Goal: Task Accomplishment & Management: Manage account settings

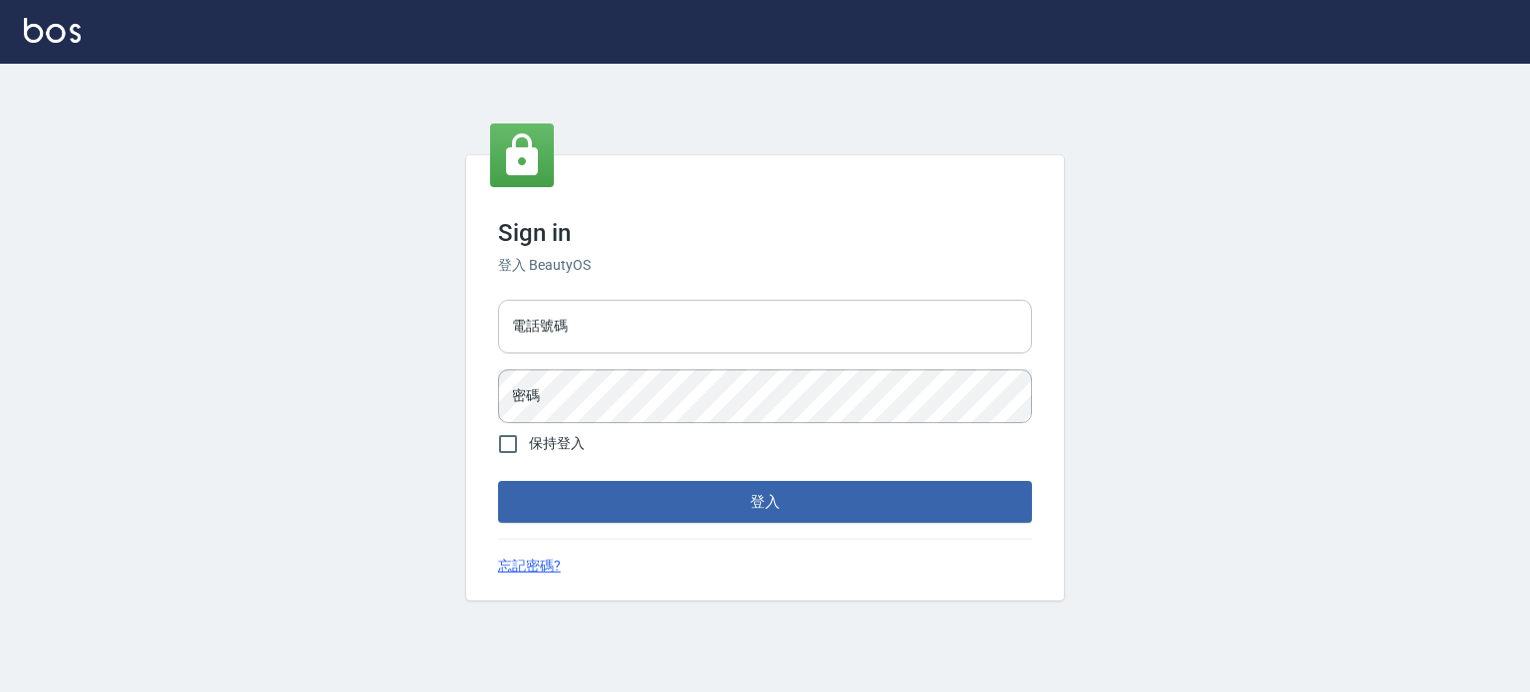
click at [720, 311] on input "電話號碼" at bounding box center [765, 327] width 534 height 54
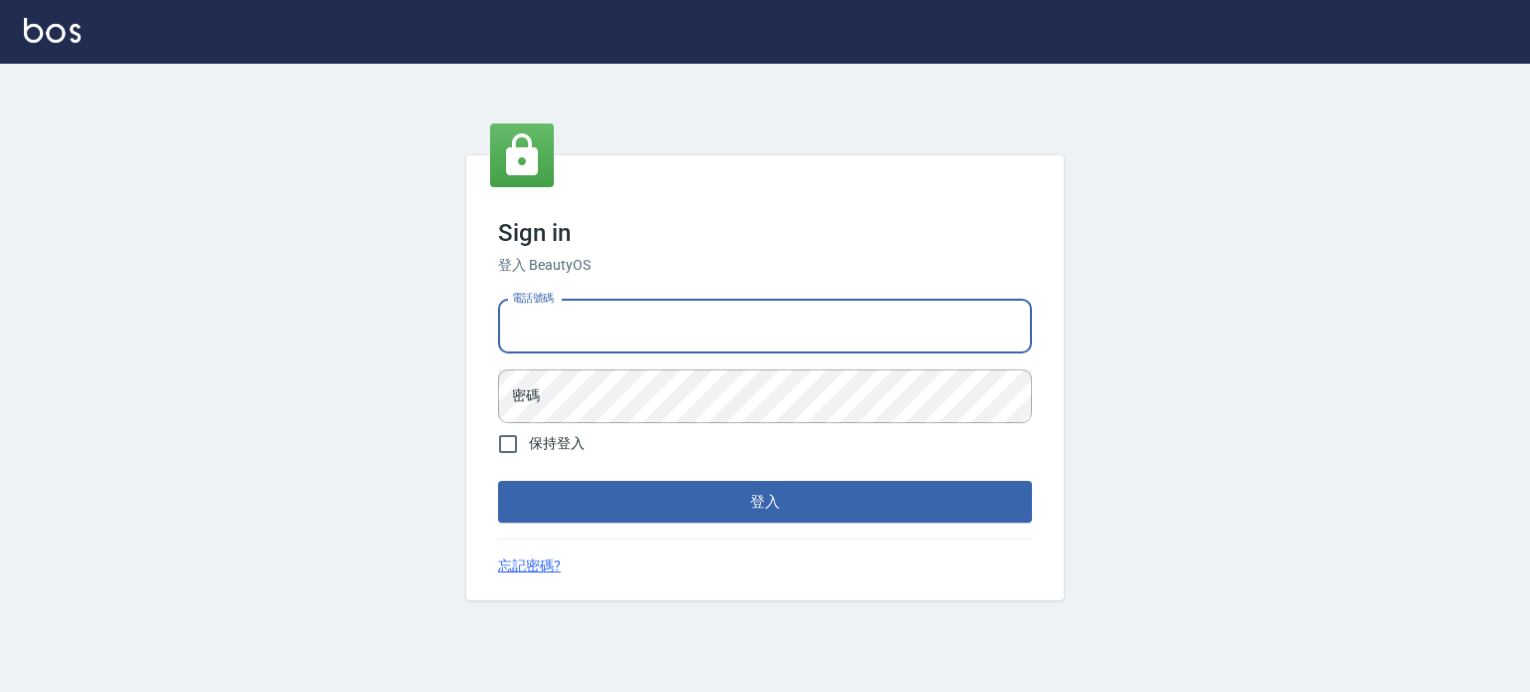
type input "0985335300"
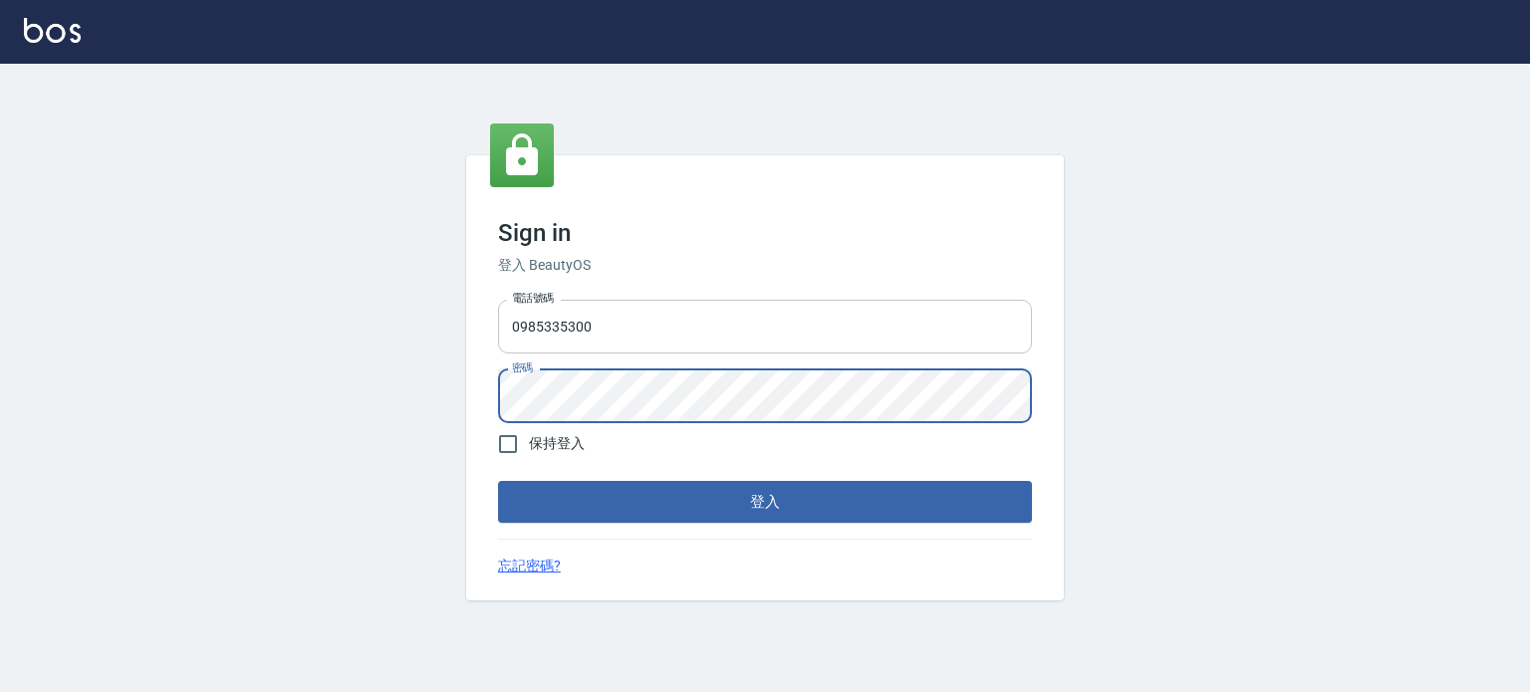
click at [498, 481] on button "登入" at bounding box center [765, 502] width 534 height 42
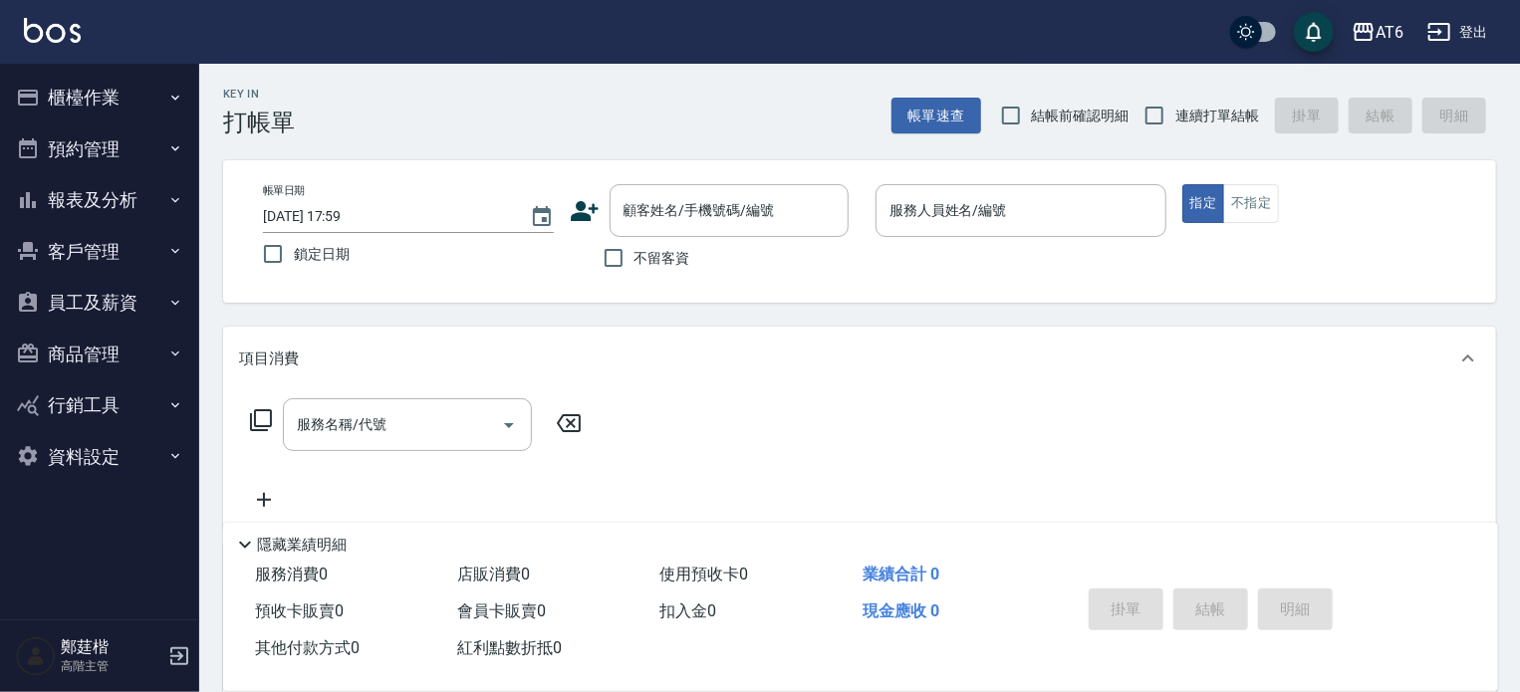
drag, startPoint x: 661, startPoint y: 271, endPoint x: 706, endPoint y: 245, distance: 51.8
click at [661, 272] on label "不留客資" at bounding box center [642, 258] width 98 height 42
click at [635, 272] on input "不留客資" at bounding box center [614, 258] width 42 height 42
checkbox input "true"
click at [1207, 127] on label "連續打單結帳" at bounding box center [1197, 116] width 126 height 42
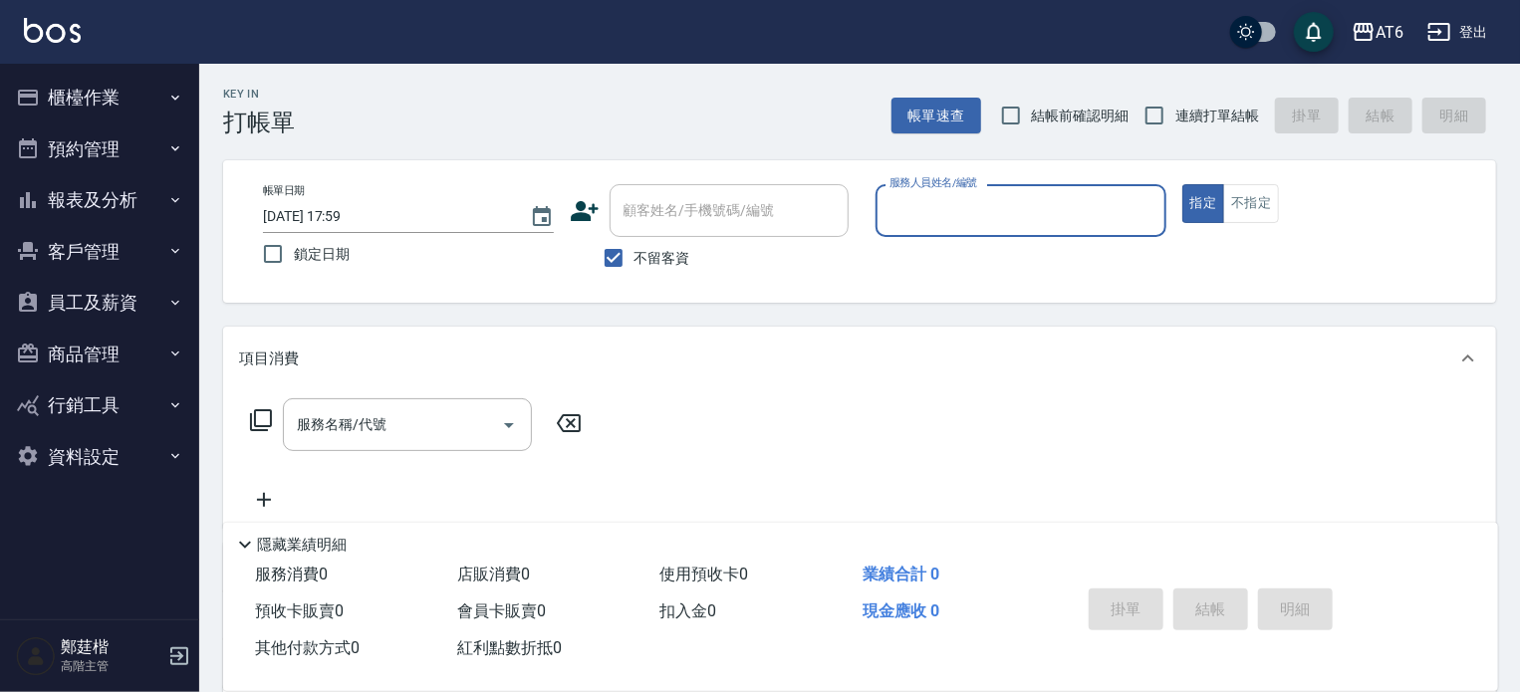
click at [1176, 127] on input "連續打單結帳" at bounding box center [1155, 116] width 42 height 42
checkbox input "true"
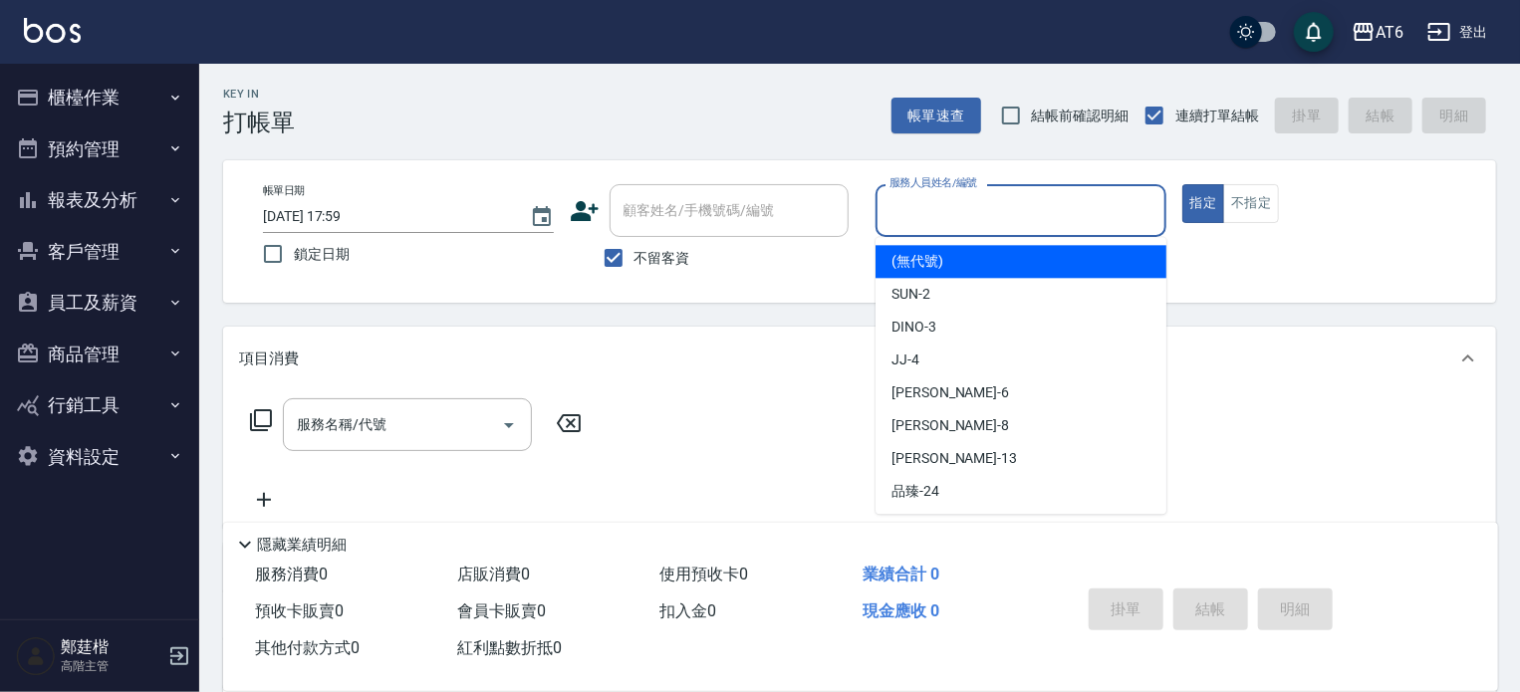
click at [1019, 200] on input "服務人員姓名/編號" at bounding box center [1021, 210] width 273 height 35
type input "ㄈ"
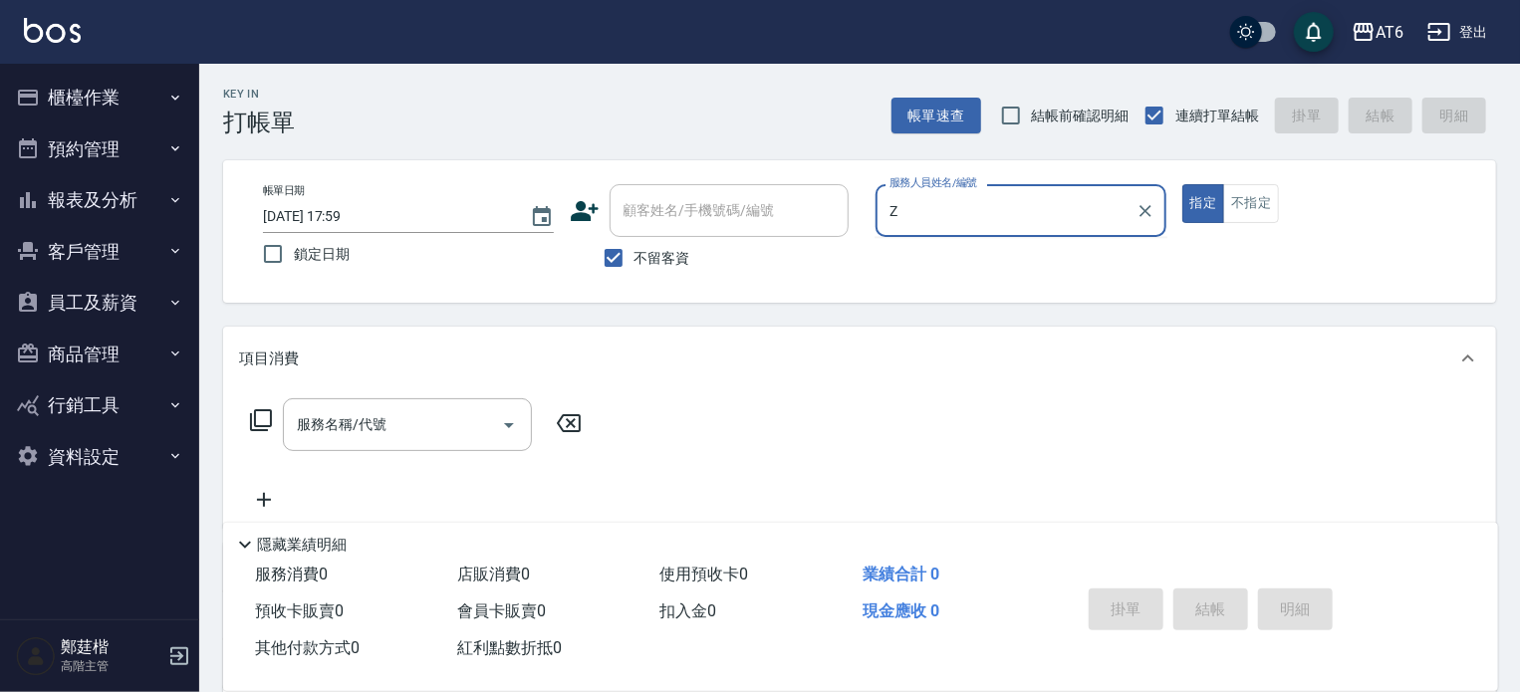
type input "Z"
click at [1183, 184] on button "指定" at bounding box center [1204, 203] width 43 height 39
type button "true"
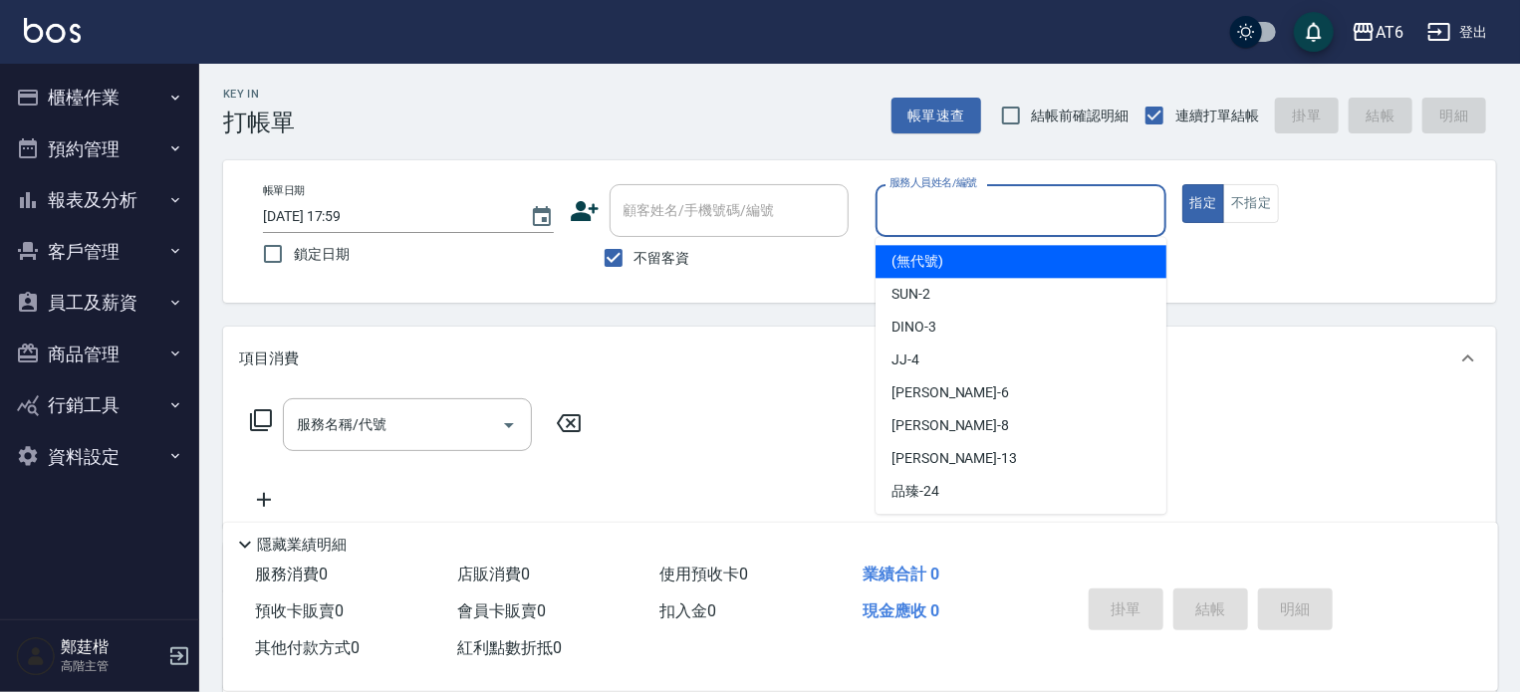
click at [1015, 203] on input "服務人員姓名/編號" at bounding box center [1021, 210] width 273 height 35
type input "Z"
click at [1371, 28] on icon "button" at bounding box center [1364, 32] width 24 height 24
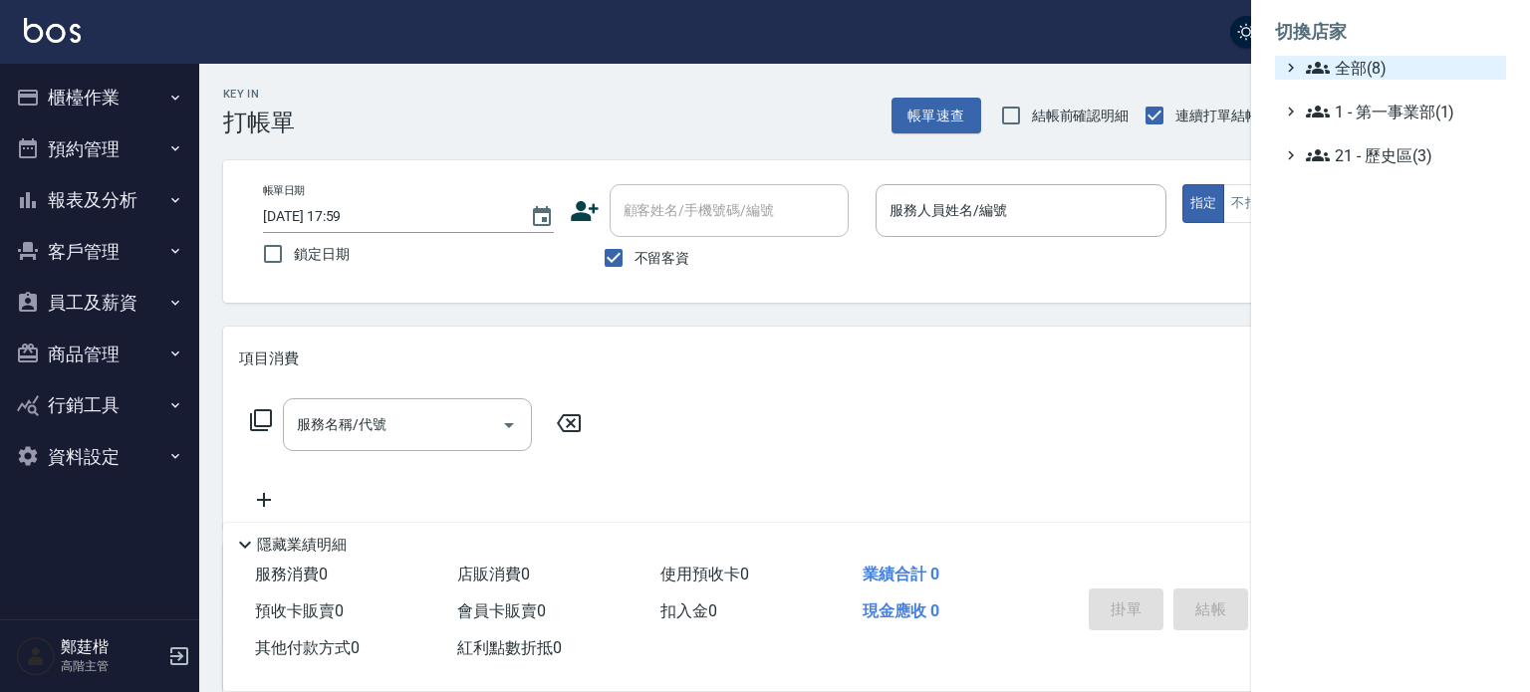
click at [1390, 63] on span "全部(8)" at bounding box center [1402, 68] width 192 height 24
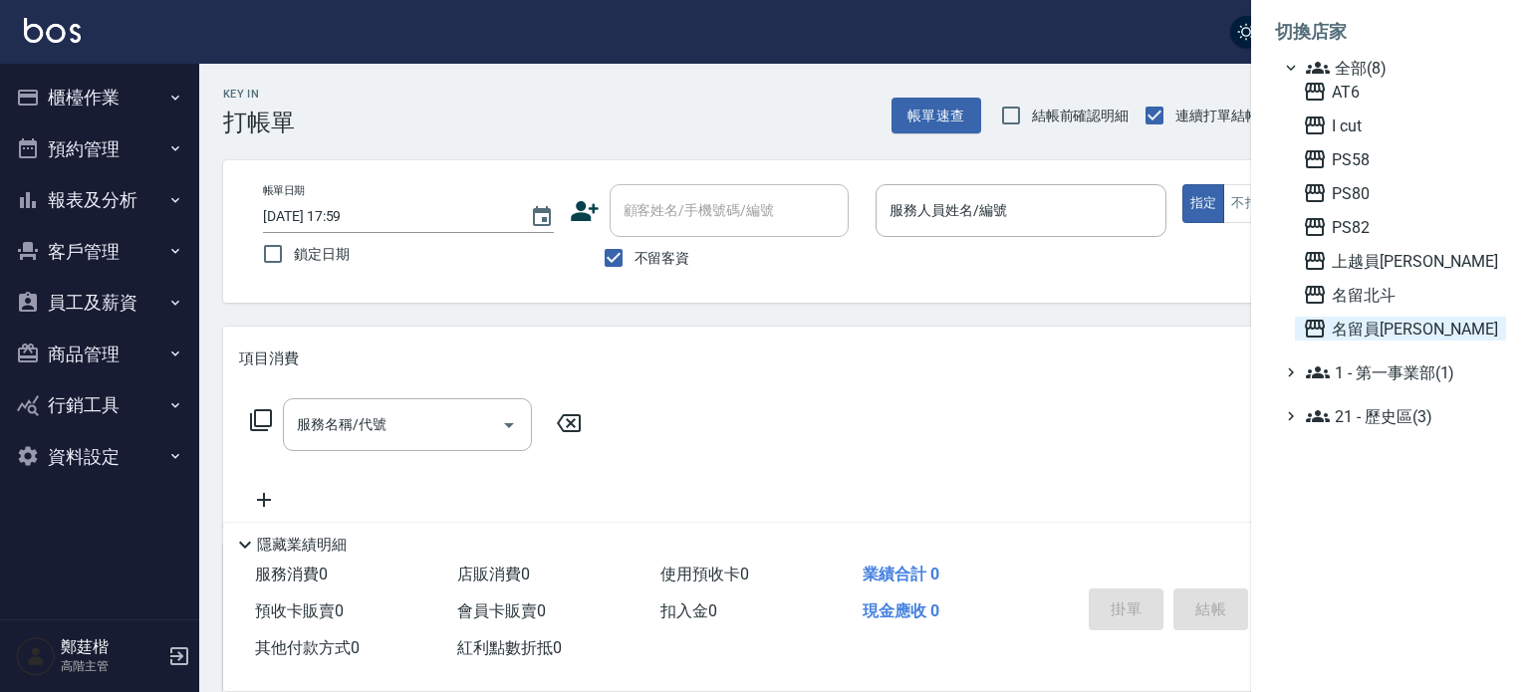
click at [1415, 318] on span "名留員[PERSON_NAME]" at bounding box center [1400, 329] width 195 height 24
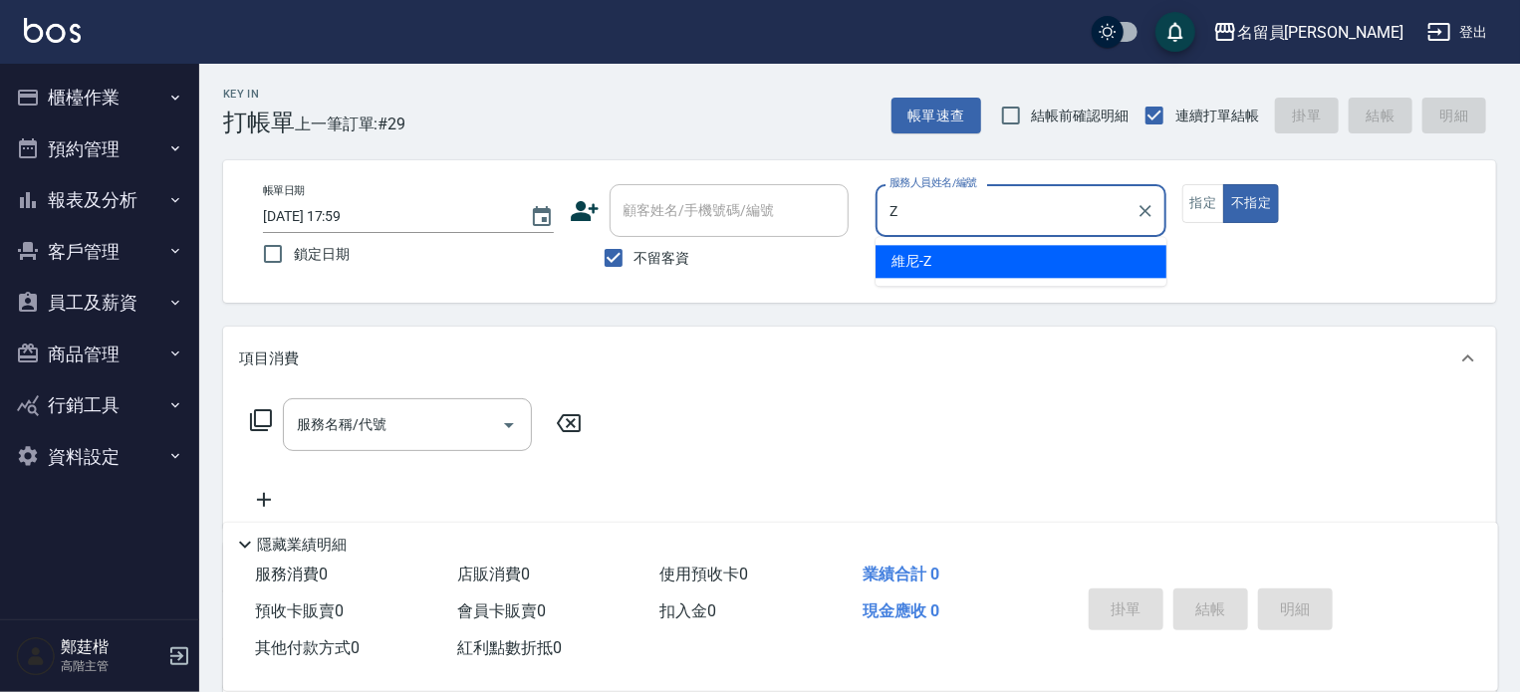
type input "維尼-Z"
type button "false"
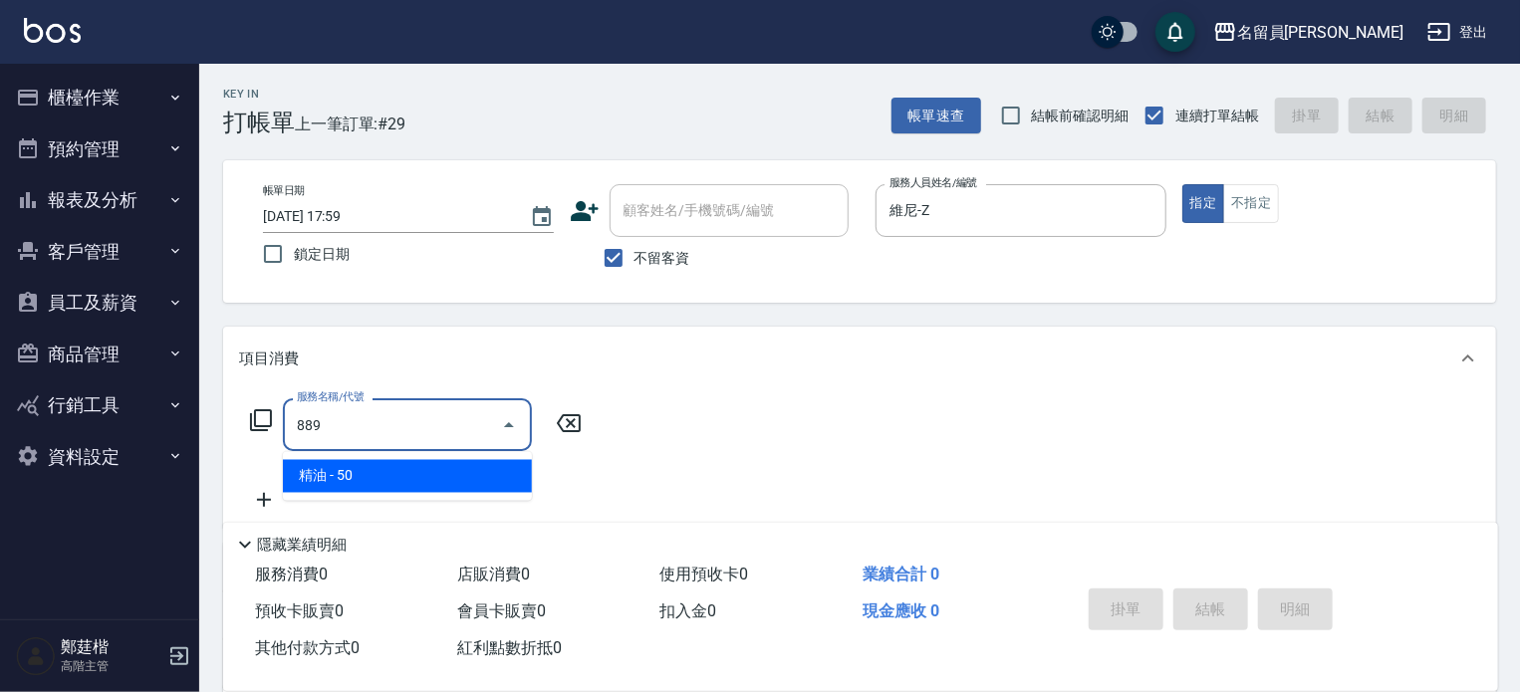
type input "精油(889)"
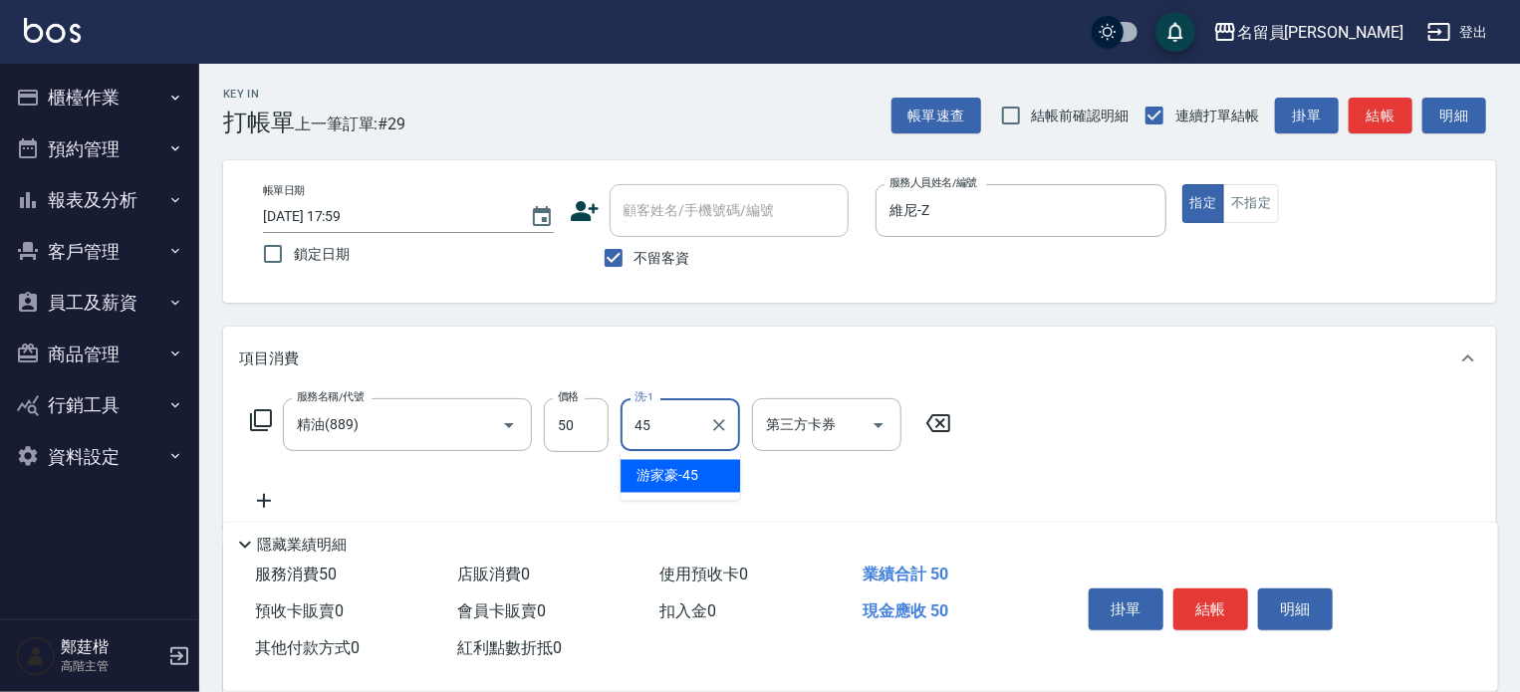
type input "[PERSON_NAME]-45"
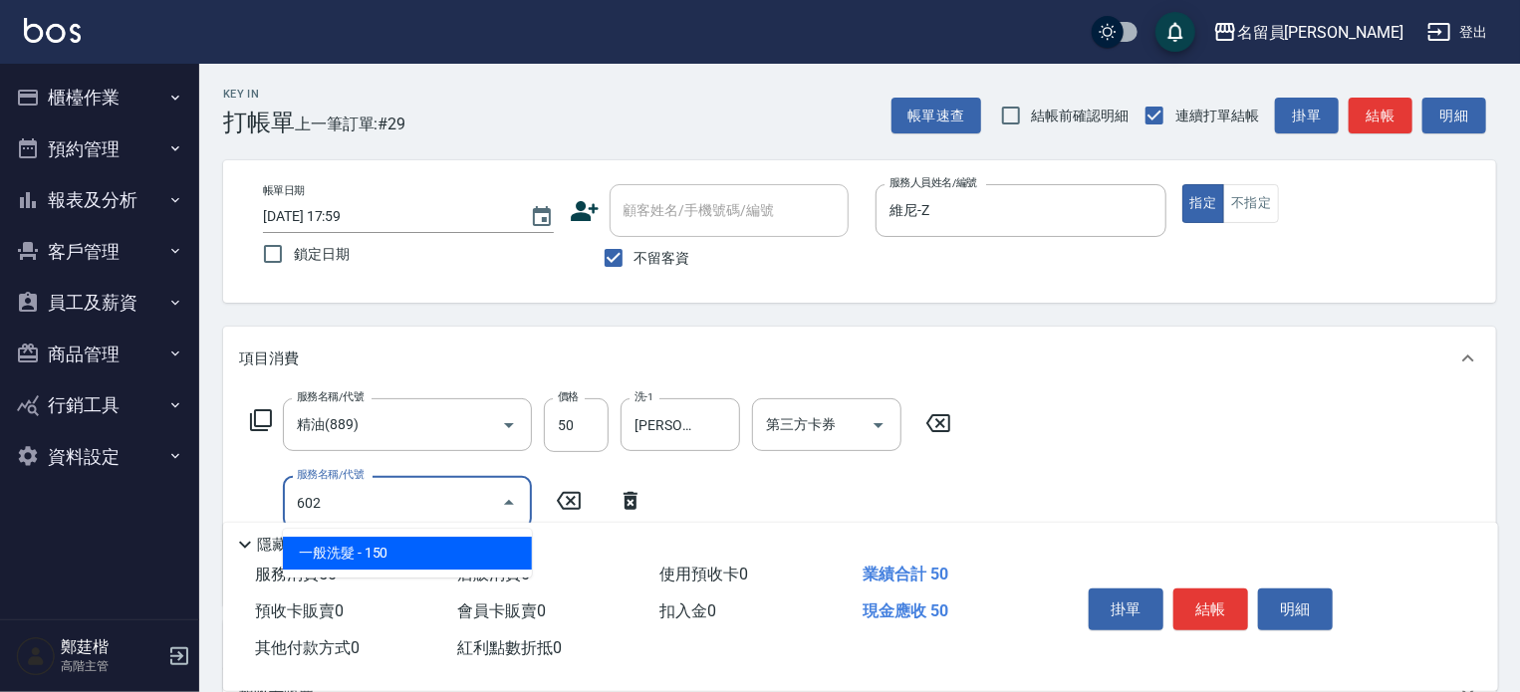
type input "一般洗髮(602)"
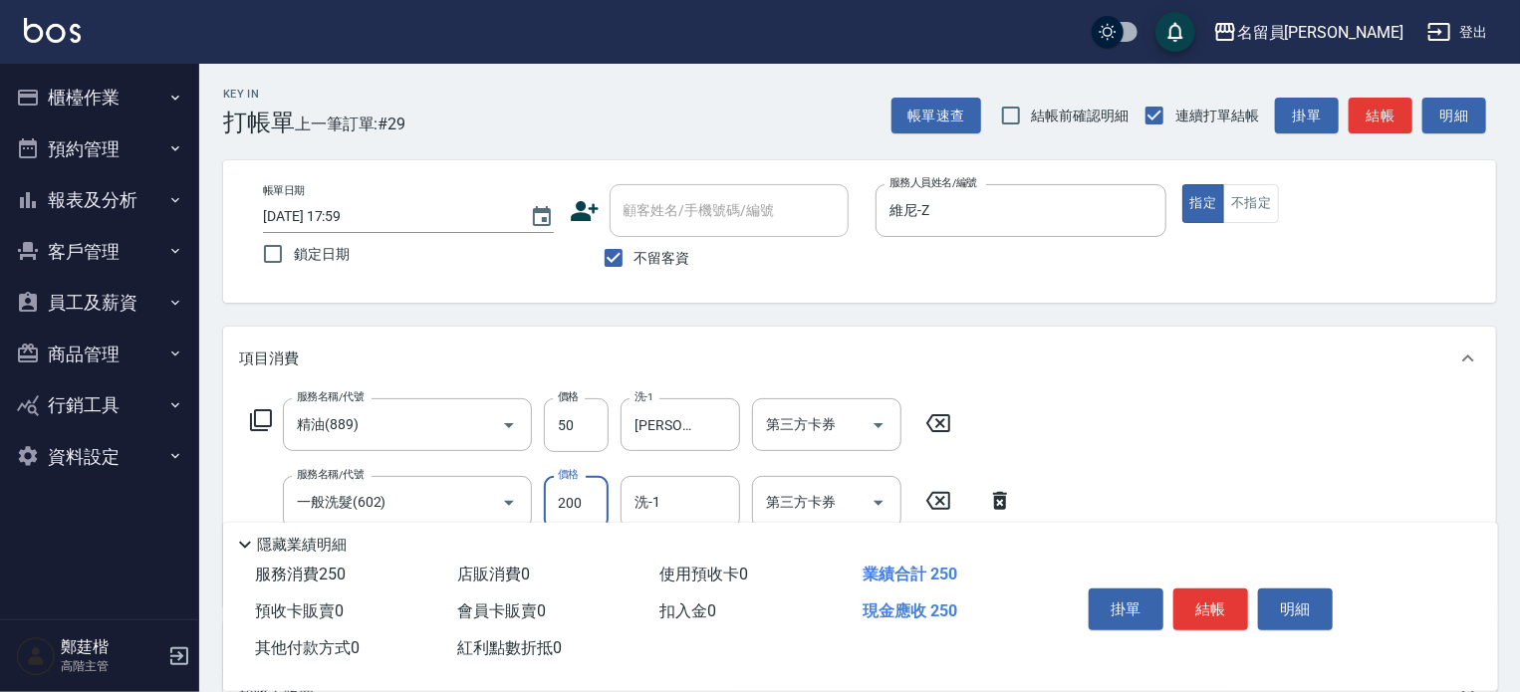
type input "200"
type input "[PERSON_NAME]-45"
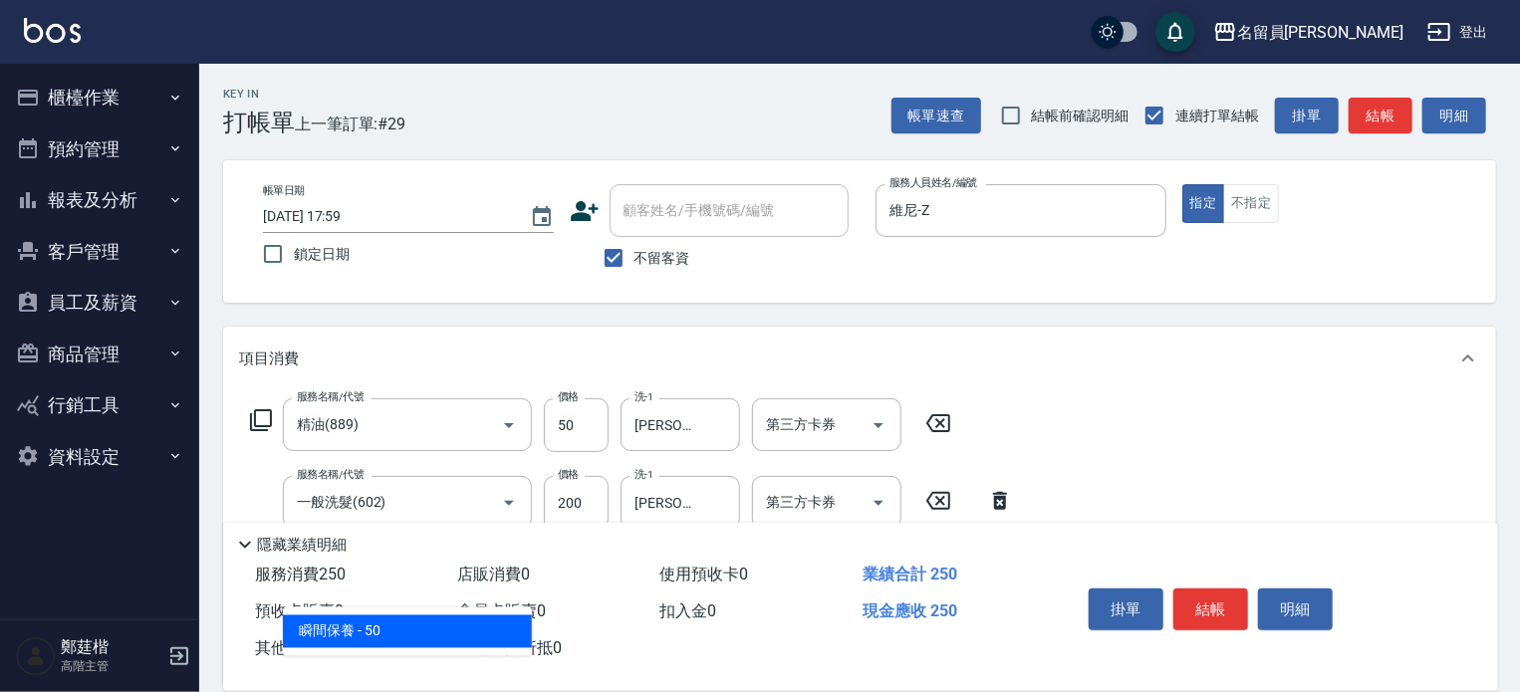
type input "瞬間保養(415)"
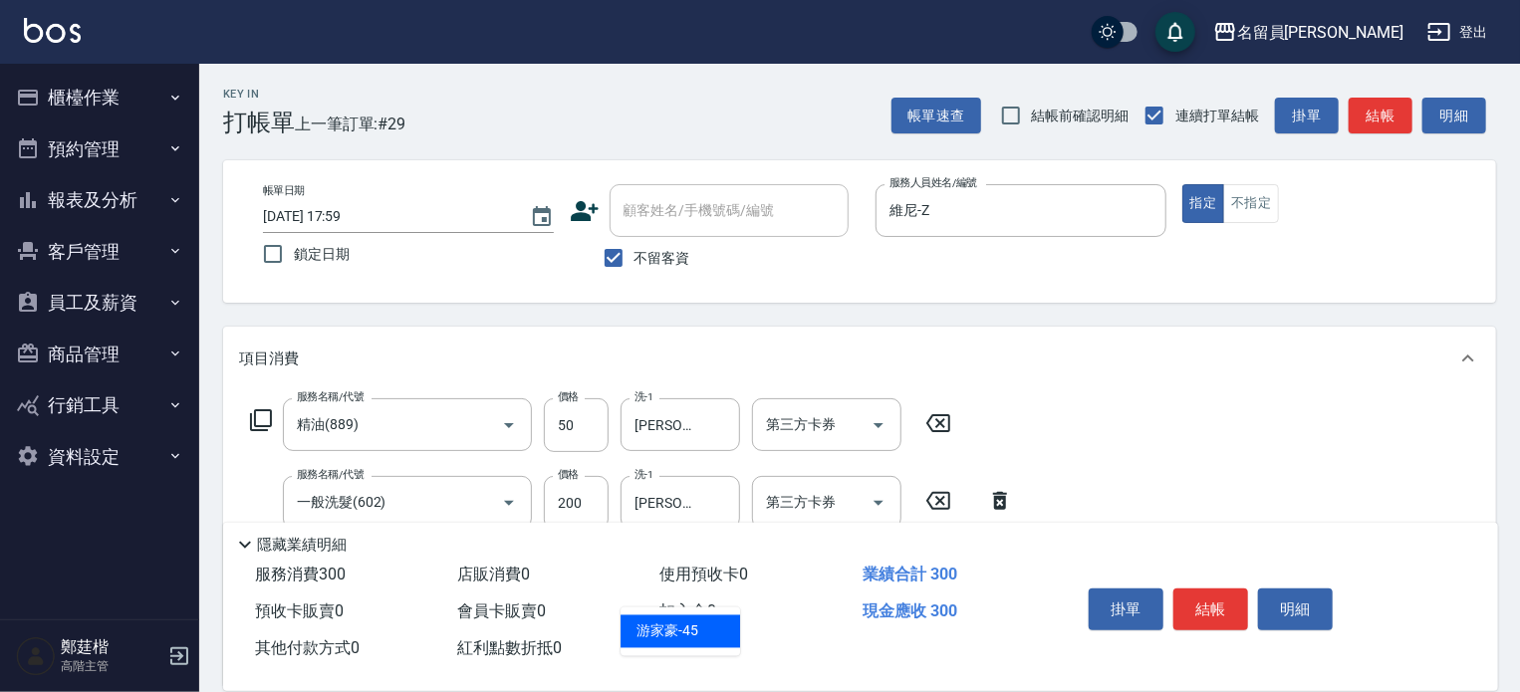
type input "[PERSON_NAME]-45"
type input "剪髮(302)"
click at [1214, 608] on button "結帳" at bounding box center [1211, 610] width 75 height 42
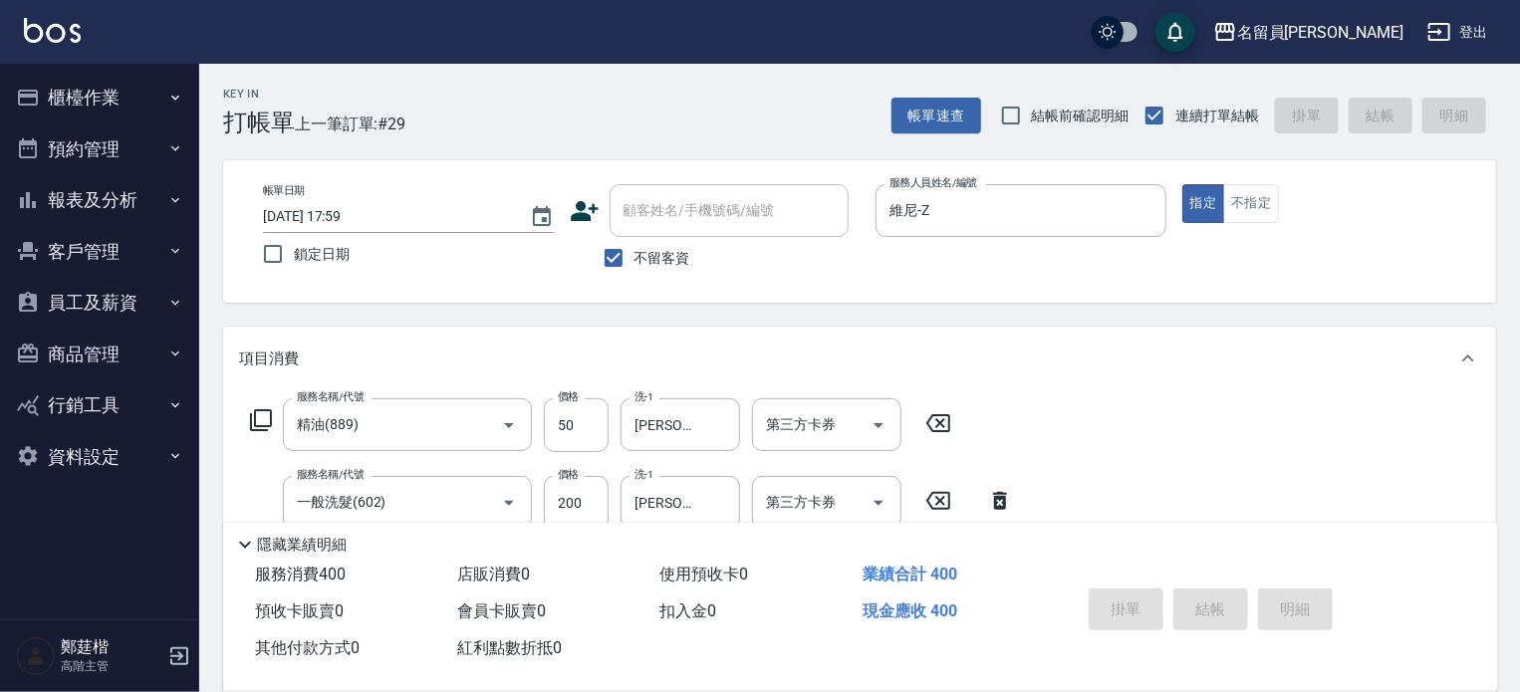
type input "[DATE] 18:00"
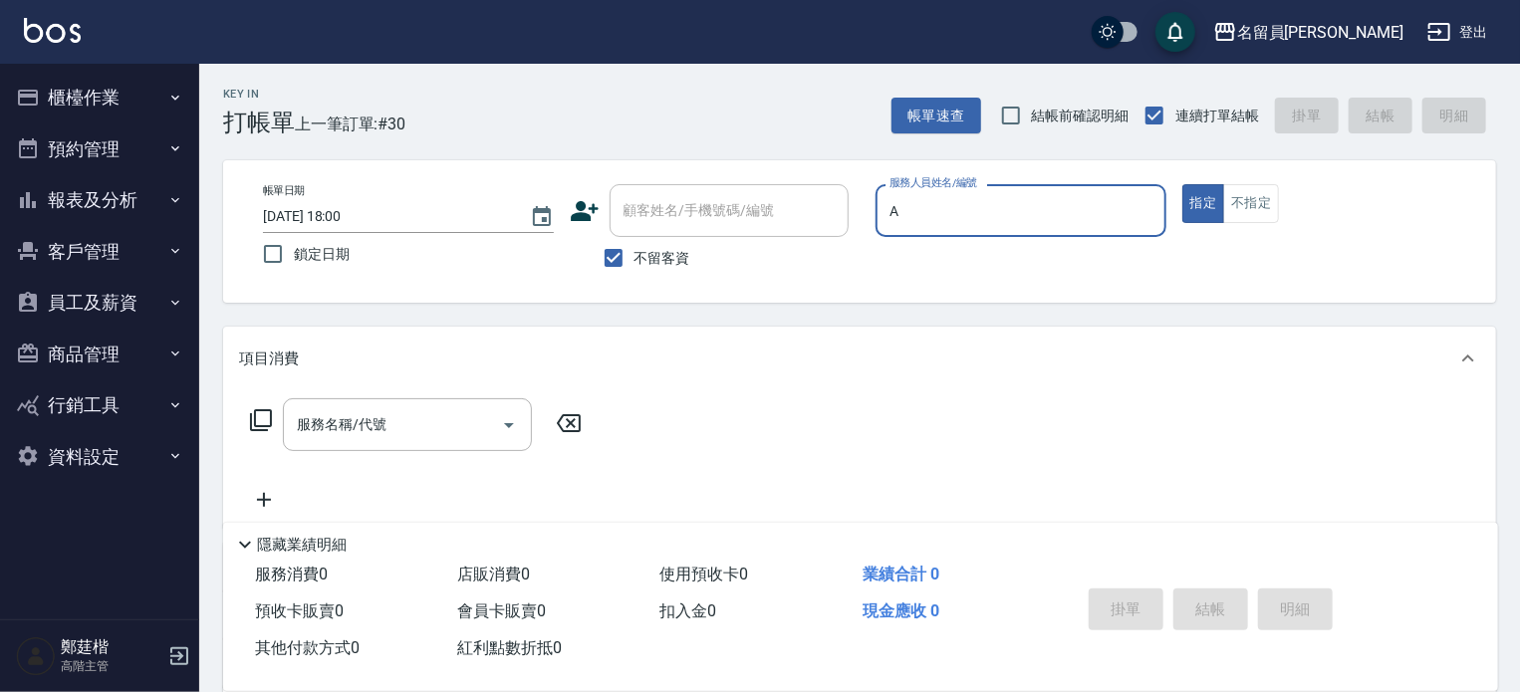
type input "[PERSON_NAME]"
type button "true"
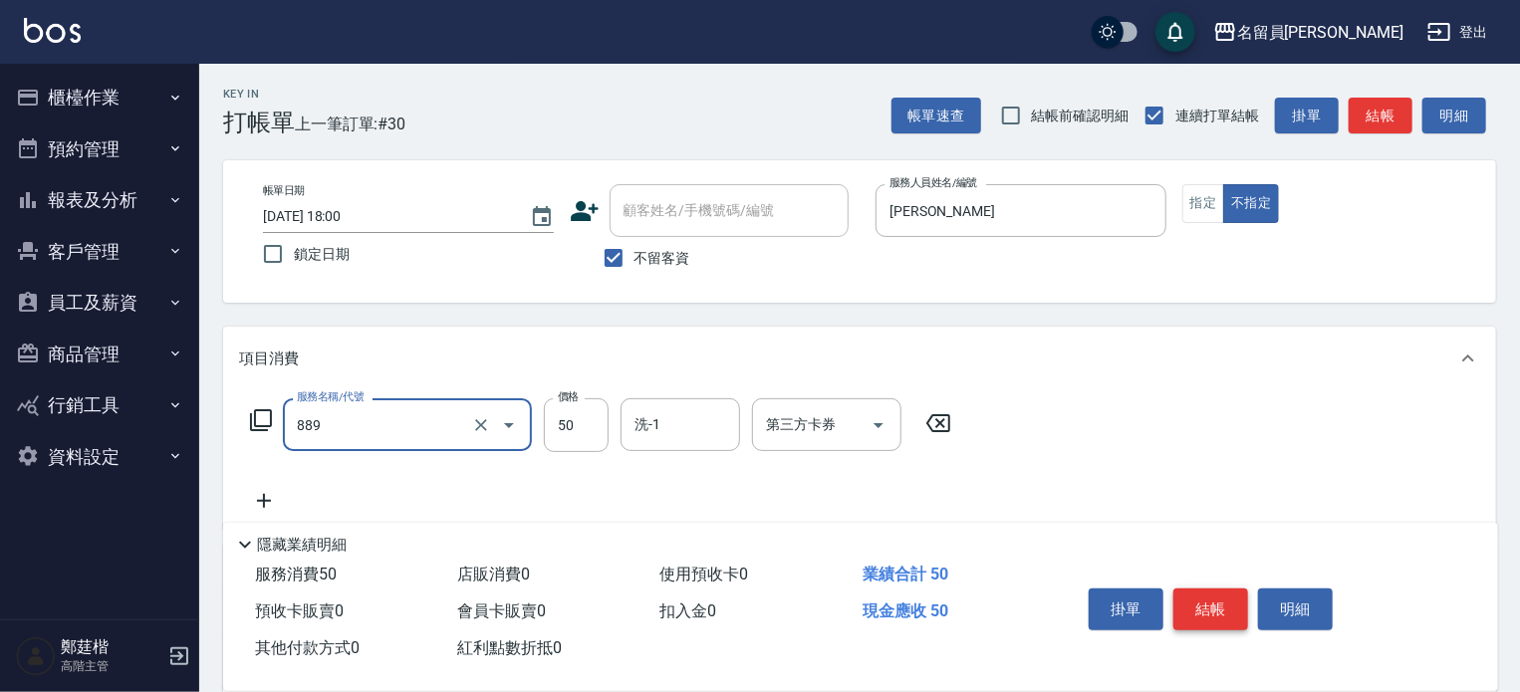
type input "精油(889)"
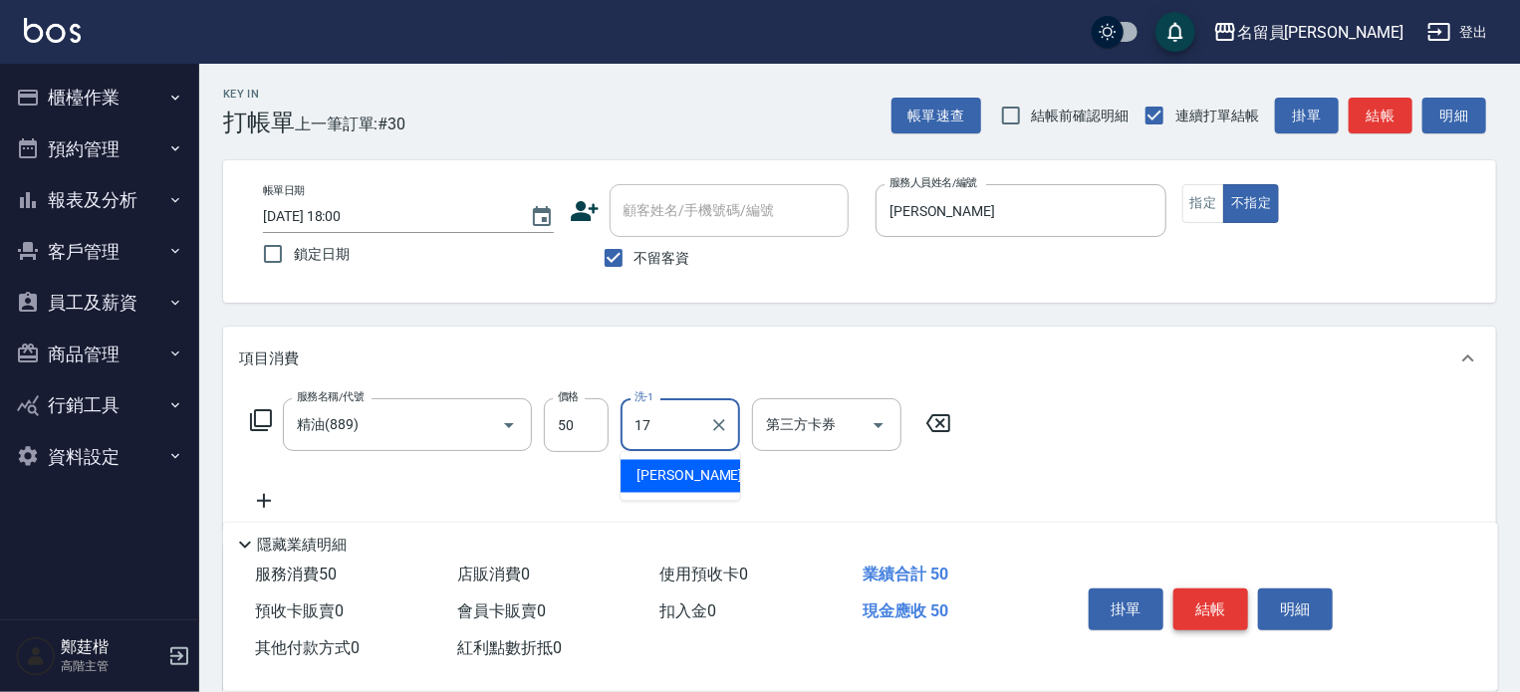
type input "[PERSON_NAME]-17"
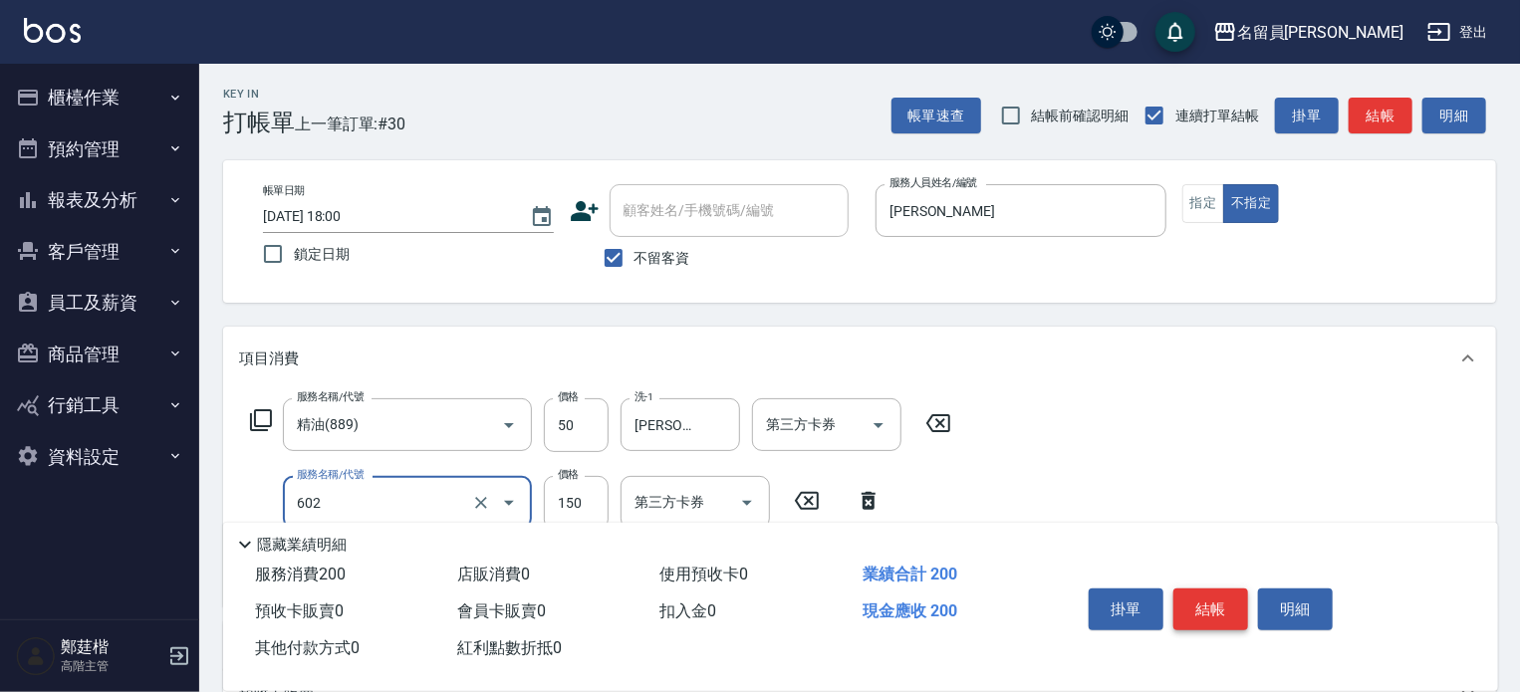
type input "一般洗髮(602)"
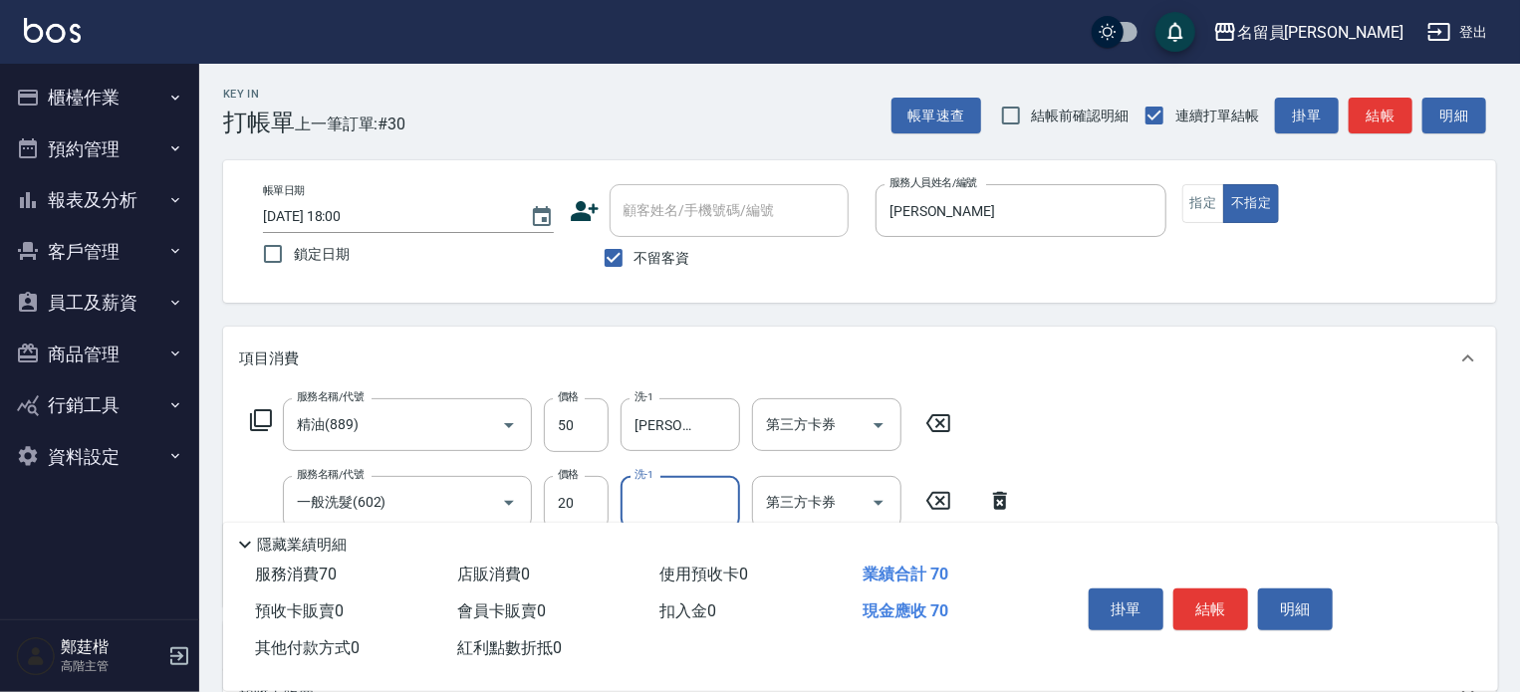
click at [619, 509] on div "服務名稱/代號 一般洗髮(602) 服務名稱/代號 價格 20 價格 洗-1 洗-1 第三方卡券 第三方卡券" at bounding box center [632, 503] width 786 height 54
click at [586, 500] on input "20" at bounding box center [576, 503] width 65 height 54
type input "200"
type input "[PERSON_NAME]-17"
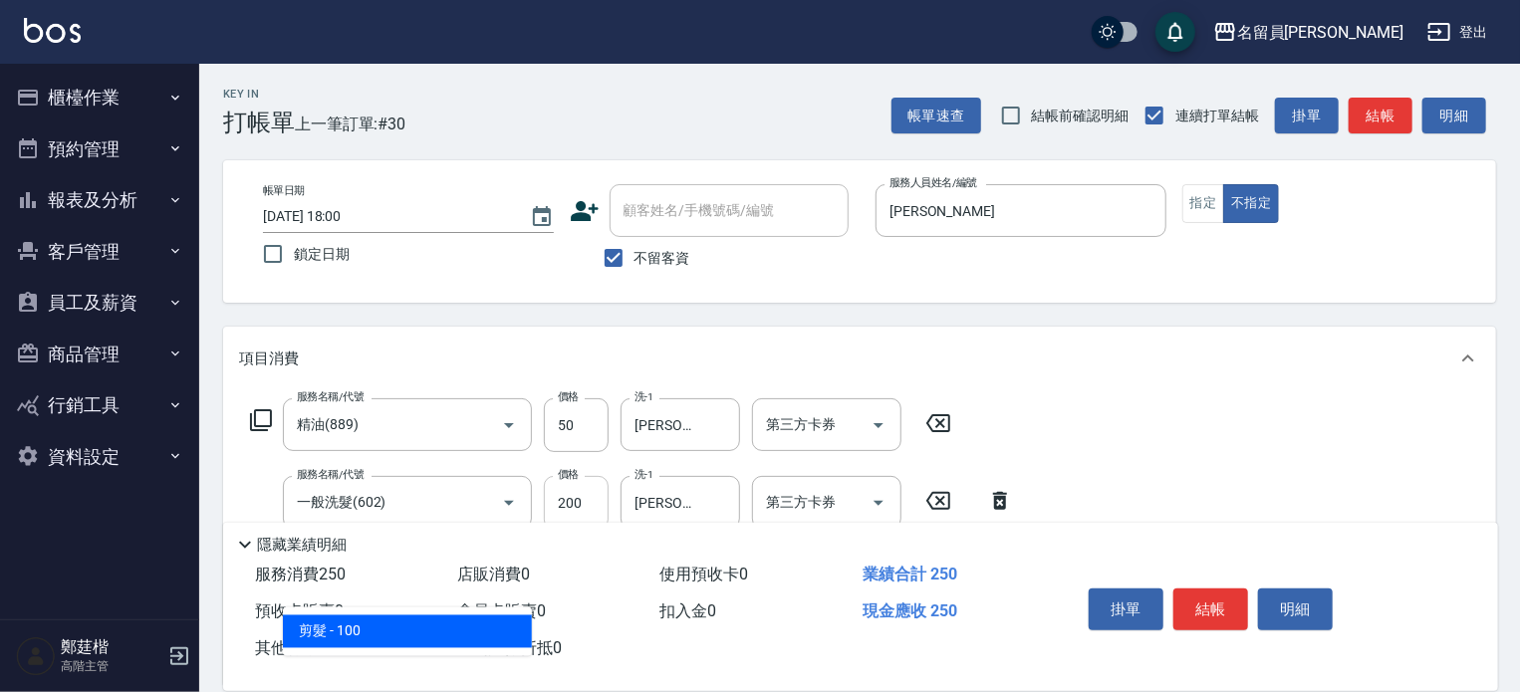
type input "剪髮(302)"
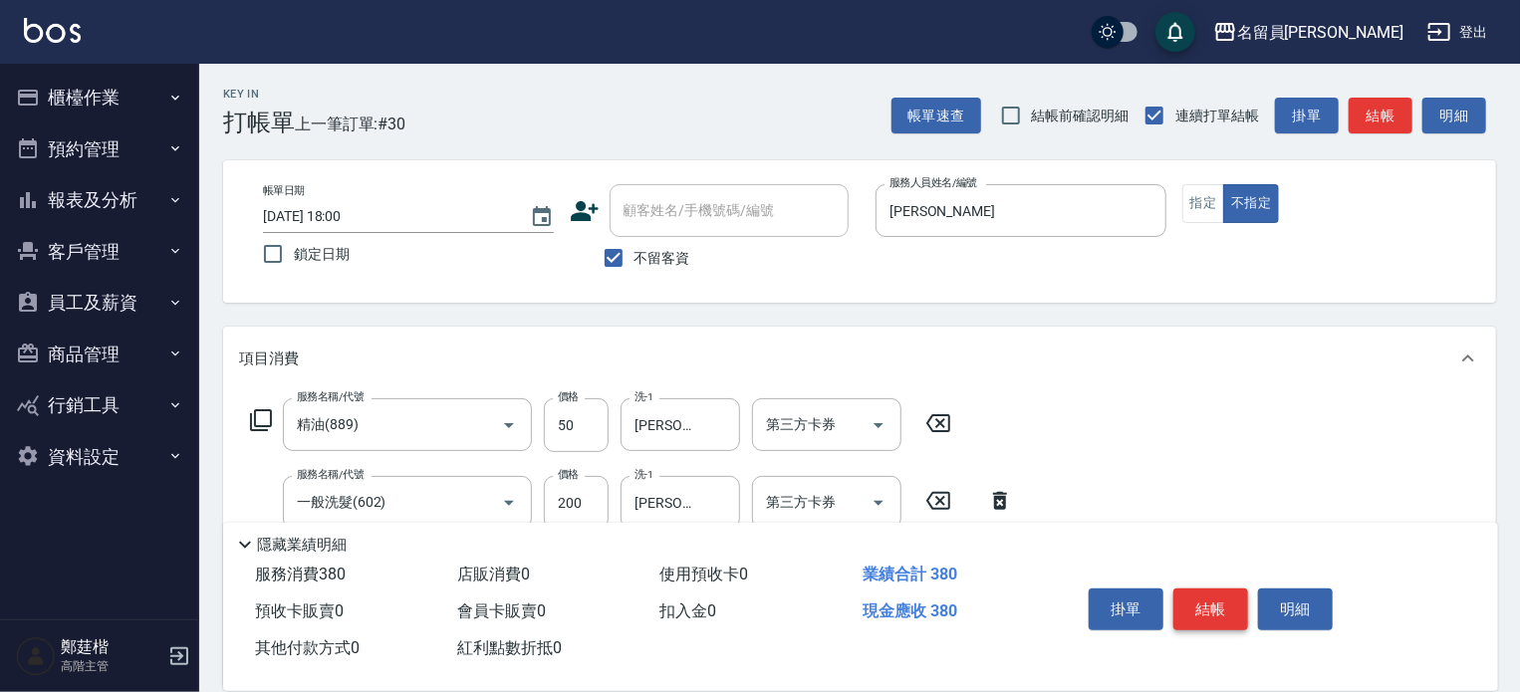
type input "130"
click at [1185, 612] on button "結帳" at bounding box center [1211, 610] width 75 height 42
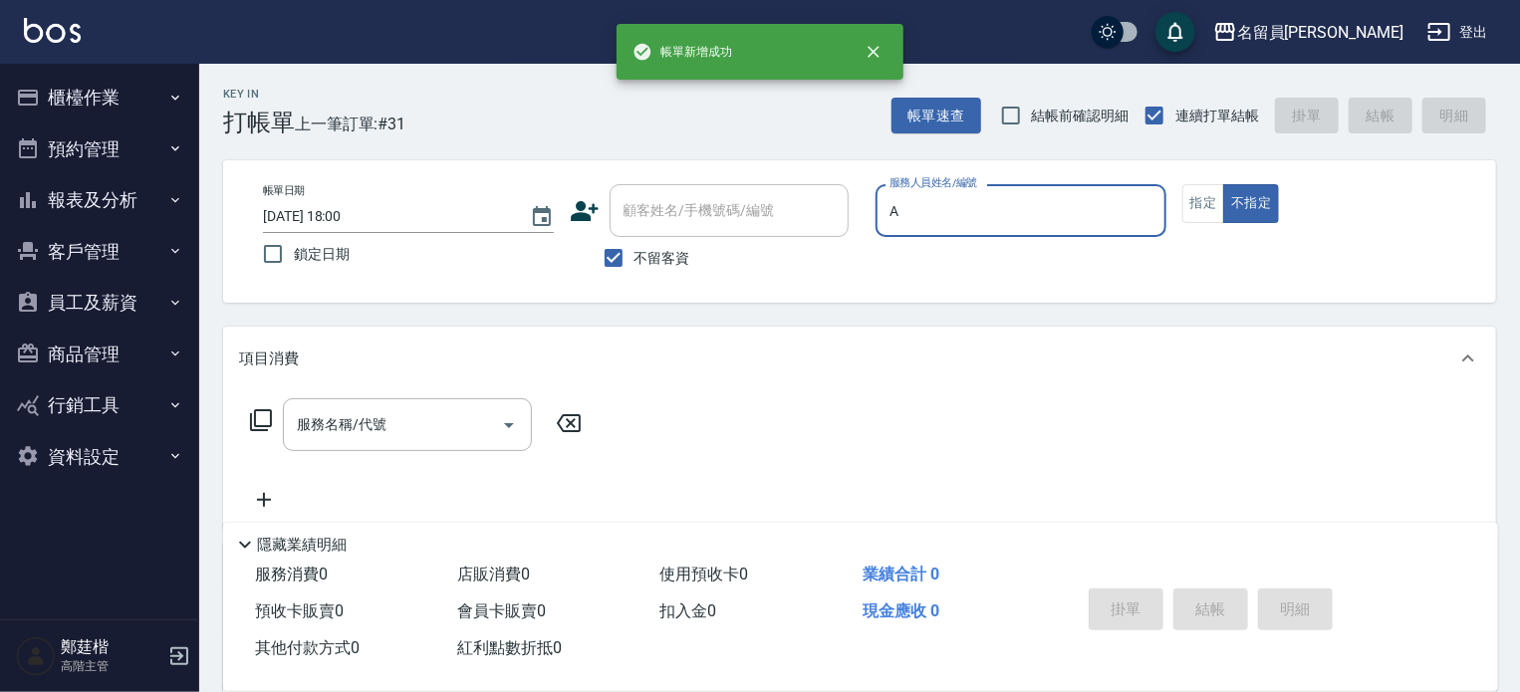
type input "[PERSON_NAME]"
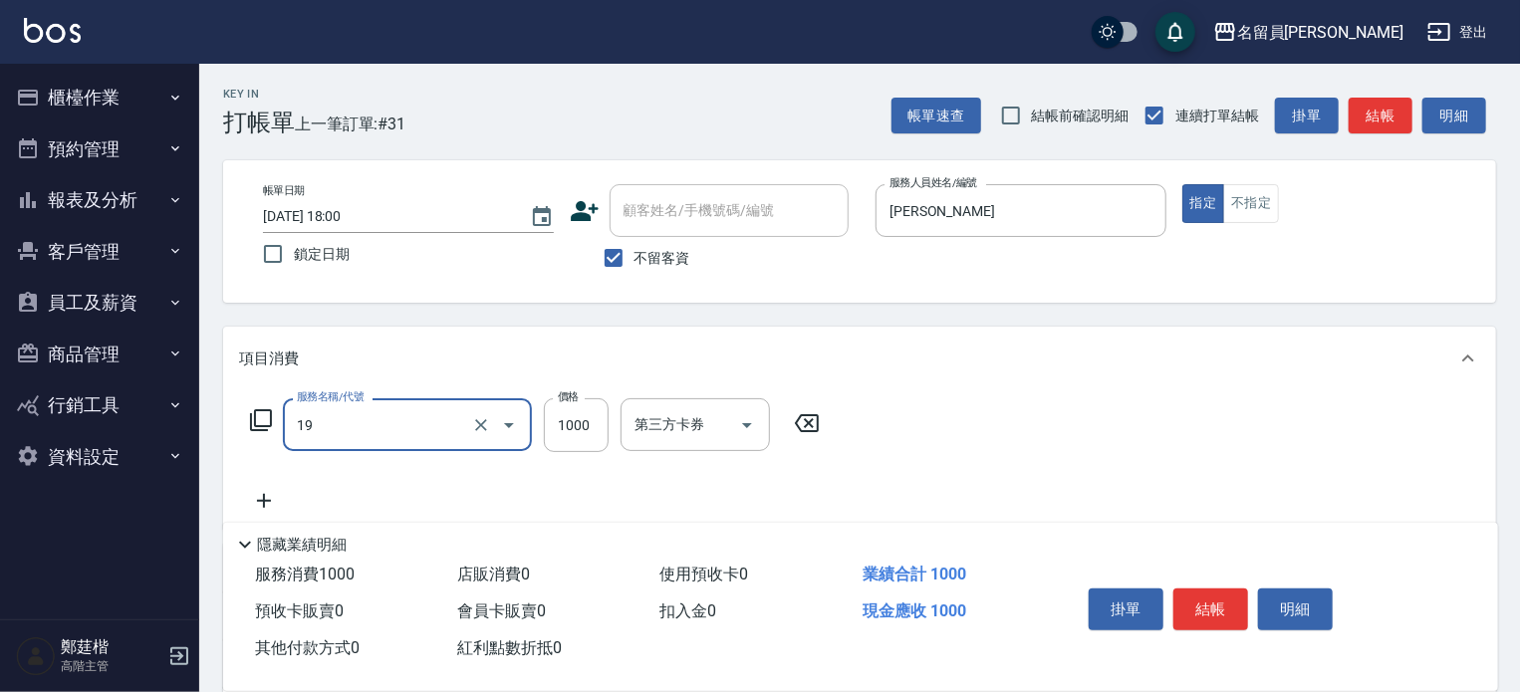
type input "一般燙髮(19)"
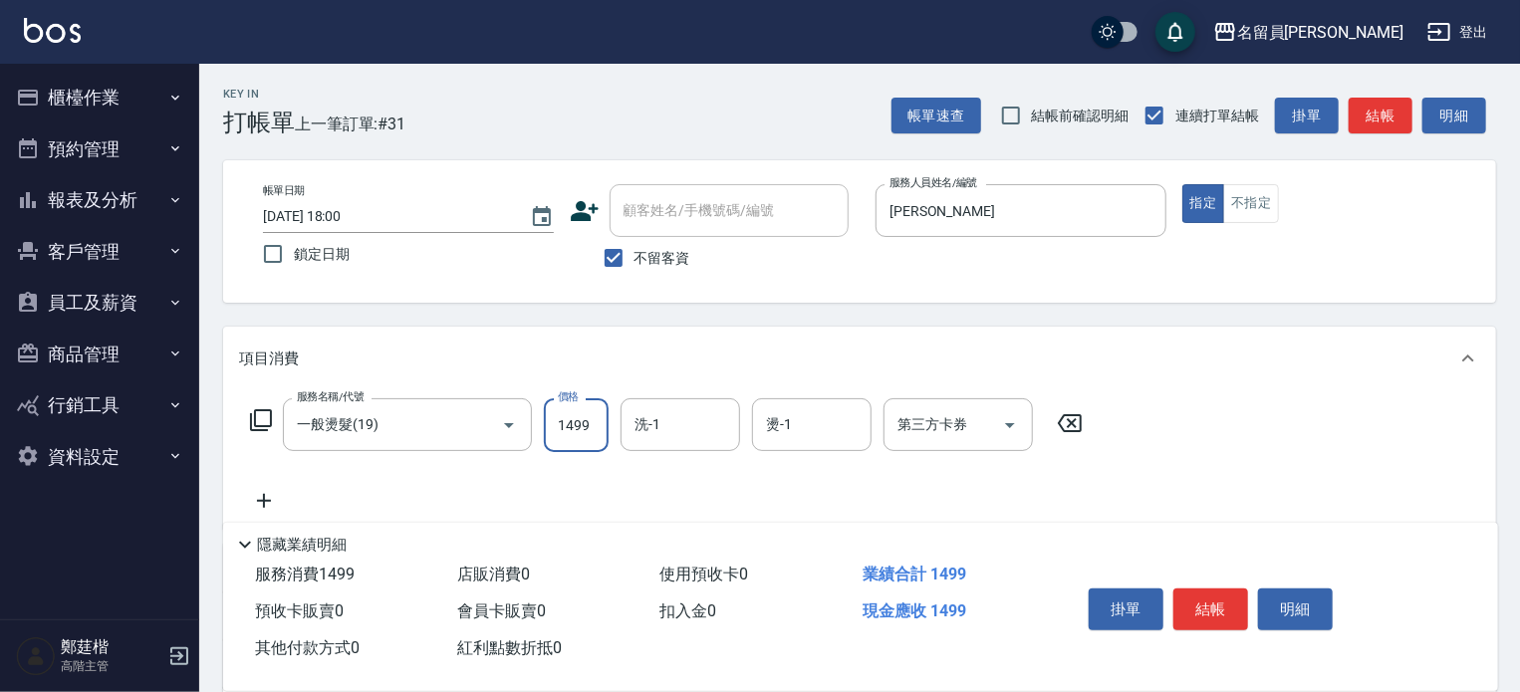
type input "1499"
type input "[PERSON_NAME]-13"
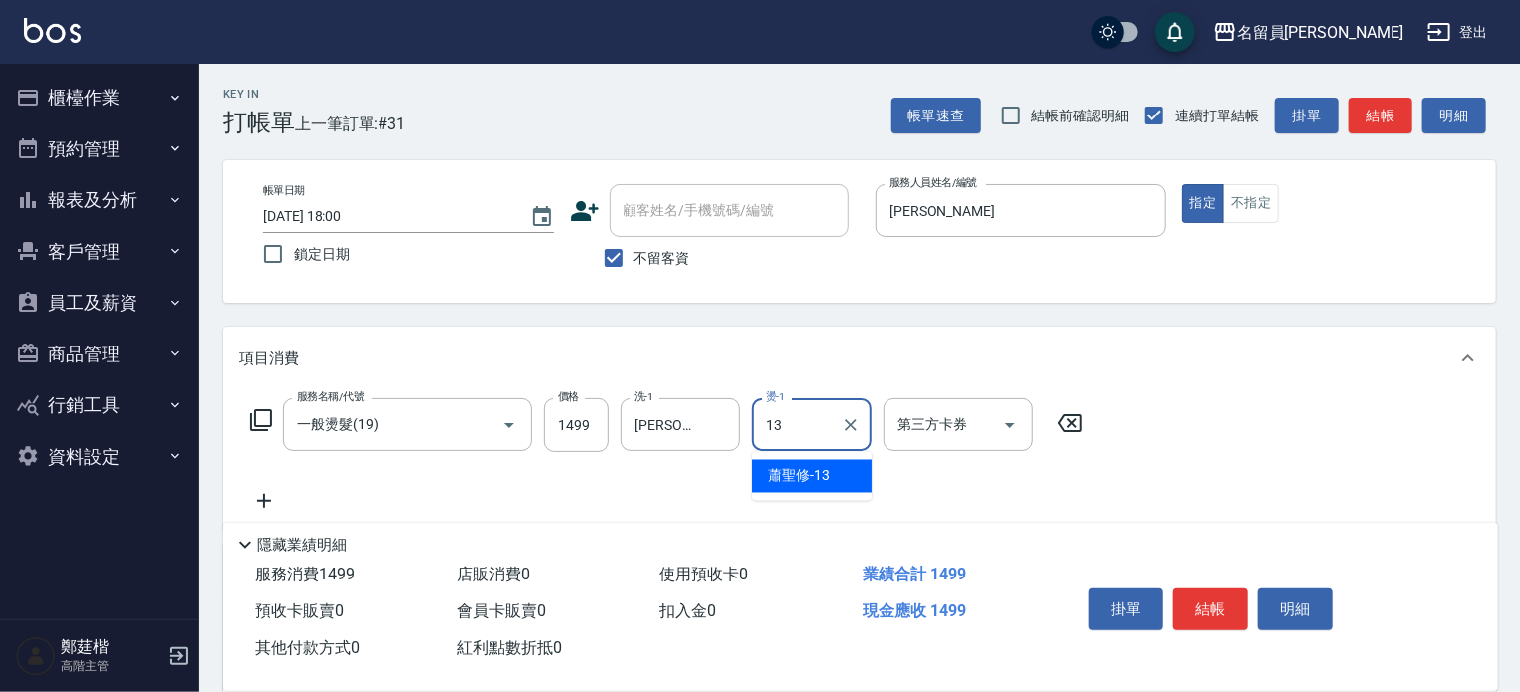
type input "[PERSON_NAME]-13"
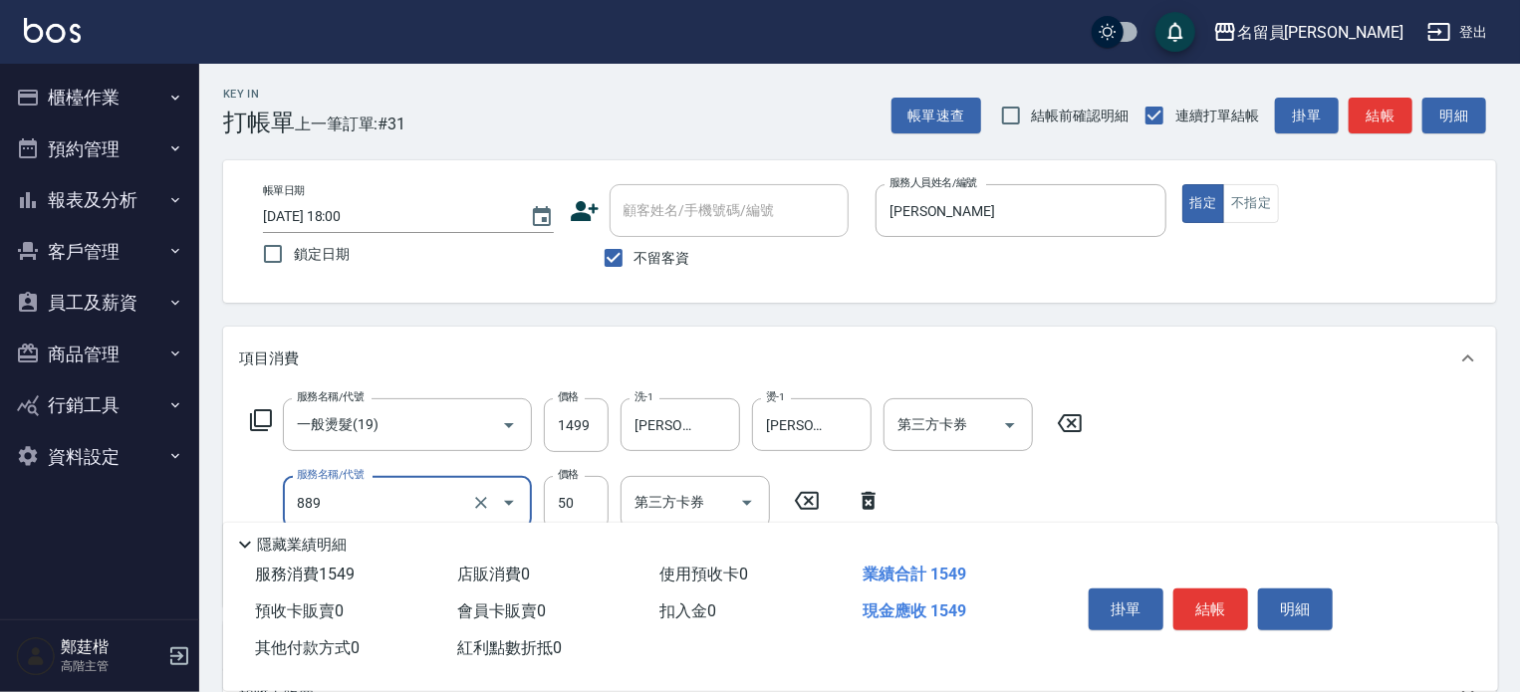
type input "精油(889)"
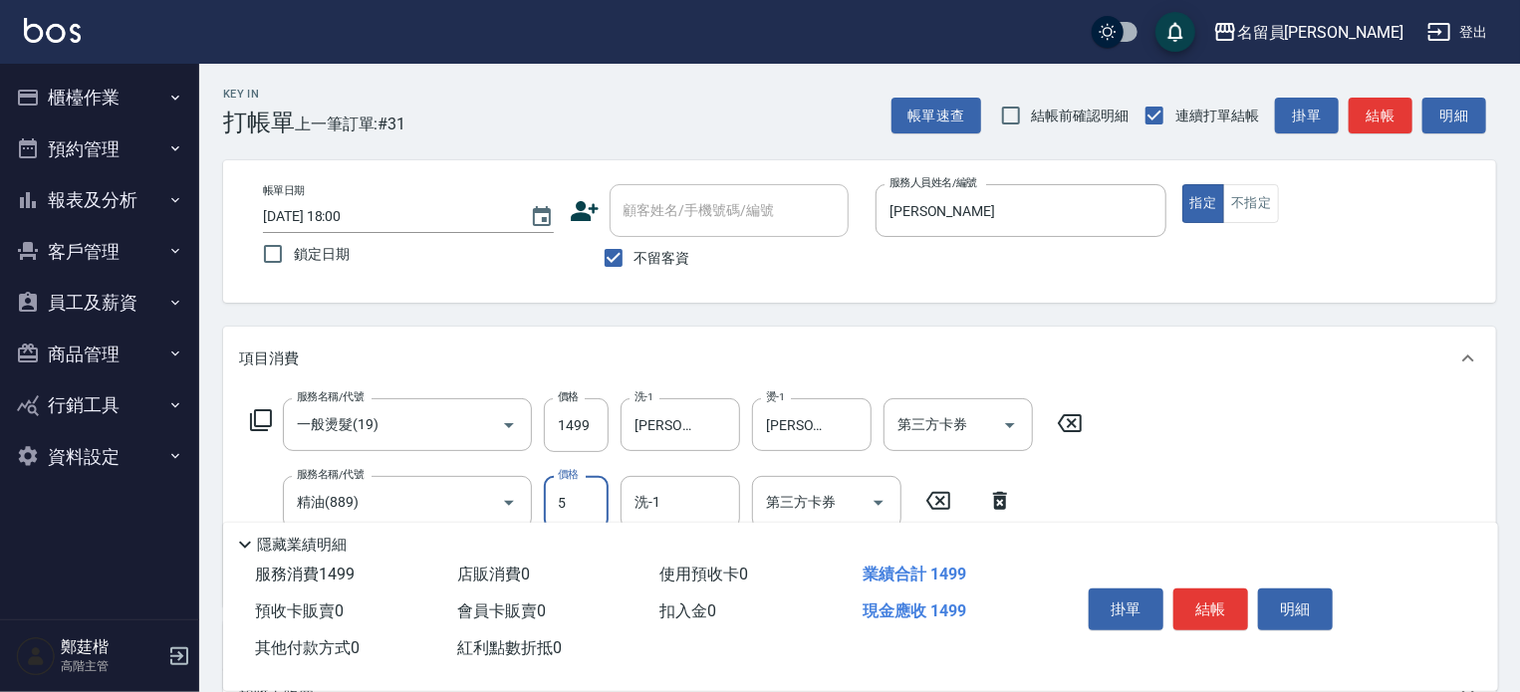
type input "50"
type input "[PERSON_NAME]-13"
click at [1215, 608] on button "結帳" at bounding box center [1211, 610] width 75 height 42
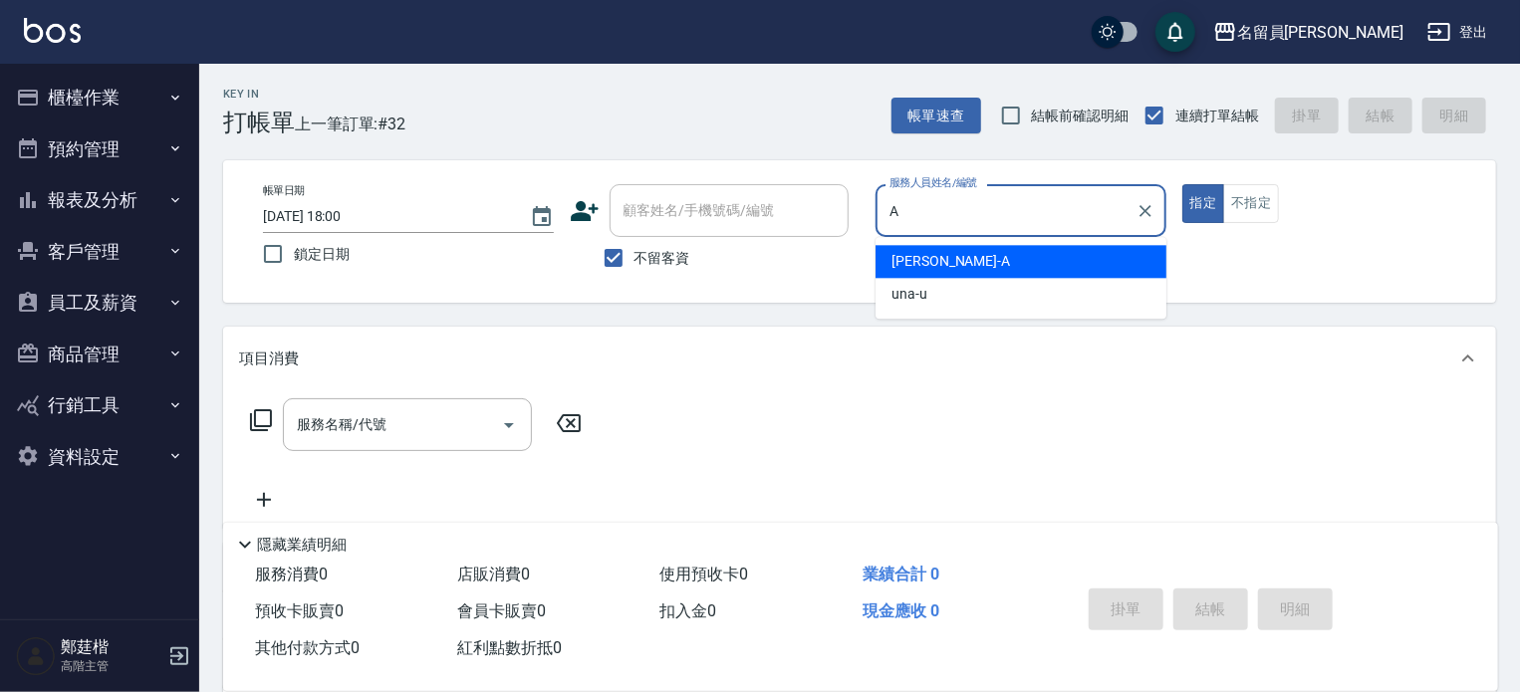
type input "[PERSON_NAME]"
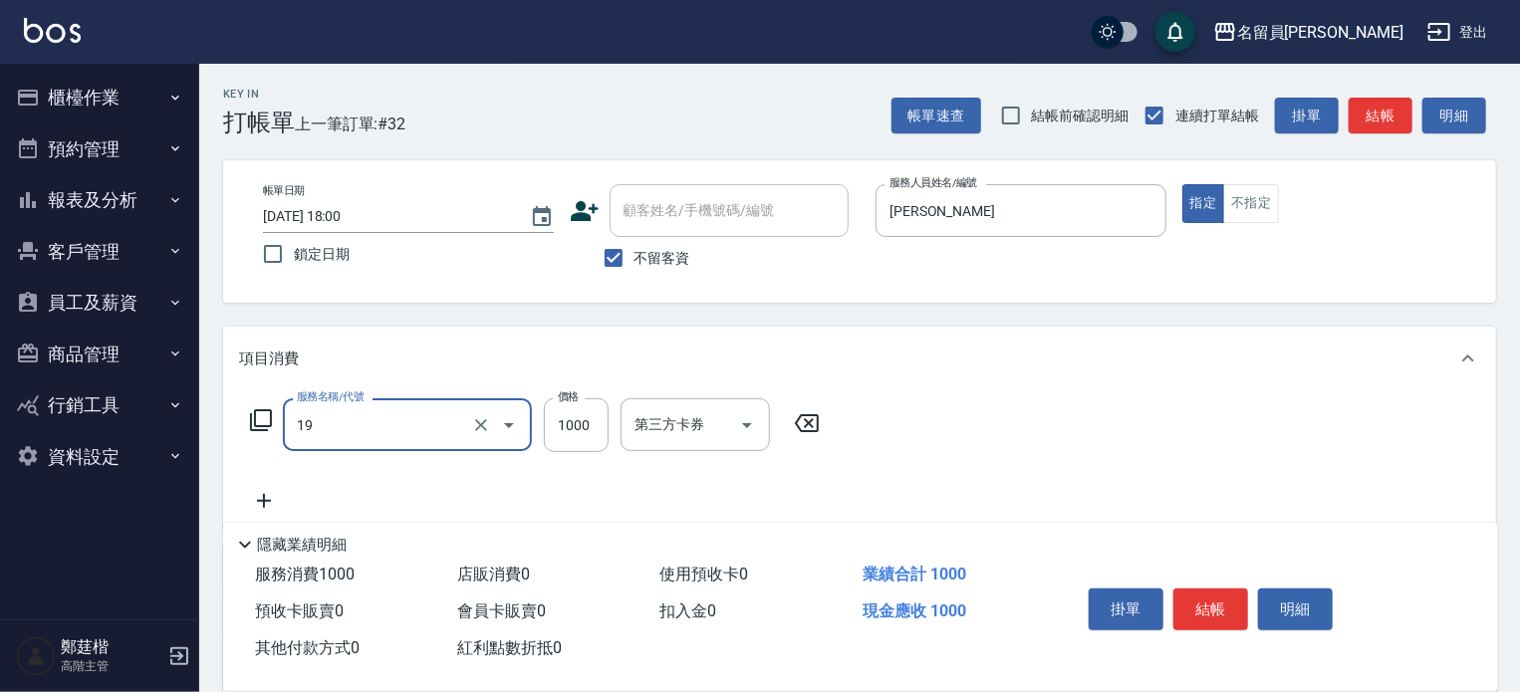
type input "一般燙髮(19)"
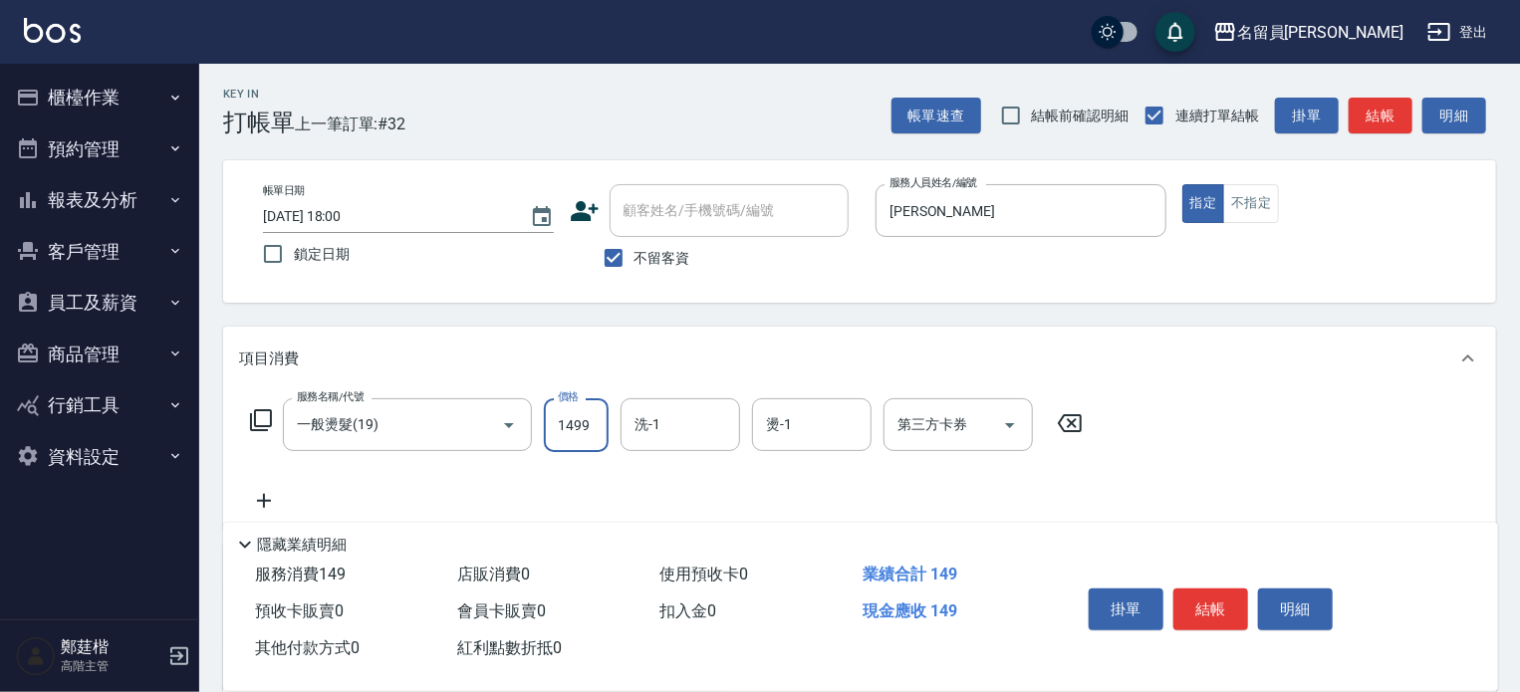
type input "1499"
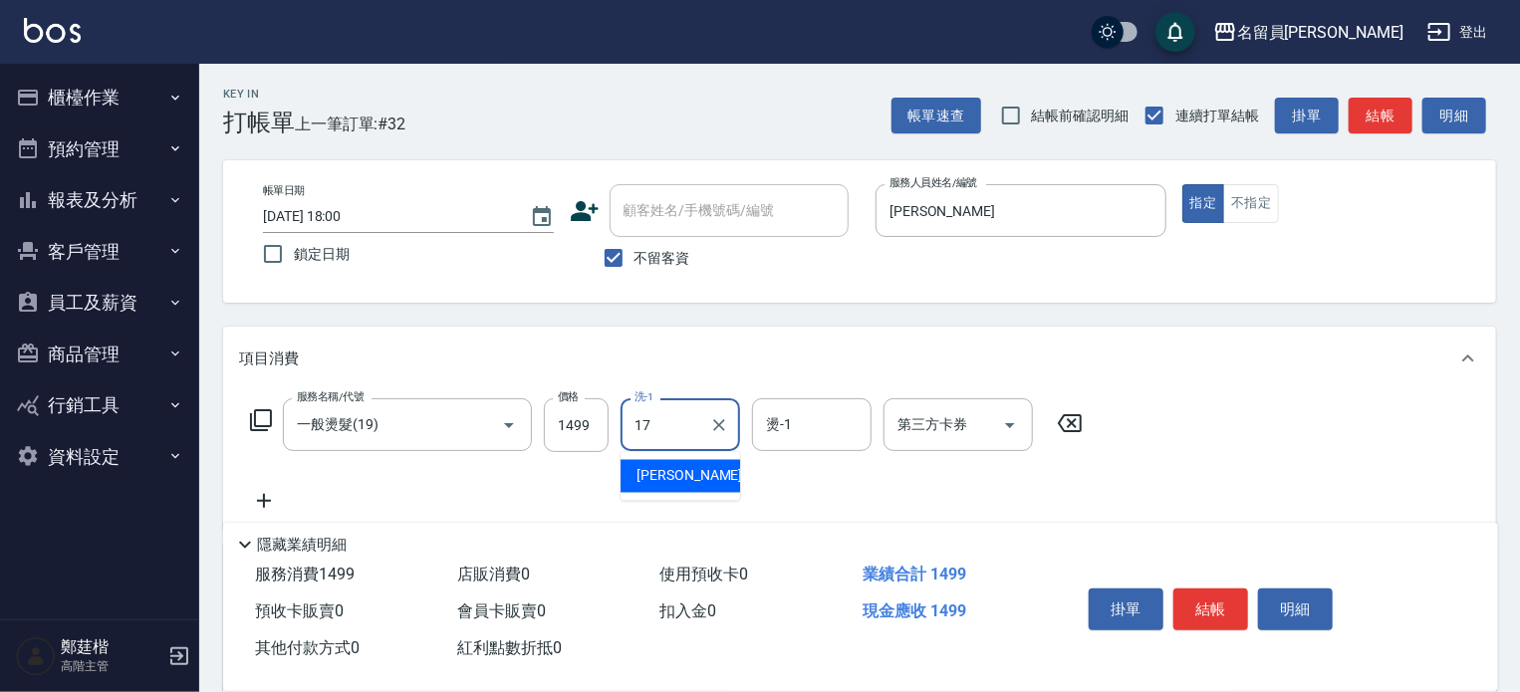
type input "[PERSON_NAME]-17"
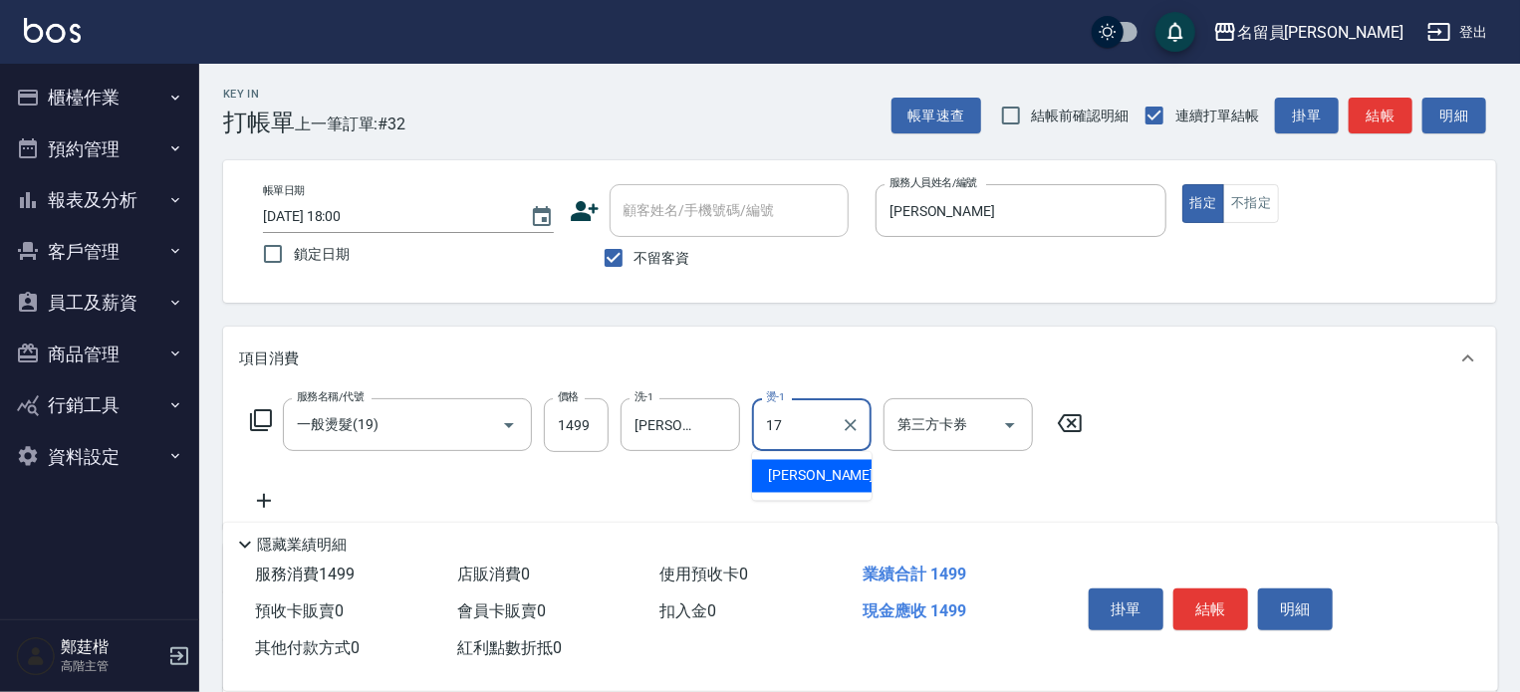
type input "[PERSON_NAME]-17"
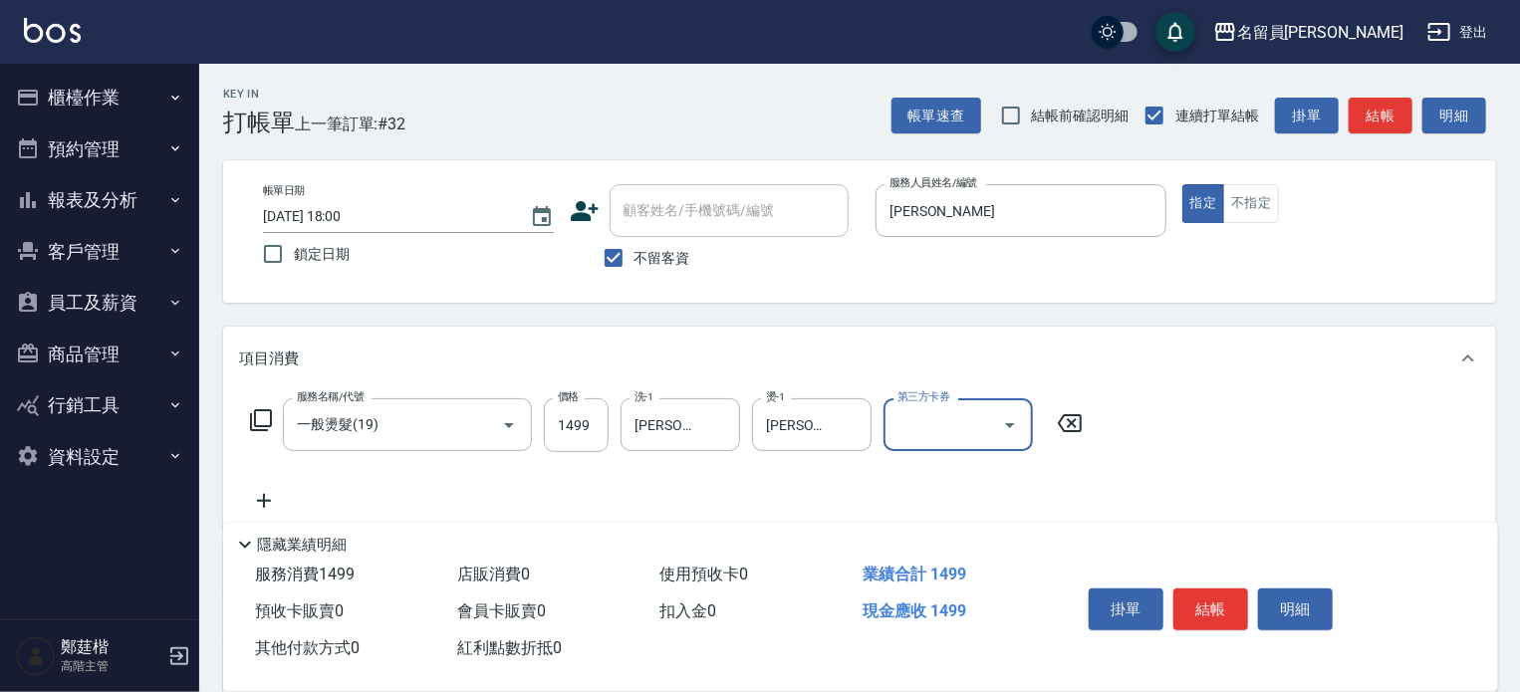
click at [1212, 607] on button "結帳" at bounding box center [1211, 610] width 75 height 42
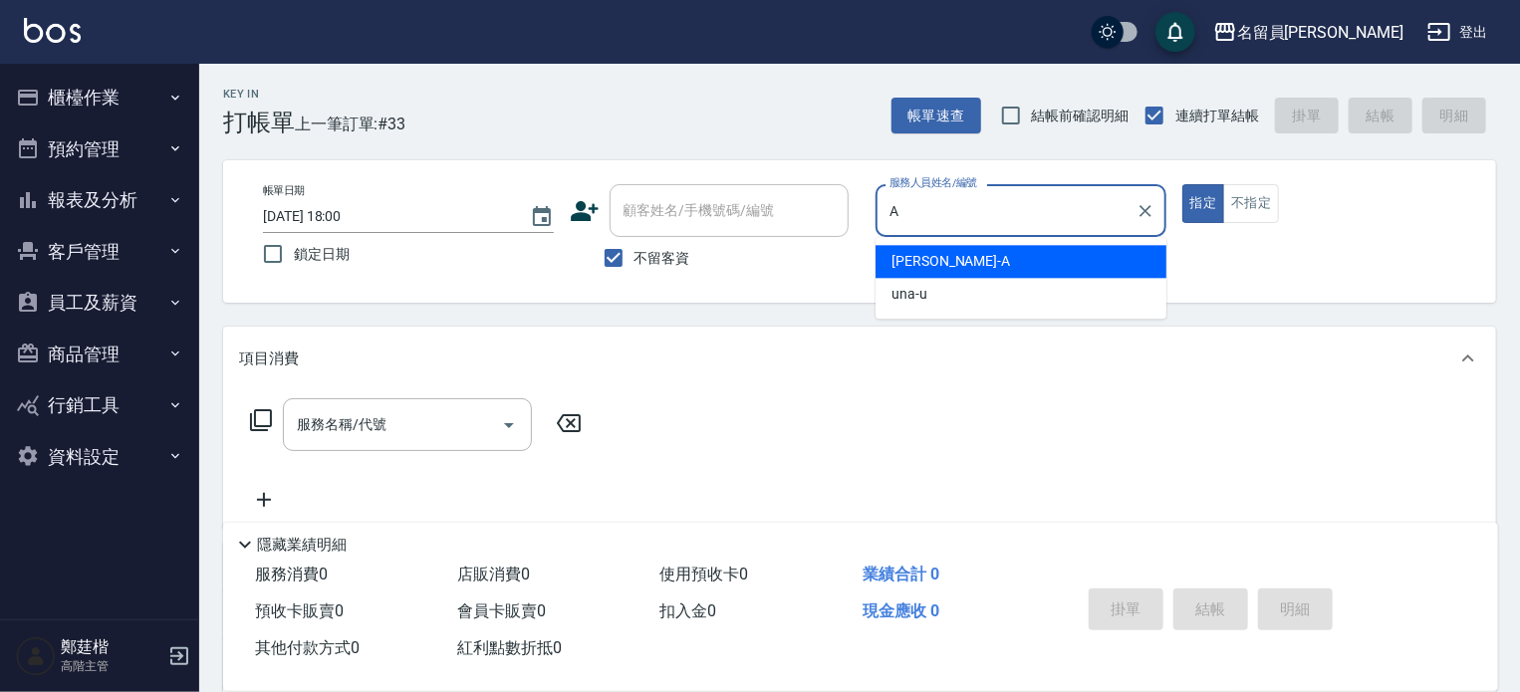
type input "[PERSON_NAME]"
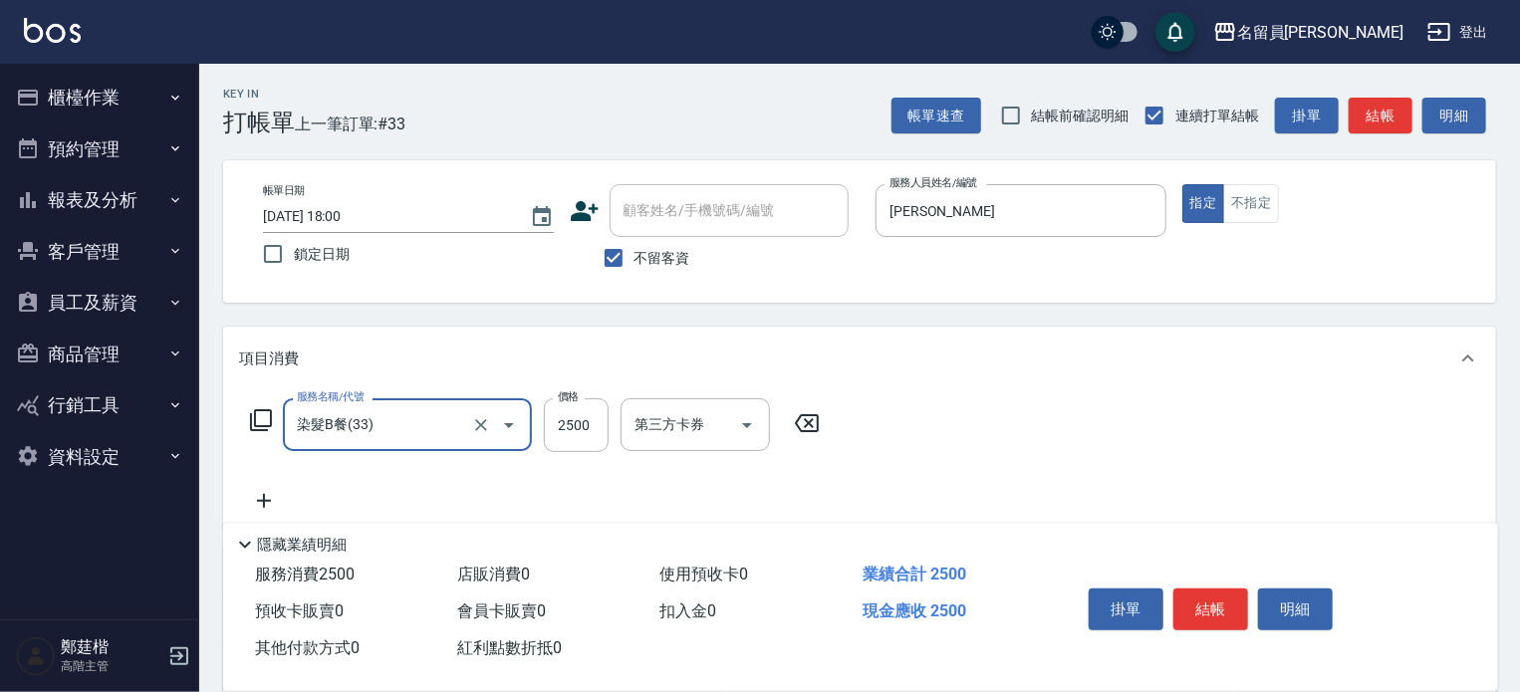
type input "染髮B餐(33)"
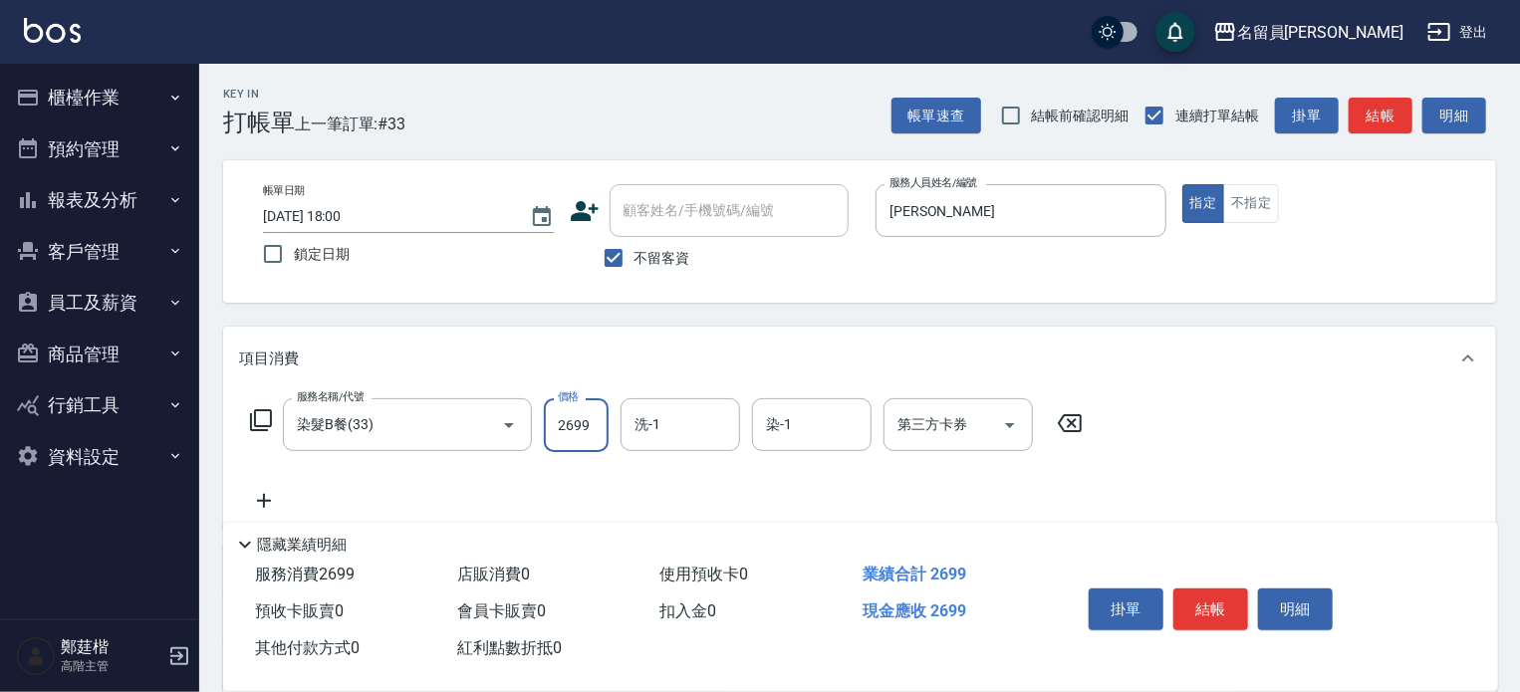
type input "2699"
type input "[PERSON_NAME]-17"
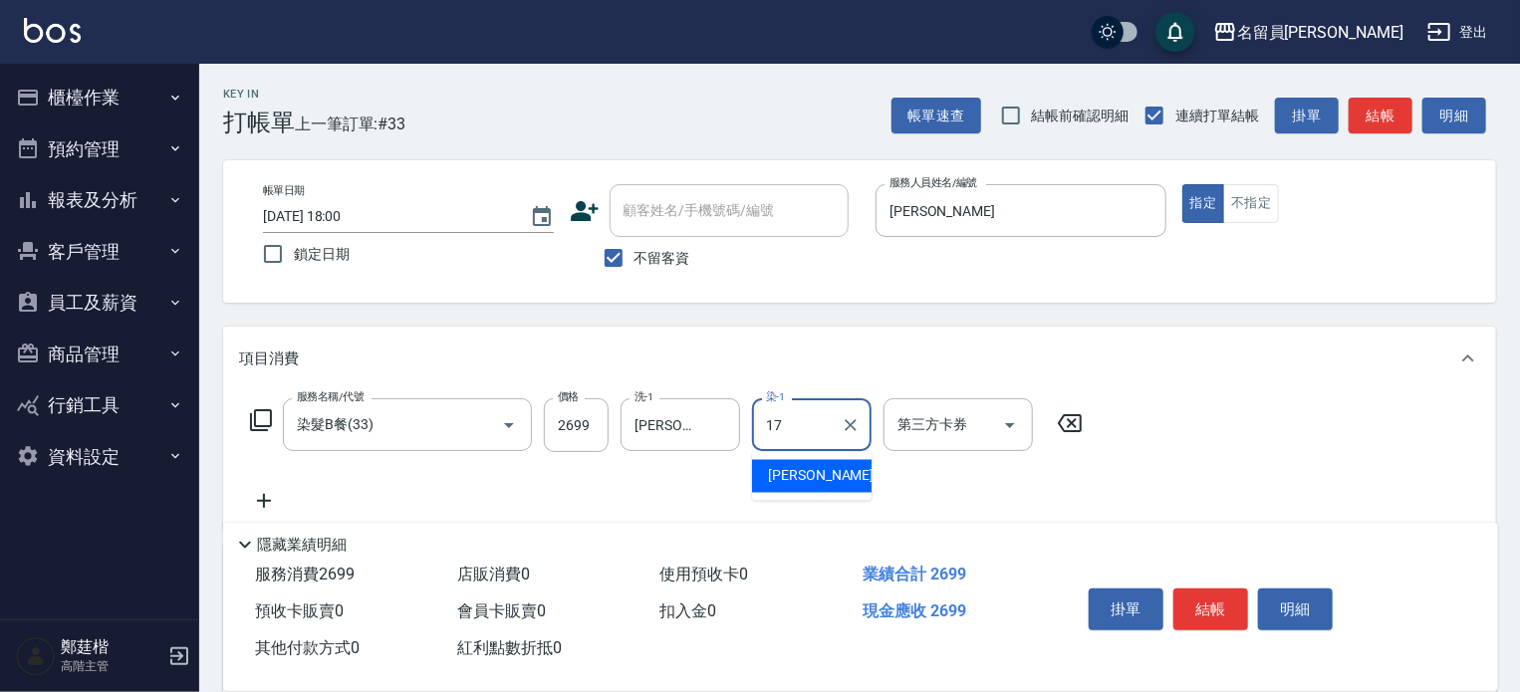
type input "[PERSON_NAME]-17"
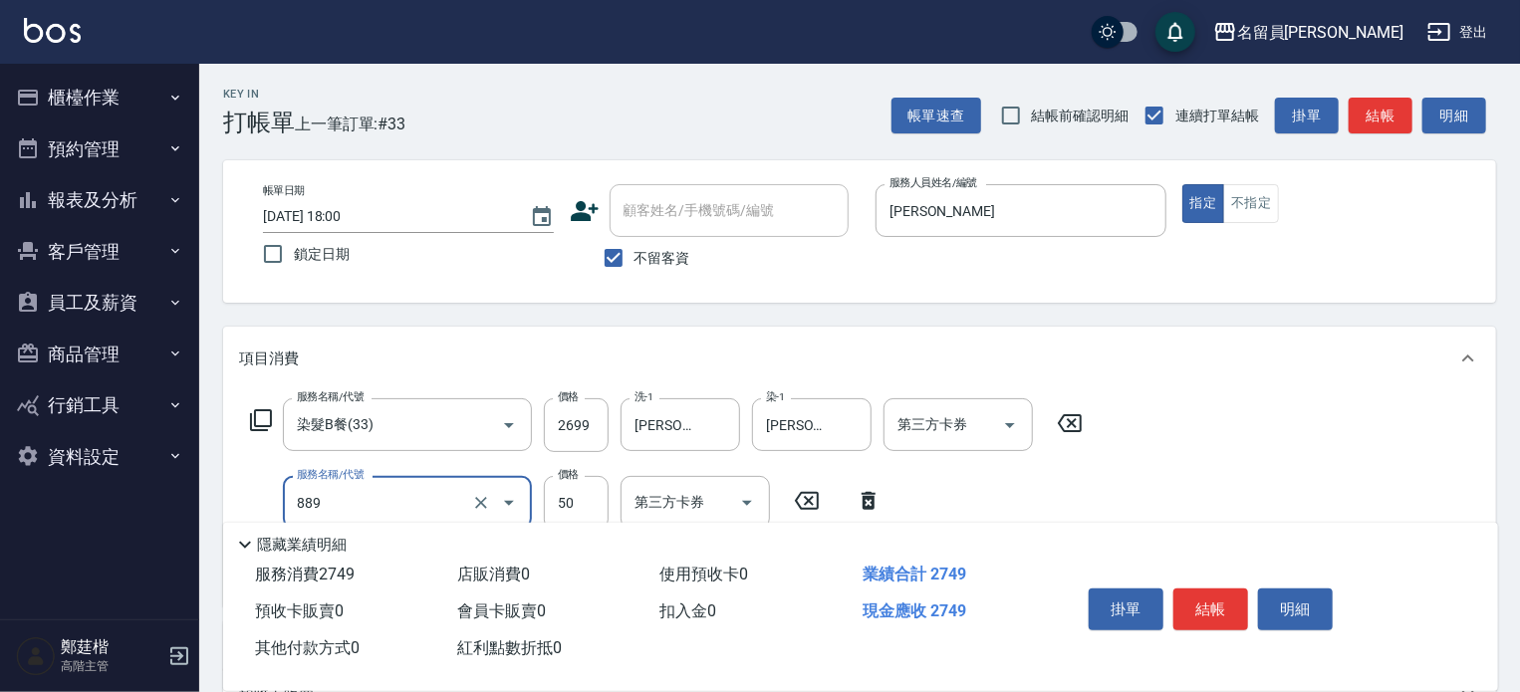
type input "精油(889)"
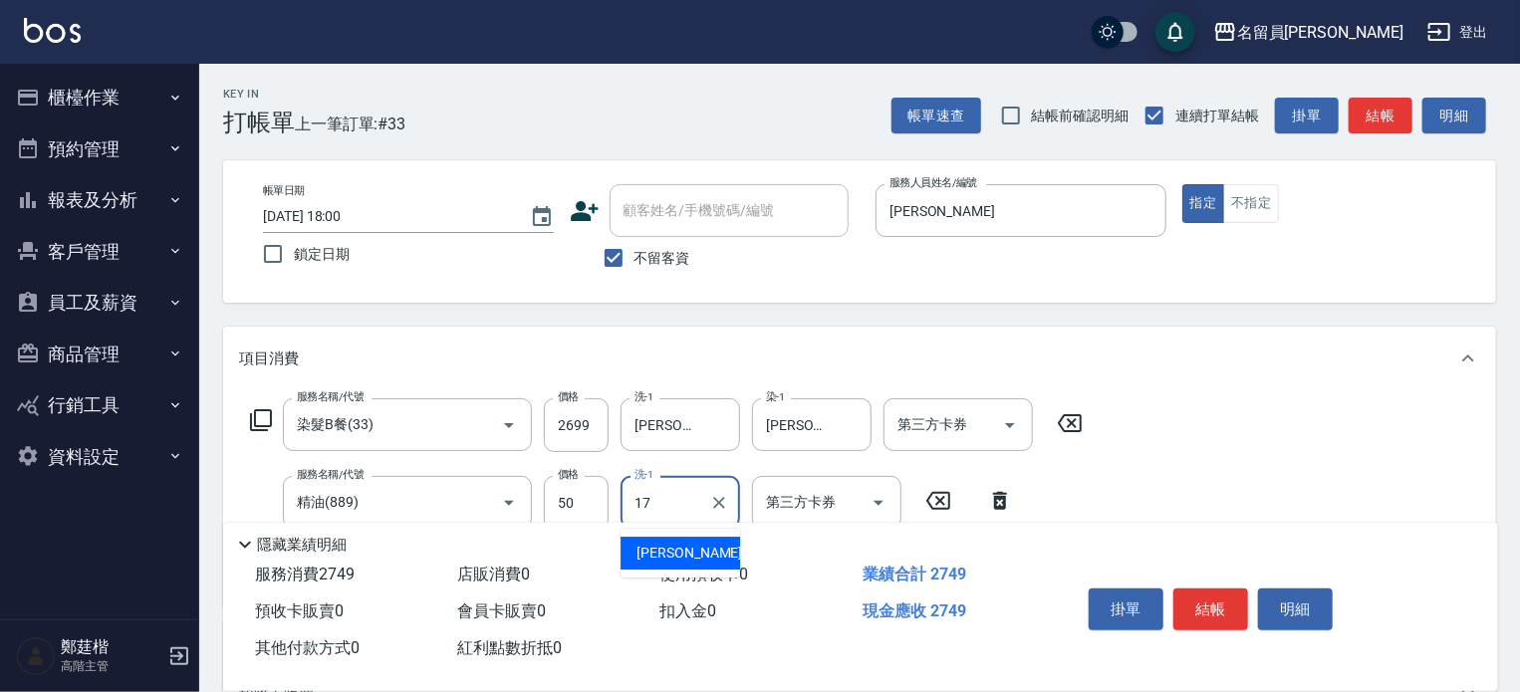
type input "[PERSON_NAME]-17"
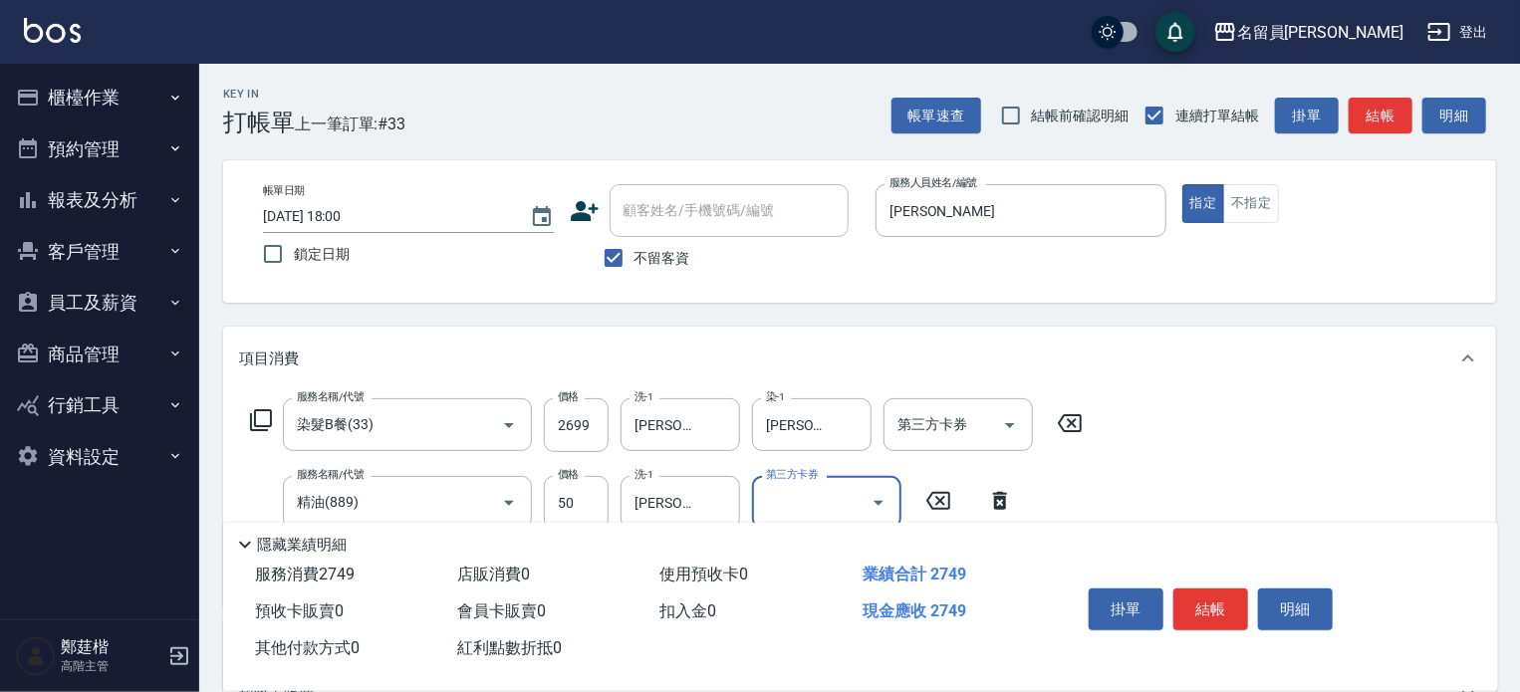
click at [1212, 607] on button "結帳" at bounding box center [1211, 610] width 75 height 42
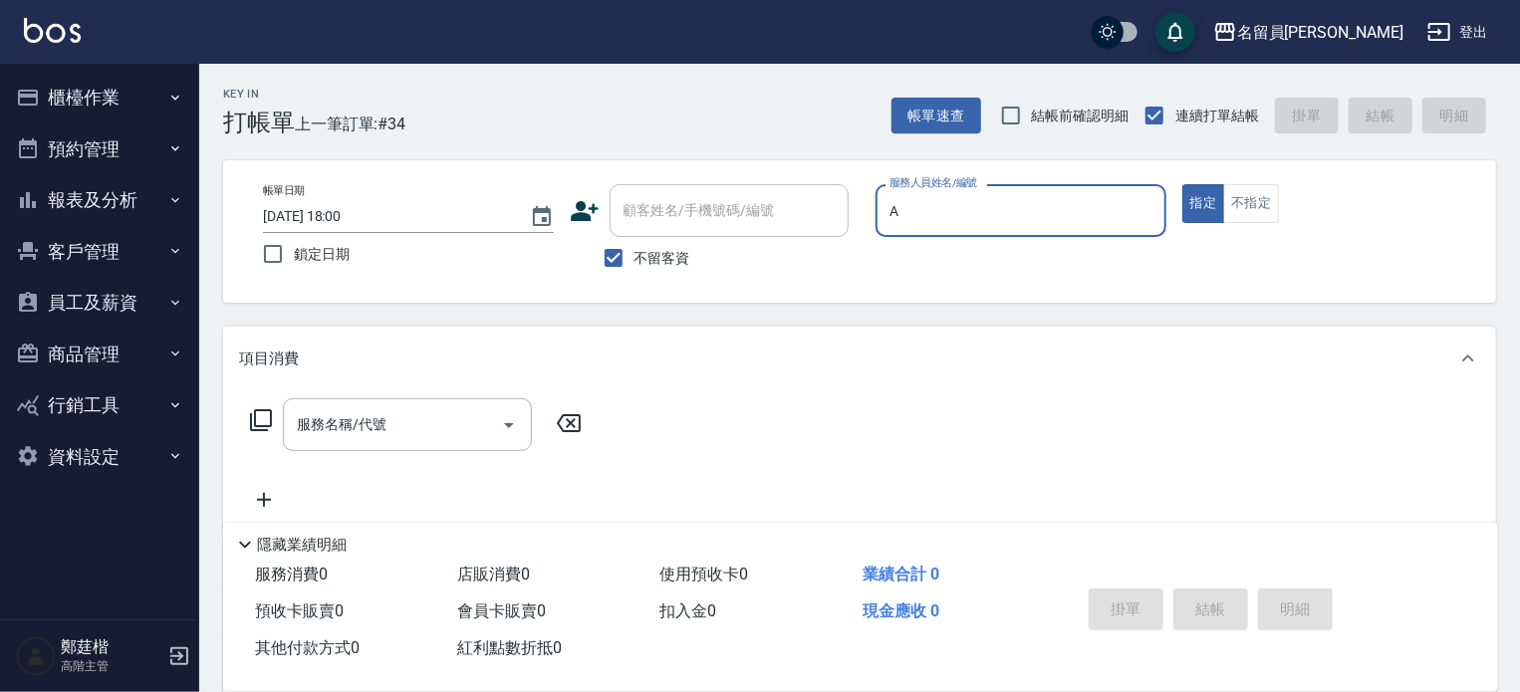
type input "[PERSON_NAME]"
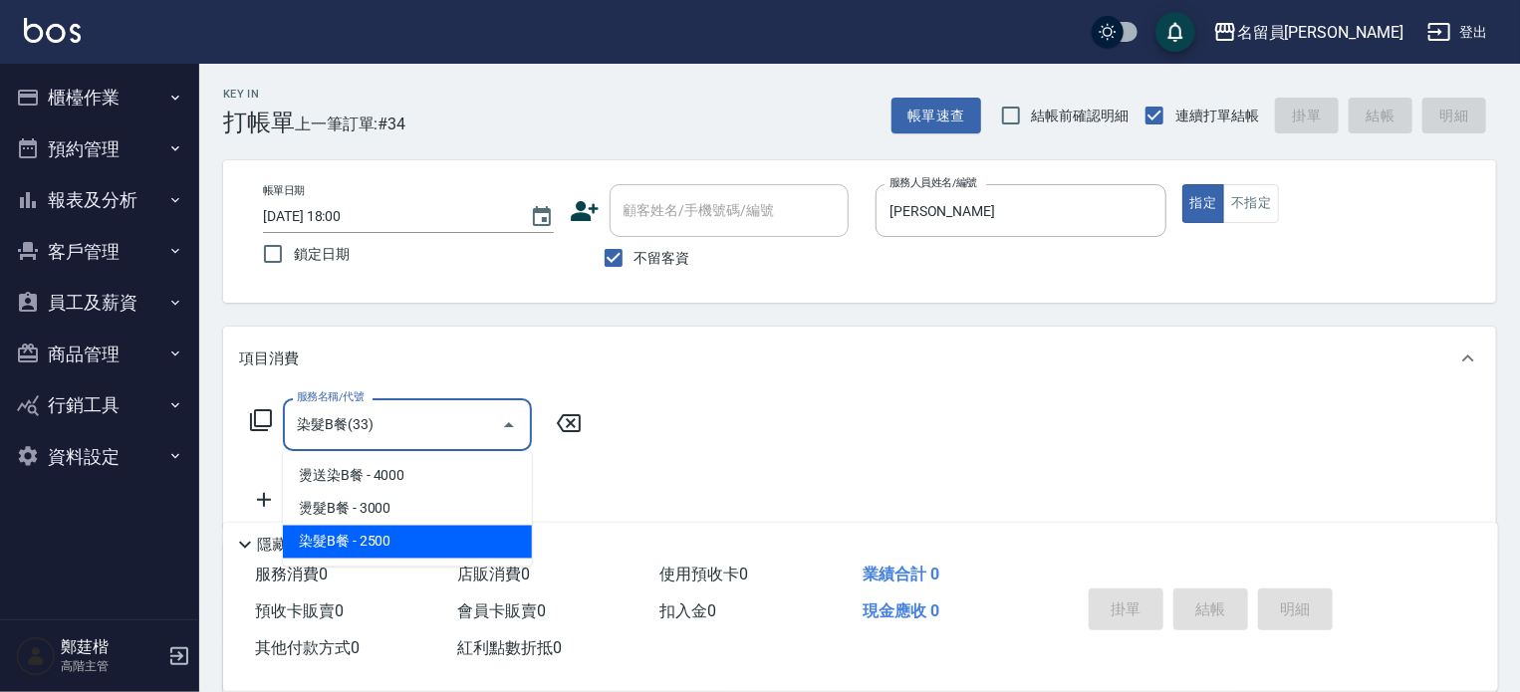
type input "染髮B餐(33)"
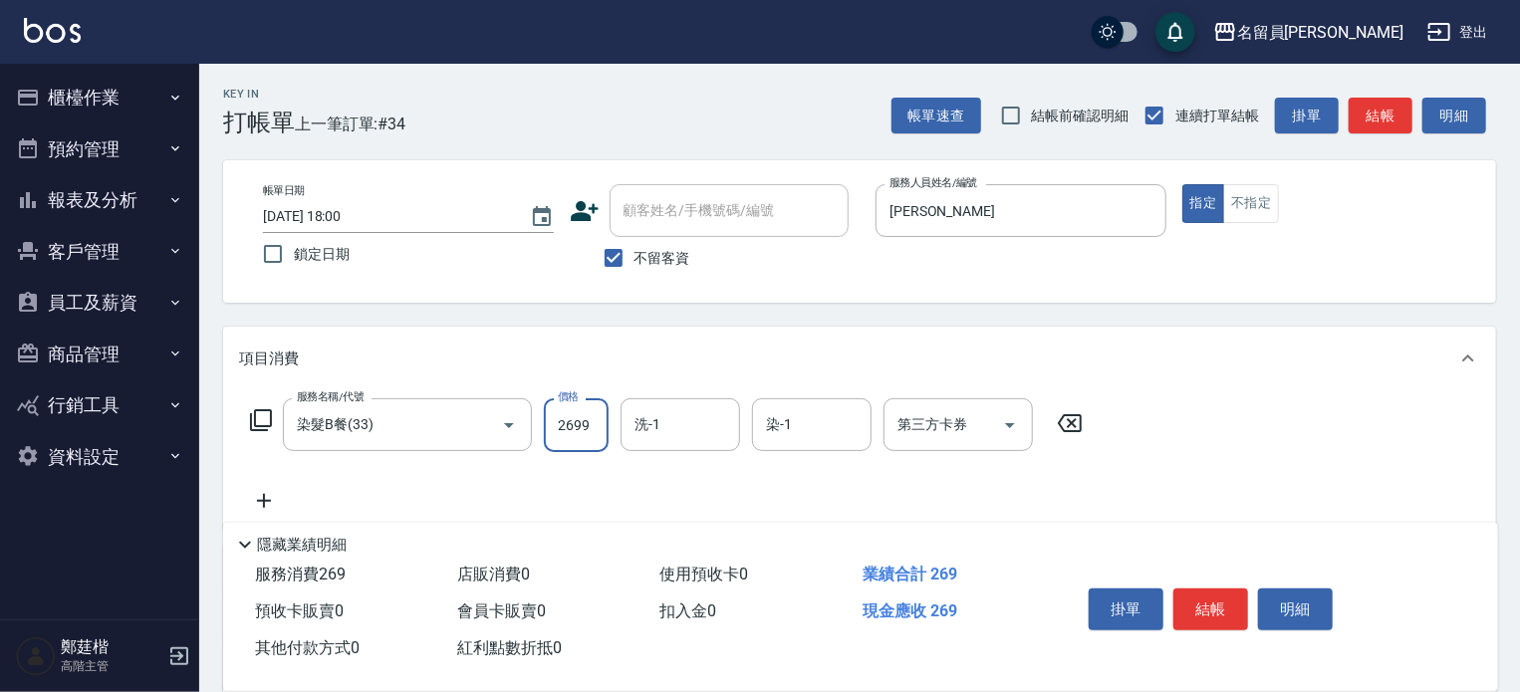
type input "2699"
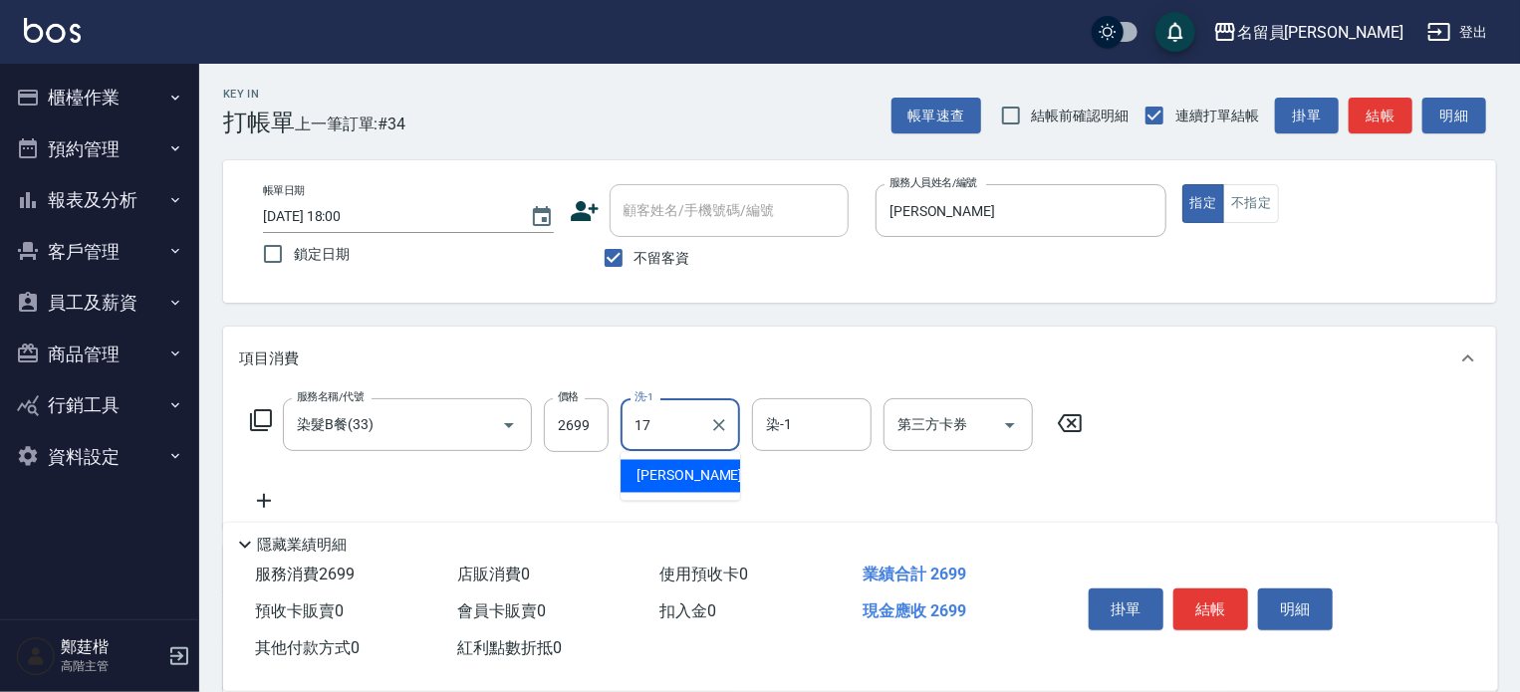
type input "[PERSON_NAME]-17"
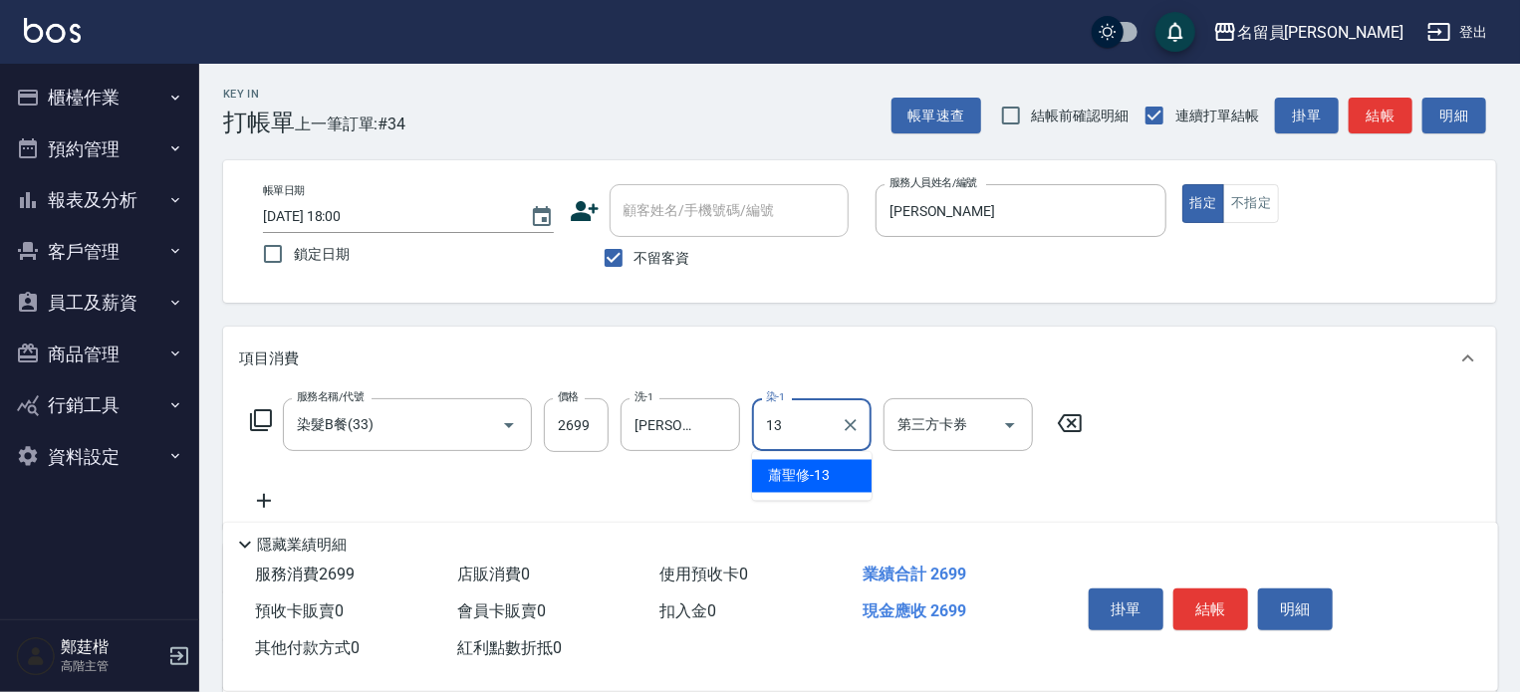
type input "[PERSON_NAME]-13"
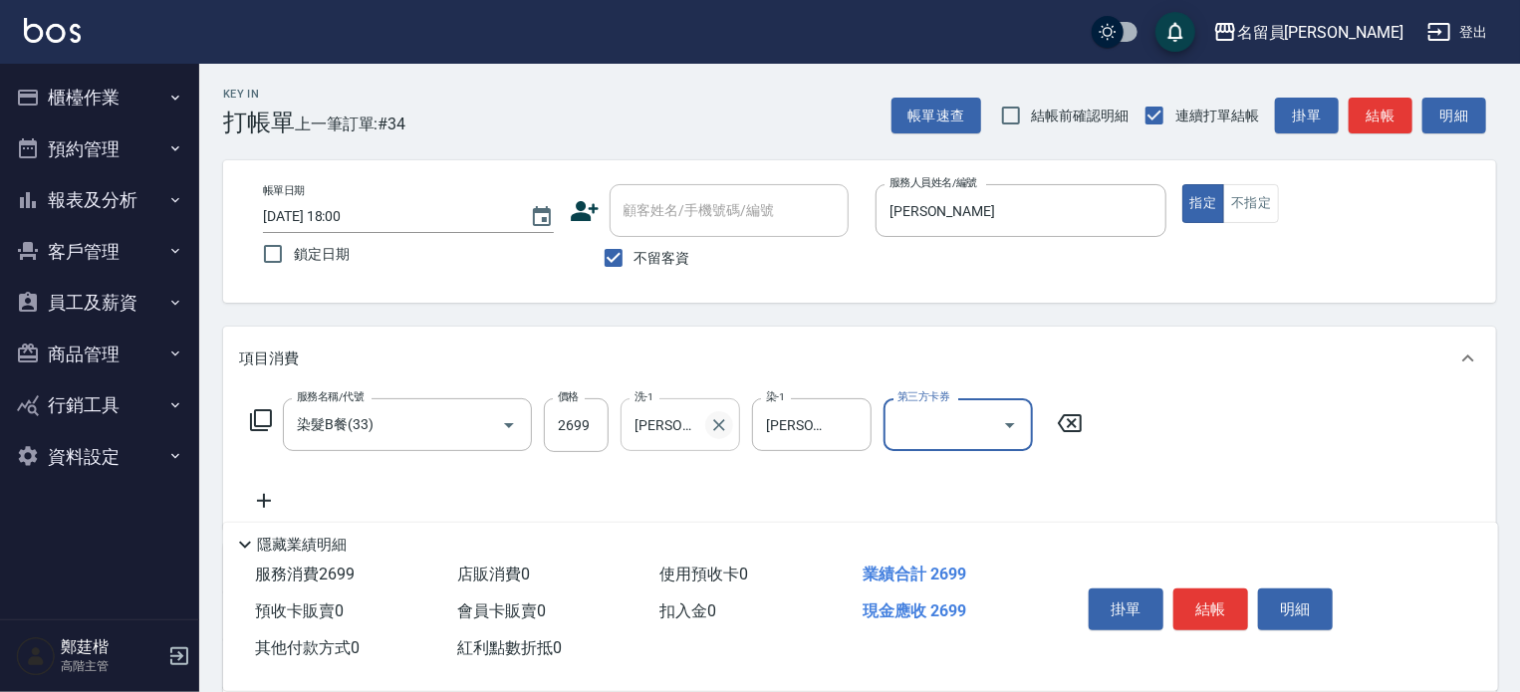
click at [718, 418] on icon "Clear" at bounding box center [719, 425] width 20 height 20
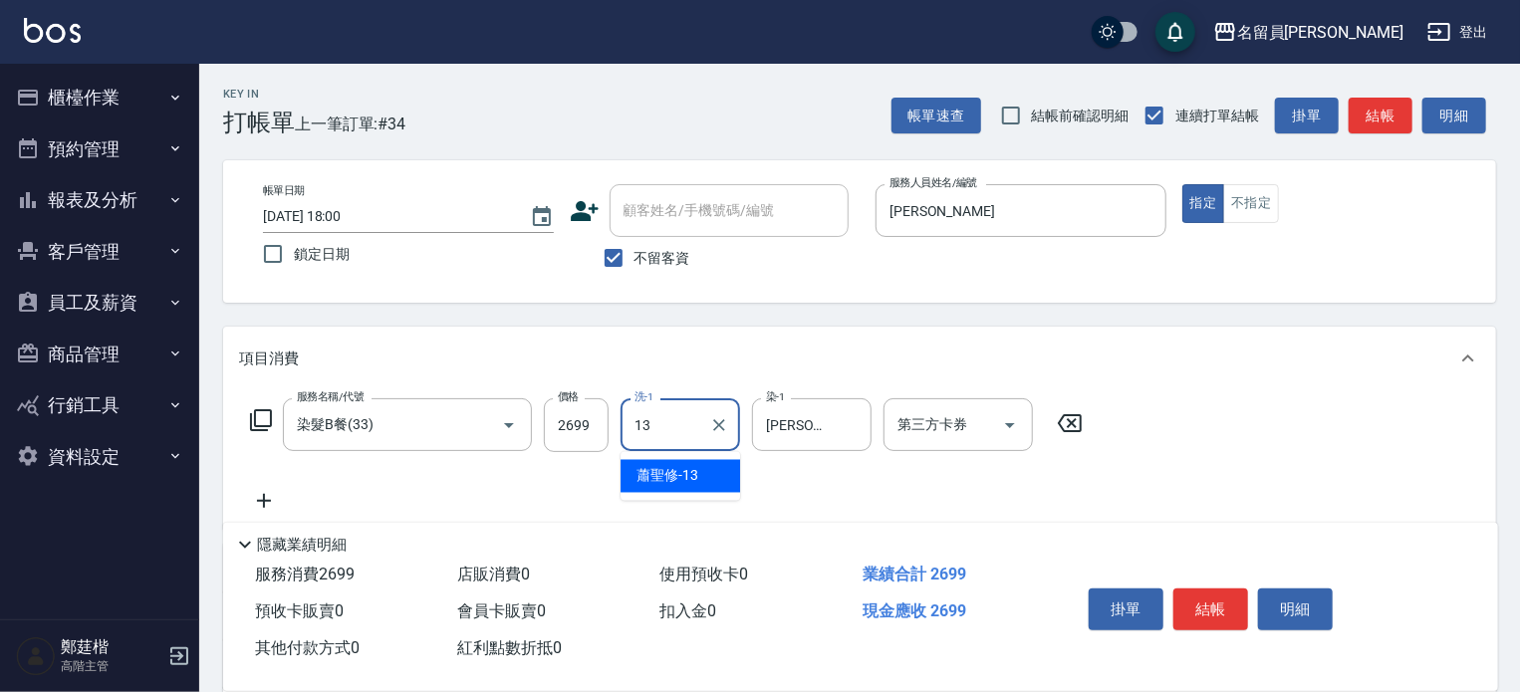
type input "[PERSON_NAME]-13"
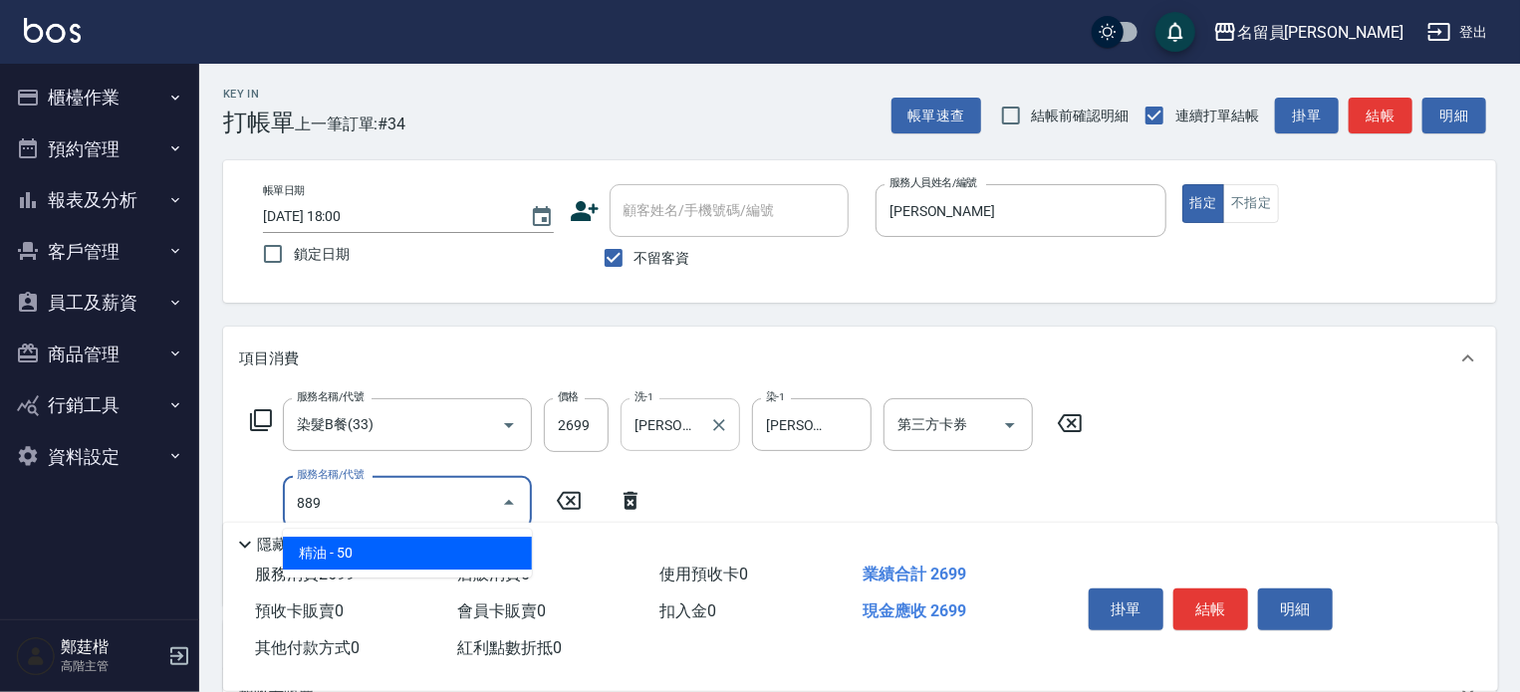
type input "精油(889)"
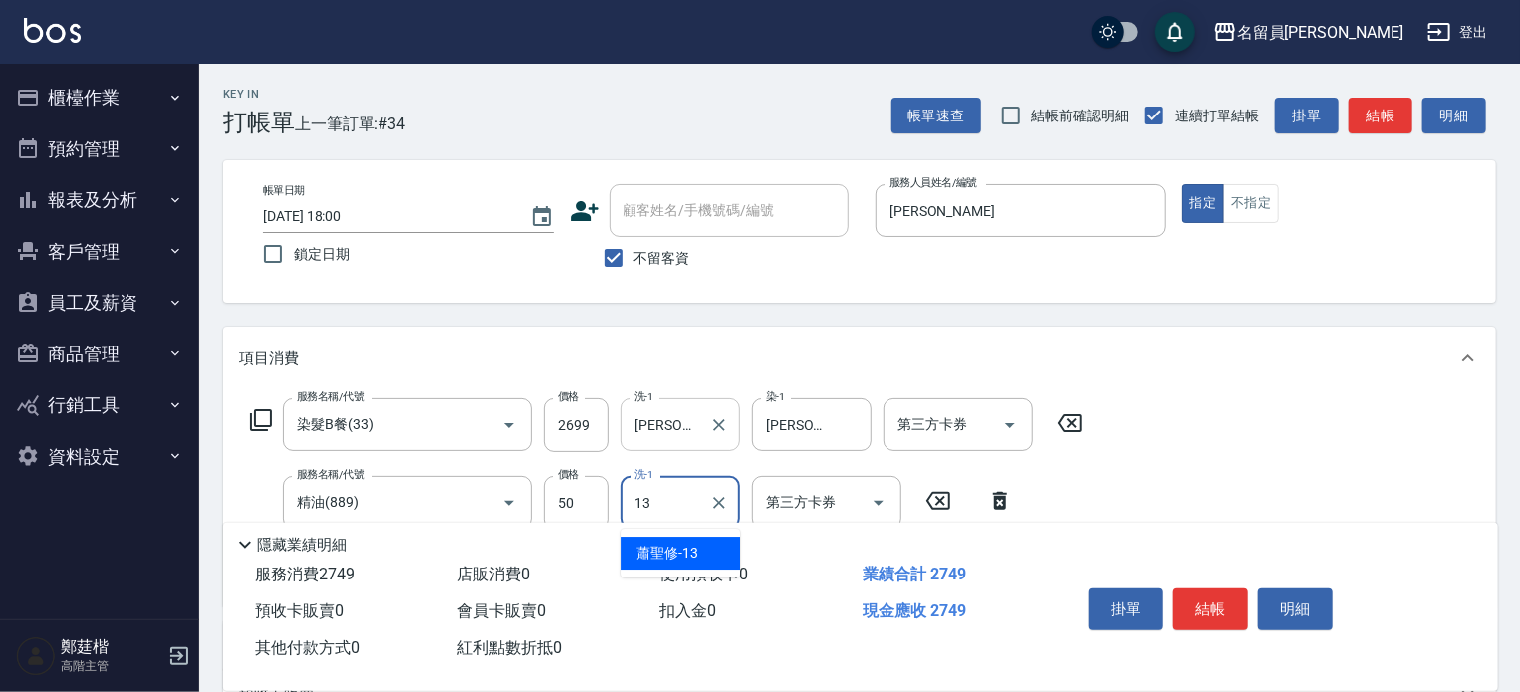
type input "[PERSON_NAME]-13"
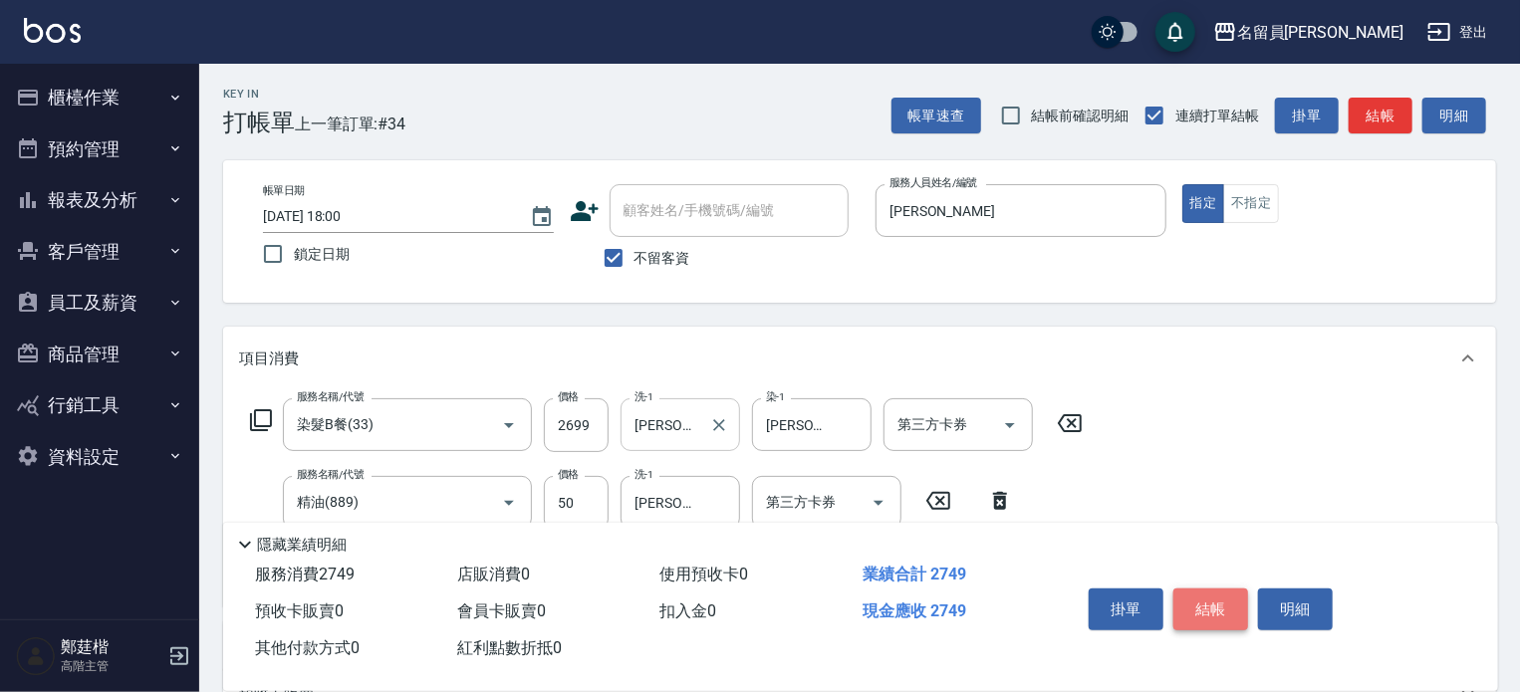
click at [1216, 605] on button "結帳" at bounding box center [1211, 610] width 75 height 42
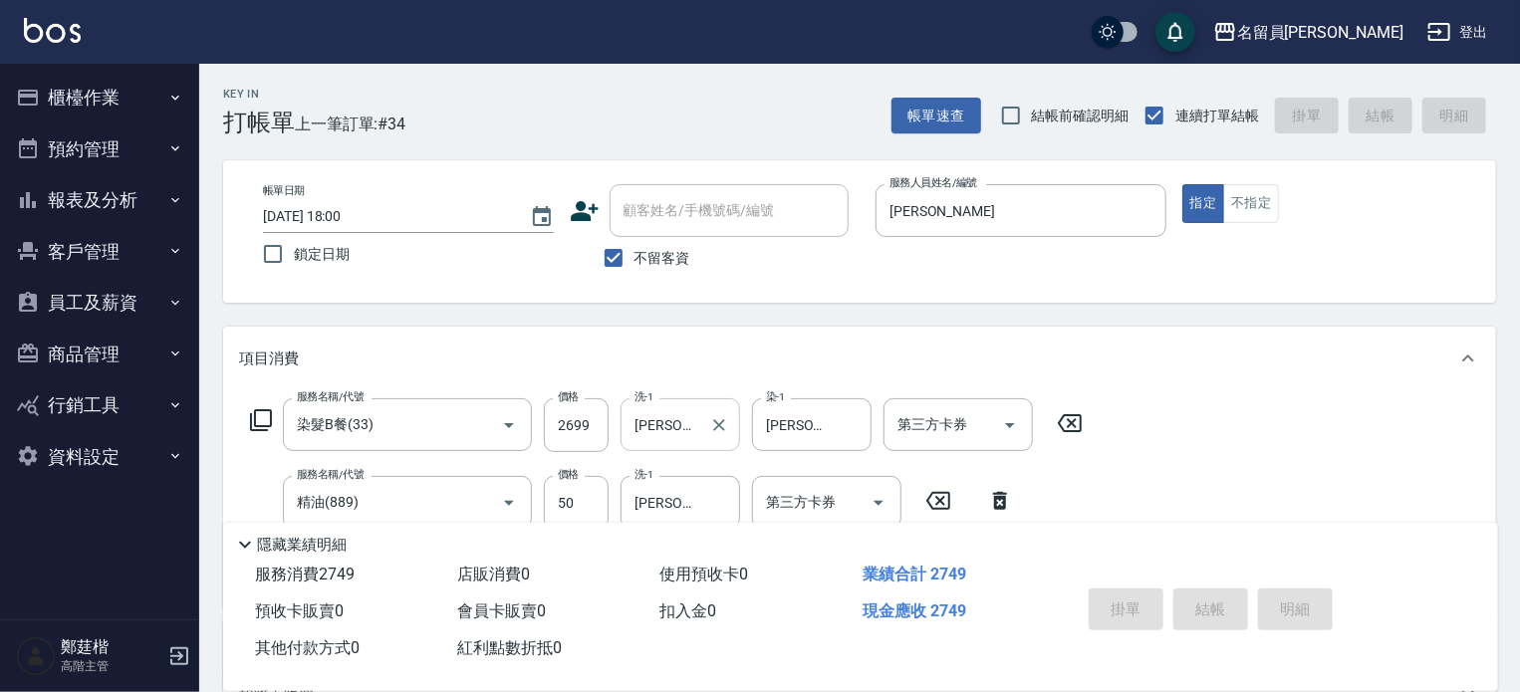
type input "[DATE] 18:01"
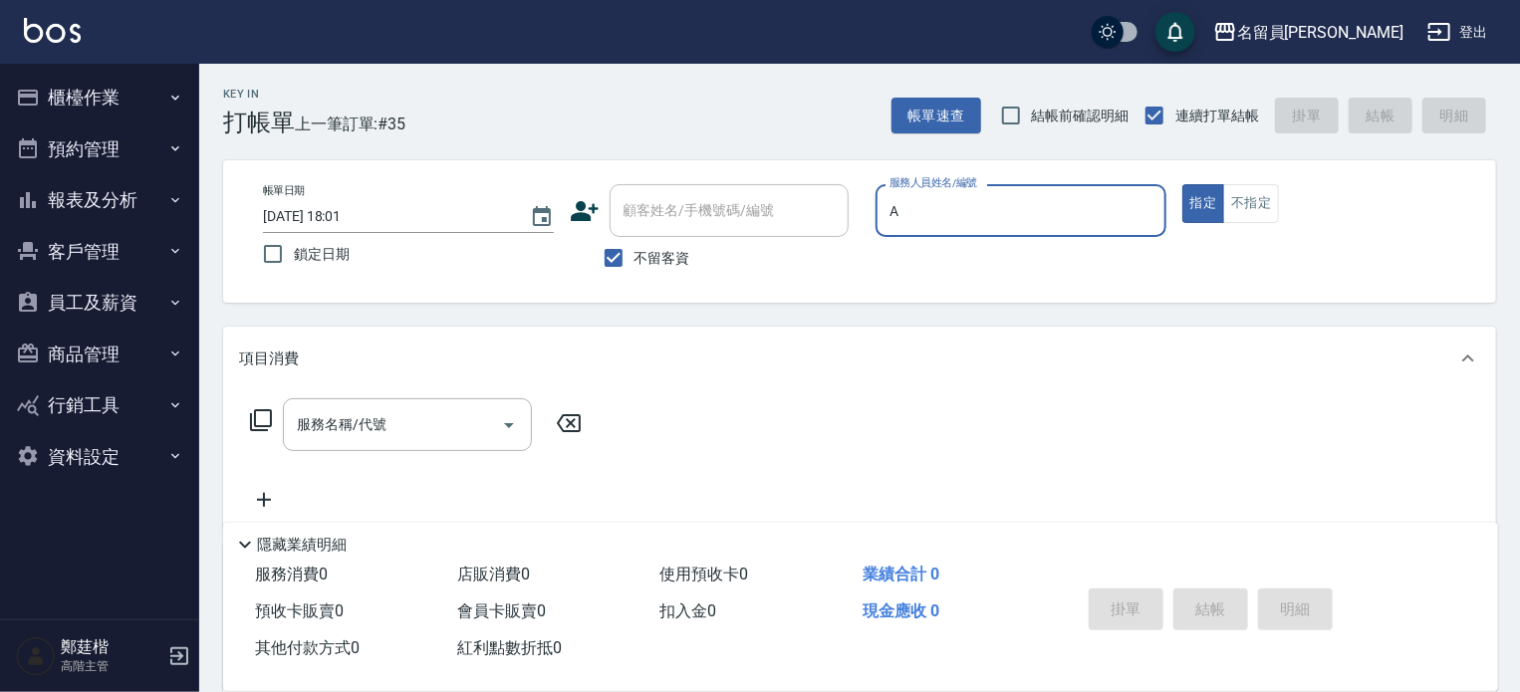
type input "[PERSON_NAME]"
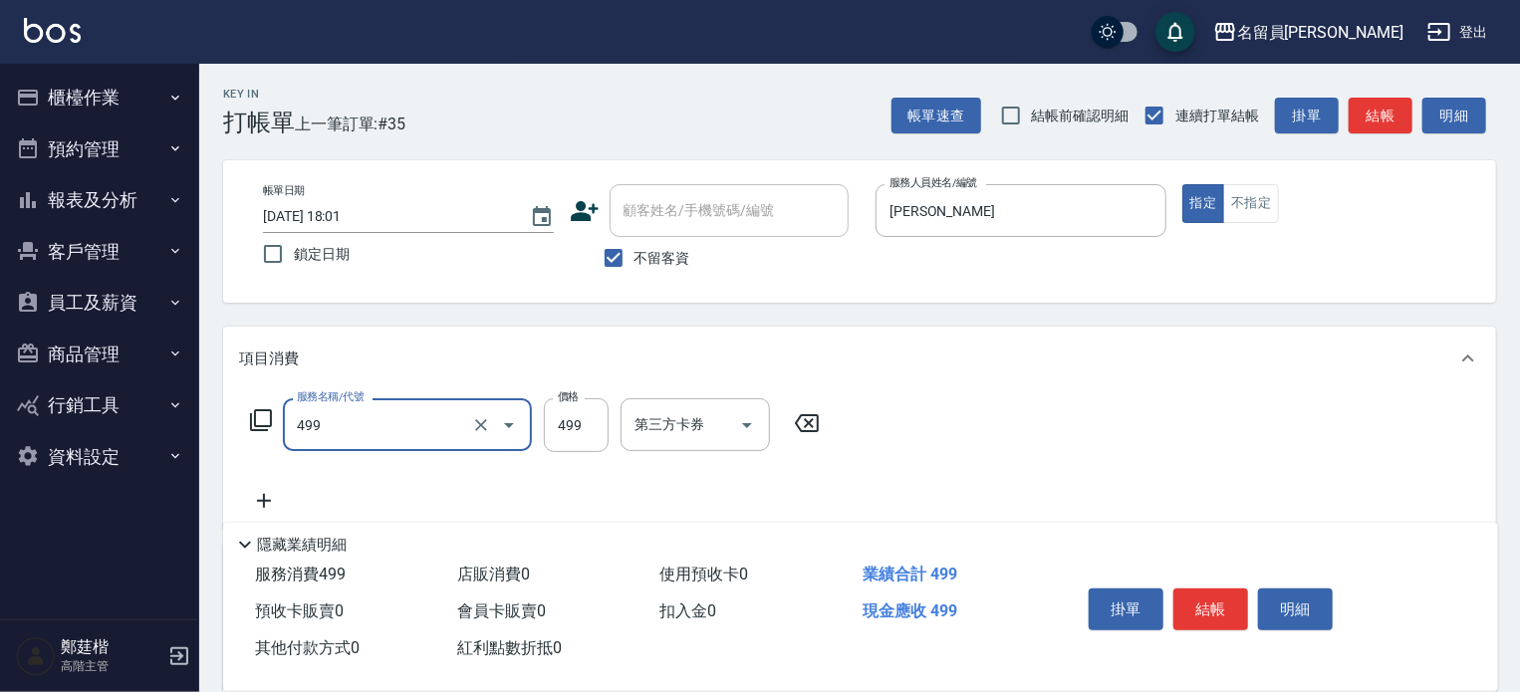
type input "去角質洗髮(499)"
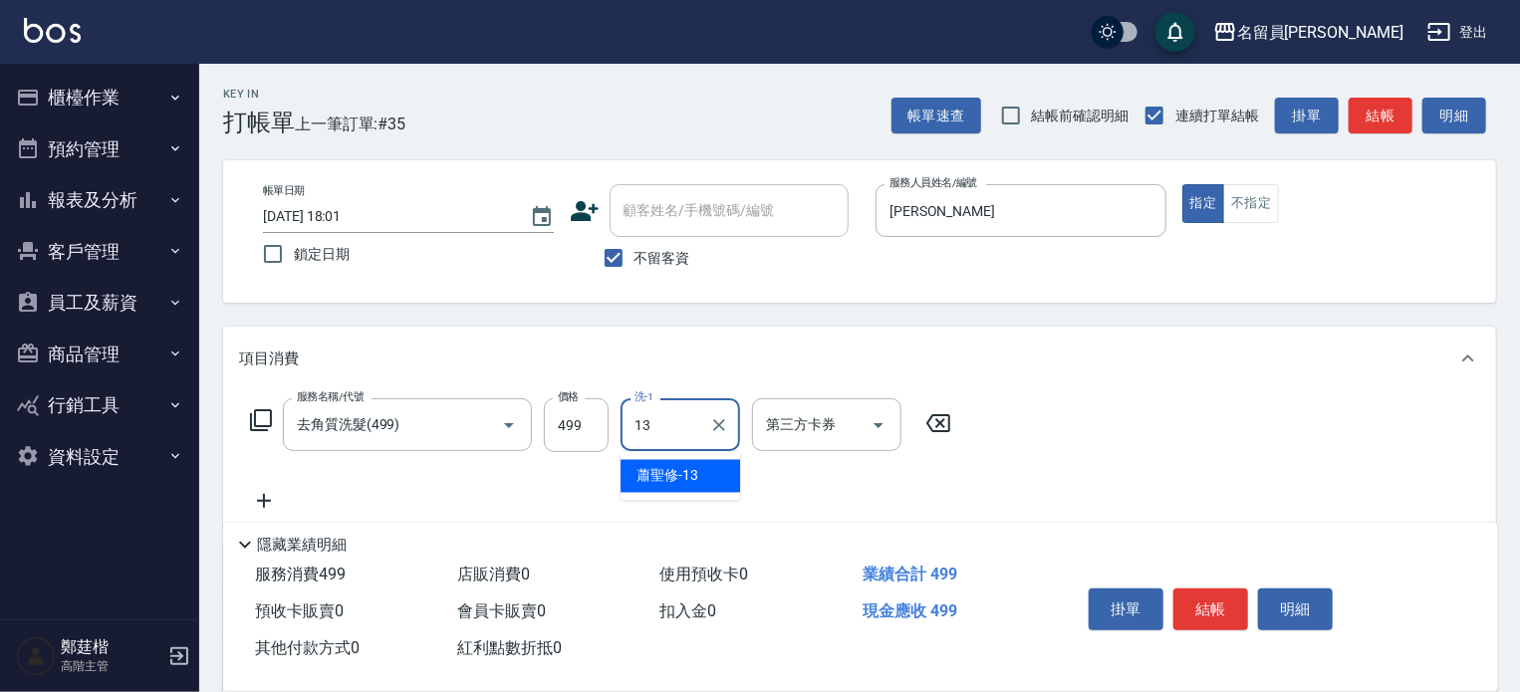
type input "[PERSON_NAME]-13"
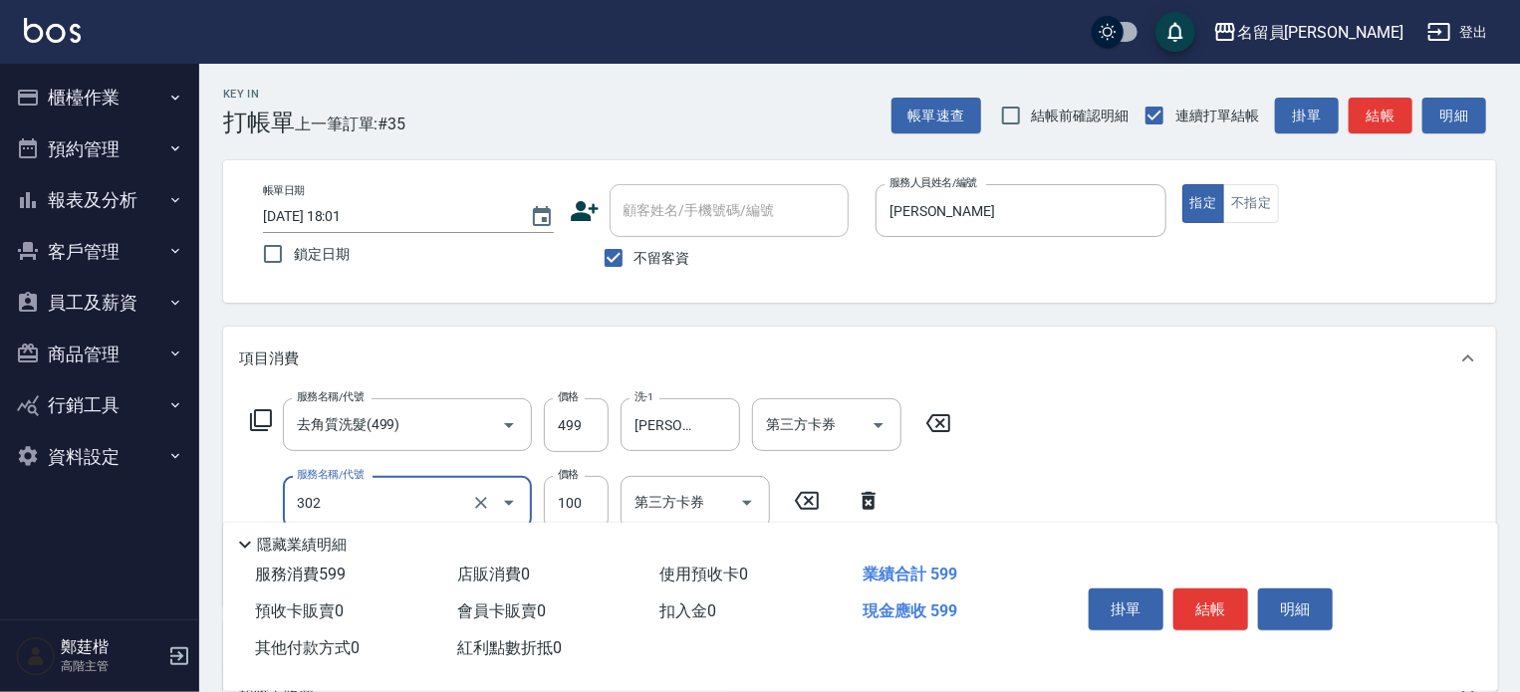
type input "剪髮(302)"
type input "300"
click at [1215, 605] on button "結帳" at bounding box center [1211, 610] width 75 height 42
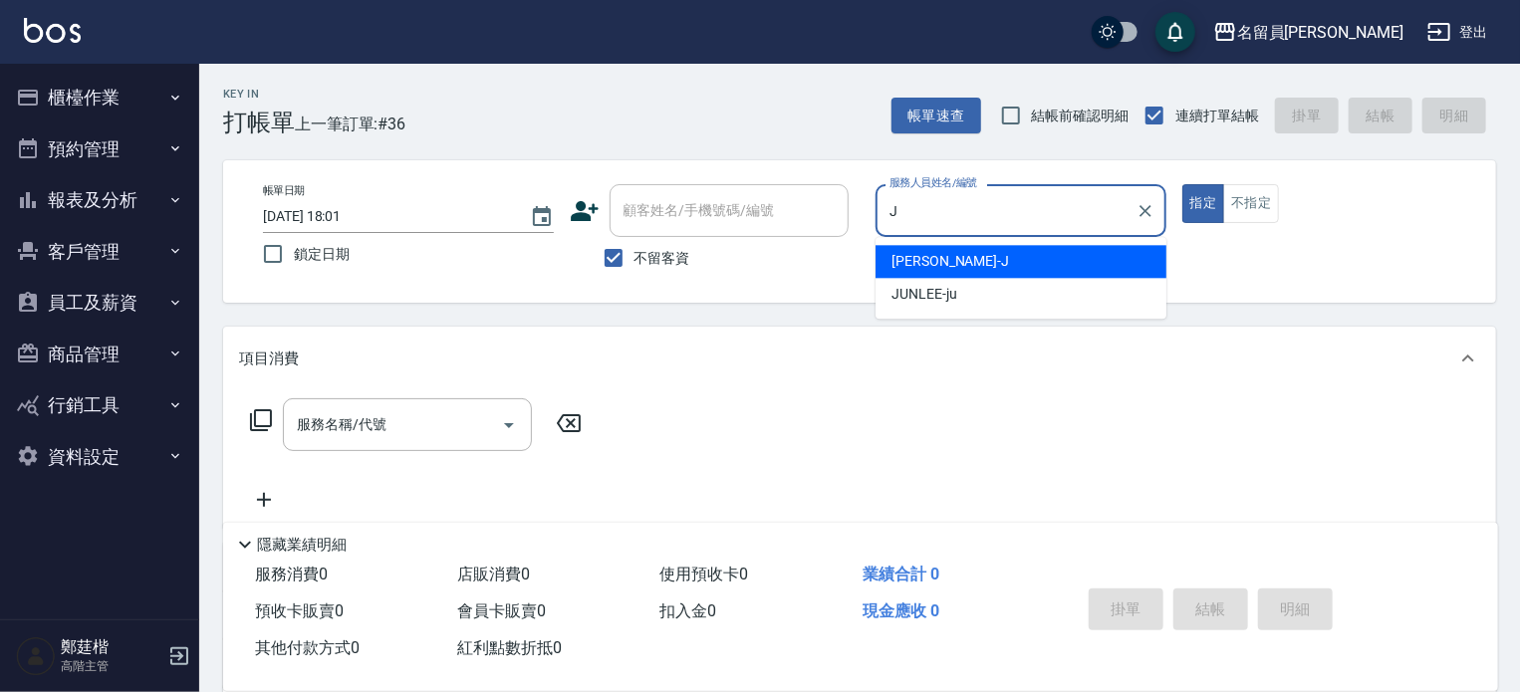
type input "[PERSON_NAME]"
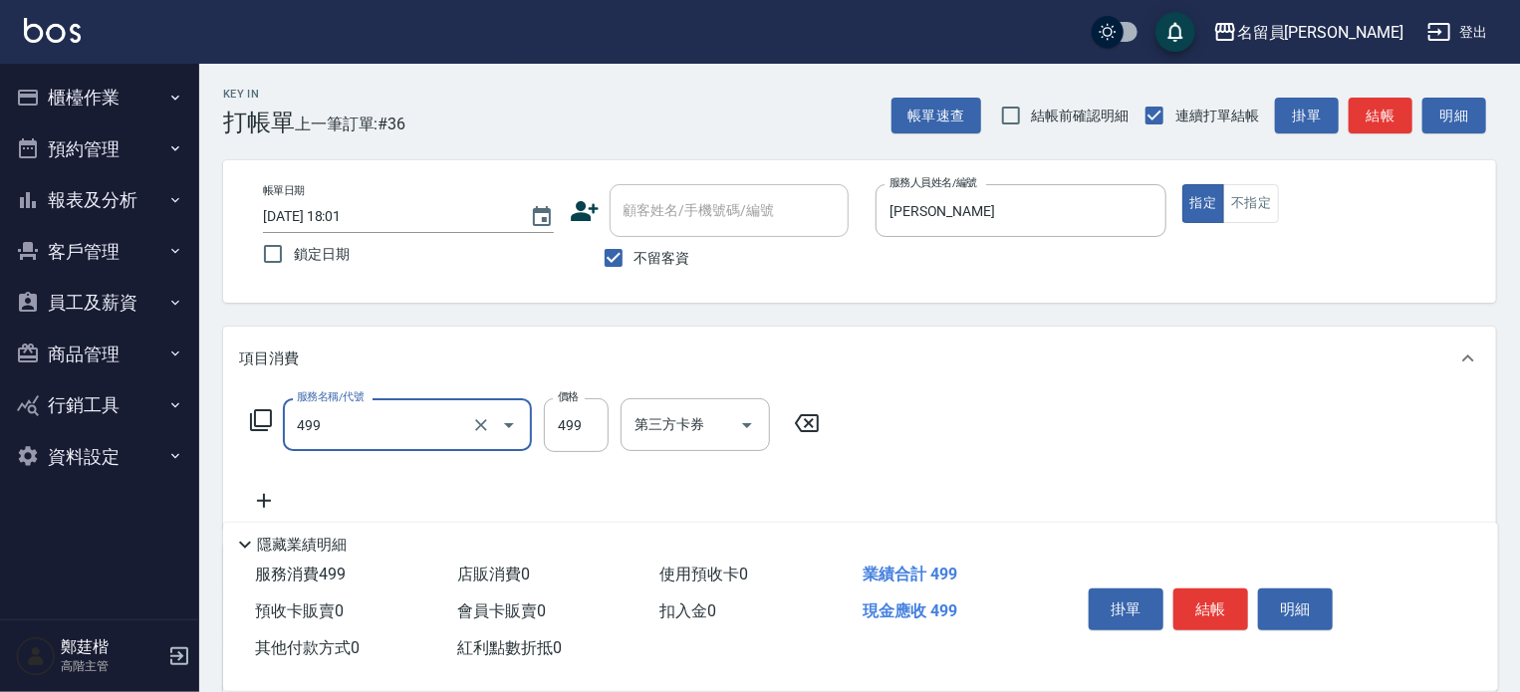
type input "去角質洗髮(499)"
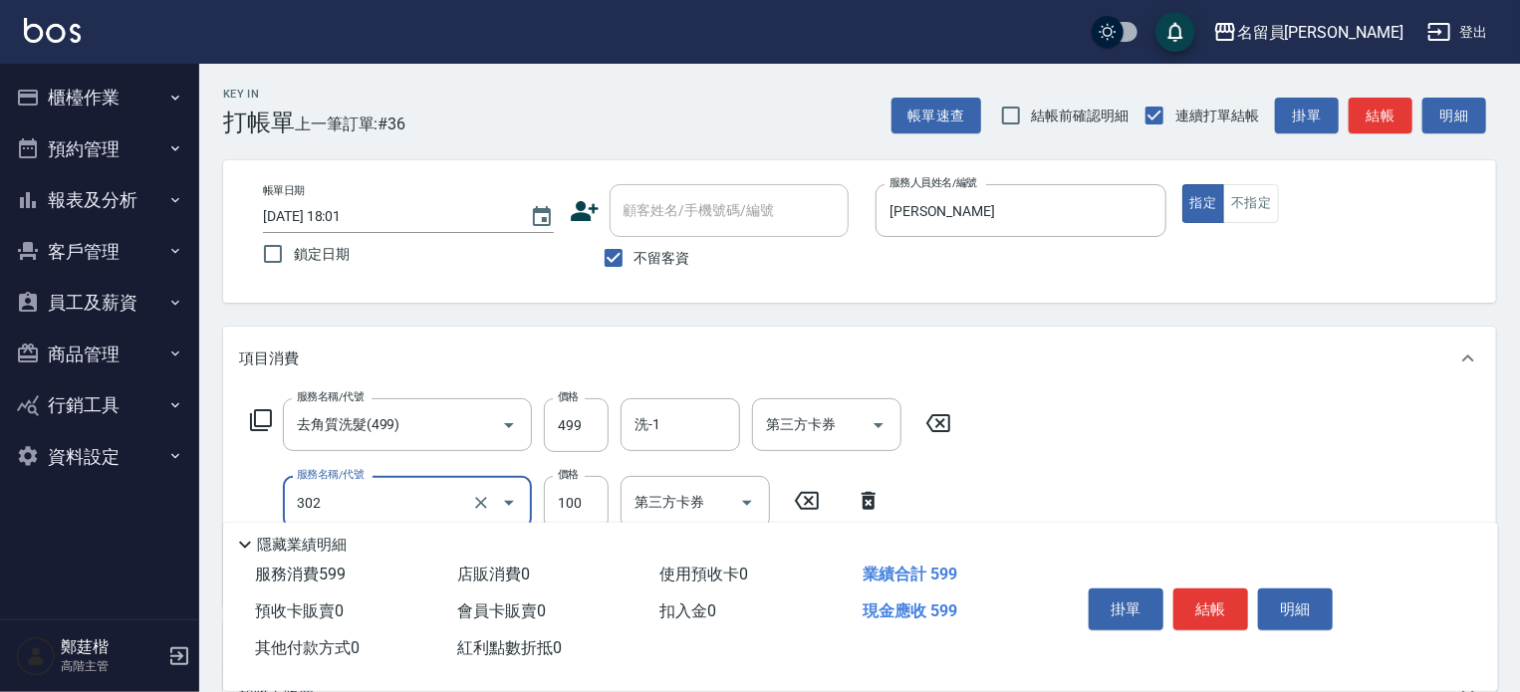
type input "剪髮(302)"
click at [1217, 605] on button "結帳" at bounding box center [1211, 610] width 75 height 42
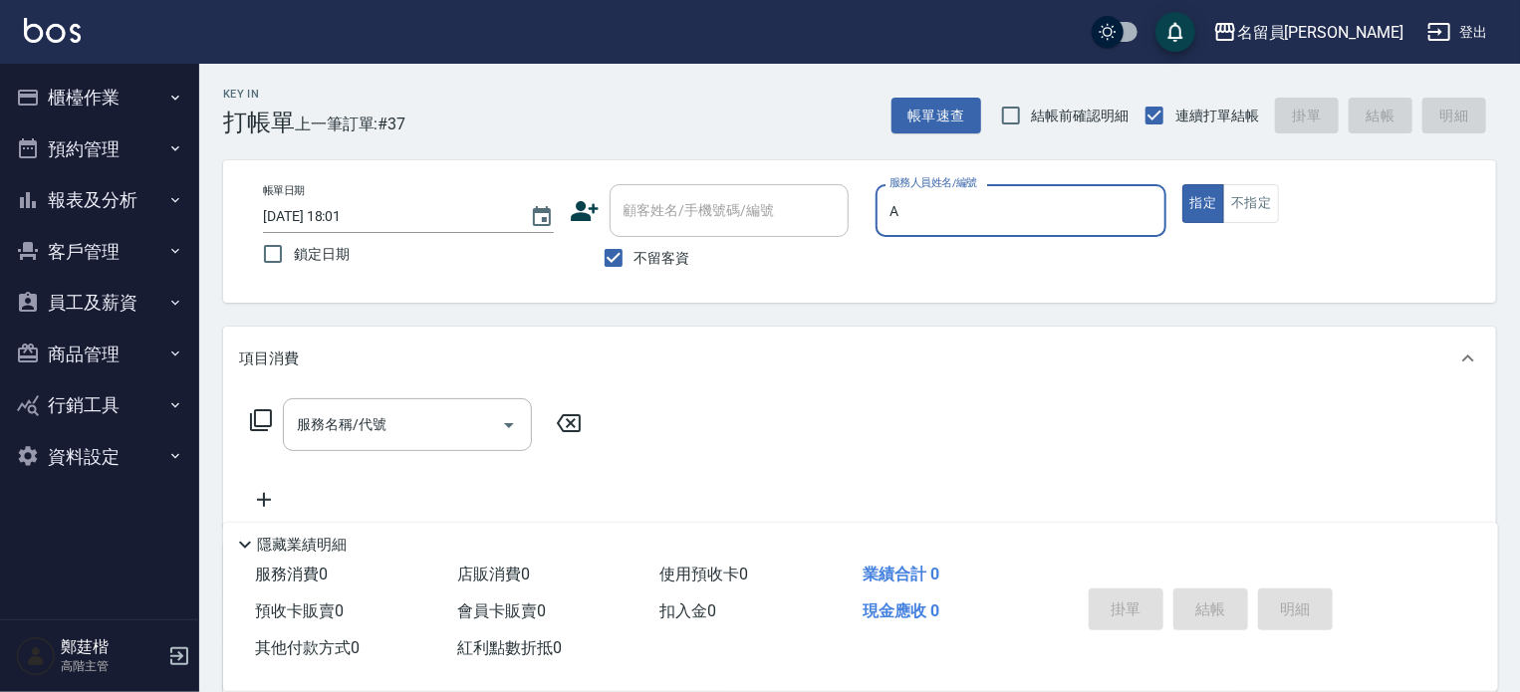
type input "[PERSON_NAME]"
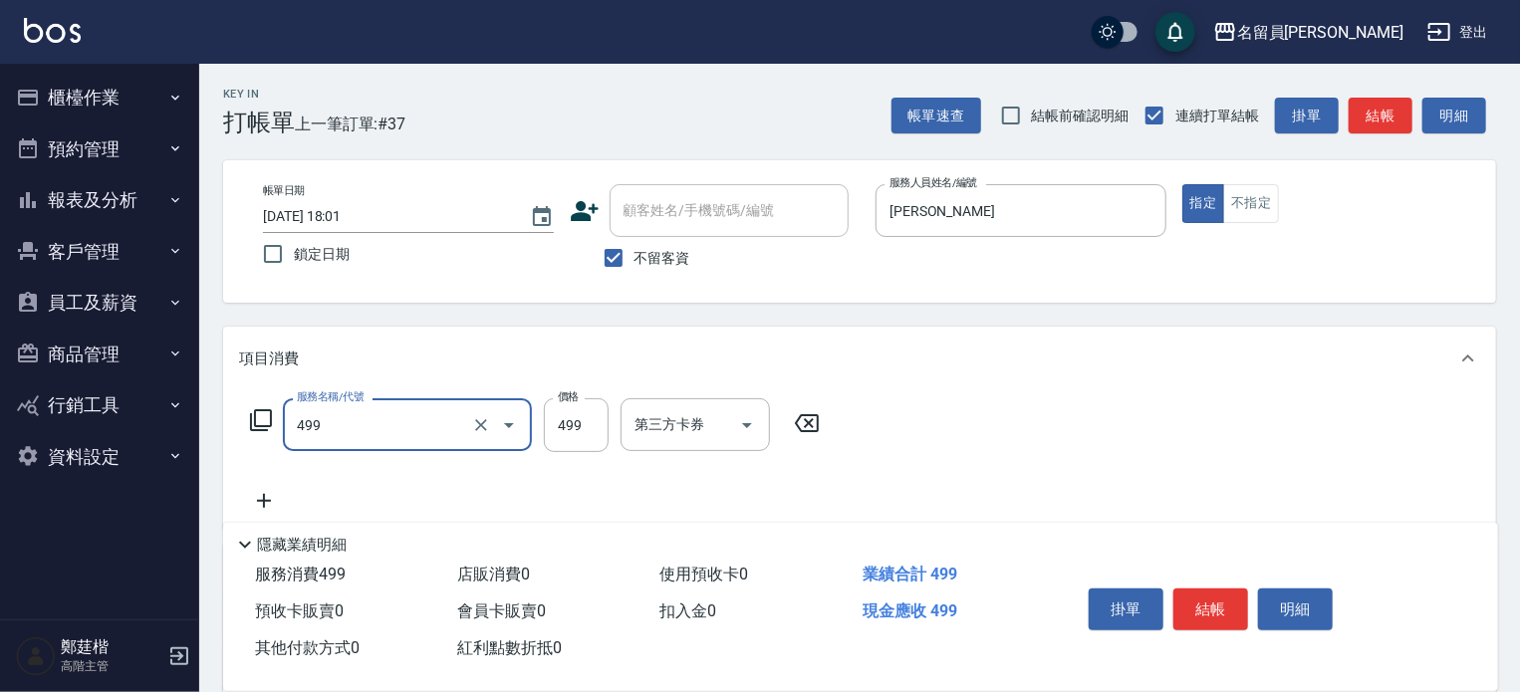
type input "去角質洗髮(499)"
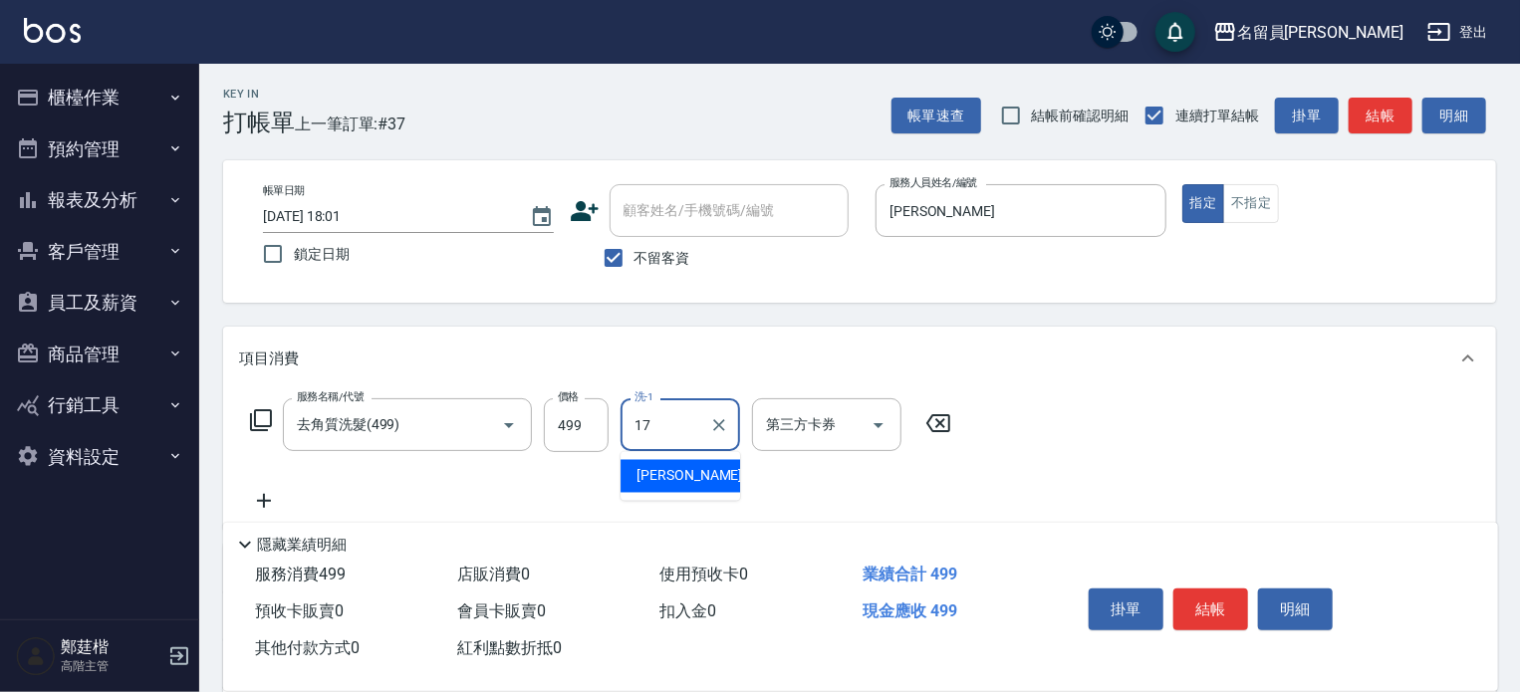
type input "[PERSON_NAME]-17"
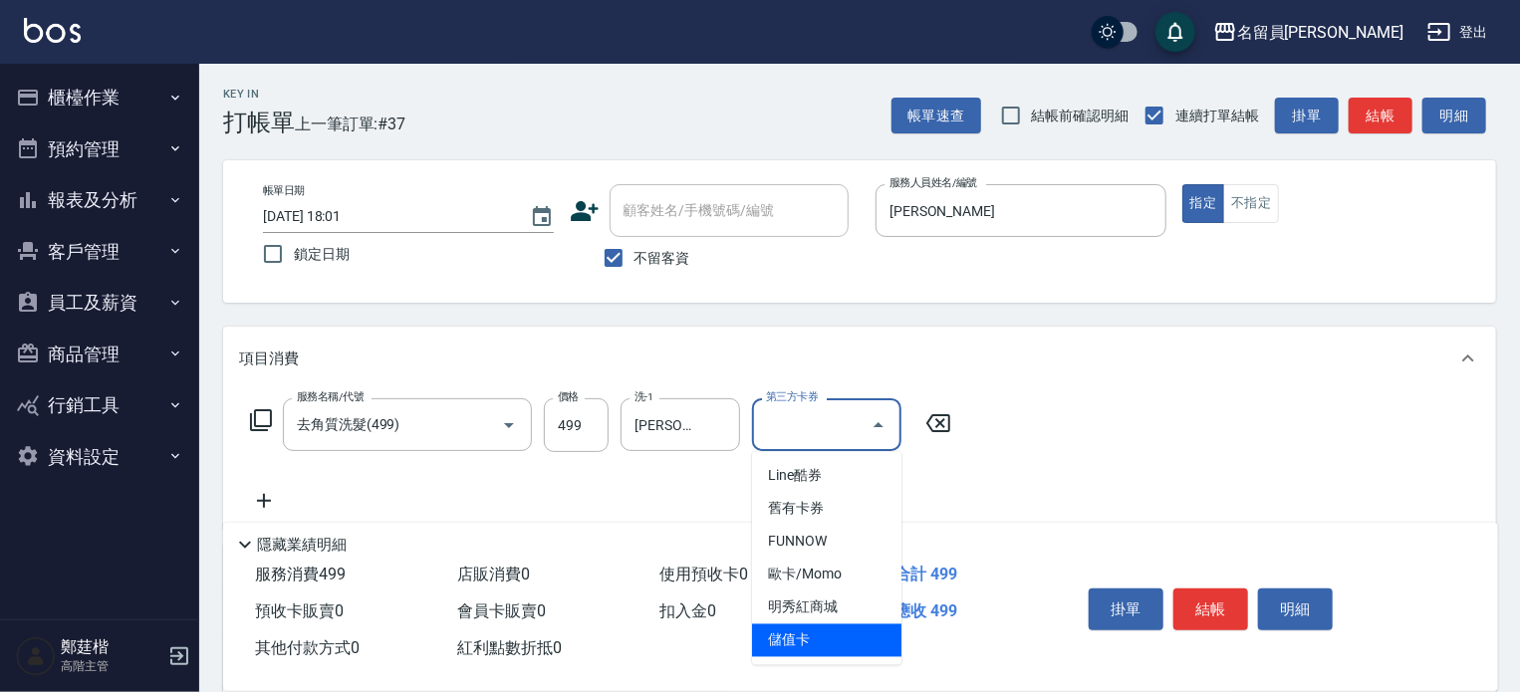
type input "儲值卡"
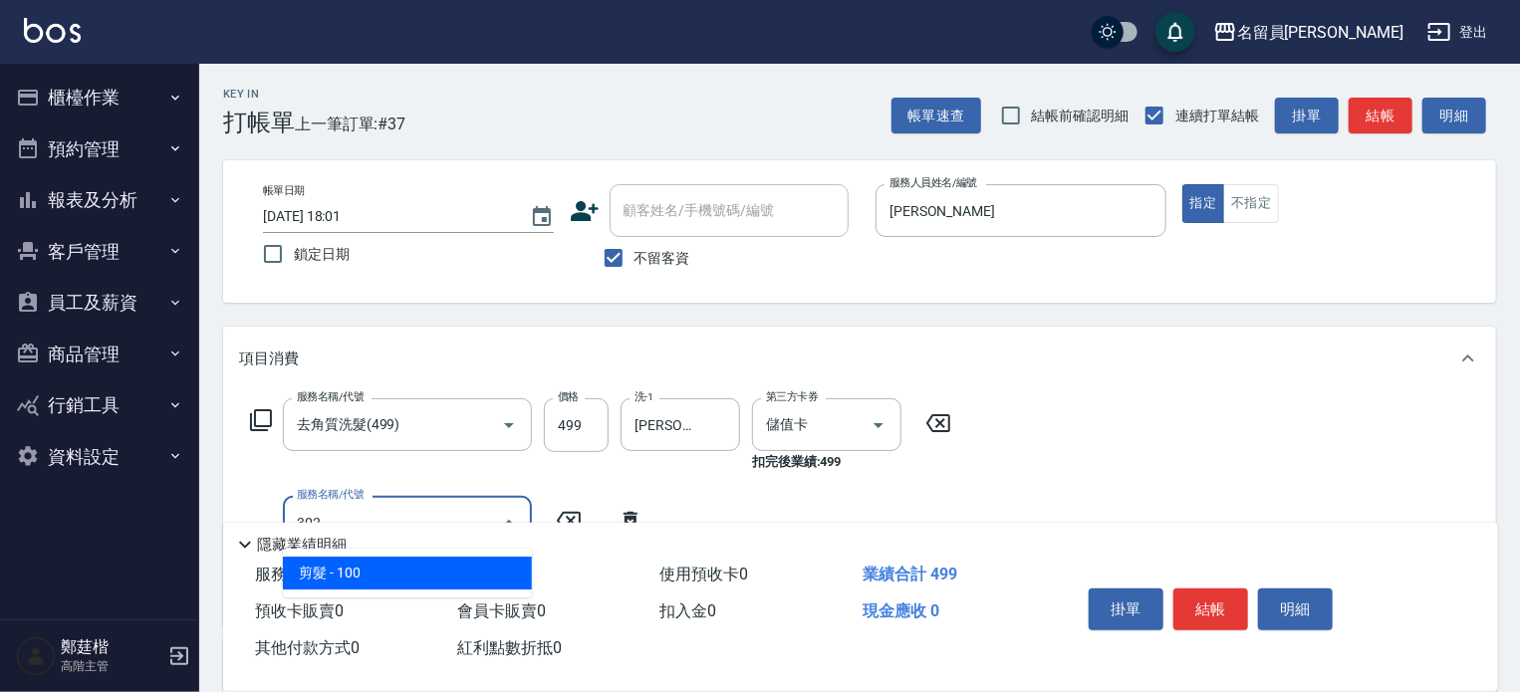
type input "剪髮(302)"
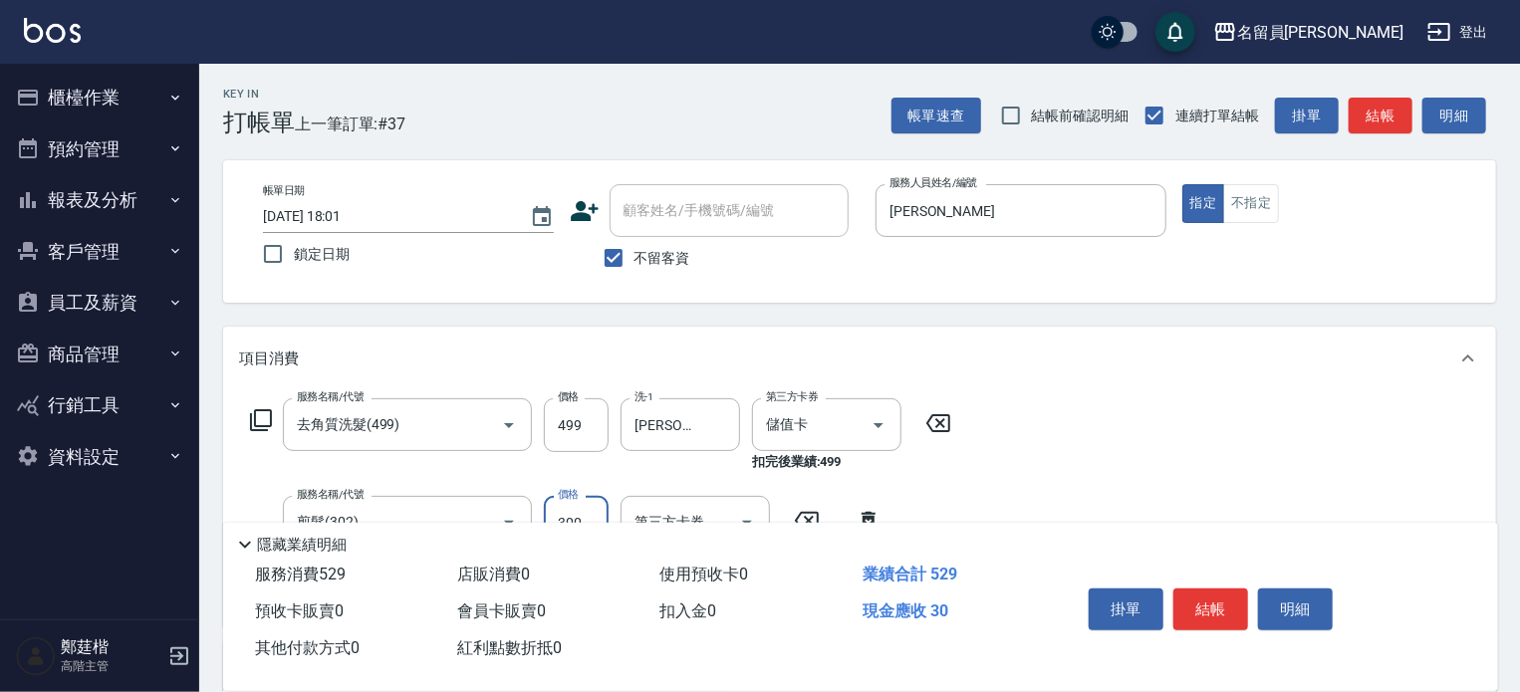
type input "300"
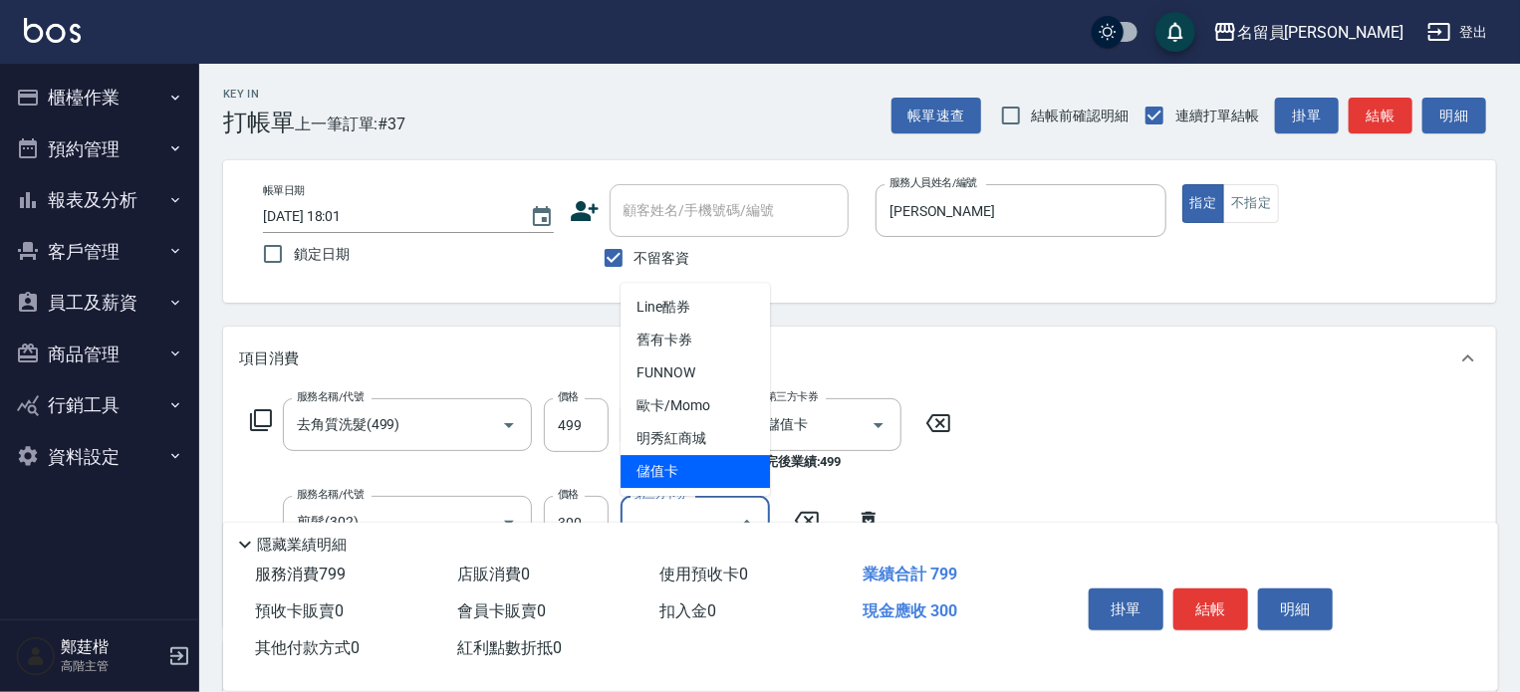
type input "儲值卡"
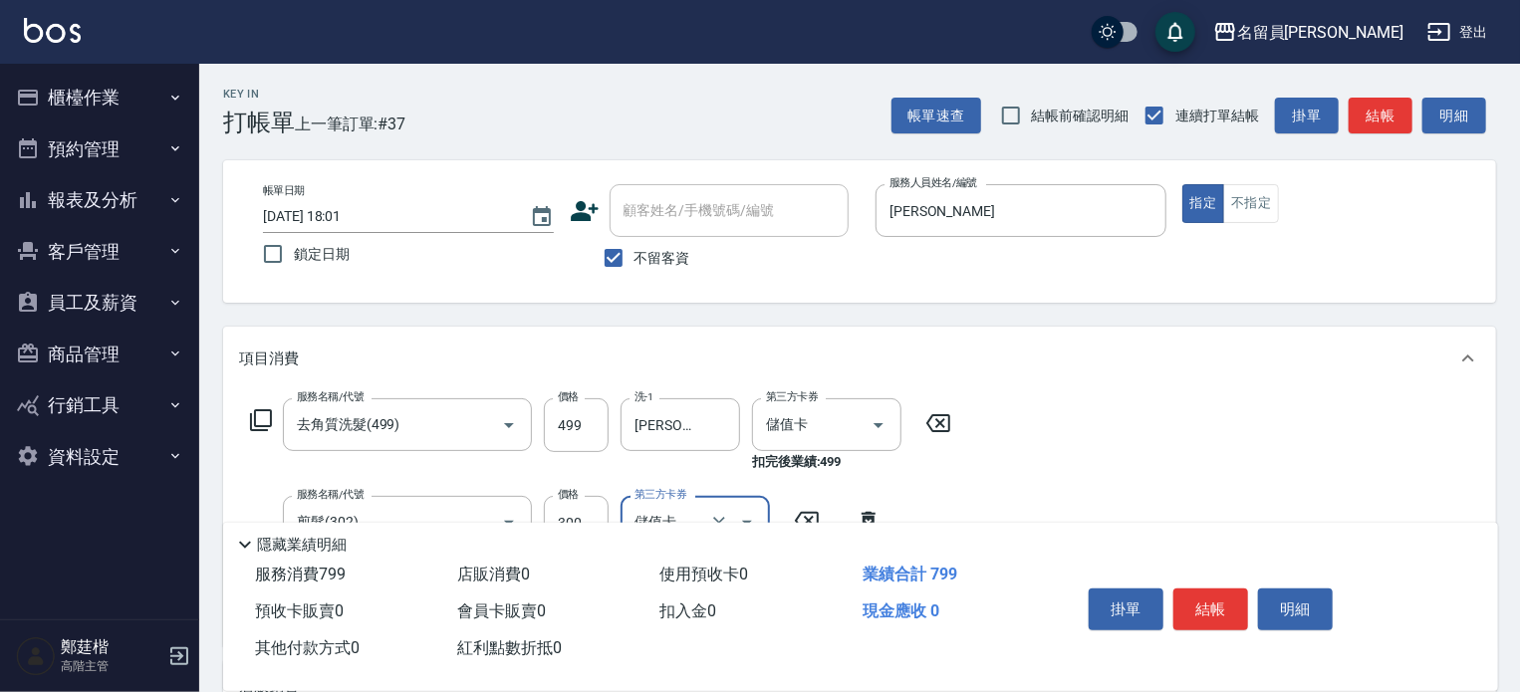
click at [1218, 605] on button "結帳" at bounding box center [1211, 610] width 75 height 42
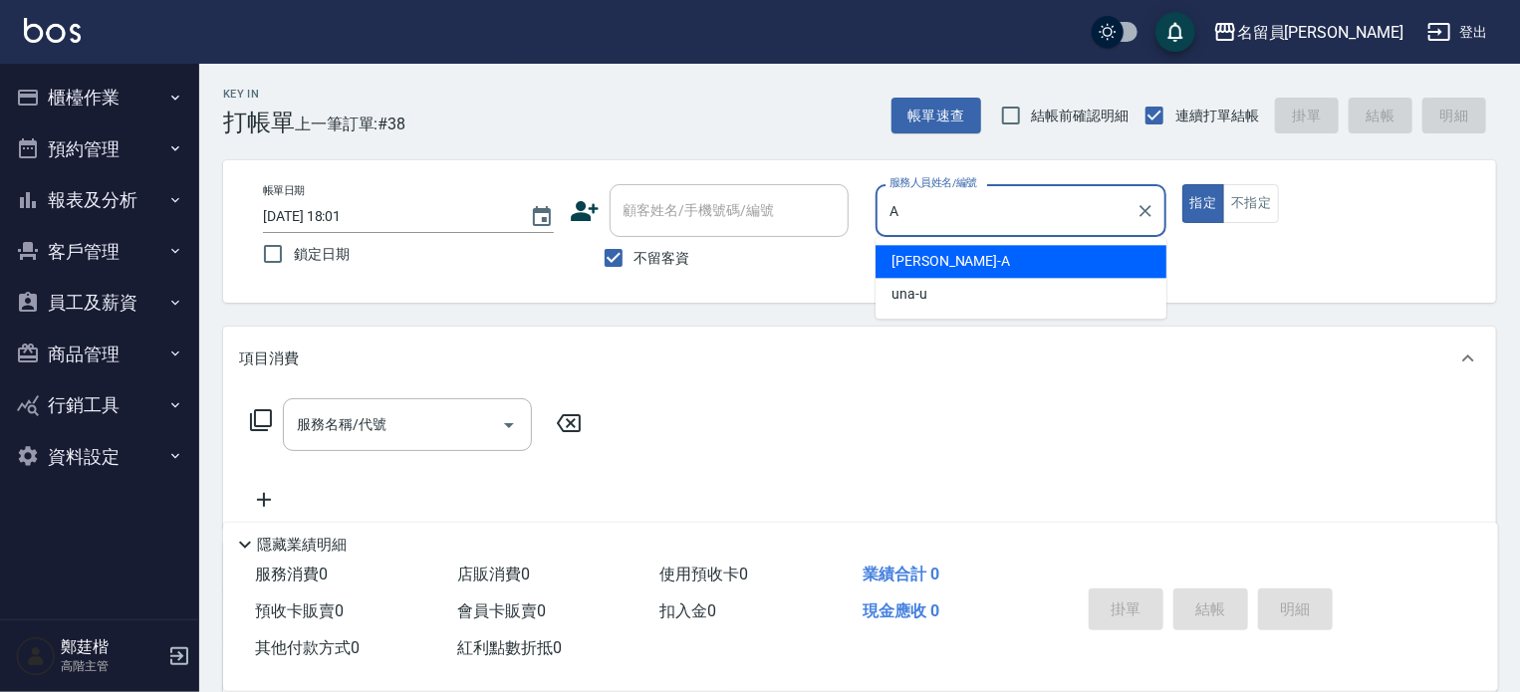
type input "[PERSON_NAME]"
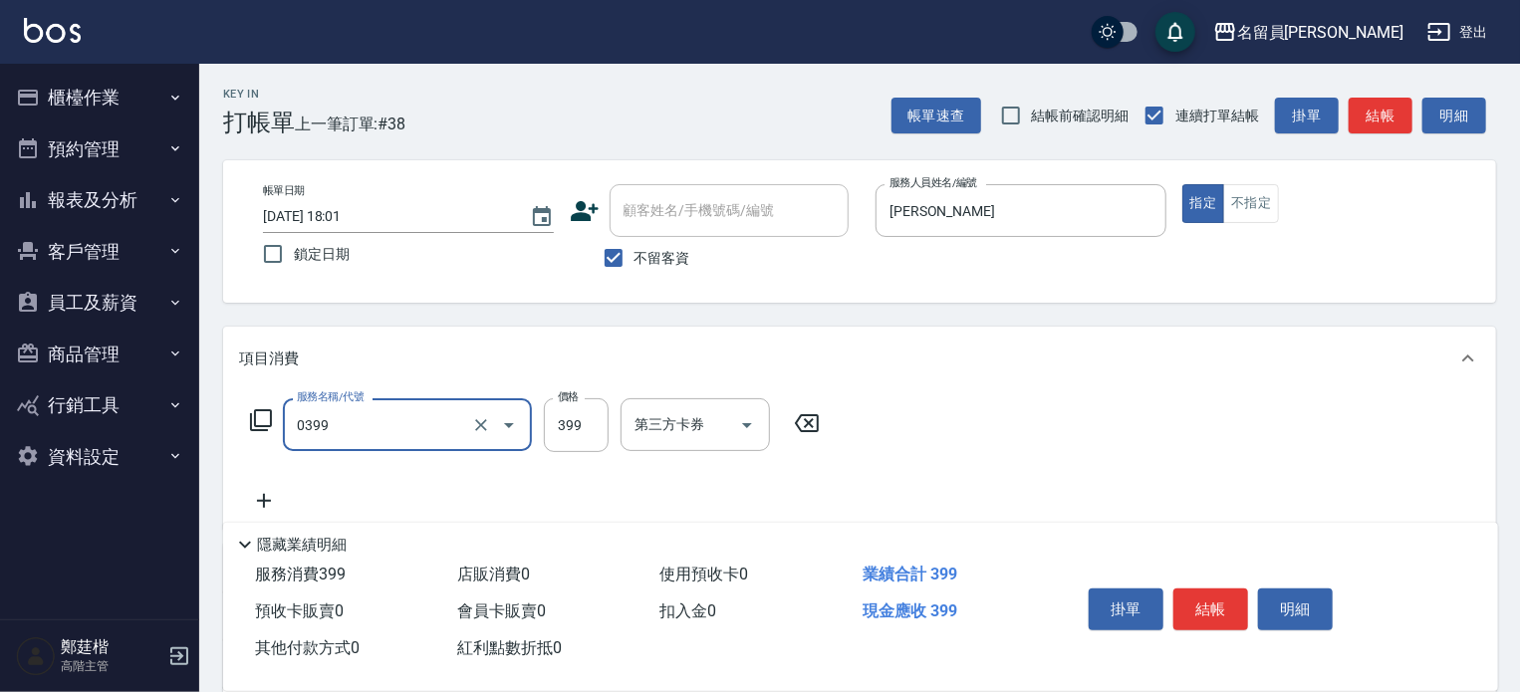
type input "海鹽SPA(0399)"
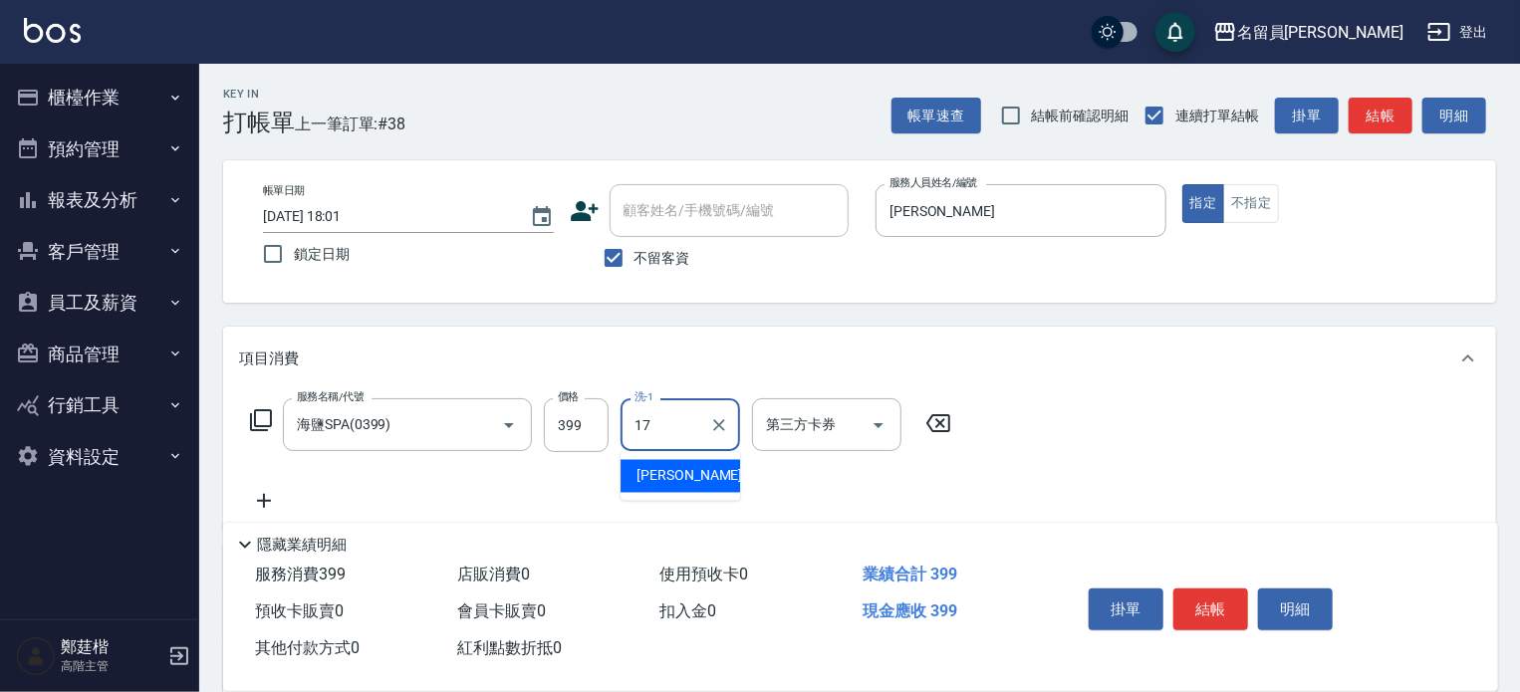
type input "[PERSON_NAME]-17"
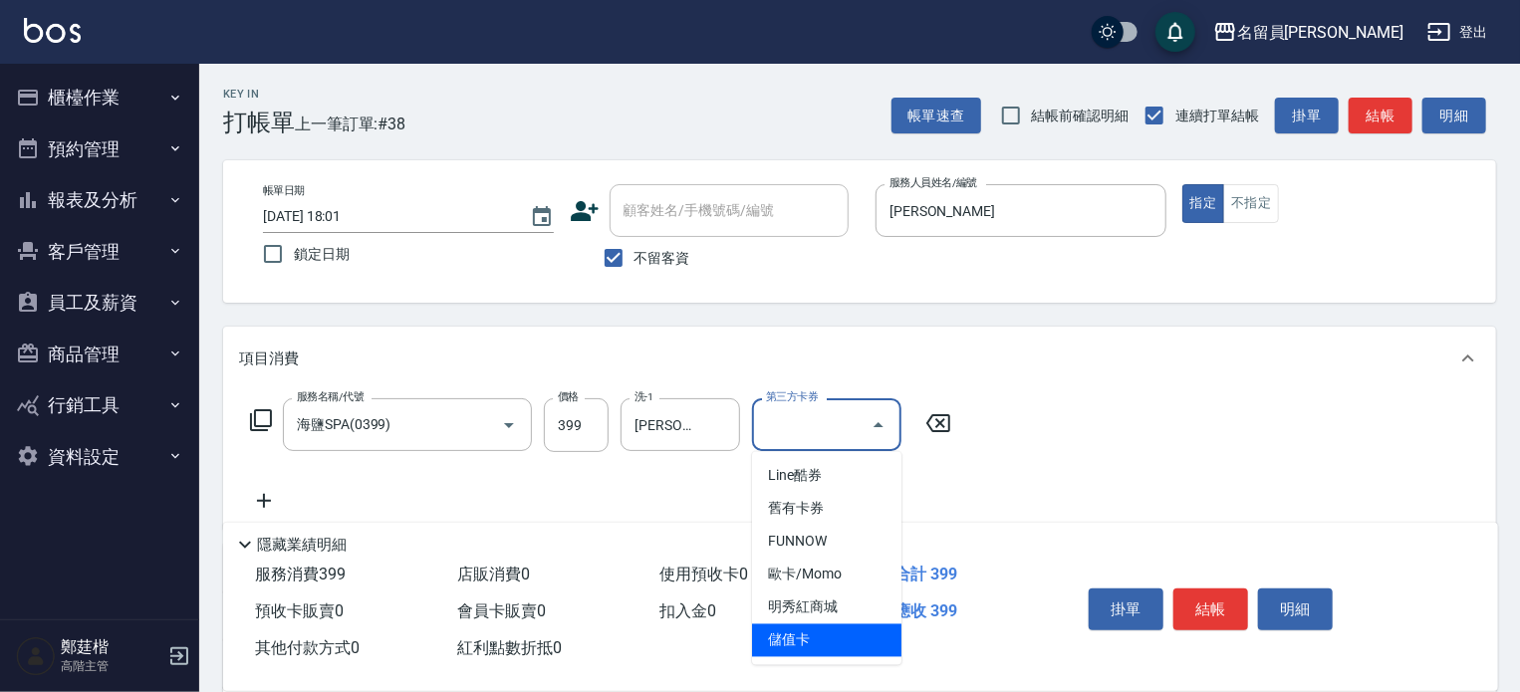
type input "儲值卡"
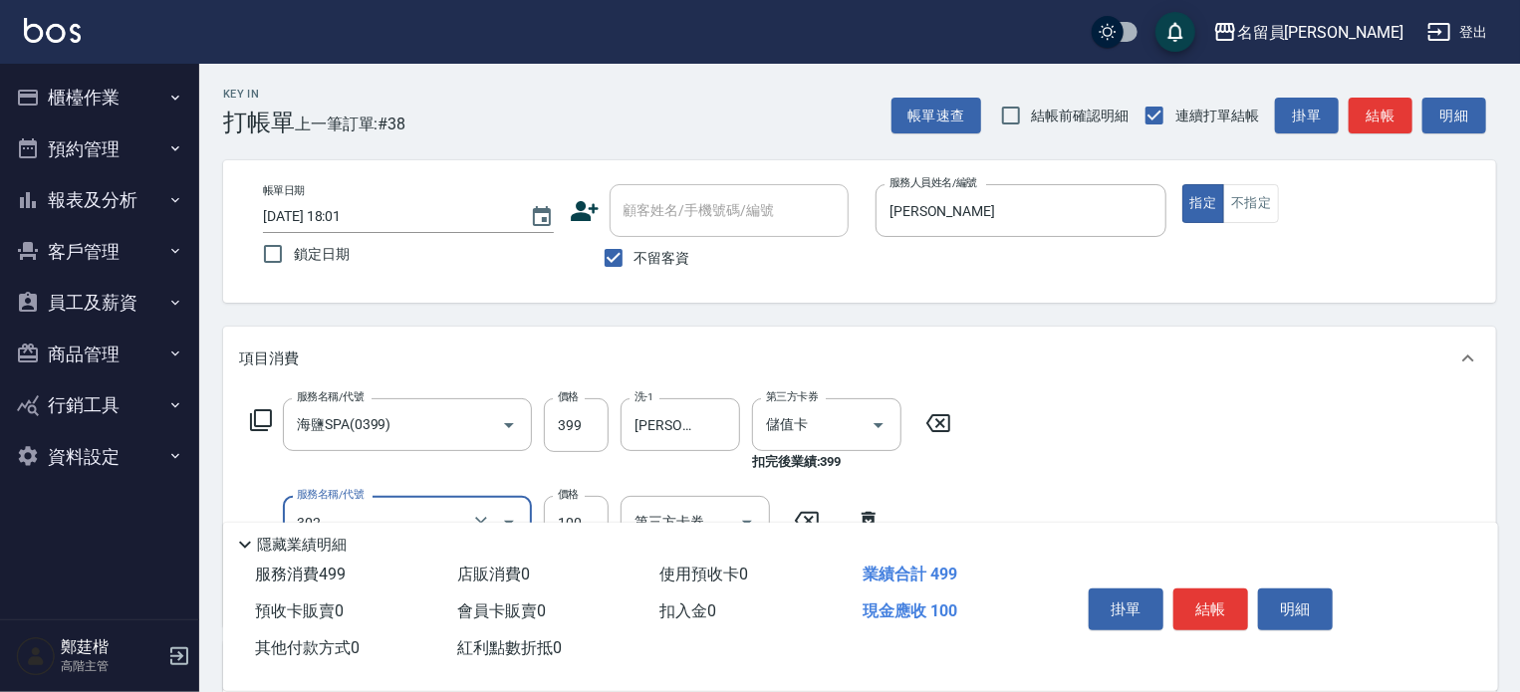
type input "剪髮(302)"
type input "300"
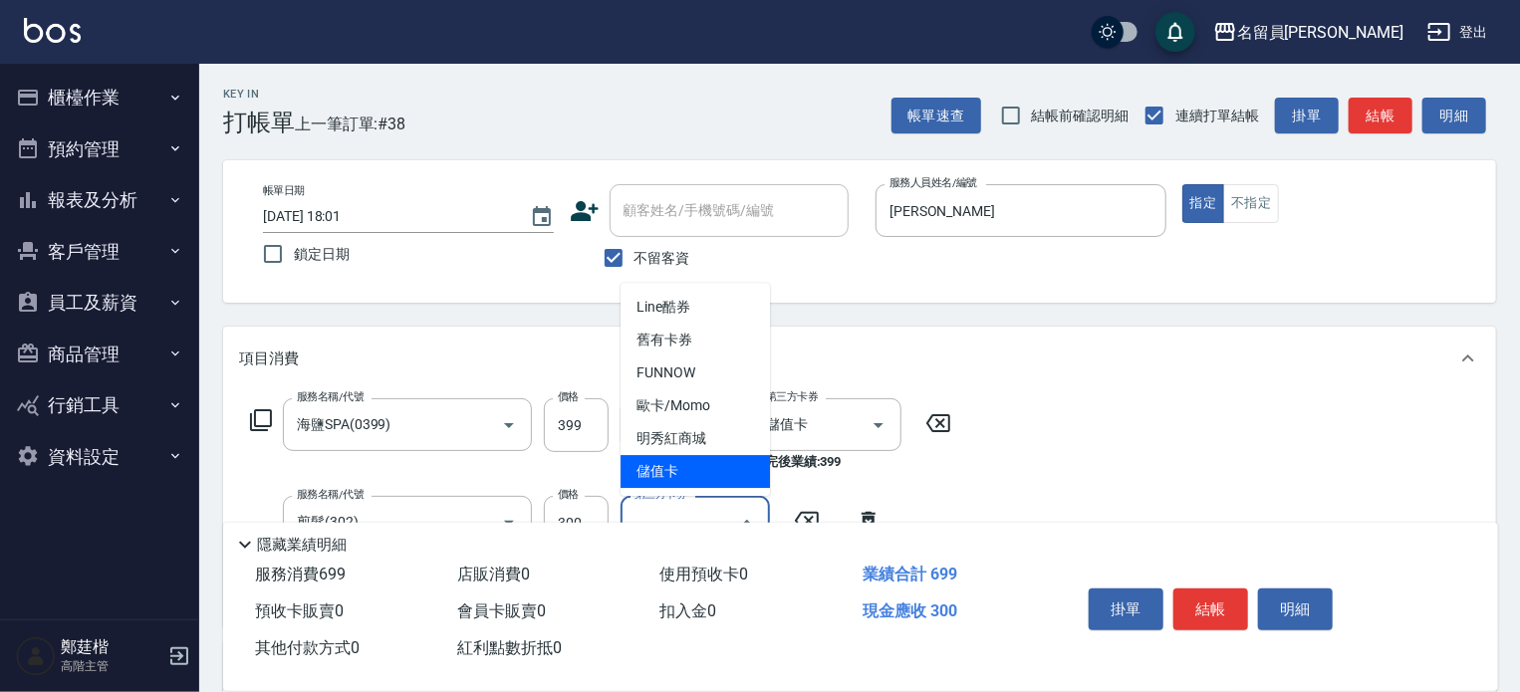
type input "儲值卡"
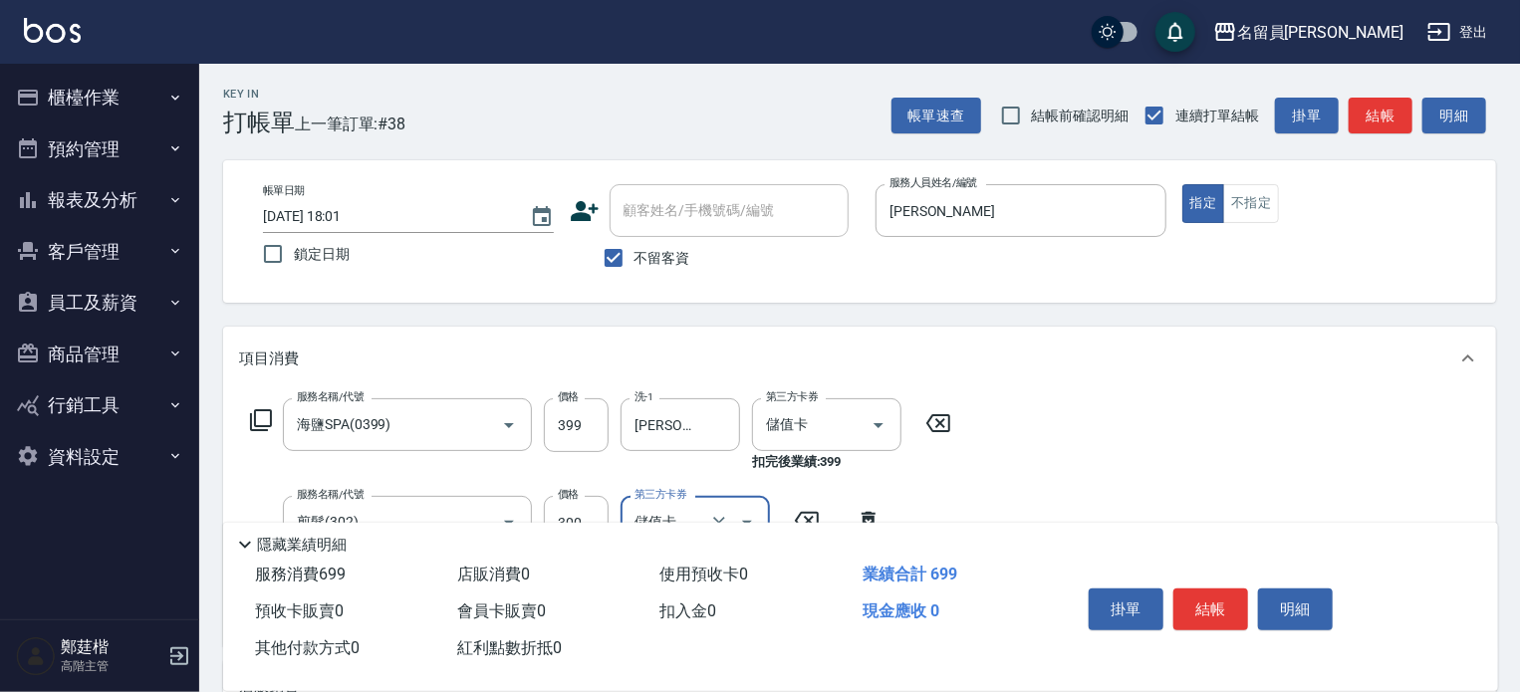
click at [1218, 605] on button "結帳" at bounding box center [1211, 610] width 75 height 42
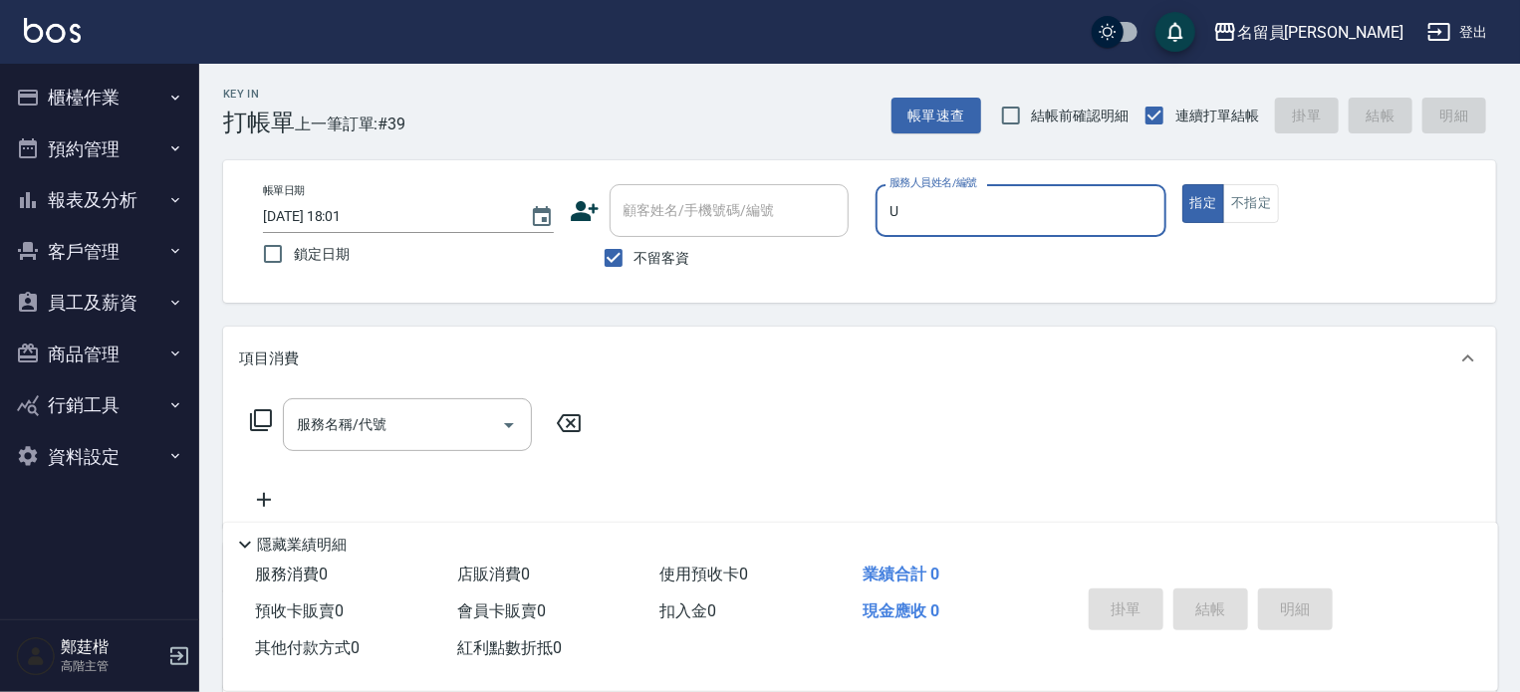
type input "una-u"
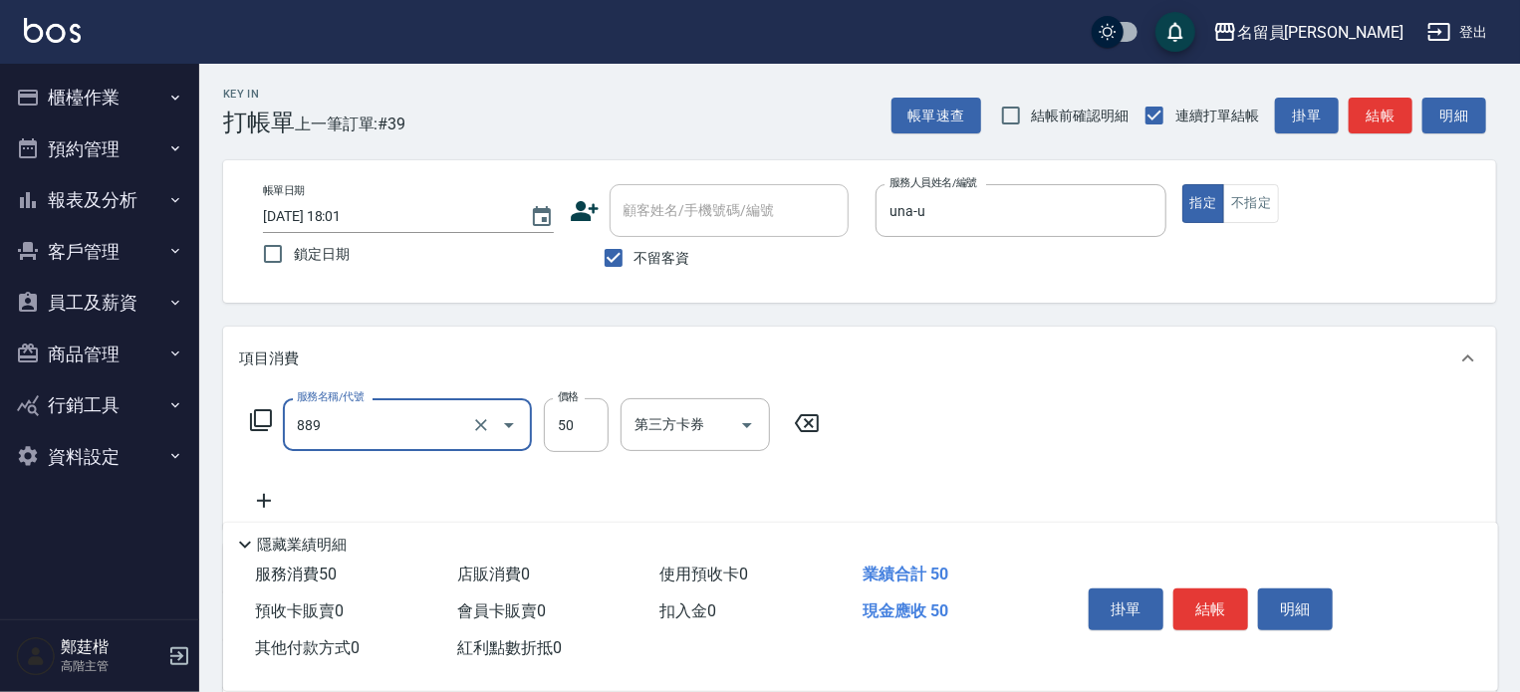
type input "精油(889)"
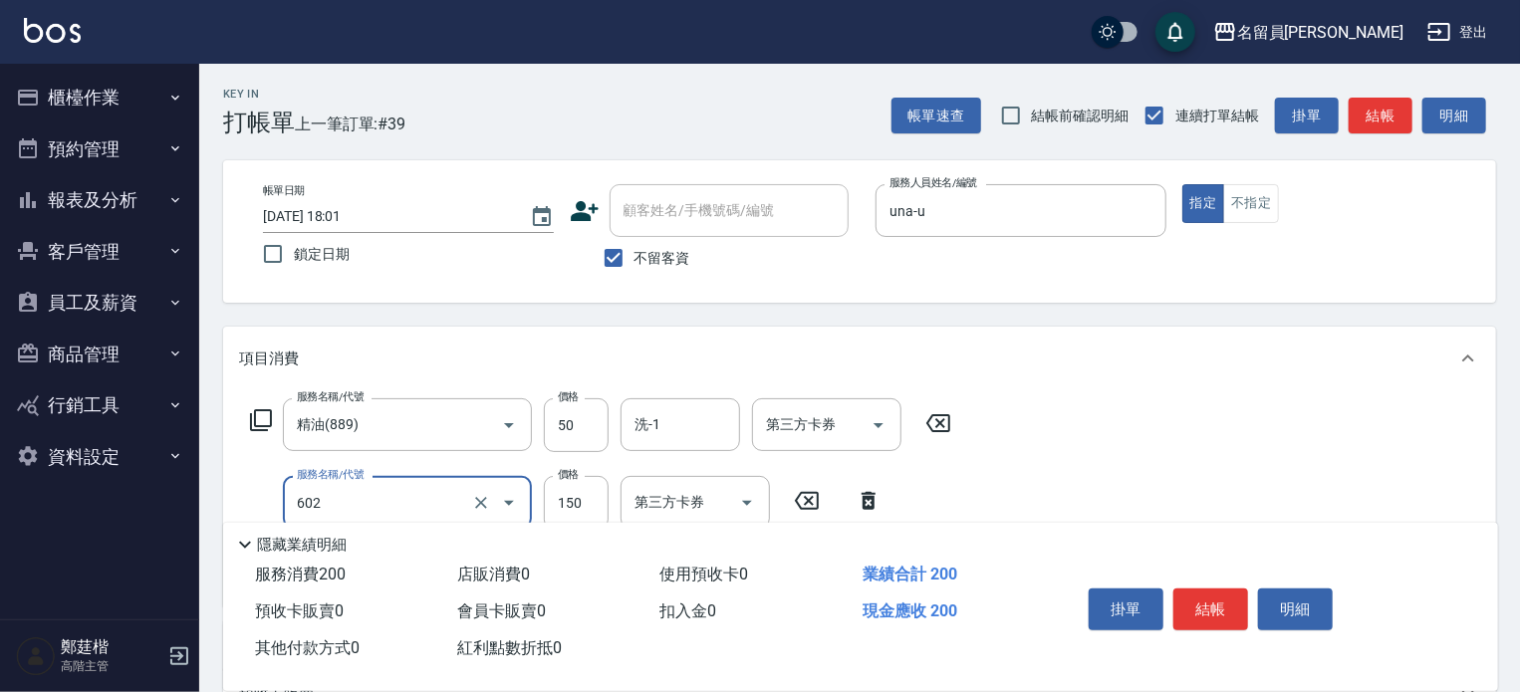
type input "一般洗髮(602)"
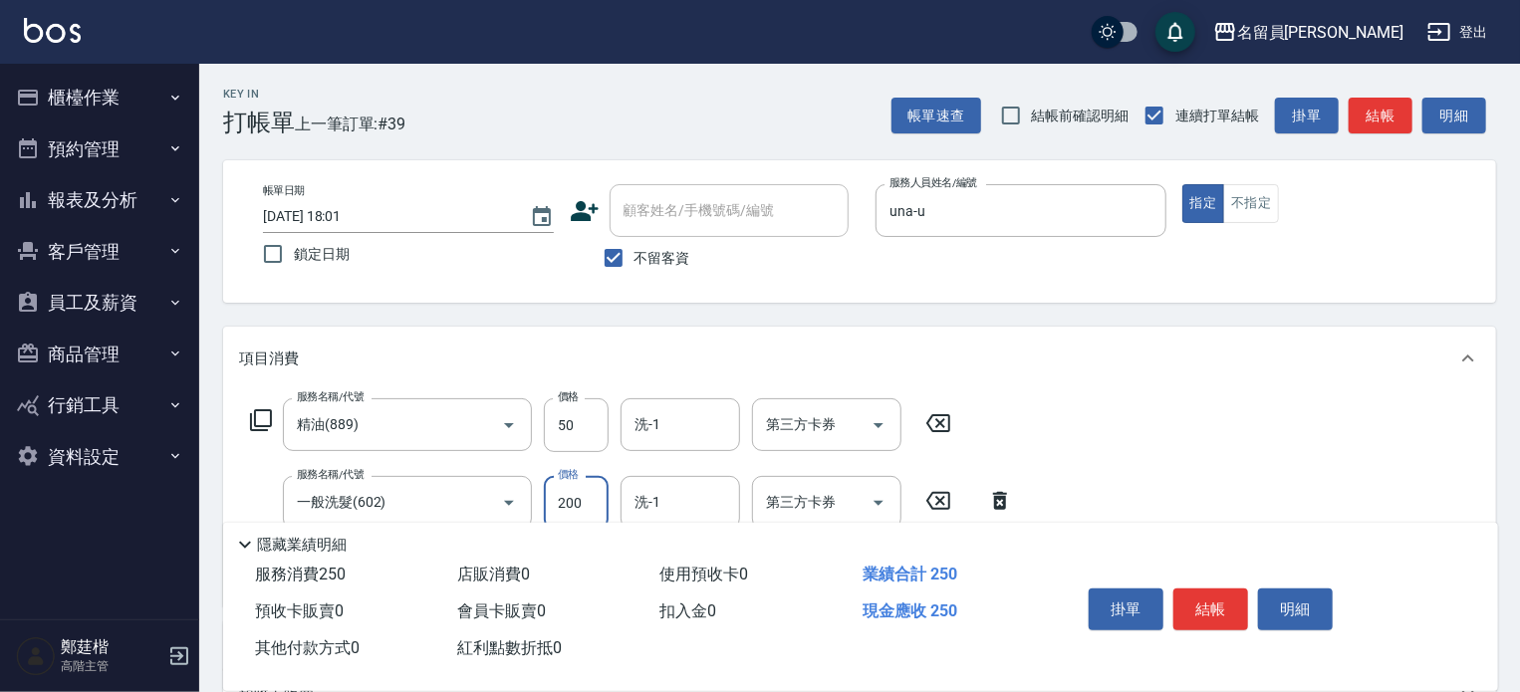
type input "200"
type input "剪髮(302)"
type input "150"
click at [1226, 604] on button "結帳" at bounding box center [1211, 610] width 75 height 42
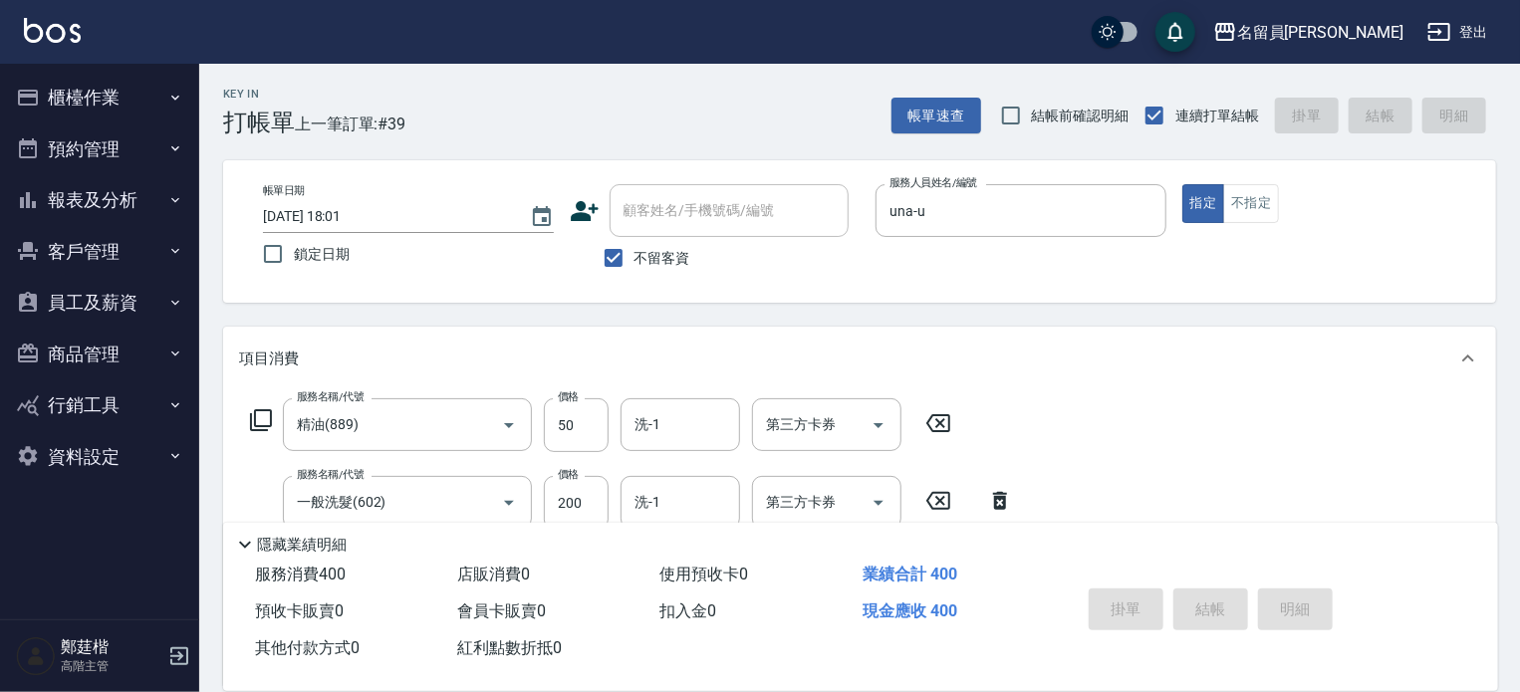
type input "[DATE] 18:02"
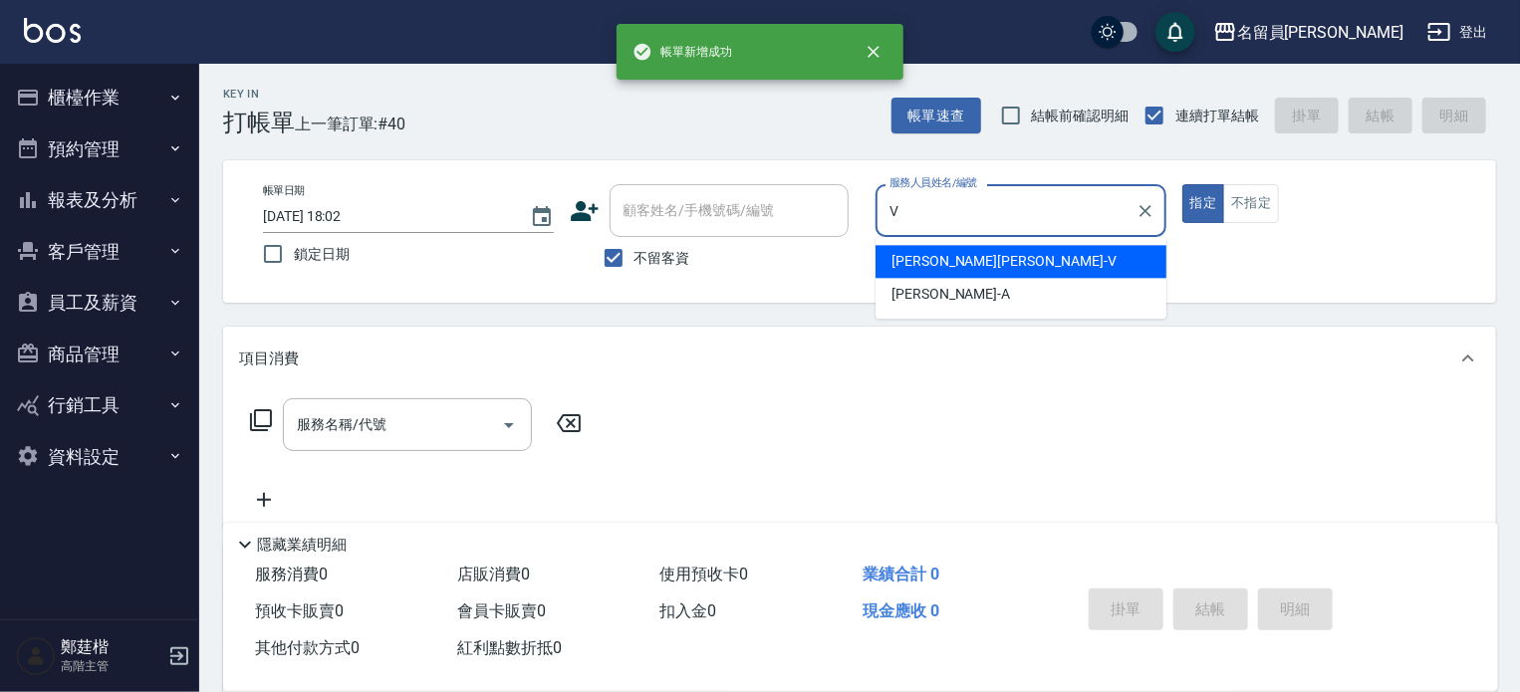
type input "[PERSON_NAME][PERSON_NAME]-V"
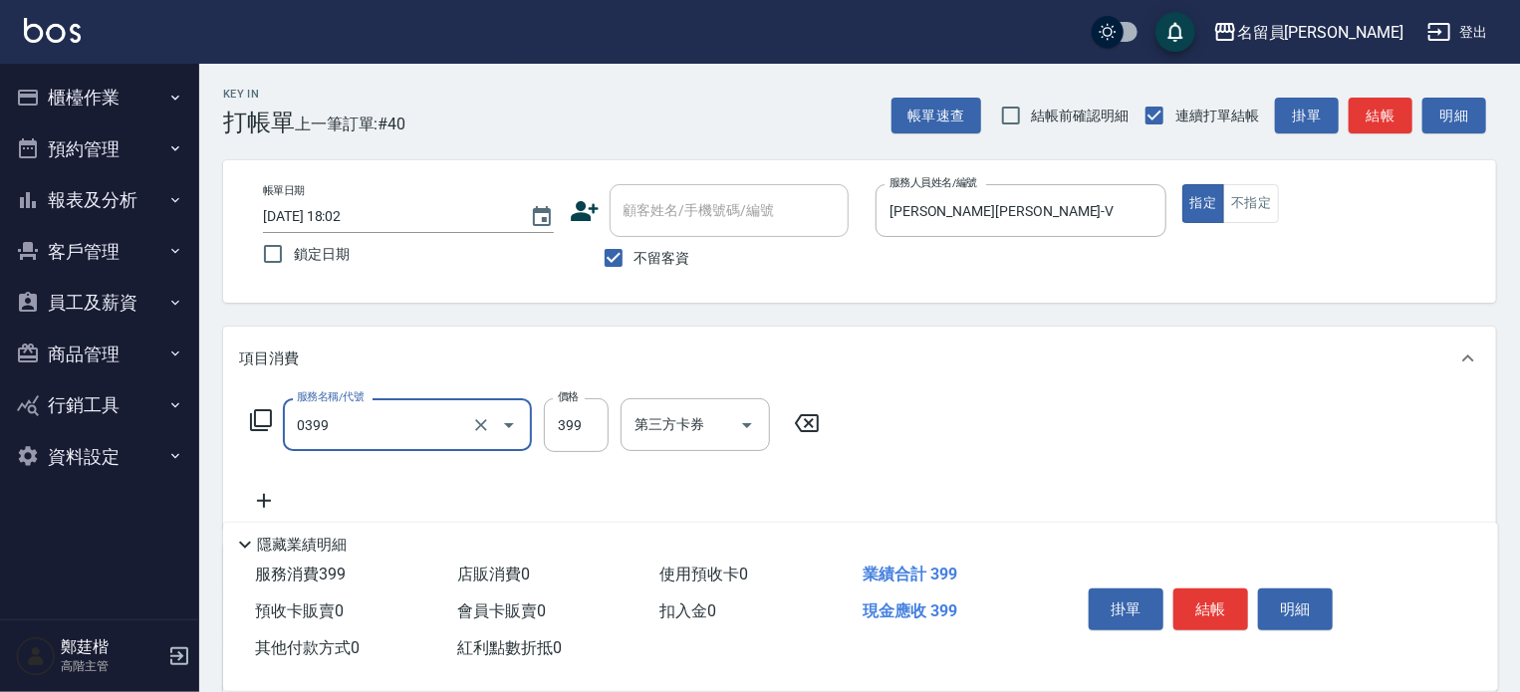
type input "海鹽SPA(0399)"
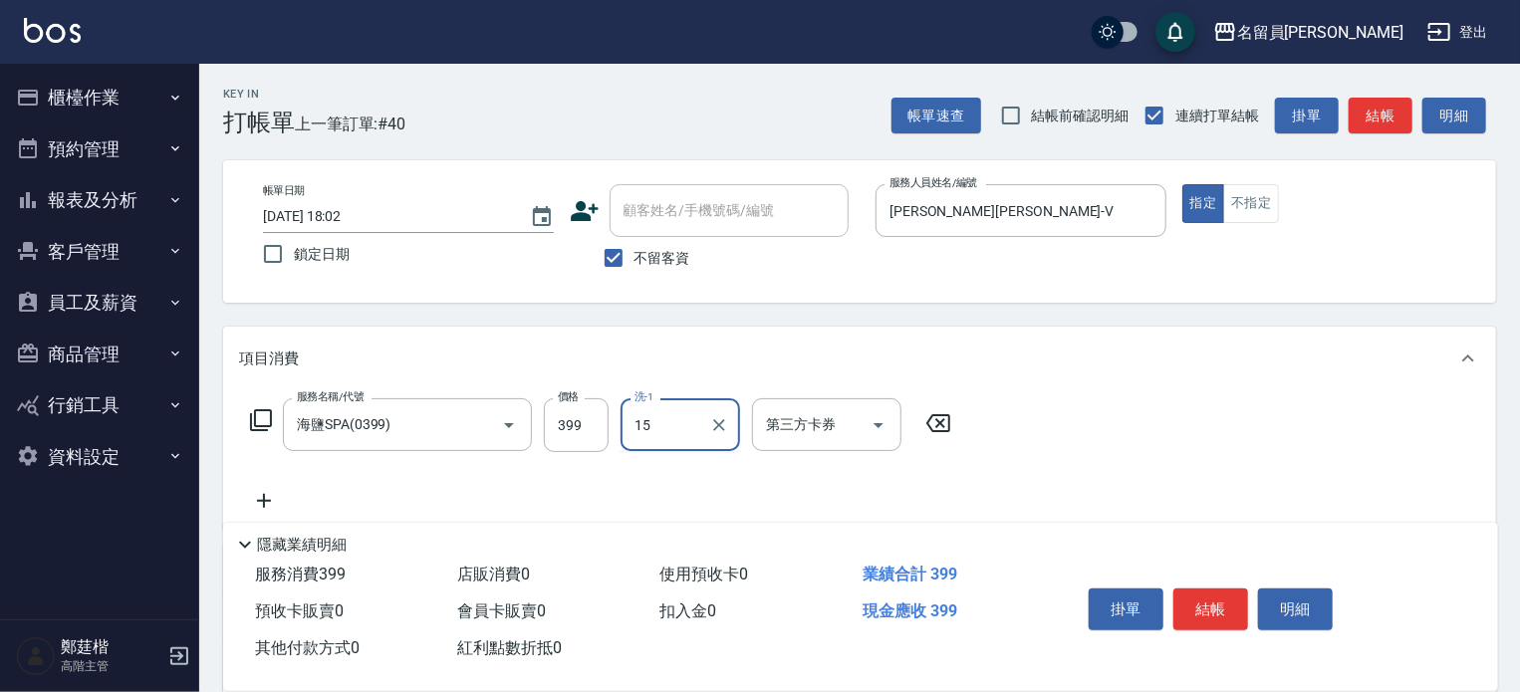
type input "[PERSON_NAME]-15"
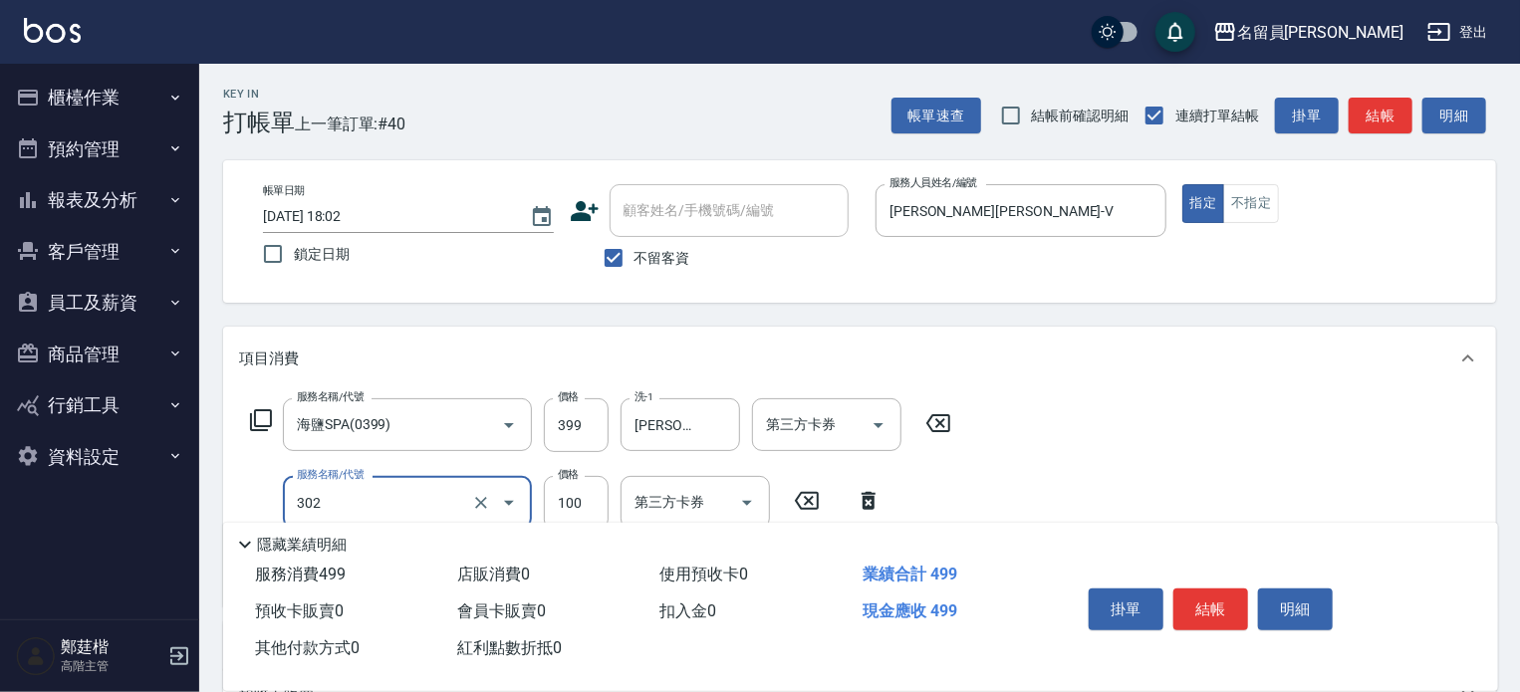
type input "剪髮(302)"
type input "300"
click at [1227, 604] on button "結帳" at bounding box center [1211, 610] width 75 height 42
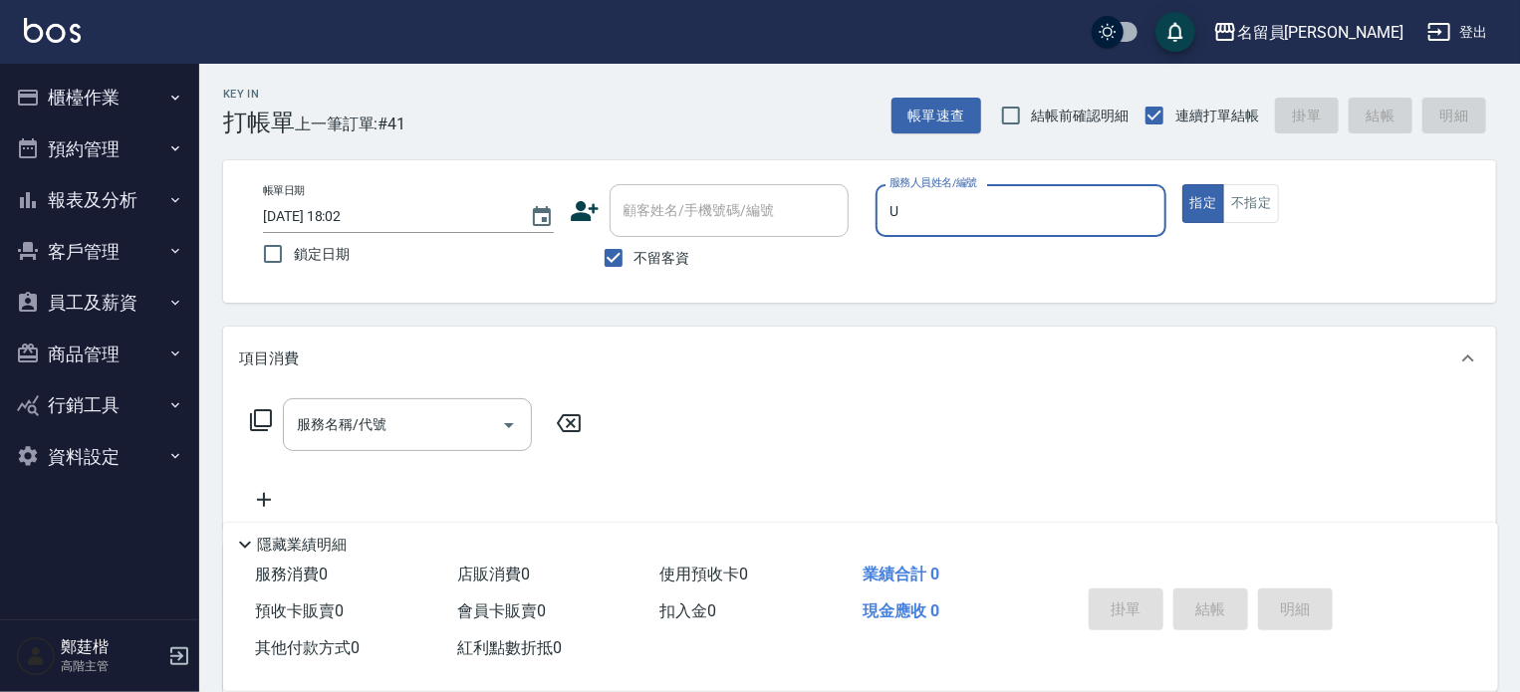
type input "una-u"
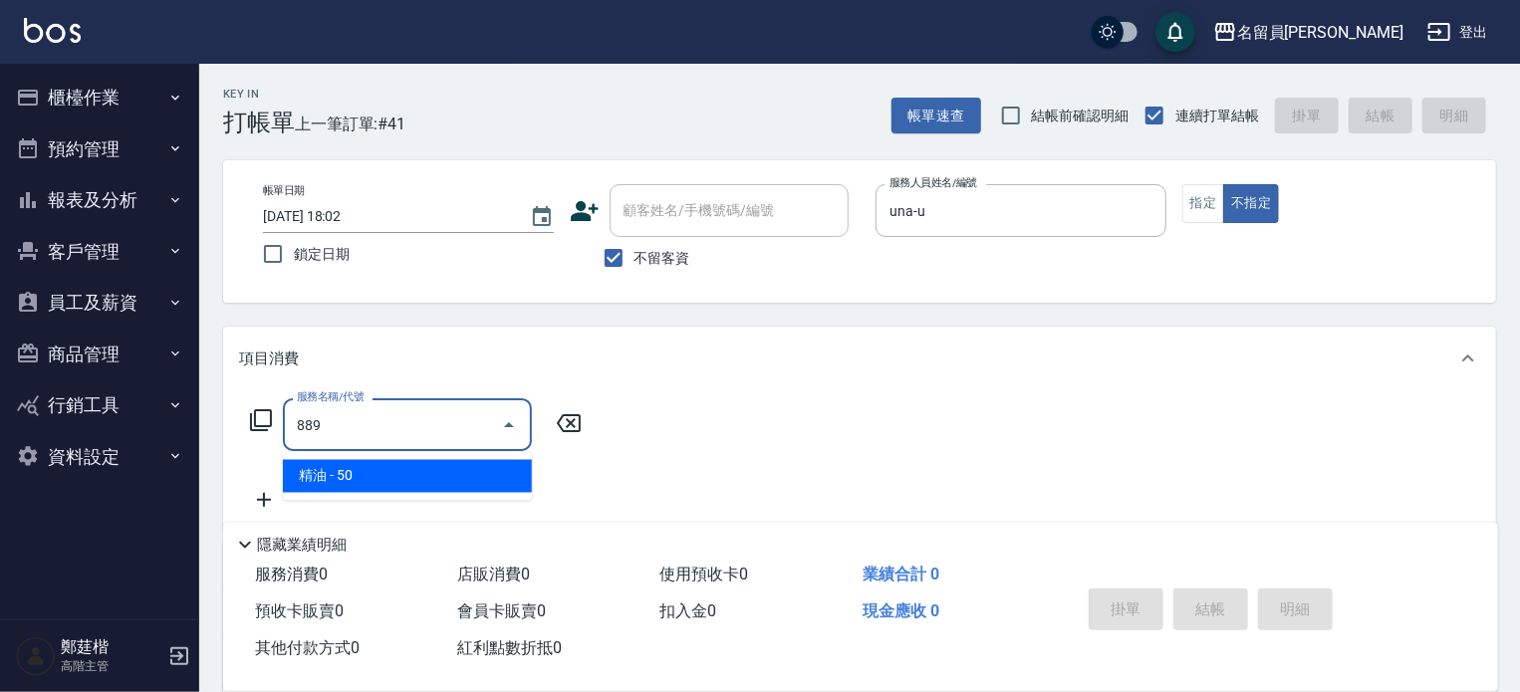
type input "精油(889)"
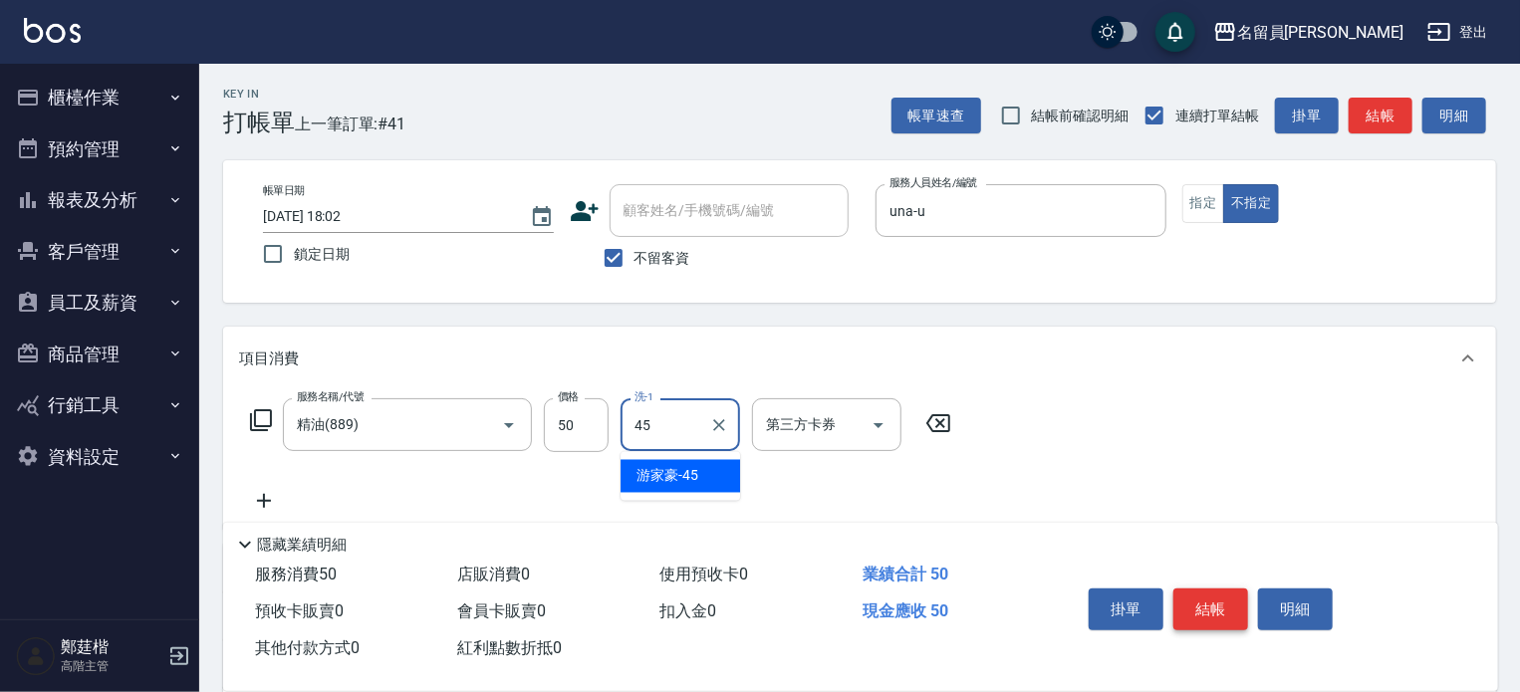
type input "[PERSON_NAME]-45"
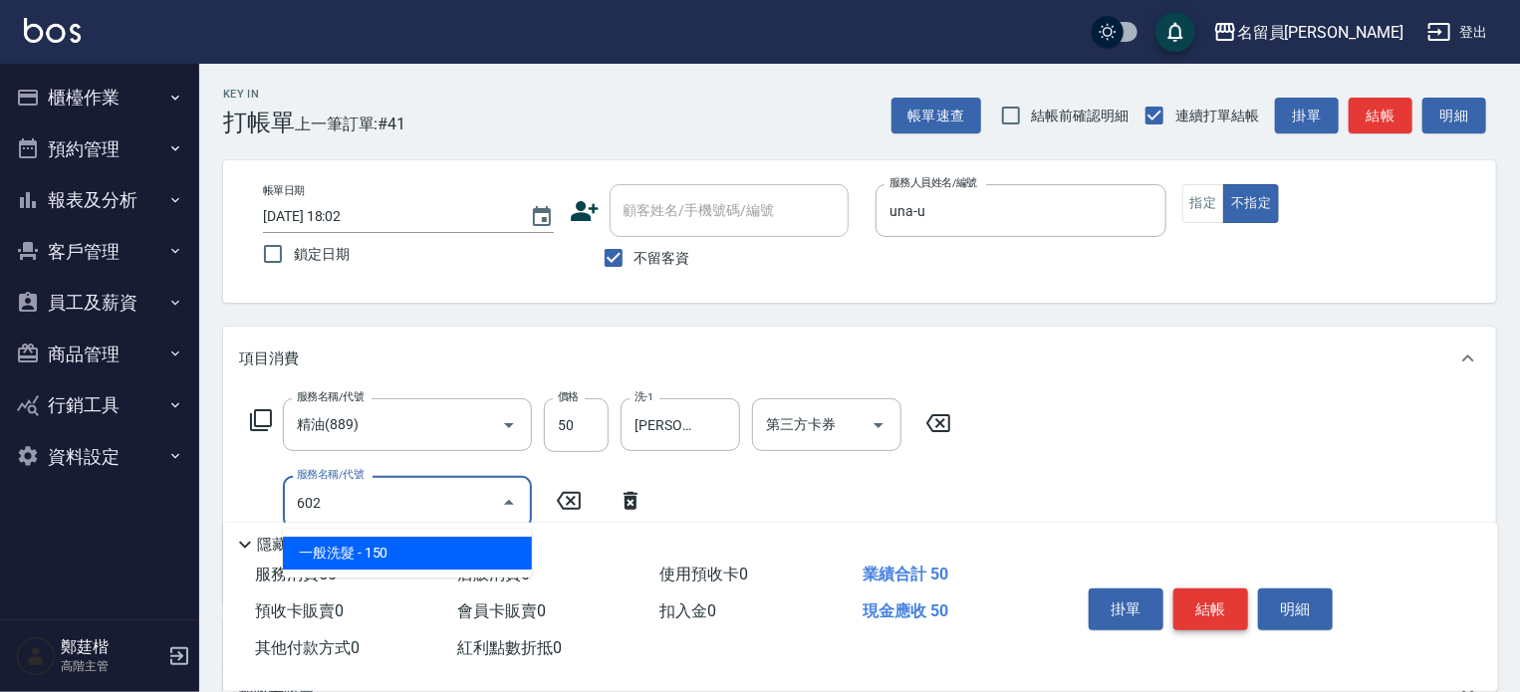
type input "一般洗髮(602)"
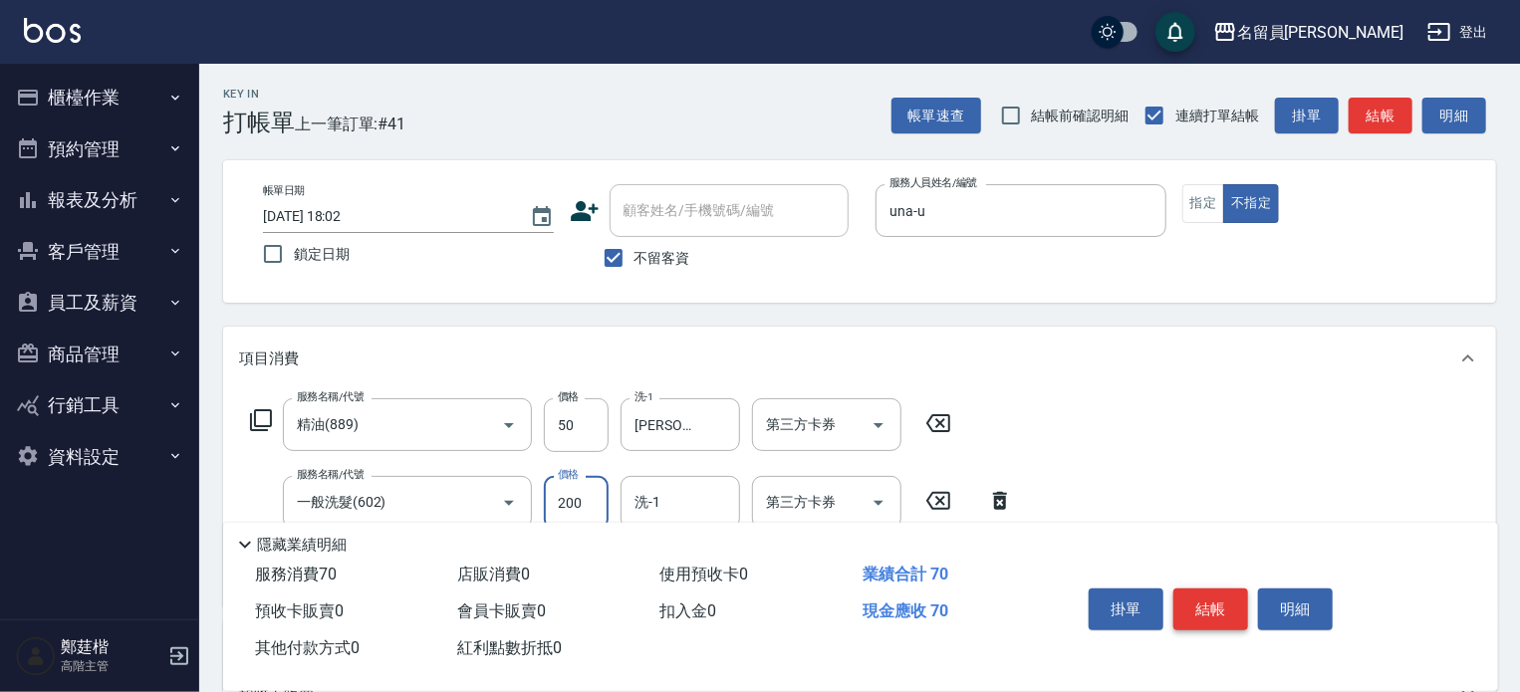
type input "200"
type input "[PERSON_NAME]-45"
type input "剪髮(302)"
type input "130"
click at [1227, 604] on button "結帳" at bounding box center [1211, 610] width 75 height 42
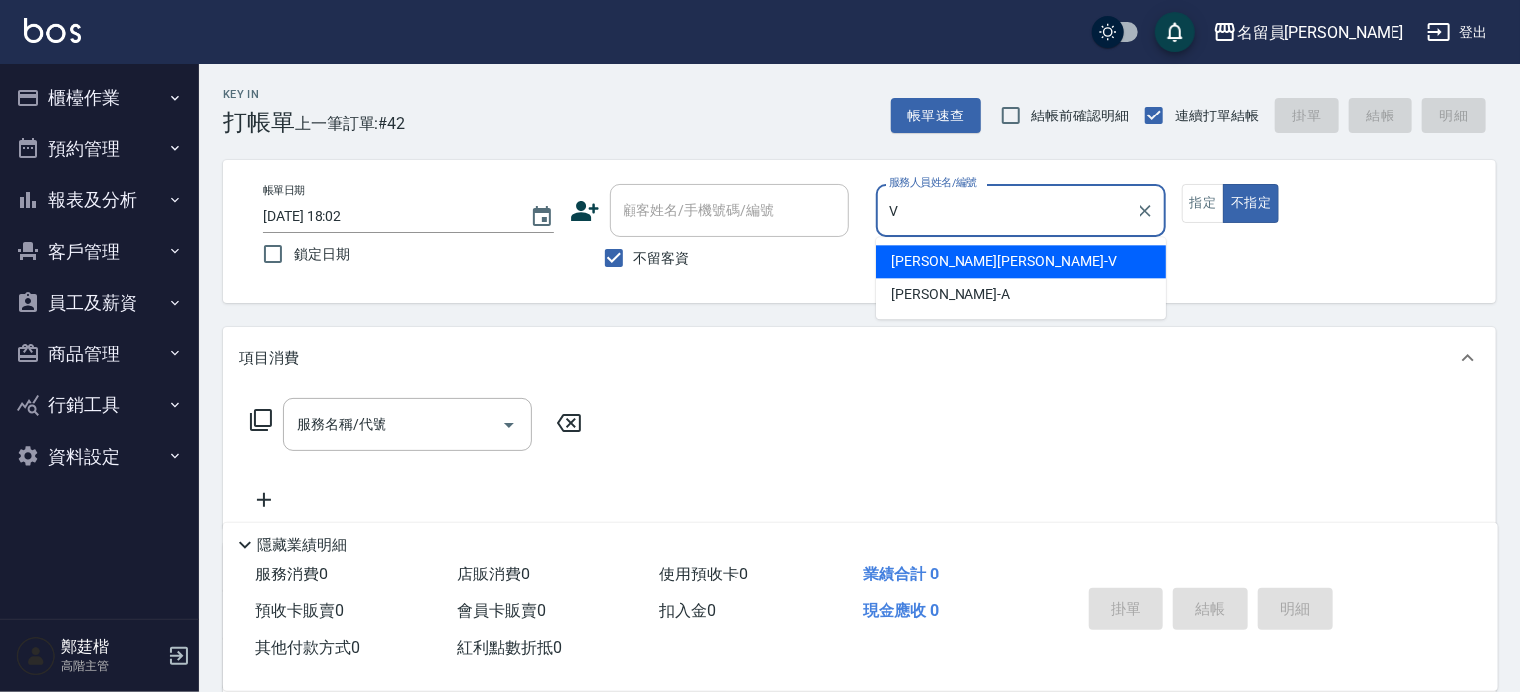
type input "[PERSON_NAME][PERSON_NAME]-V"
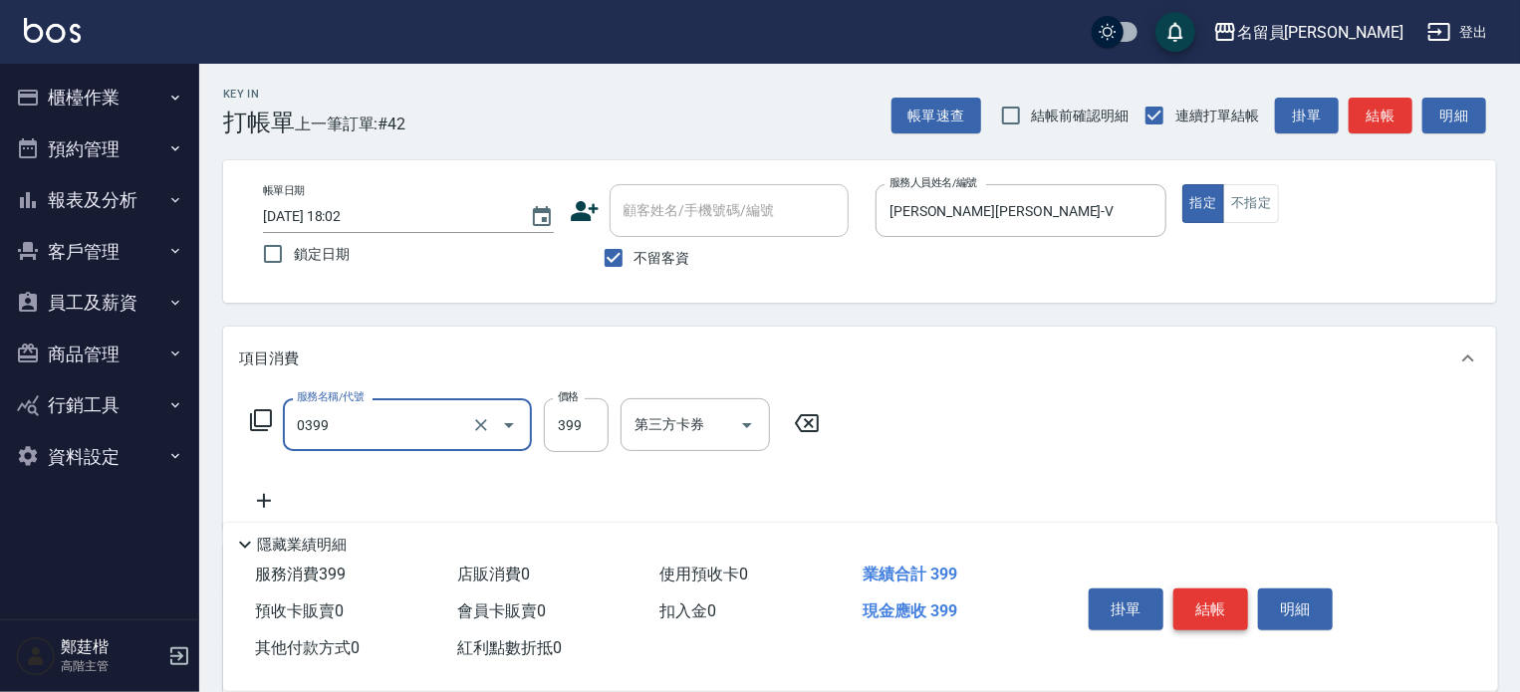
type input "海鹽SPA(0399)"
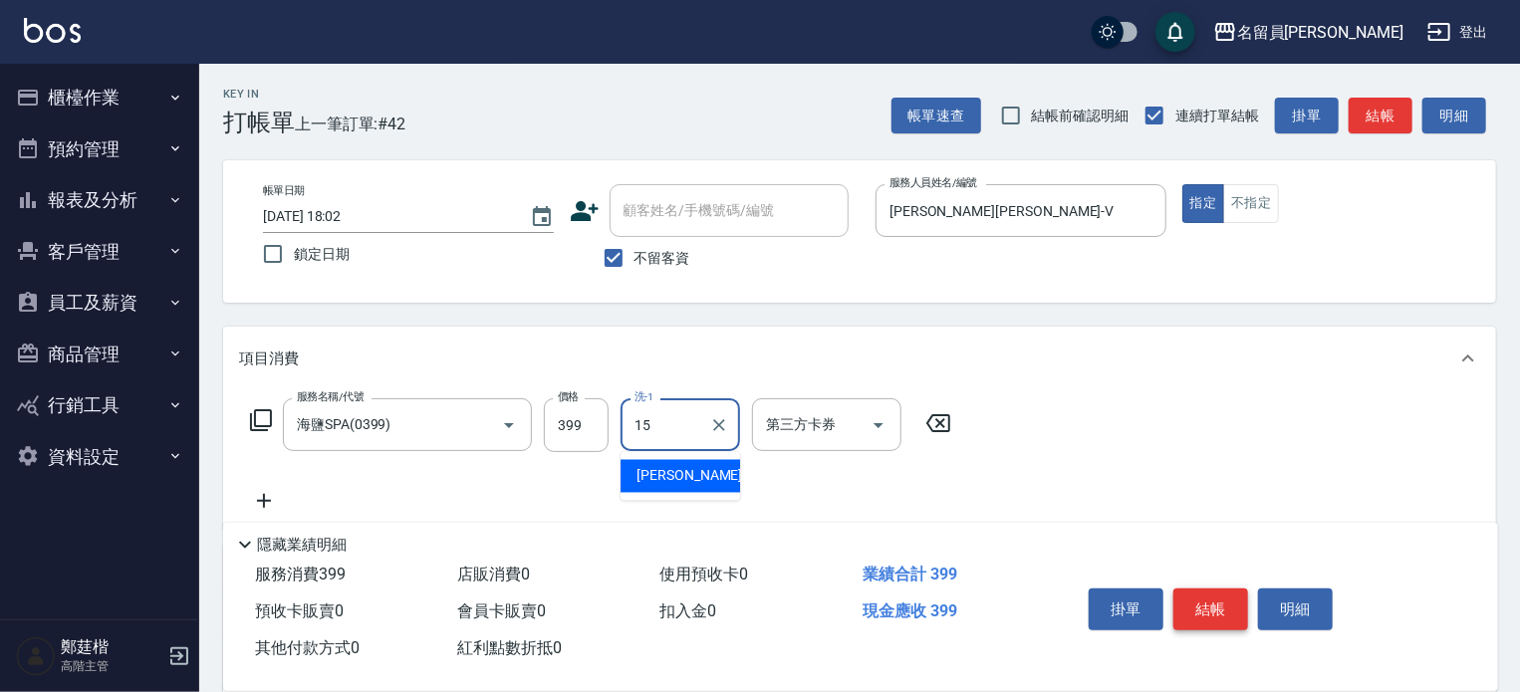
type input "[PERSON_NAME]-15"
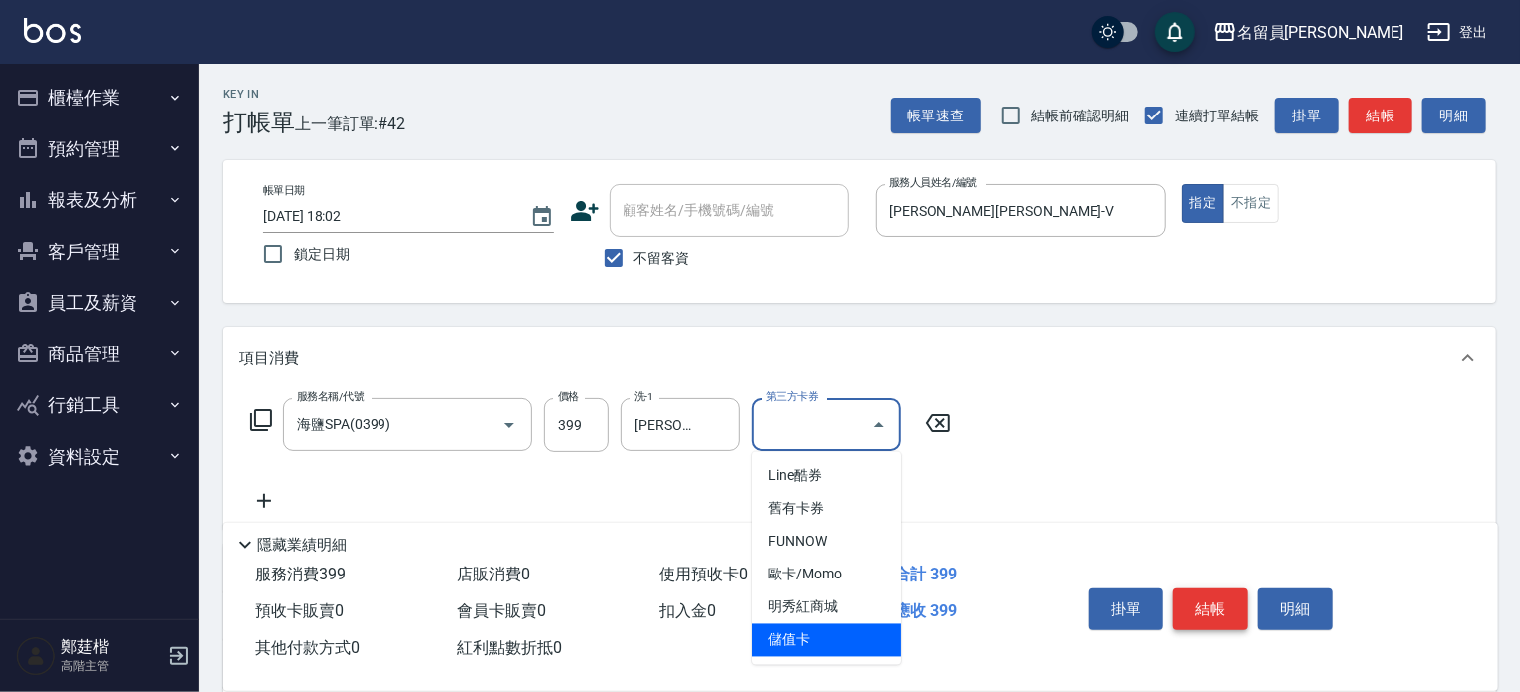
type input "儲值卡"
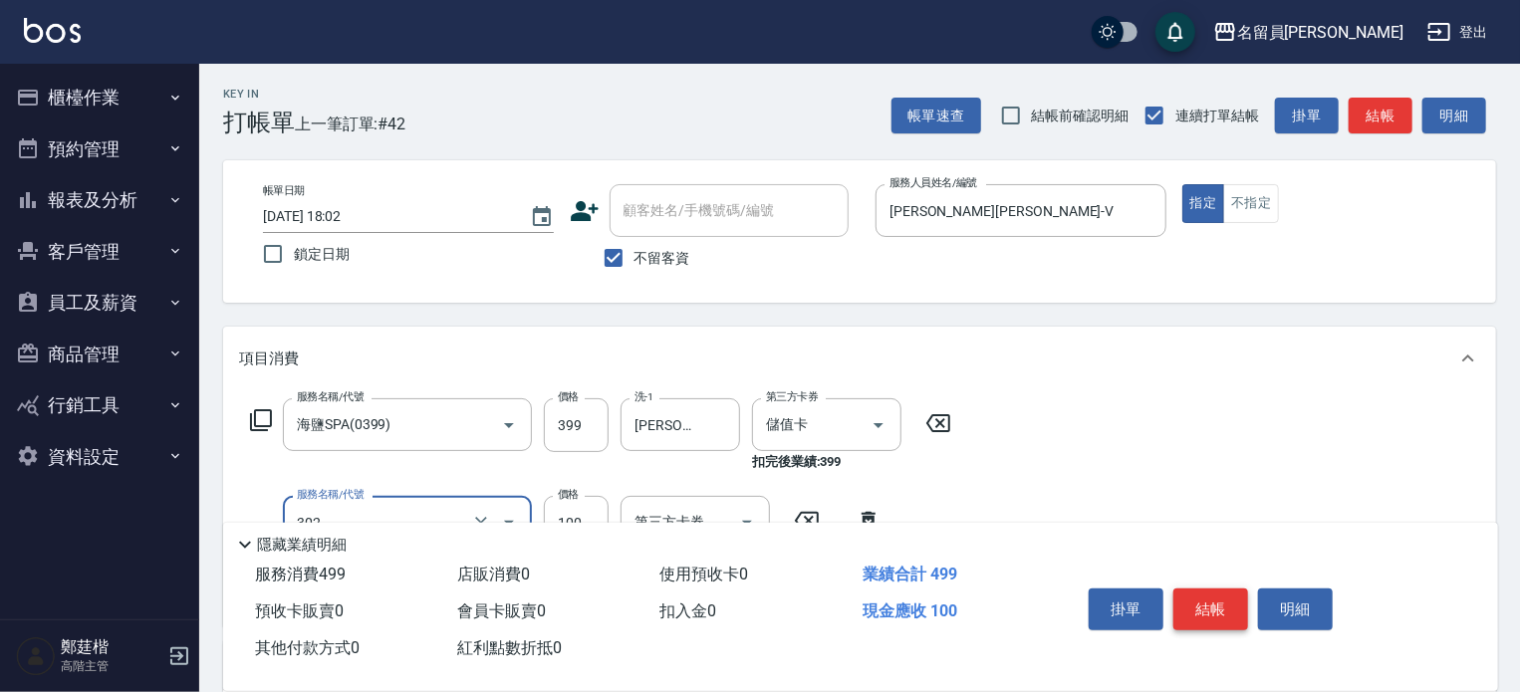
type input "剪髮(302)"
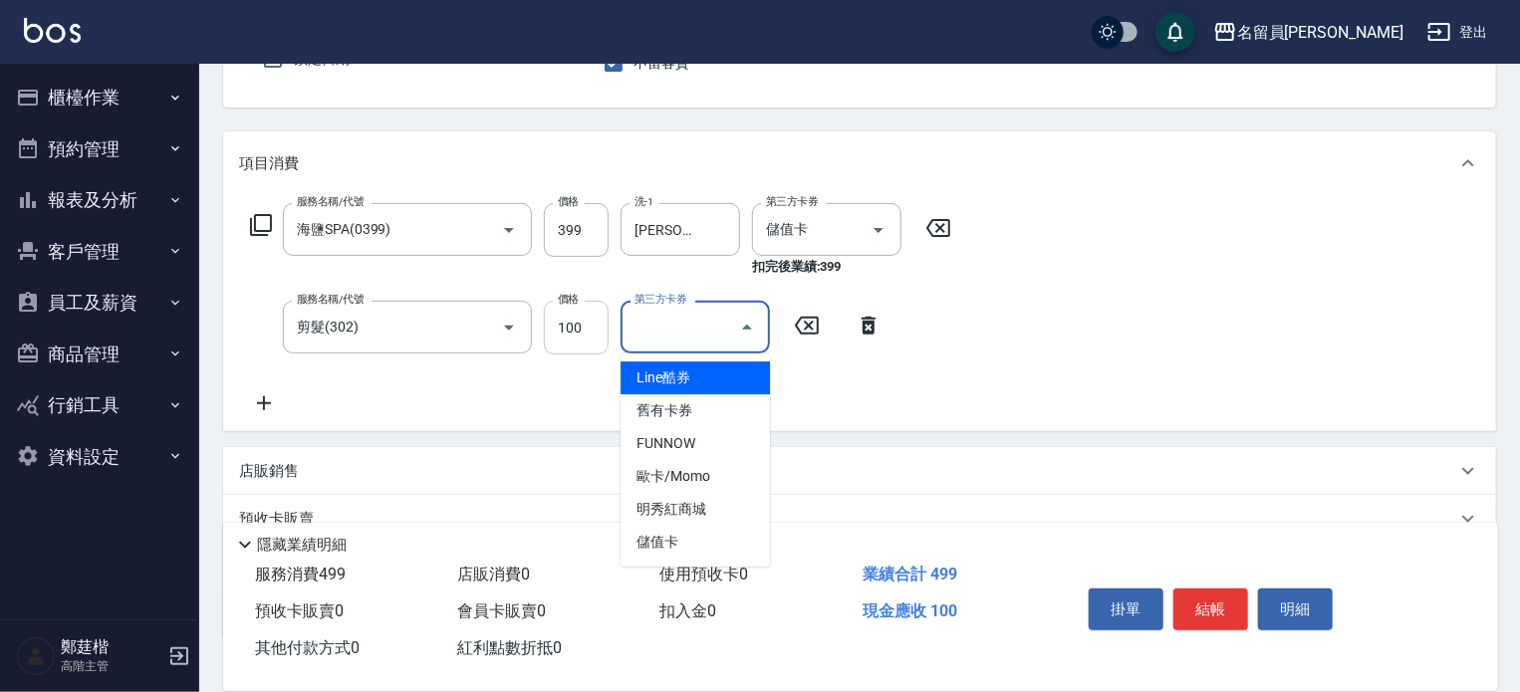
scroll to position [199, 0]
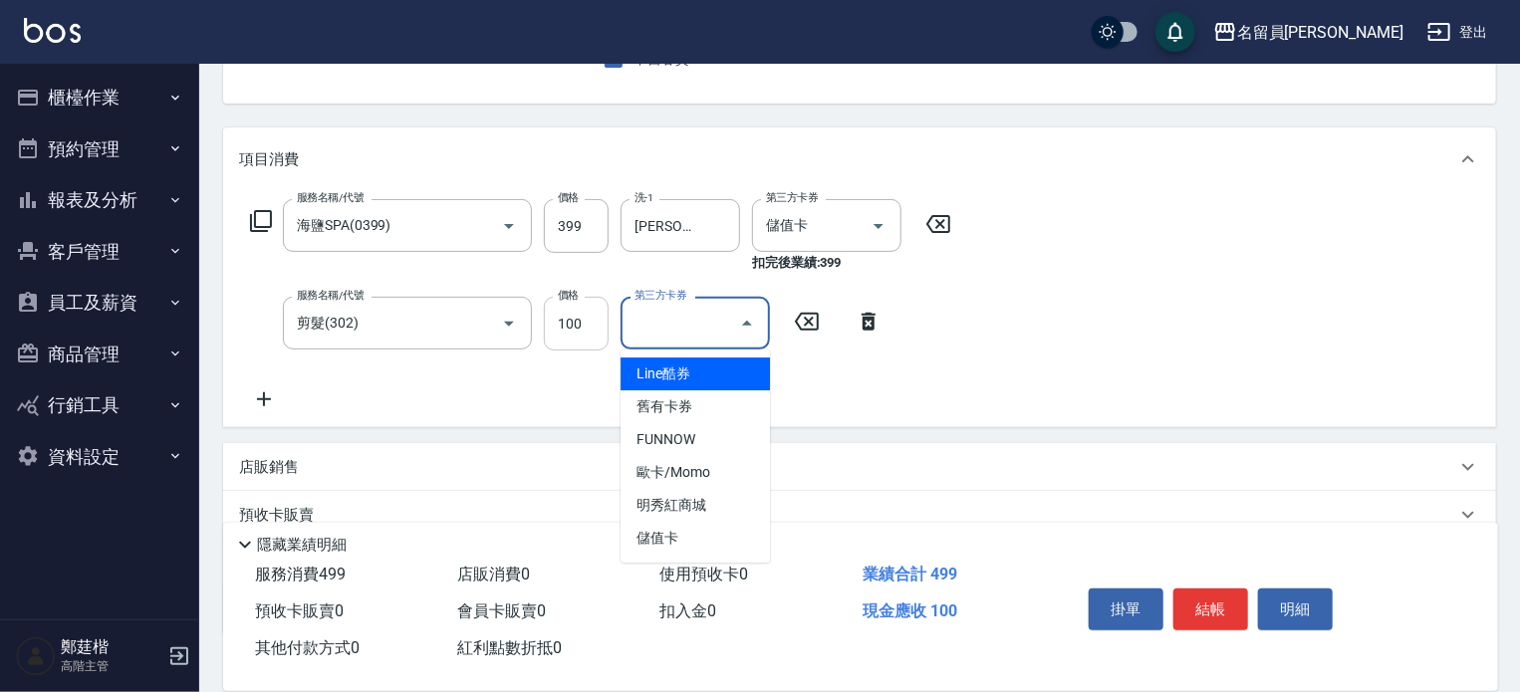
click at [563, 318] on input "100" at bounding box center [576, 324] width 65 height 54
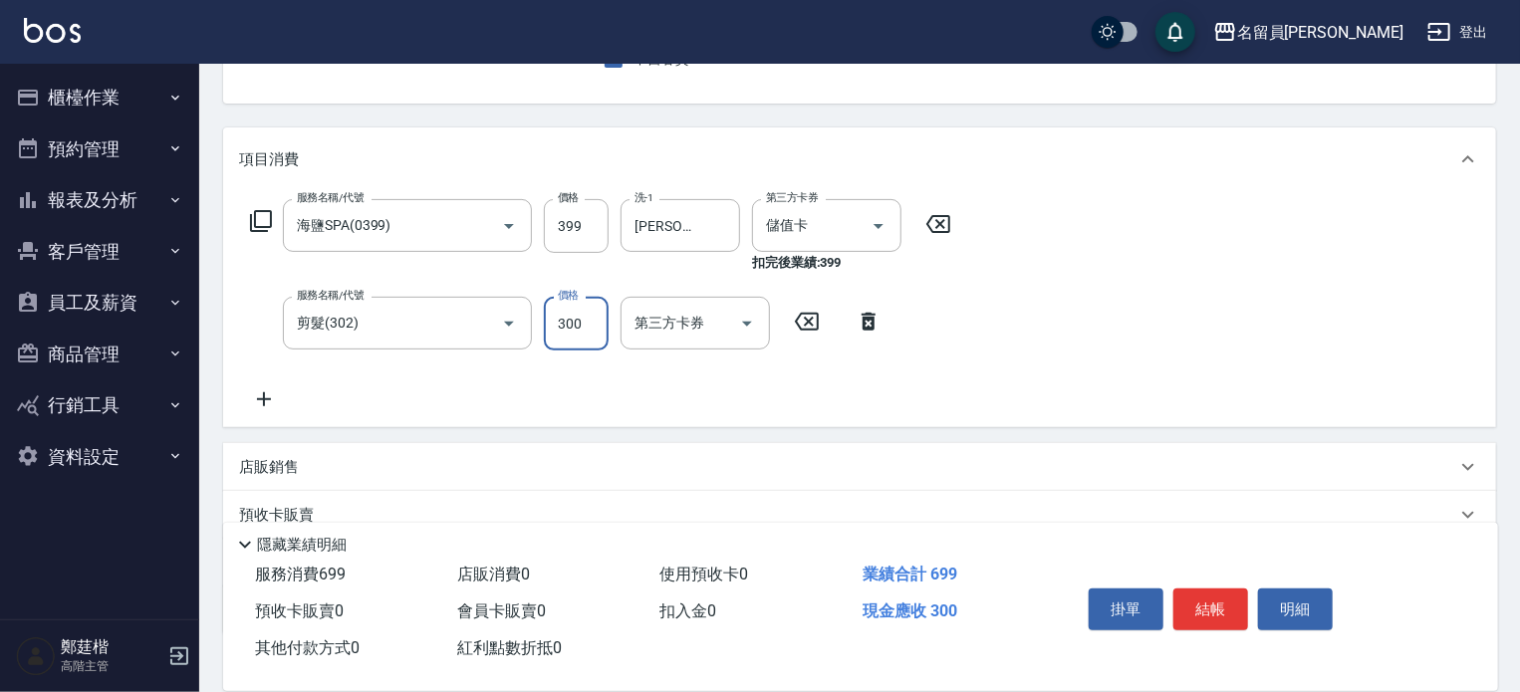
type input "300"
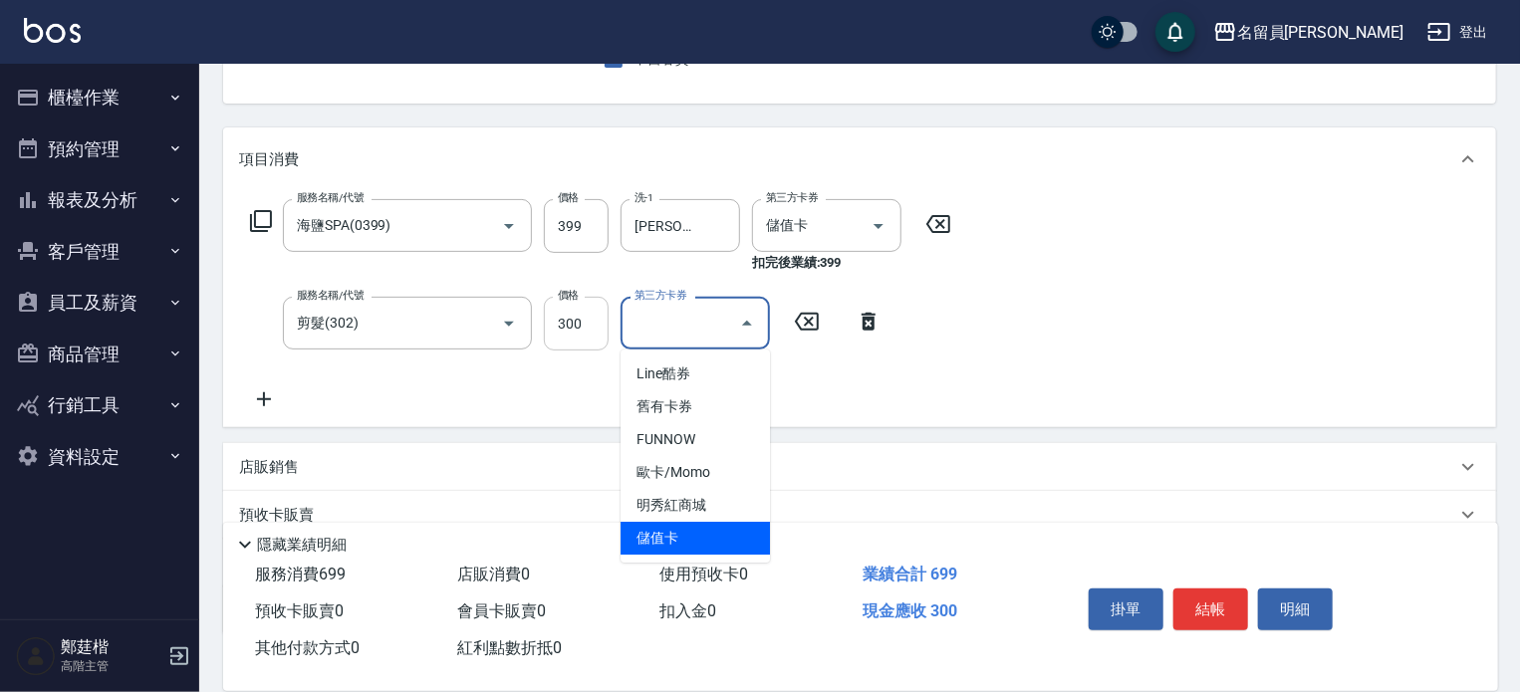
type input "儲值卡"
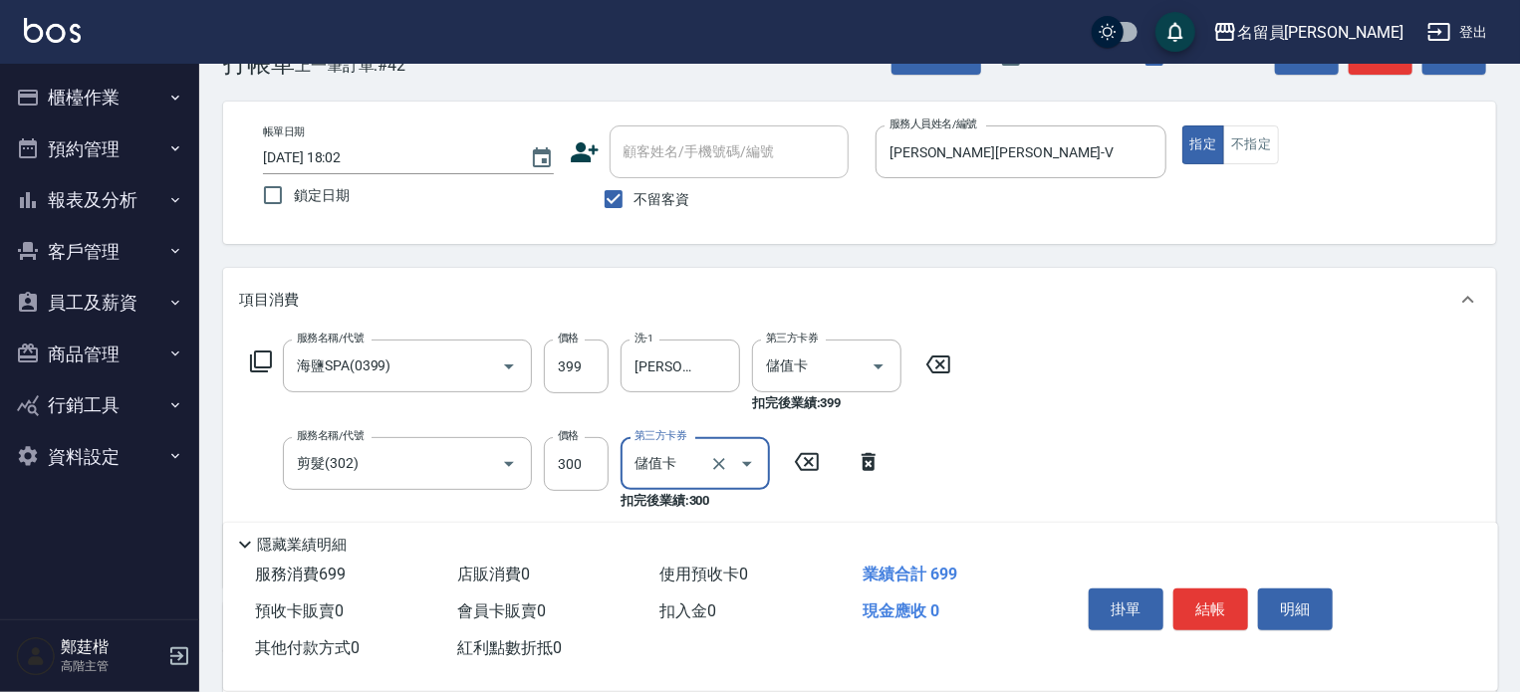
scroll to position [0, 0]
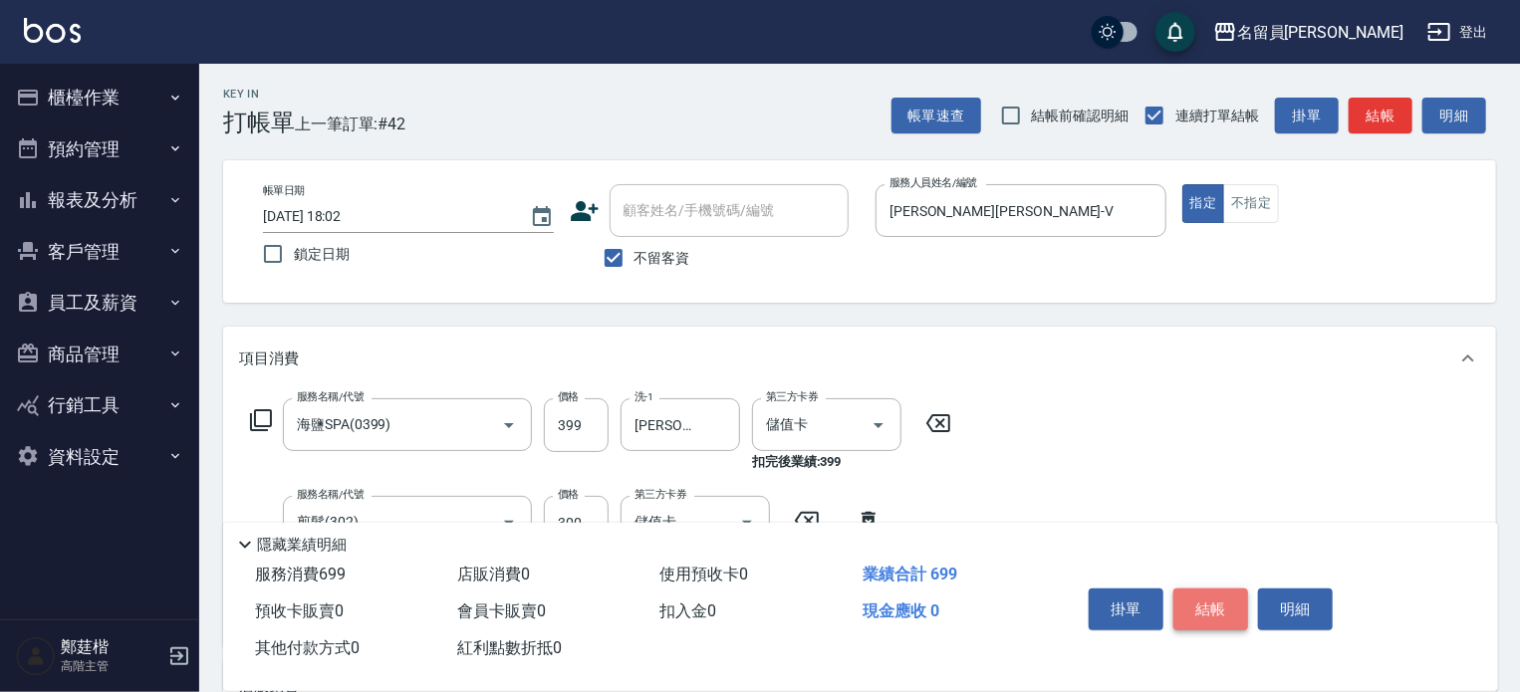
click at [1209, 589] on button "結帳" at bounding box center [1211, 610] width 75 height 42
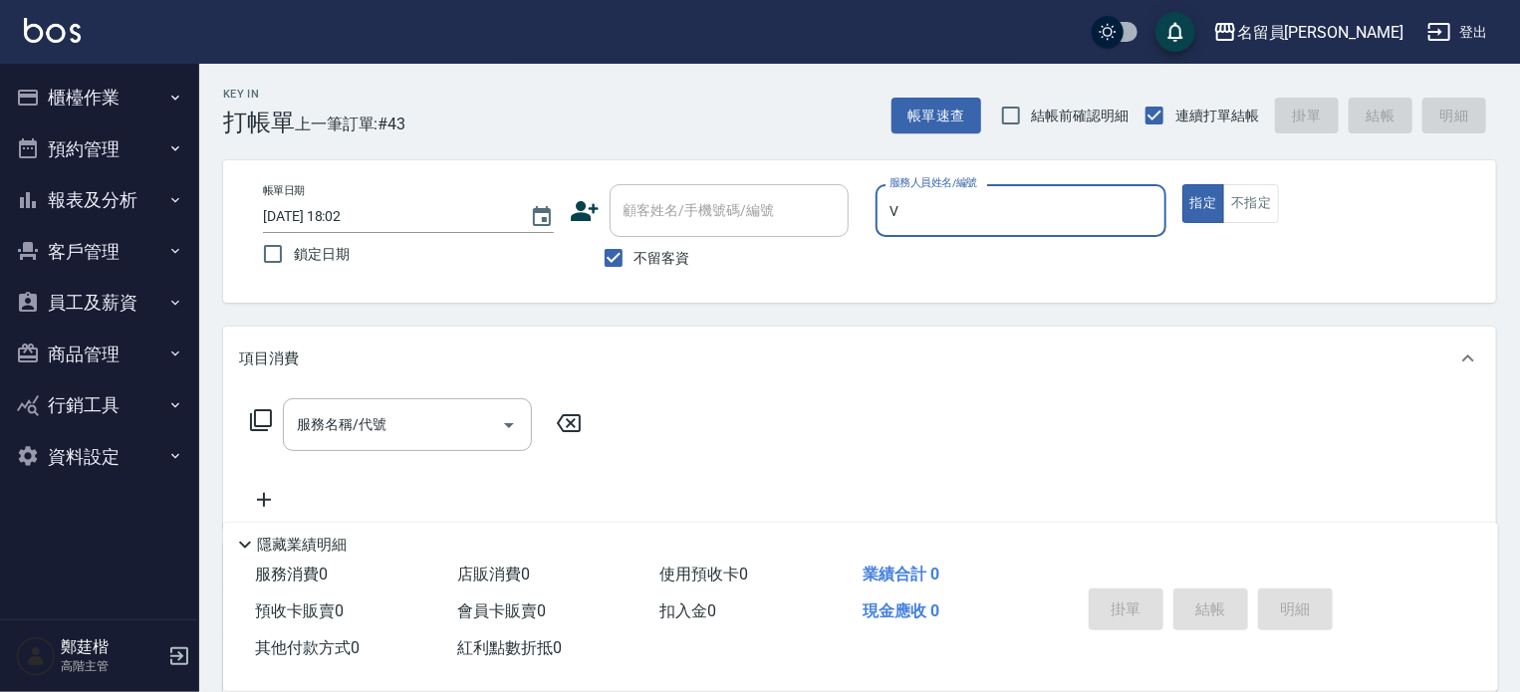
type input "[PERSON_NAME][PERSON_NAME]-V"
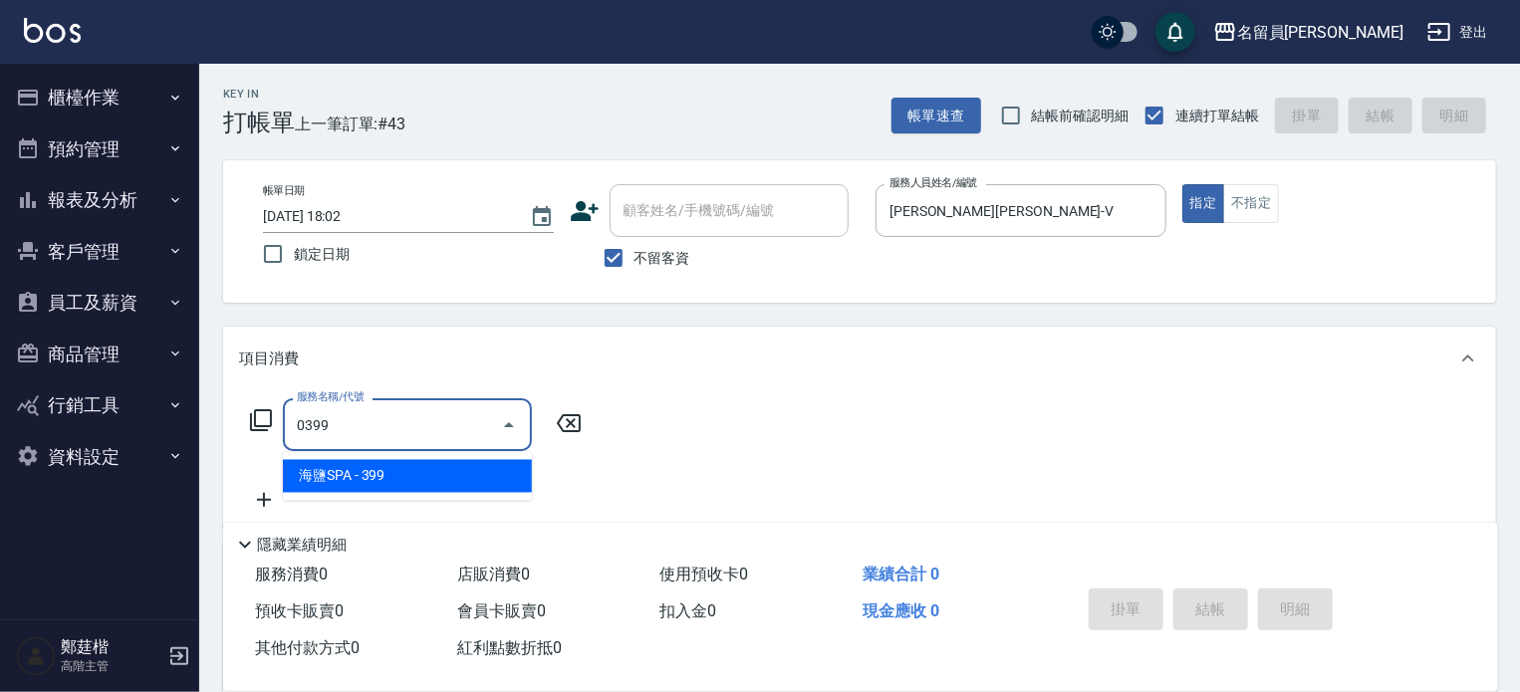
type input "海鹽SPA(0399)"
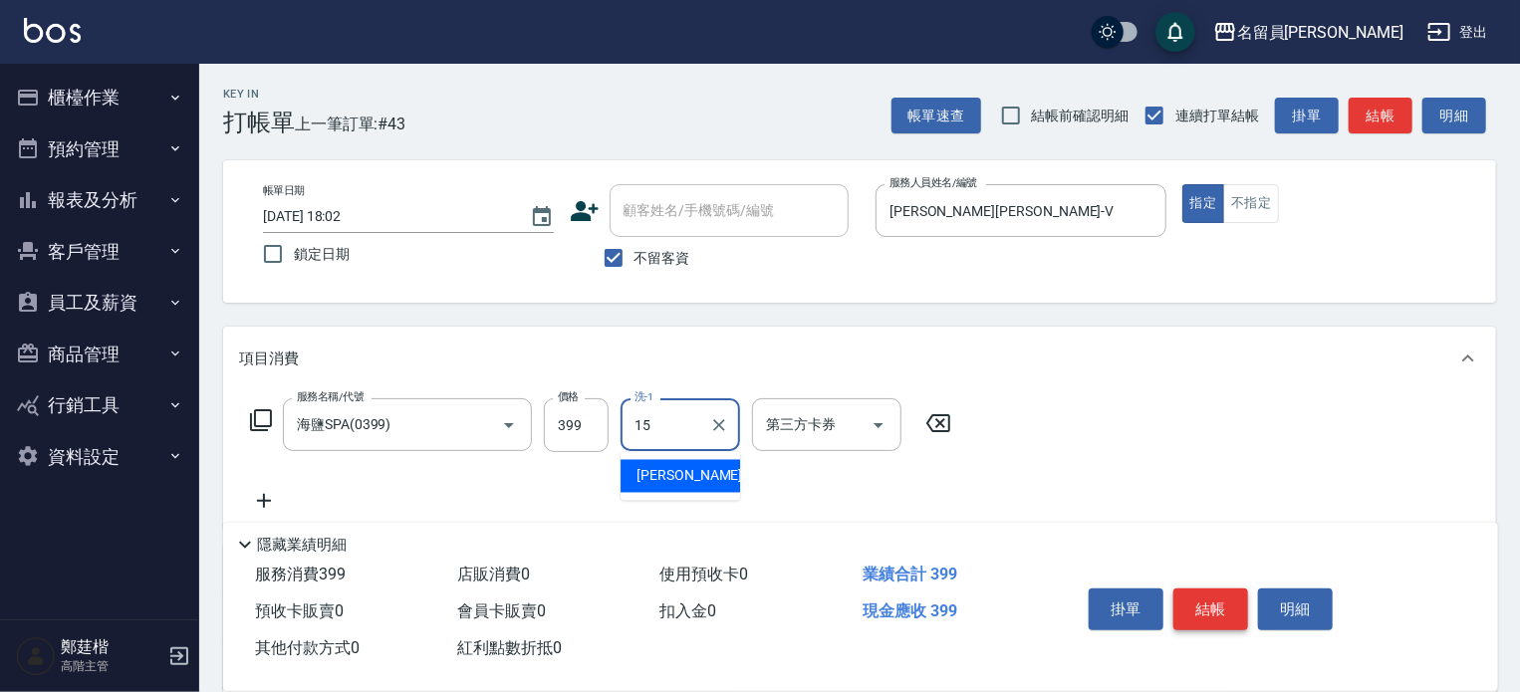
type input "[PERSON_NAME]-15"
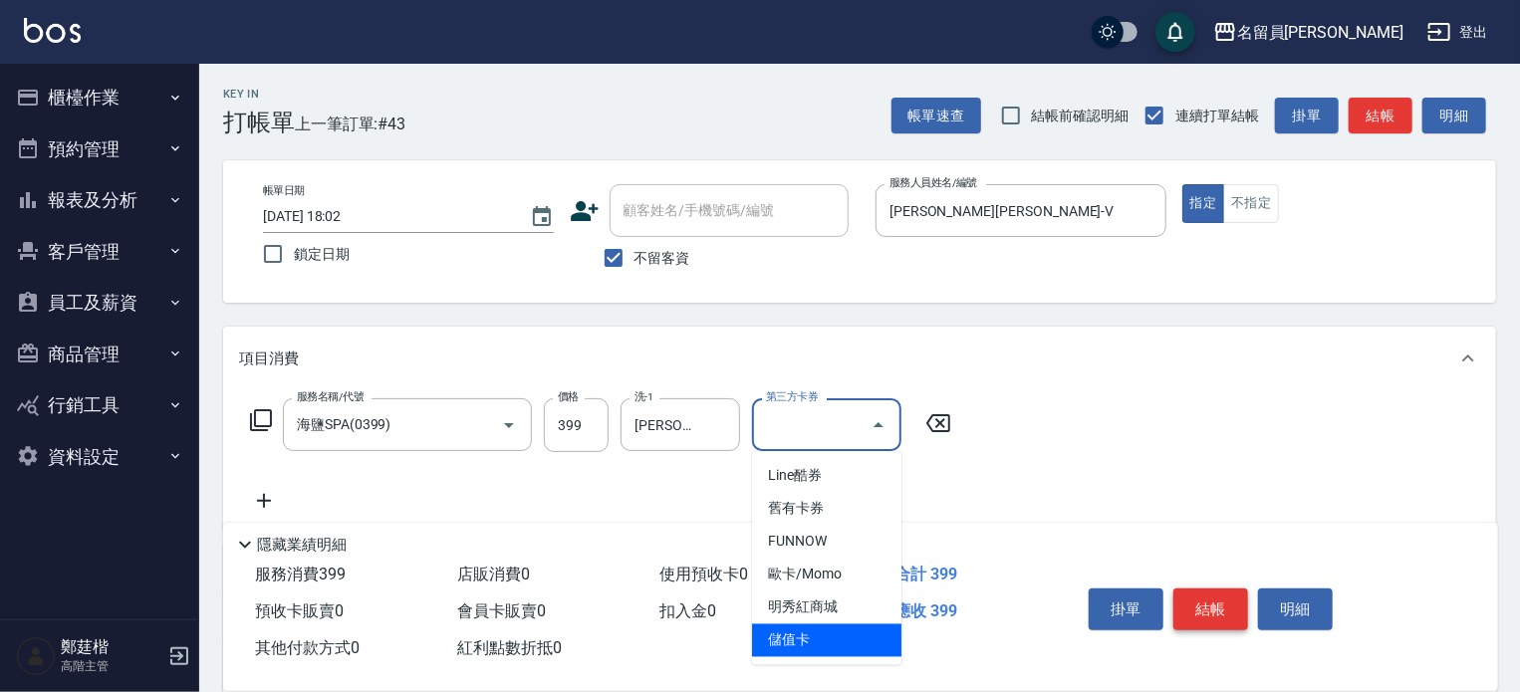
type input "儲值卡"
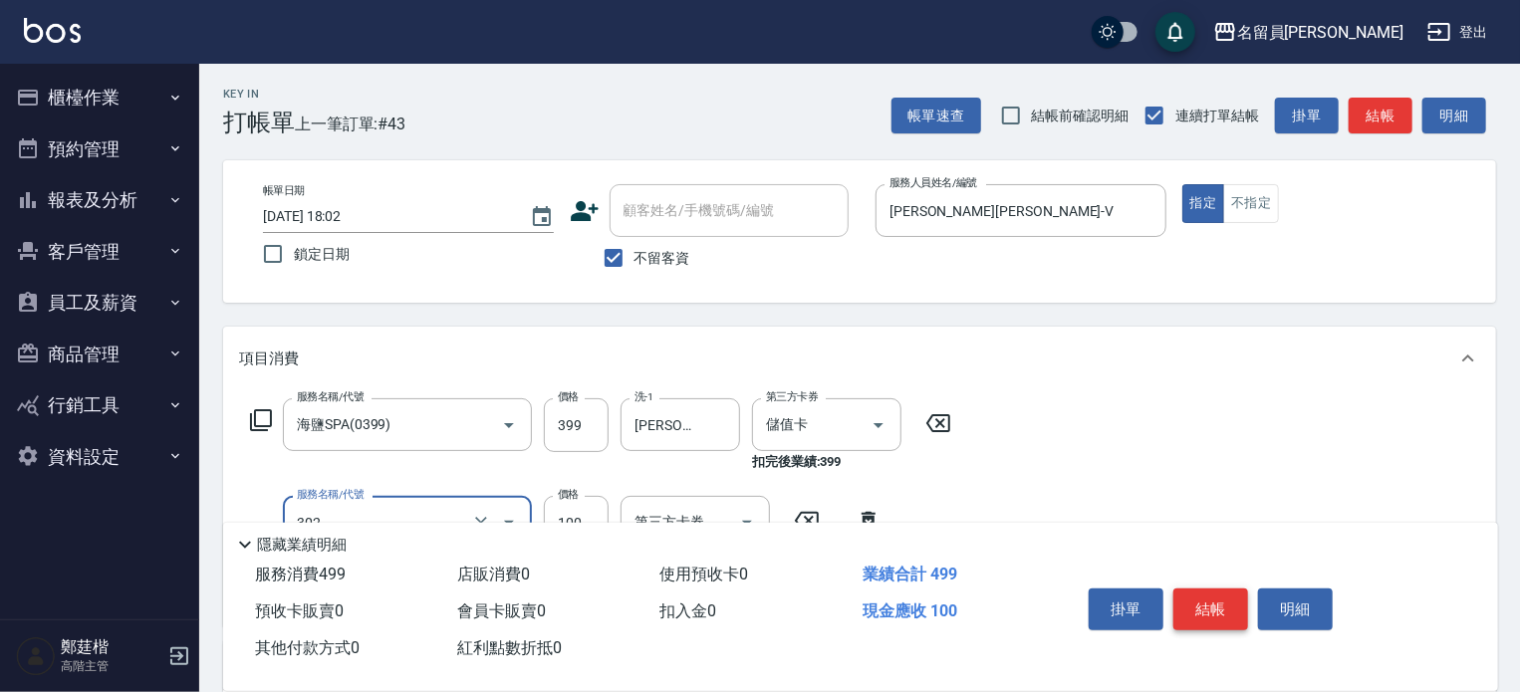
type input "剪髮(302)"
type input "300"
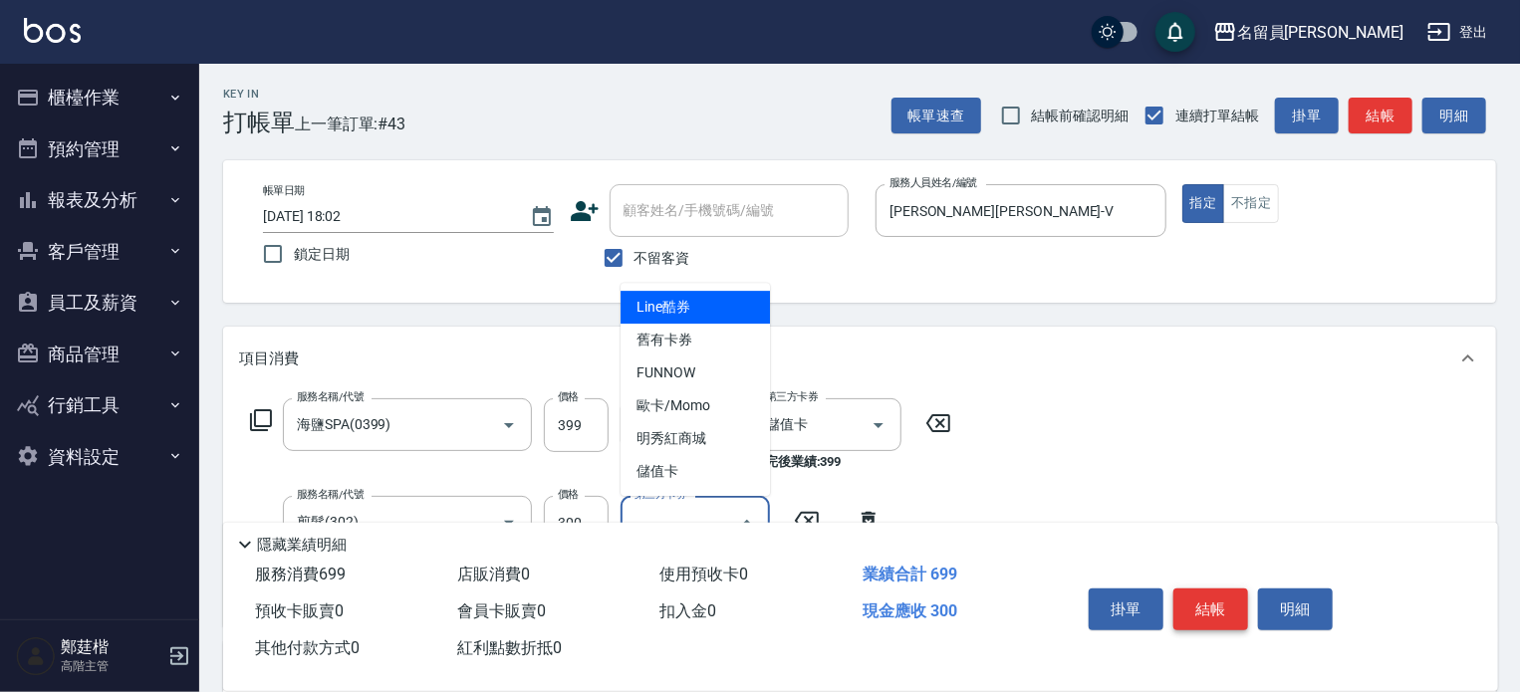
type input "儲值卡"
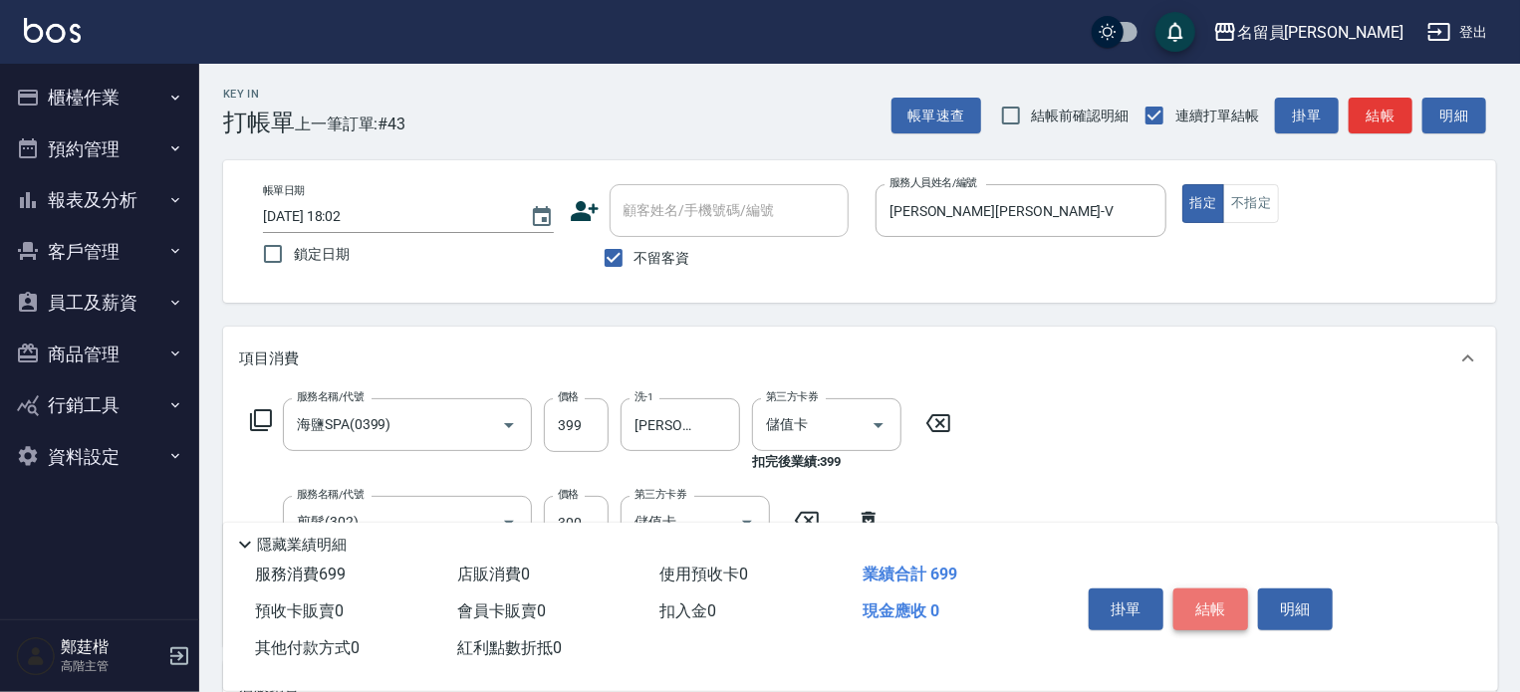
click at [1203, 589] on button "結帳" at bounding box center [1211, 610] width 75 height 42
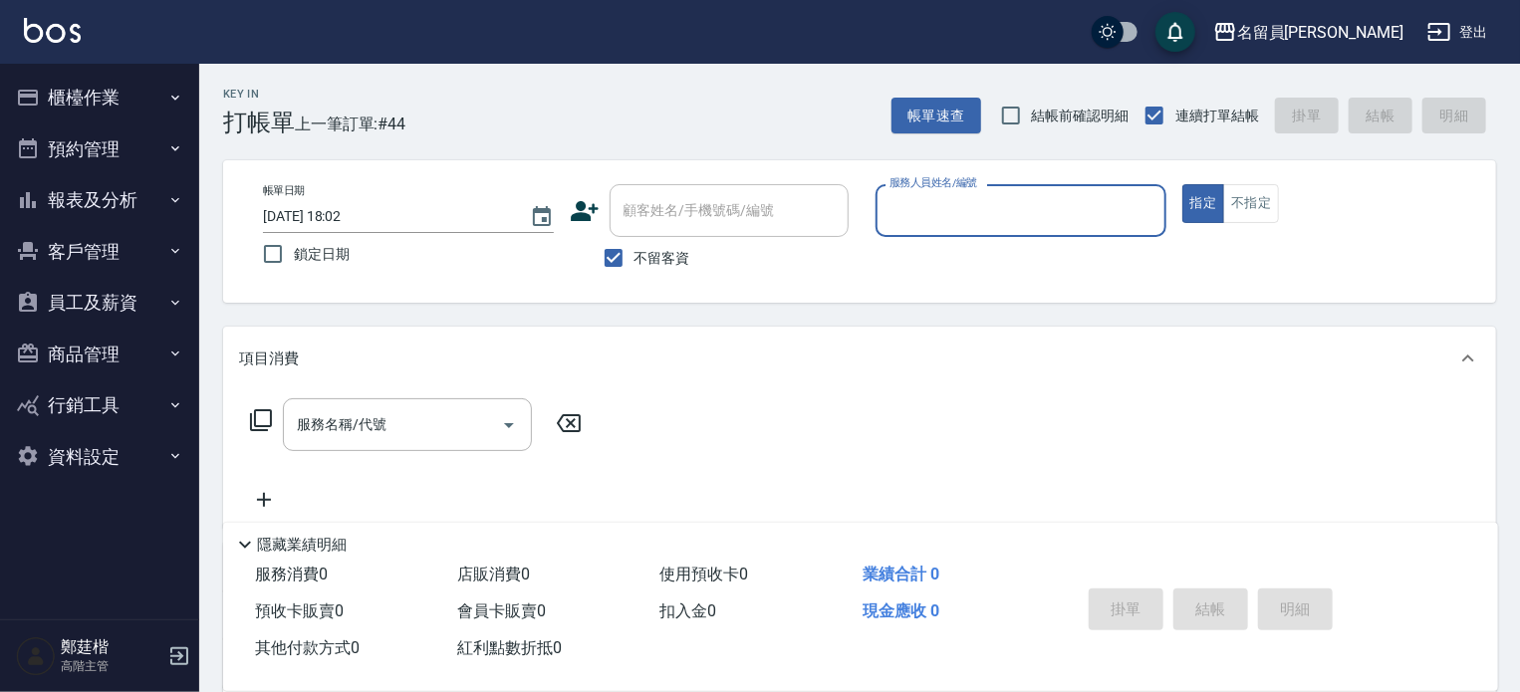
click at [151, 111] on button "櫃檯作業" at bounding box center [99, 98] width 183 height 52
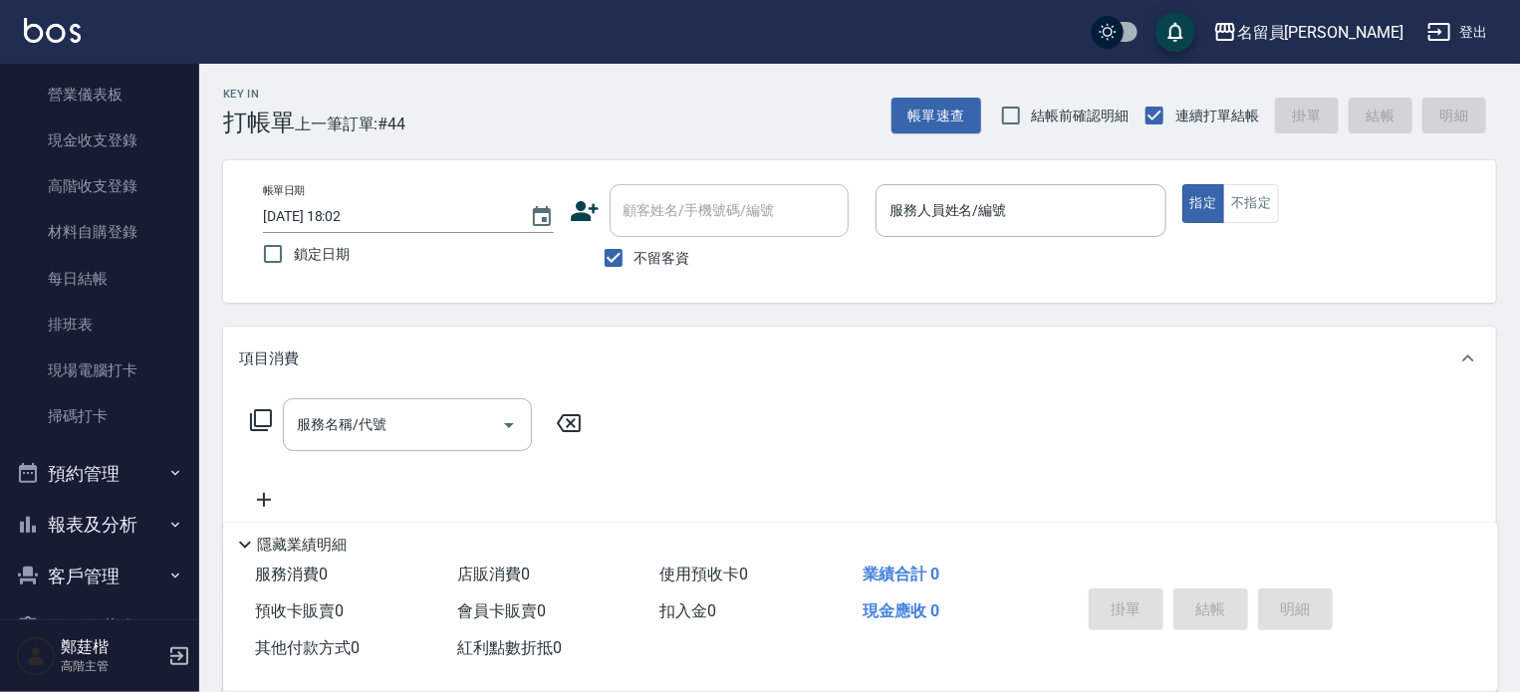
scroll to position [299, 0]
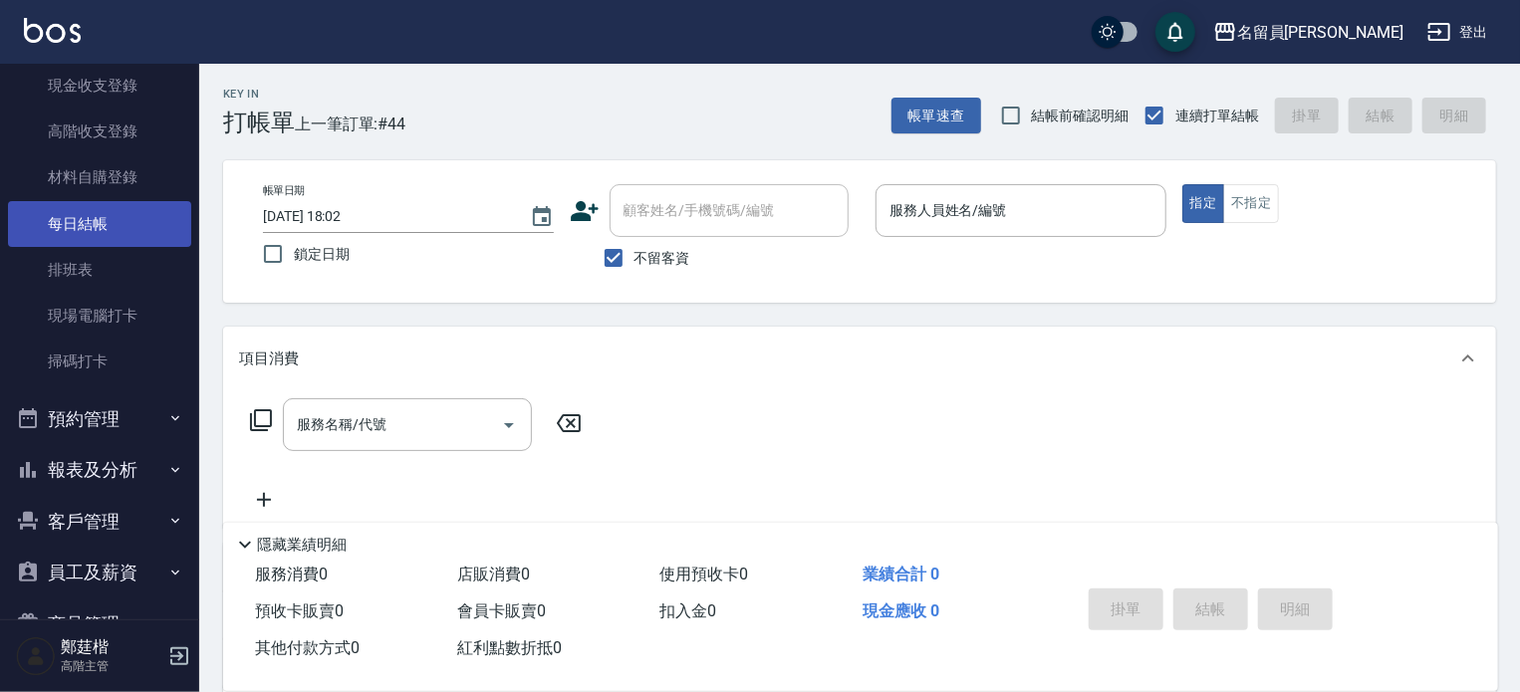
click at [112, 236] on link "每日結帳" at bounding box center [99, 224] width 183 height 46
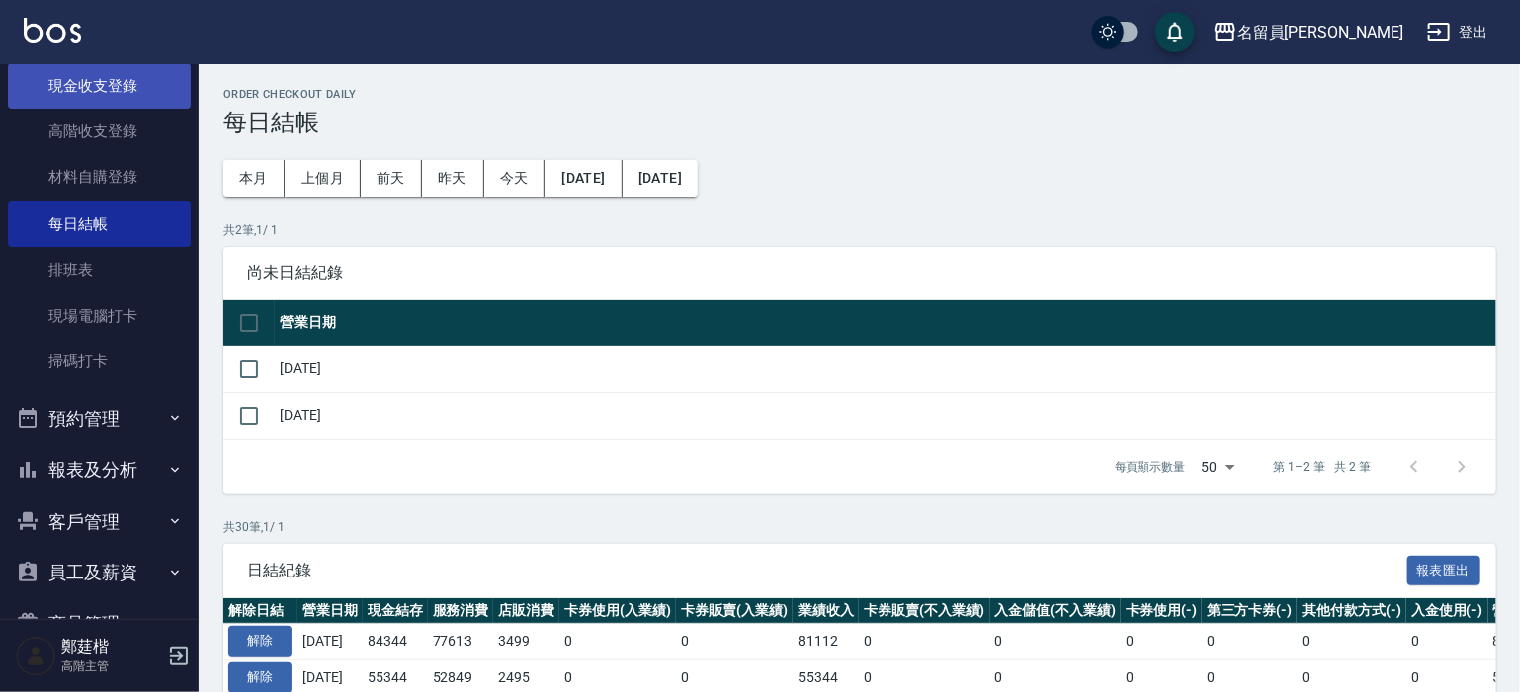
click at [122, 75] on link "現金收支登錄" at bounding box center [99, 86] width 183 height 46
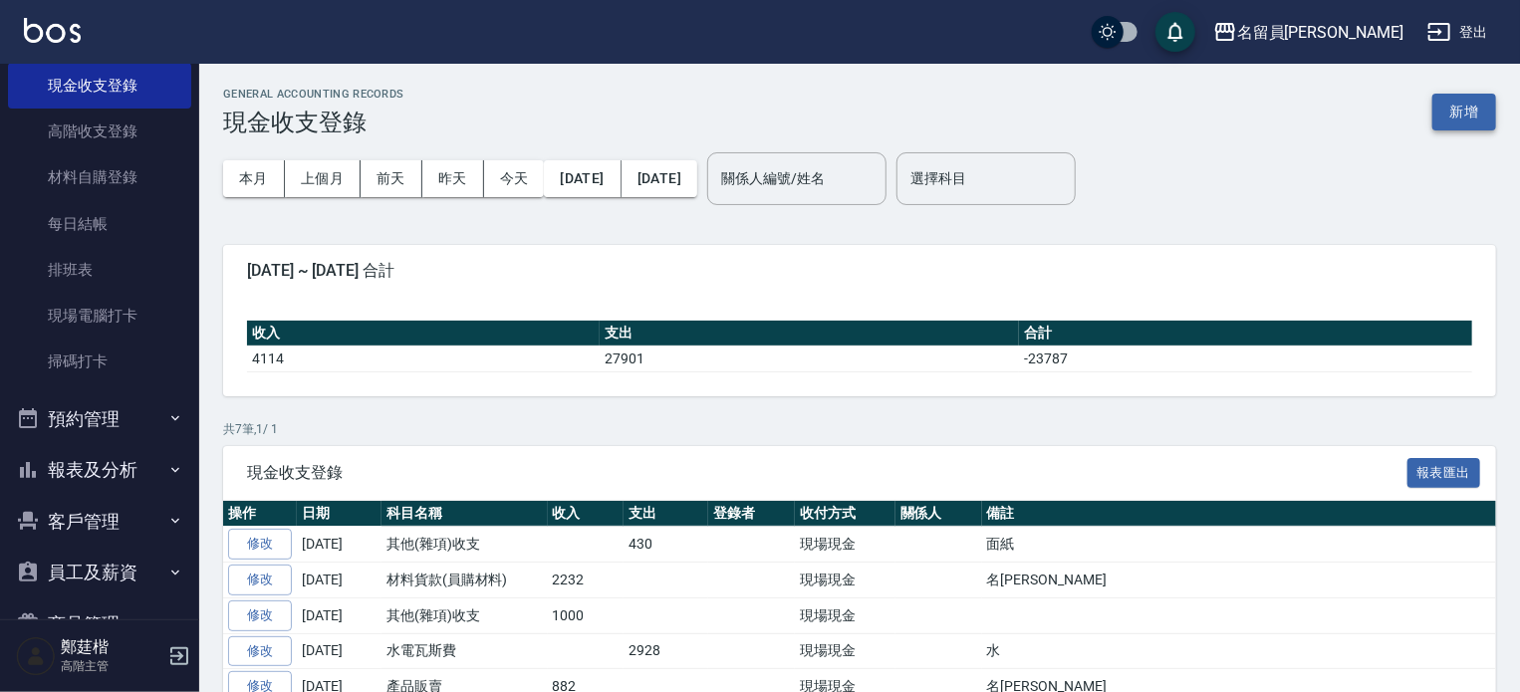
click at [1446, 123] on button "新增" at bounding box center [1465, 112] width 64 height 37
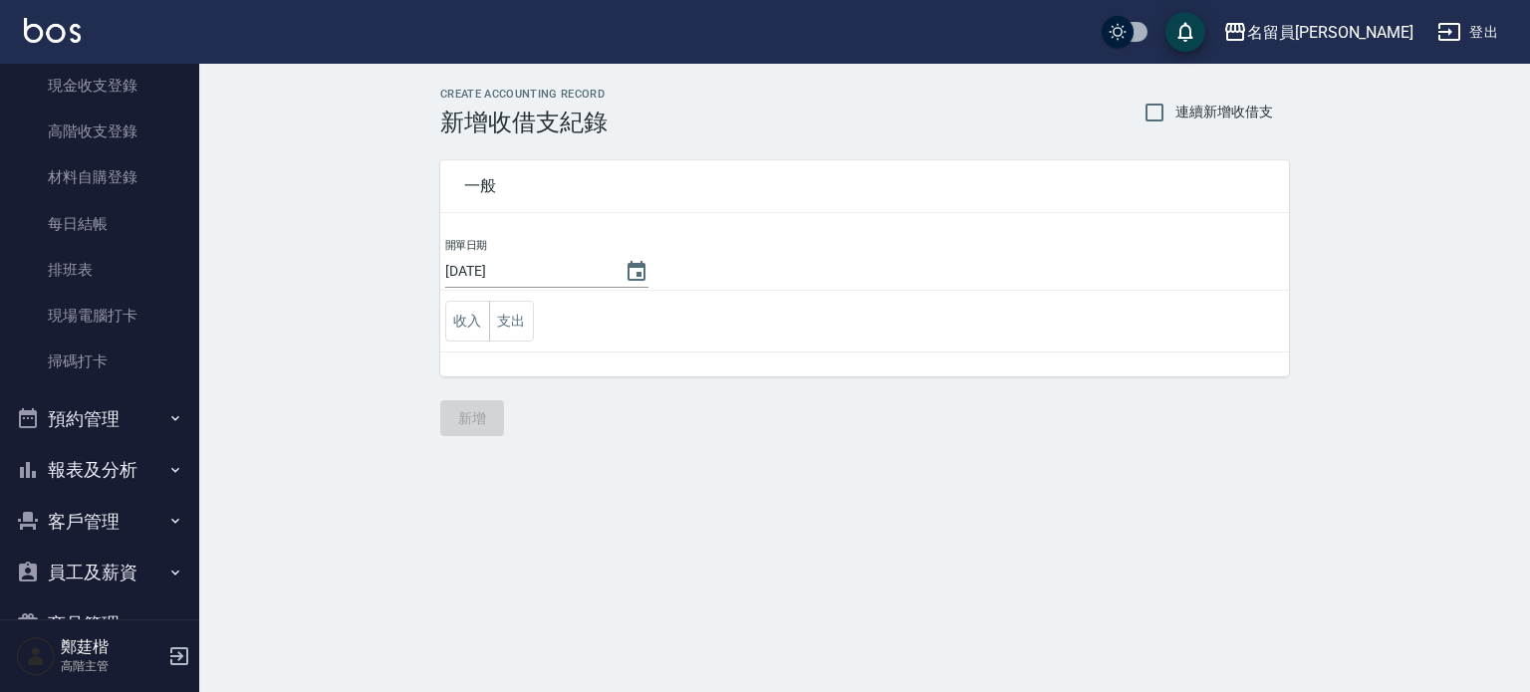
click at [535, 307] on td "收入 支出" at bounding box center [864, 322] width 849 height 62
drag, startPoint x: 534, startPoint y: 307, endPoint x: 523, endPoint y: 314, distance: 13.0
click at [532, 308] on td "收入 支出" at bounding box center [864, 322] width 849 height 62
click at [523, 314] on button "支出" at bounding box center [511, 321] width 45 height 41
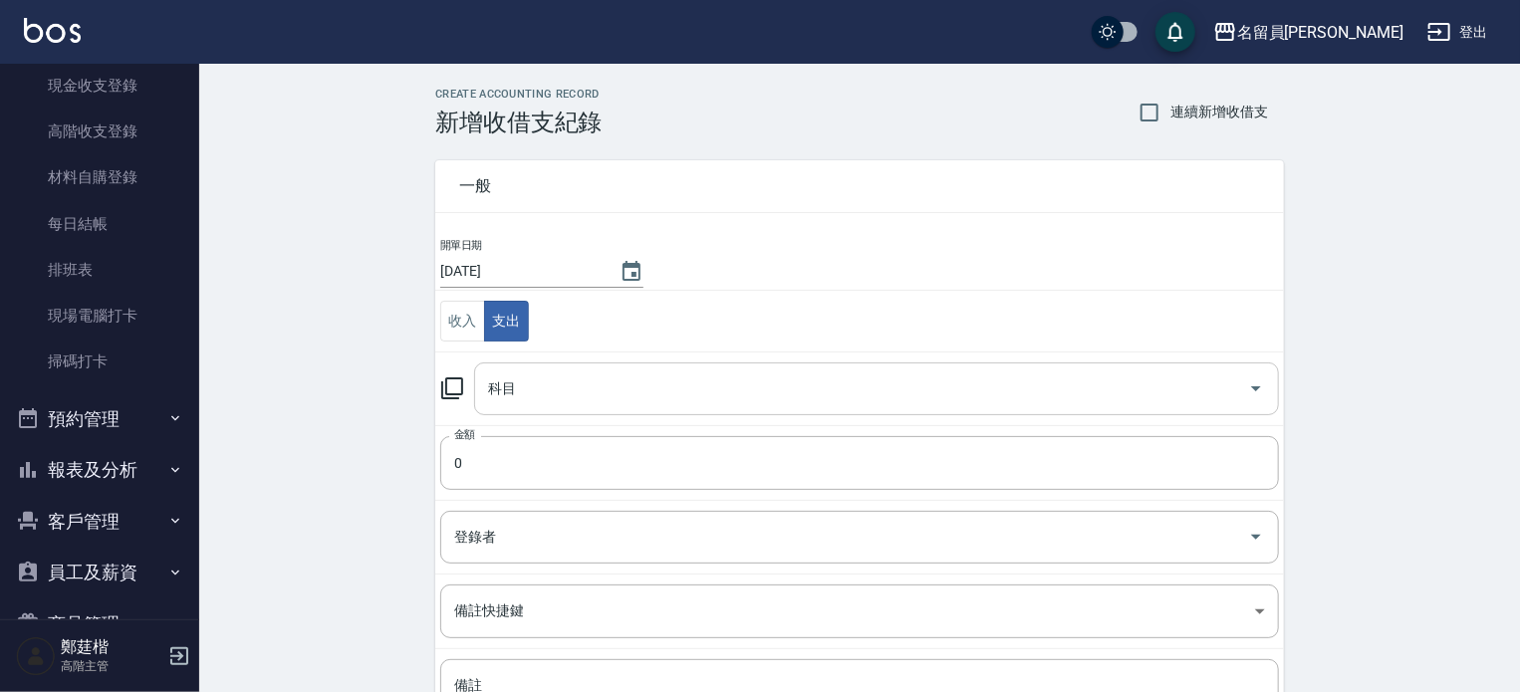
drag, startPoint x: 589, startPoint y: 372, endPoint x: 589, endPoint y: 403, distance: 31.9
click at [591, 379] on input "科目" at bounding box center [861, 389] width 757 height 35
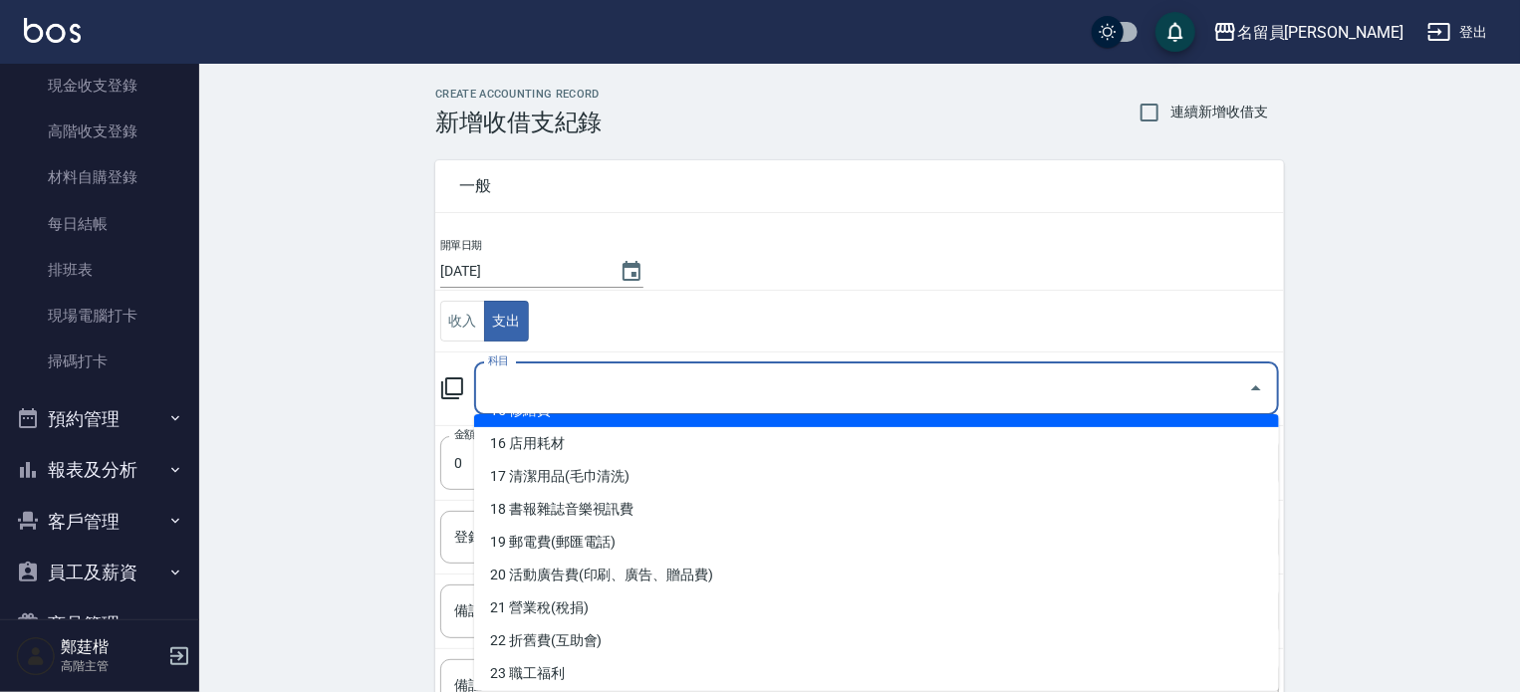
scroll to position [697, 0]
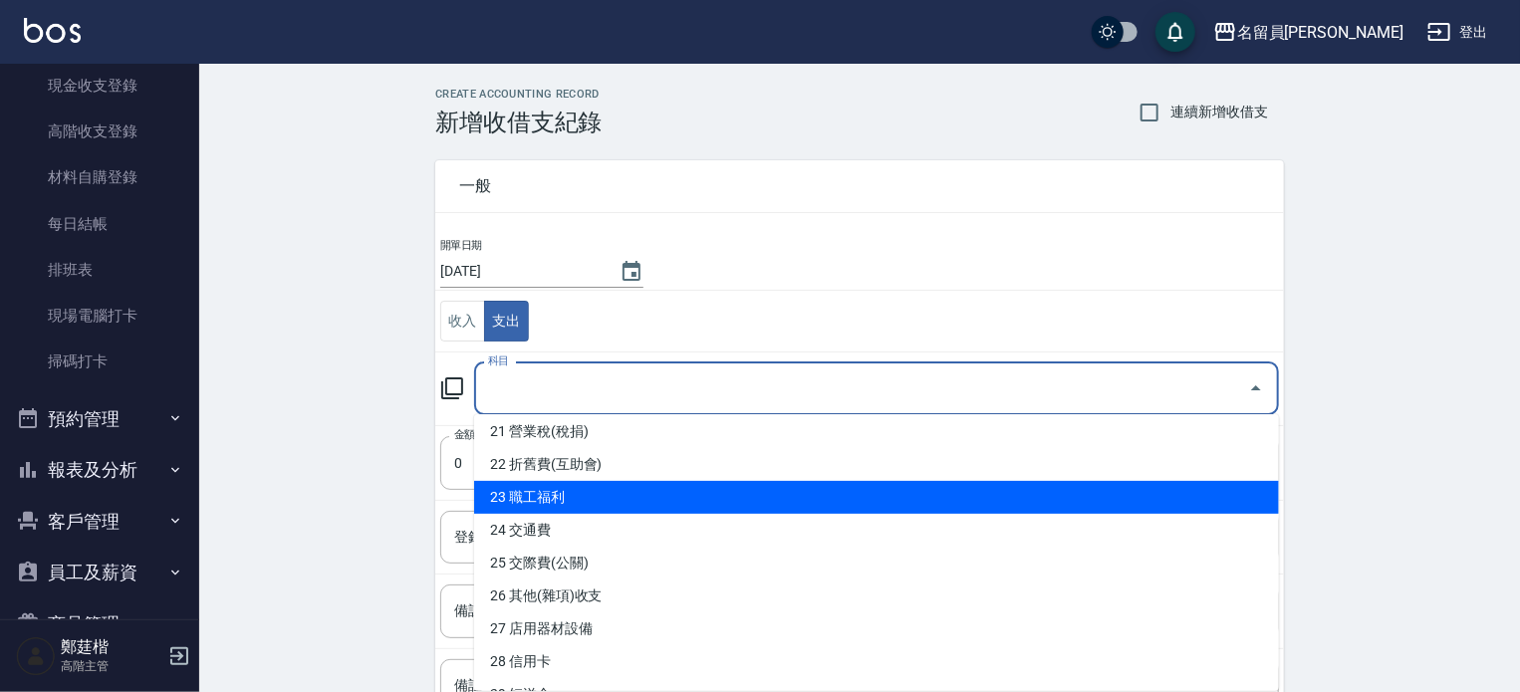
click at [630, 489] on li "23 職工福利" at bounding box center [876, 497] width 805 height 33
type input "23 職工福利"
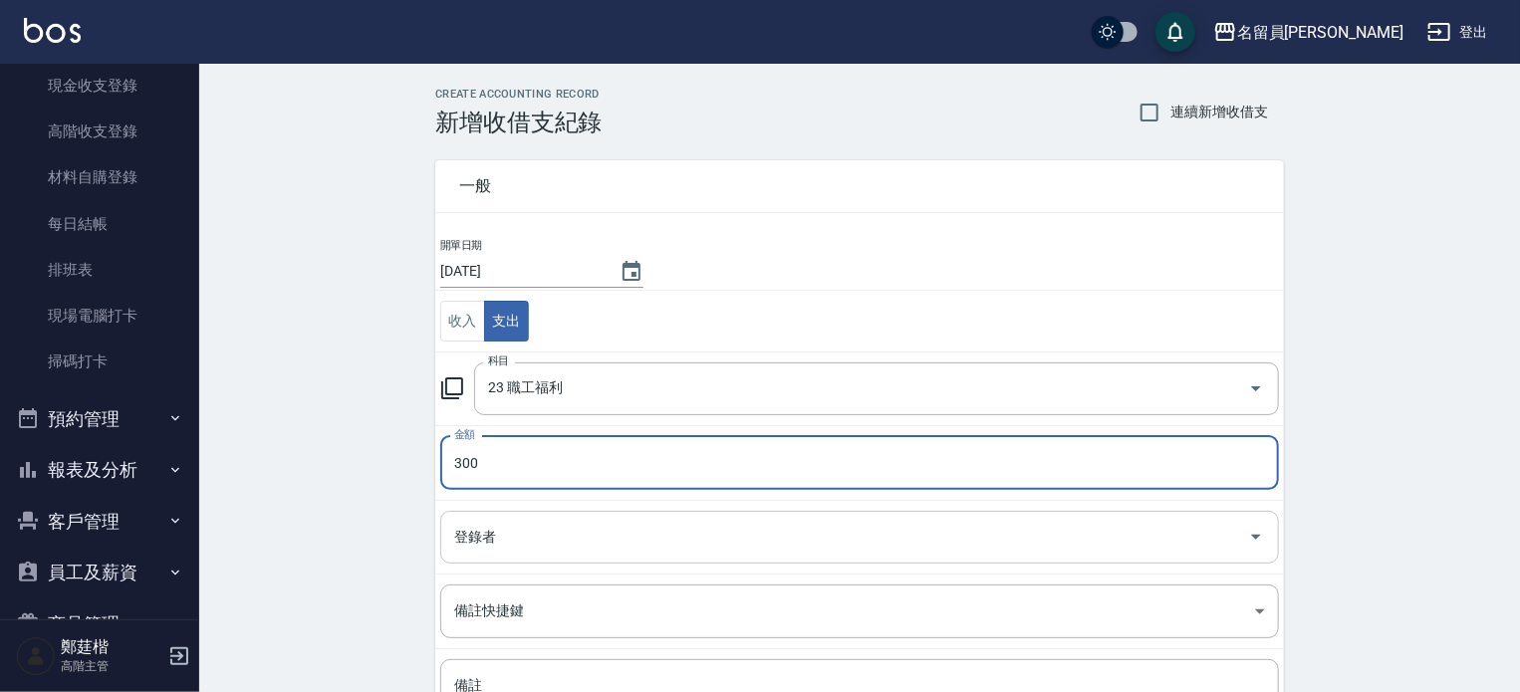
type input "300"
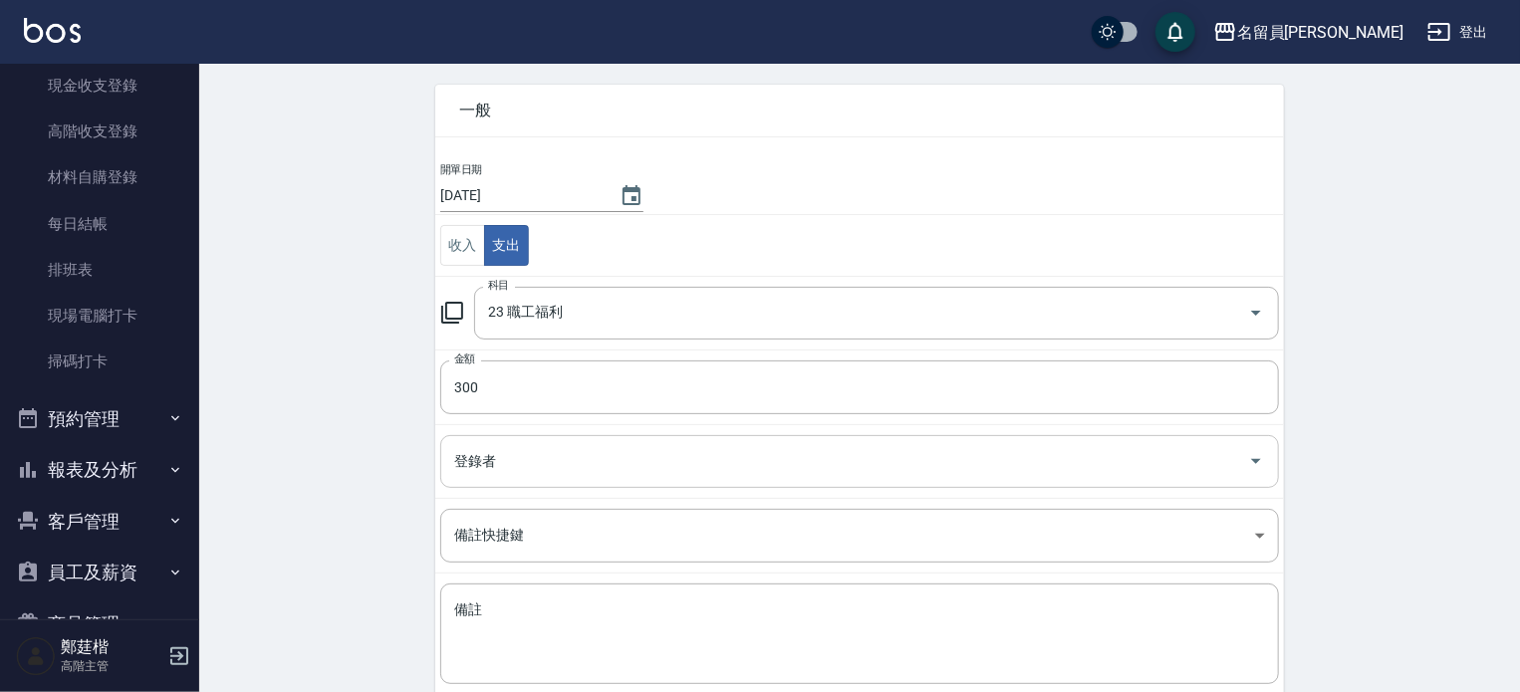
scroll to position [184, 0]
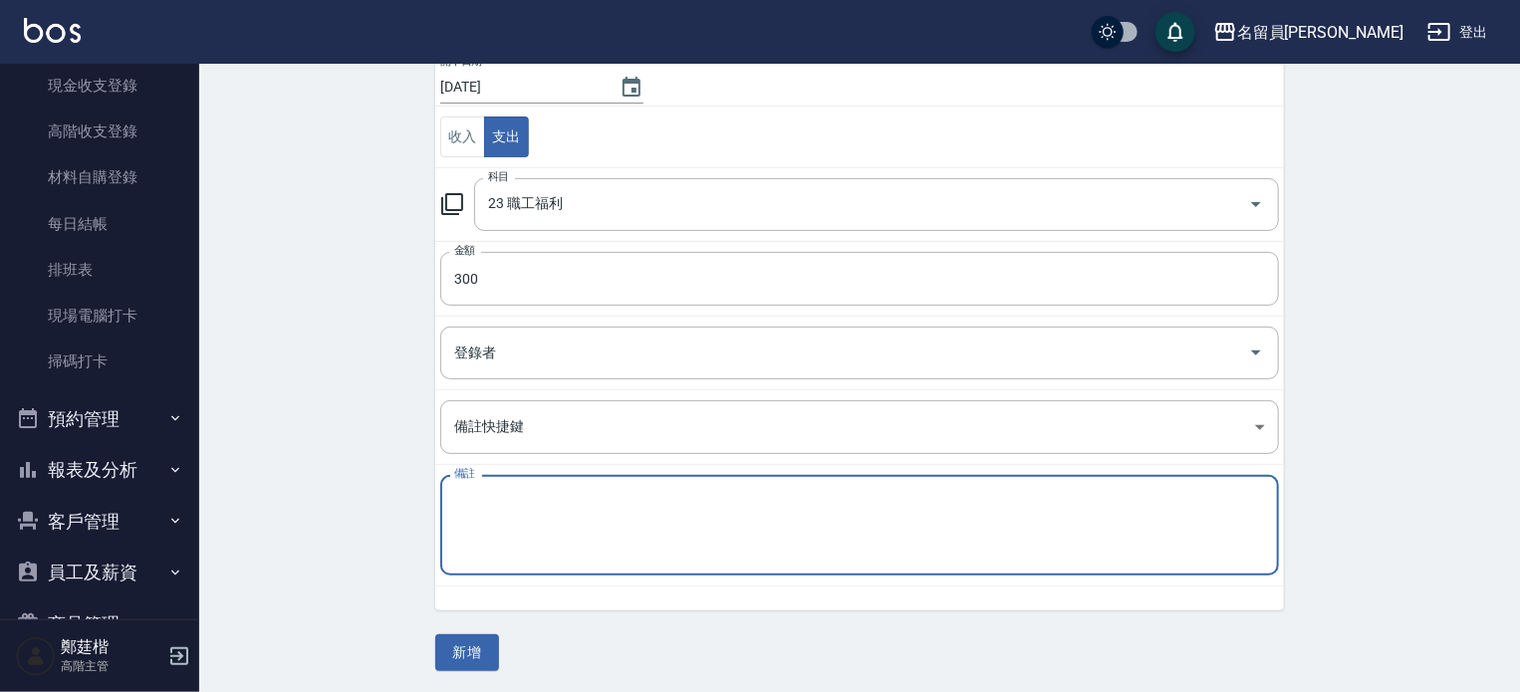
click at [562, 547] on textarea "備註" at bounding box center [859, 526] width 811 height 68
type textarea "4"
type textarea "游家豪"
click at [455, 645] on button "新增" at bounding box center [467, 653] width 64 height 37
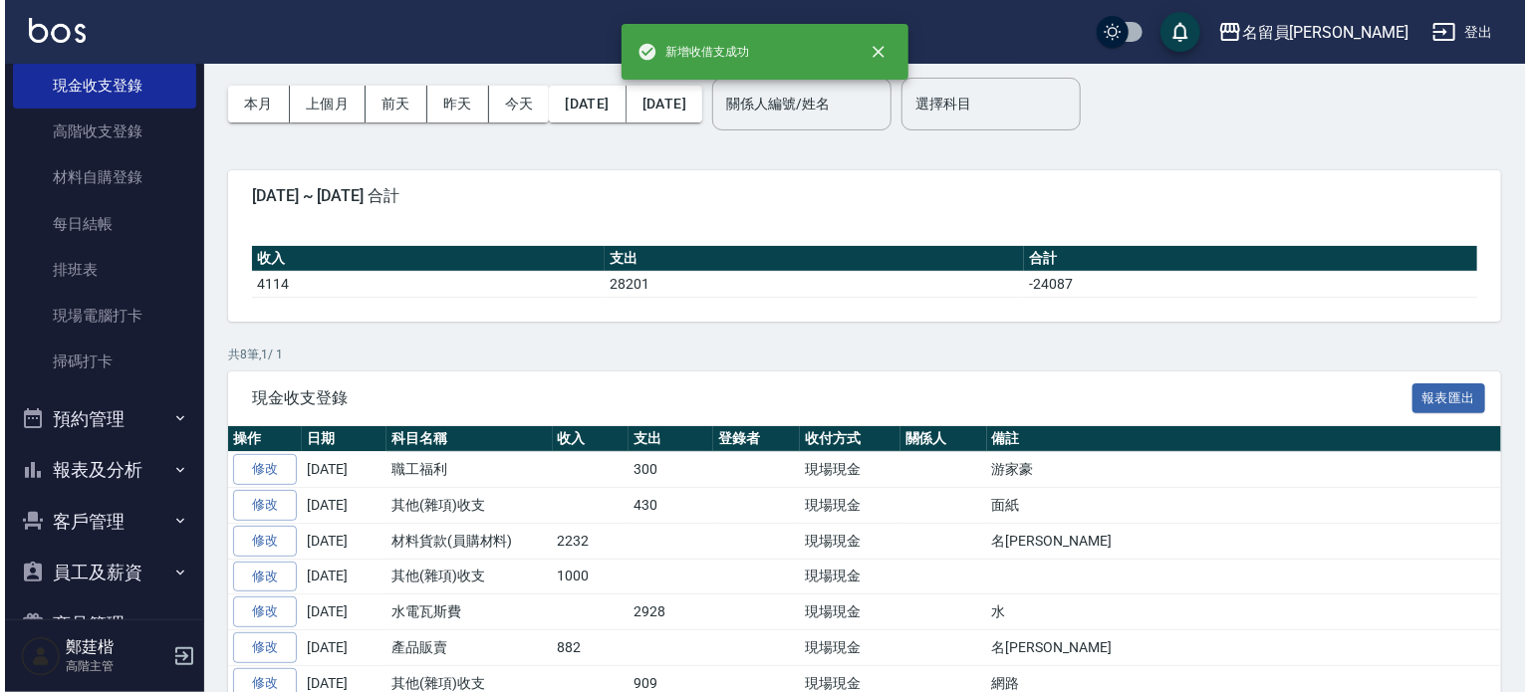
scroll to position [191, 0]
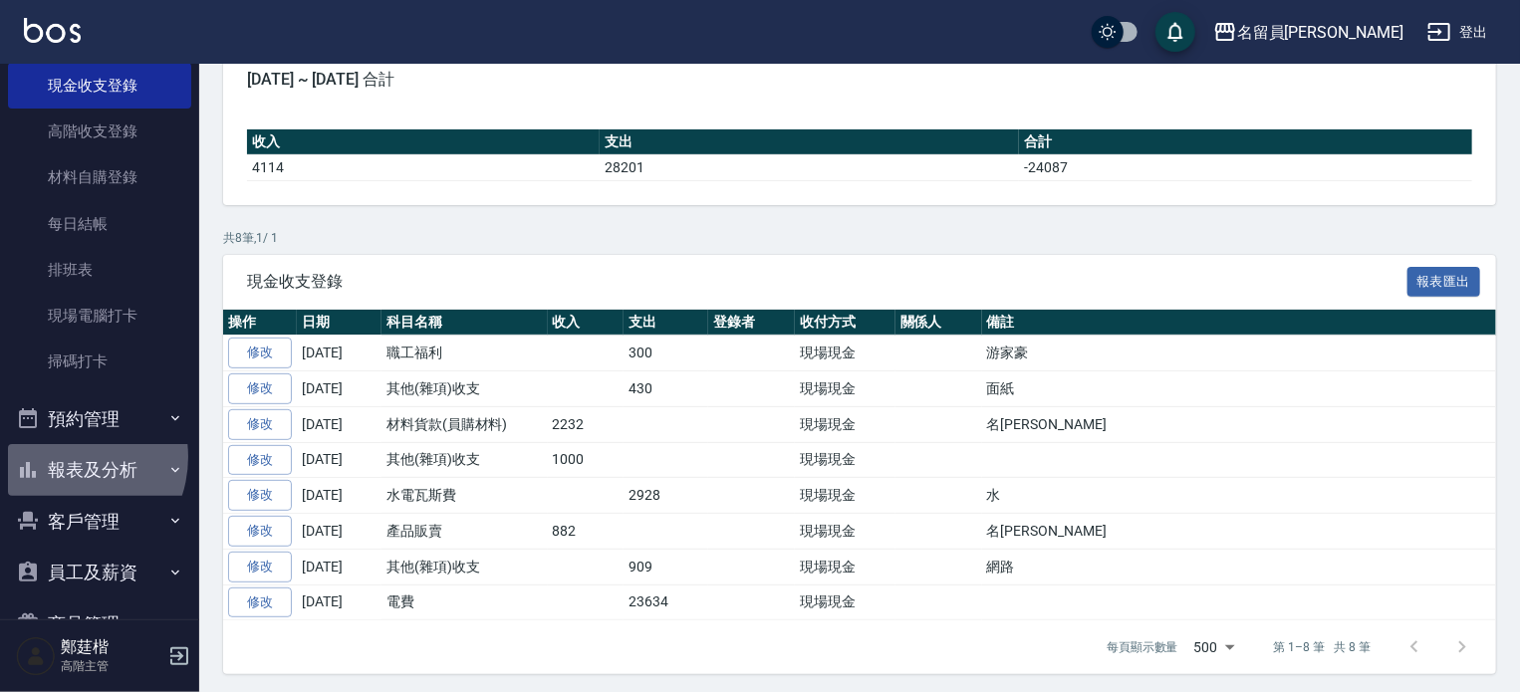
click at [63, 457] on button "報表及分析" at bounding box center [99, 470] width 183 height 52
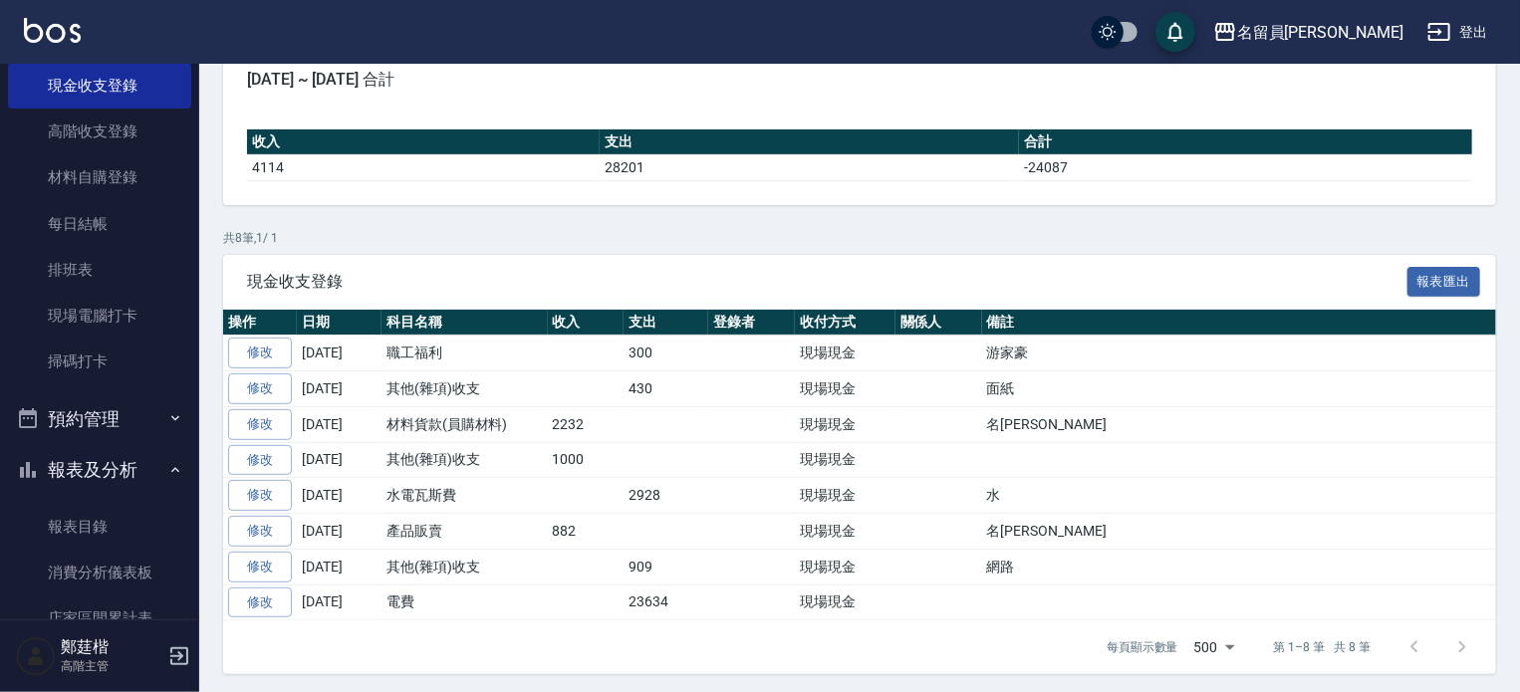
click at [205, 250] on div "GENERAL ACCOUNTING RECORDS 現金收支登錄 新增 本月 上個月 [DATE] [DATE] [DATE] [DATE] [DATE] …" at bounding box center [859, 285] width 1321 height 826
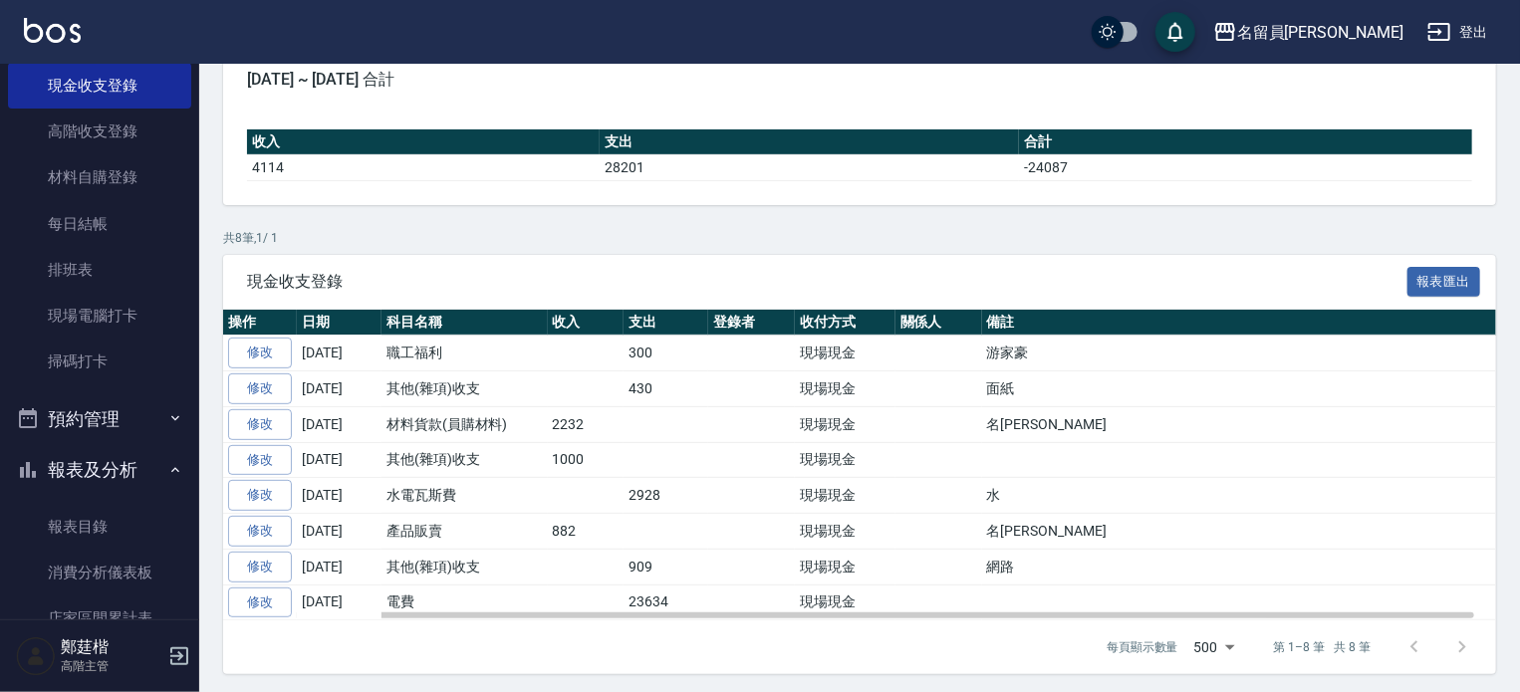
click at [352, 386] on td "[DATE]" at bounding box center [339, 390] width 85 height 36
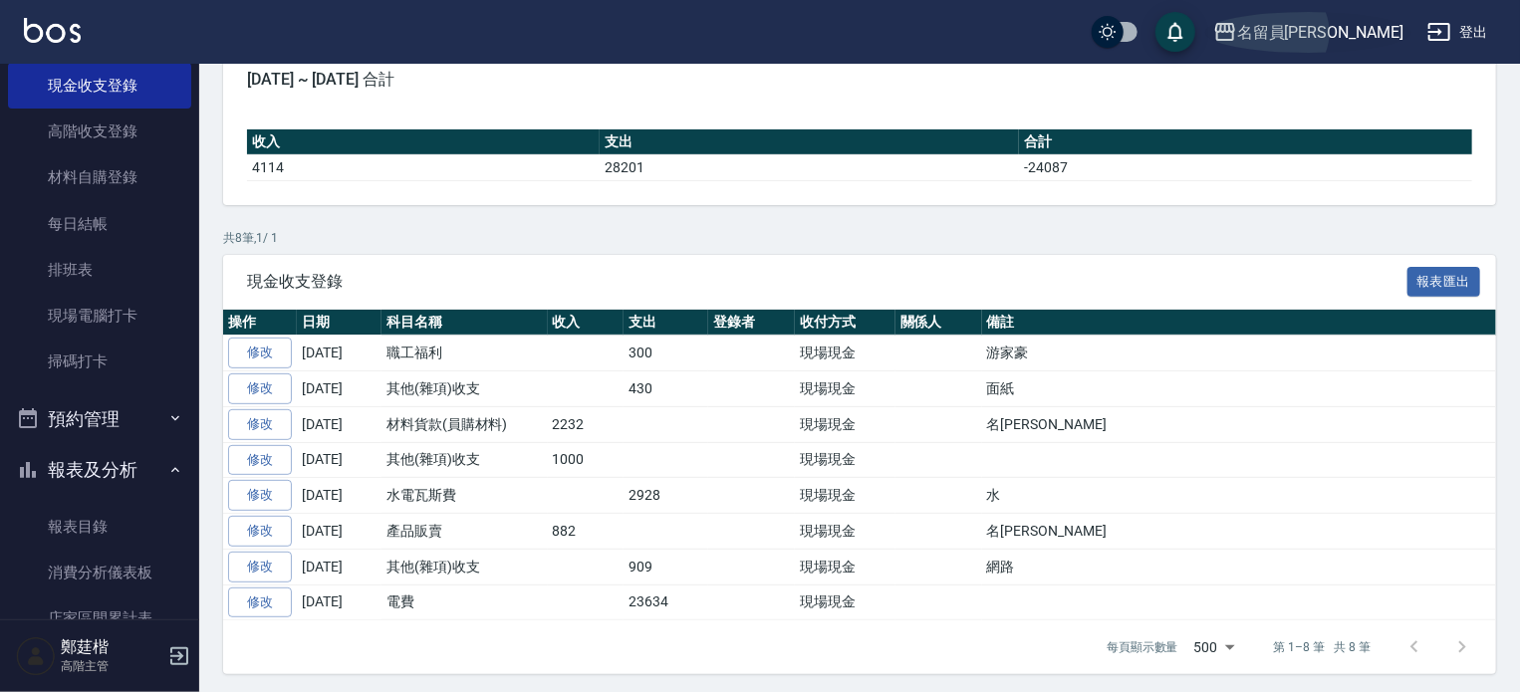
click at [1366, 31] on div "名留員[PERSON_NAME]" at bounding box center [1320, 32] width 166 height 25
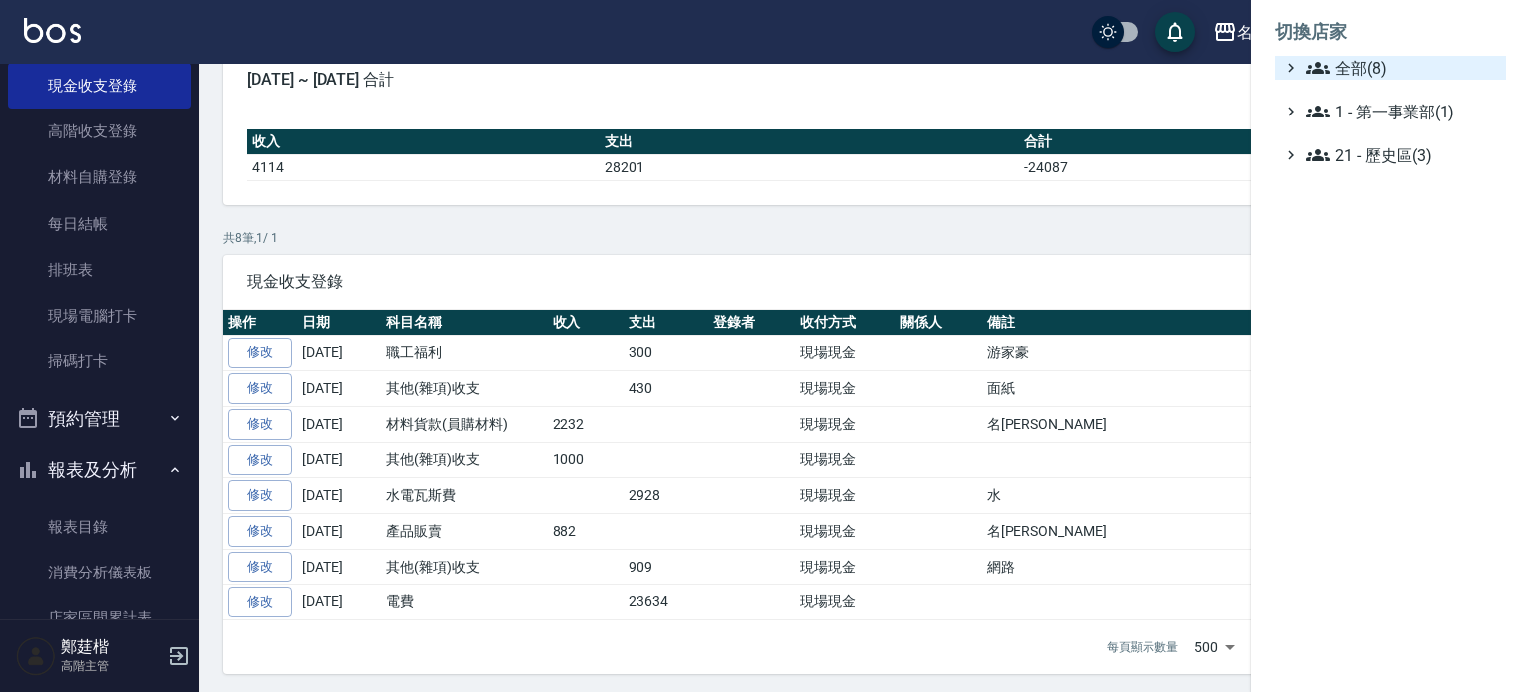
click at [1389, 71] on span "全部(8)" at bounding box center [1402, 68] width 192 height 24
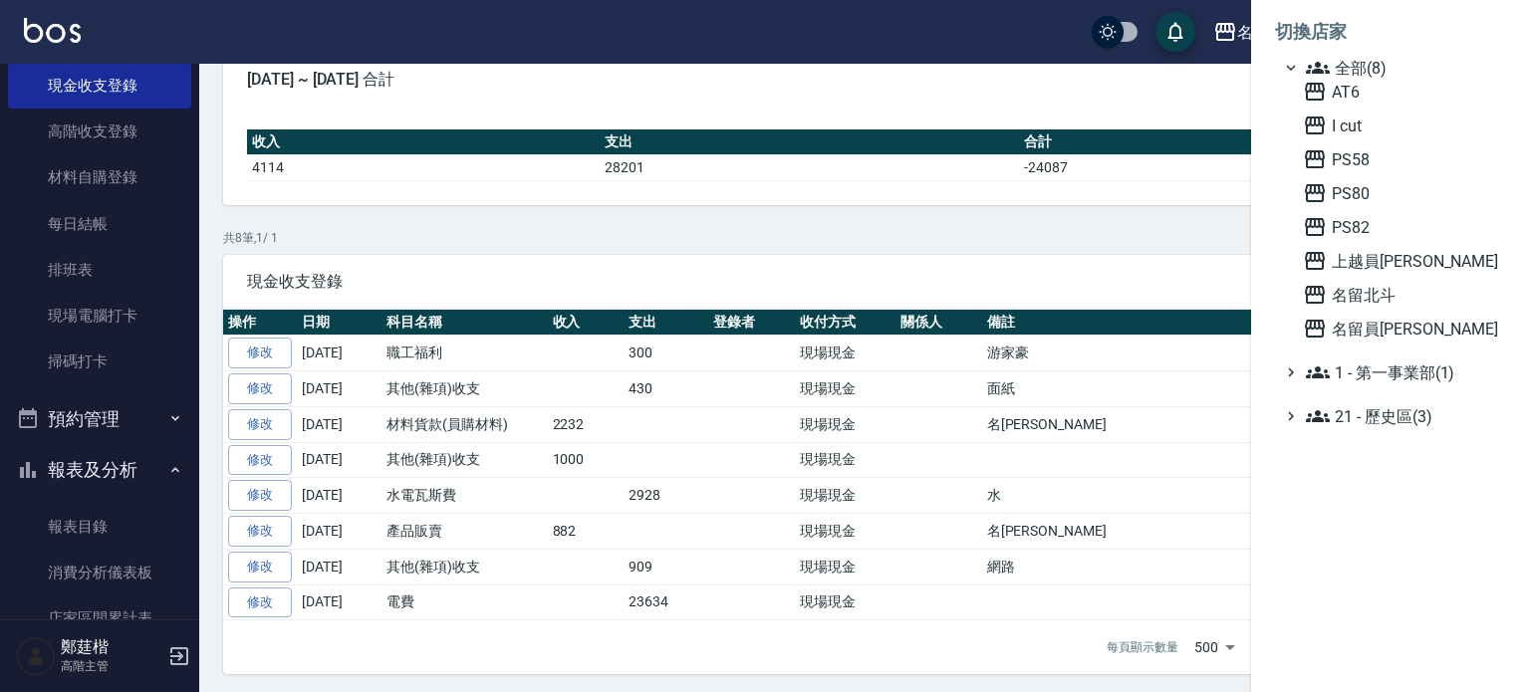
click at [1413, 274] on div "AT6 I cut PS58 PS80 PS82 上越員[PERSON_NAME] 名留北斗 名留員[PERSON_NAME]" at bounding box center [1400, 210] width 211 height 261
click at [1413, 266] on span "上越員[PERSON_NAME]" at bounding box center [1400, 261] width 195 height 24
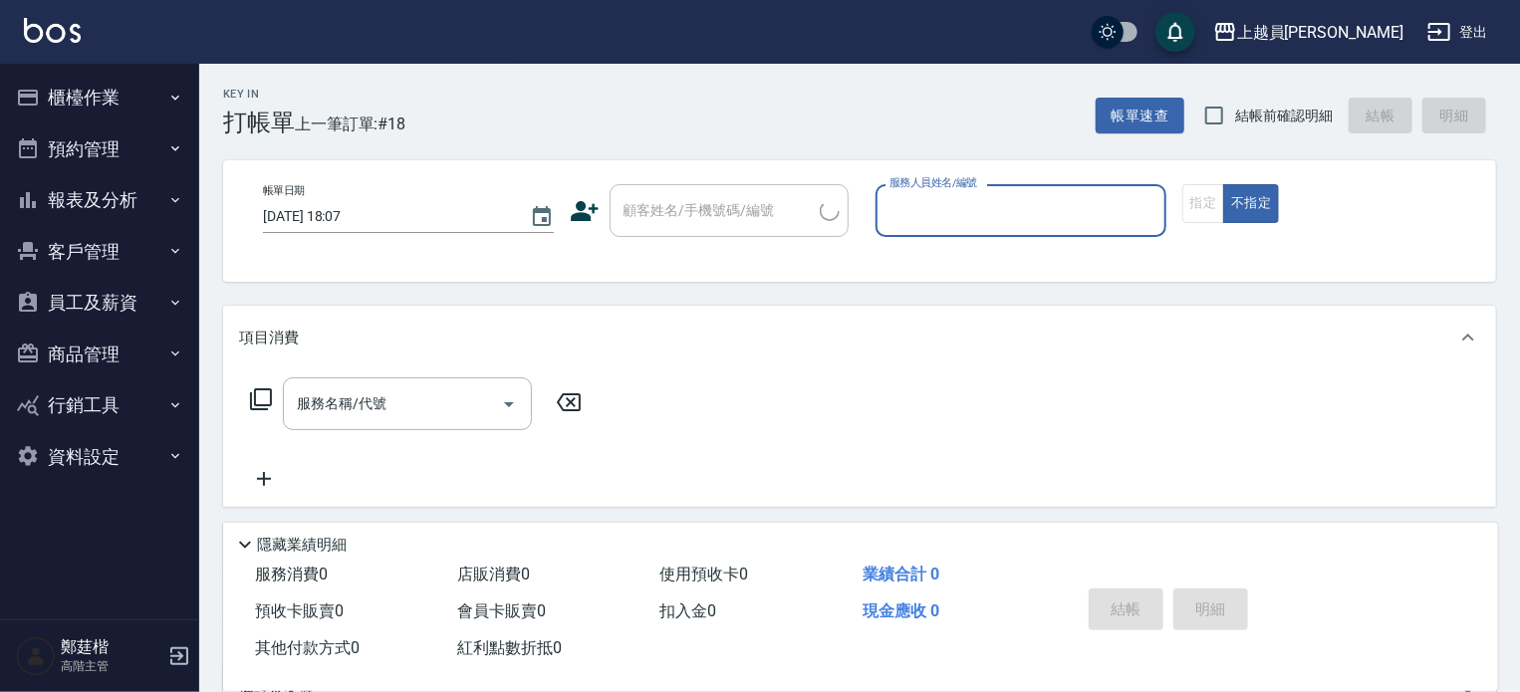
click at [100, 90] on button "櫃檯作業" at bounding box center [99, 98] width 183 height 52
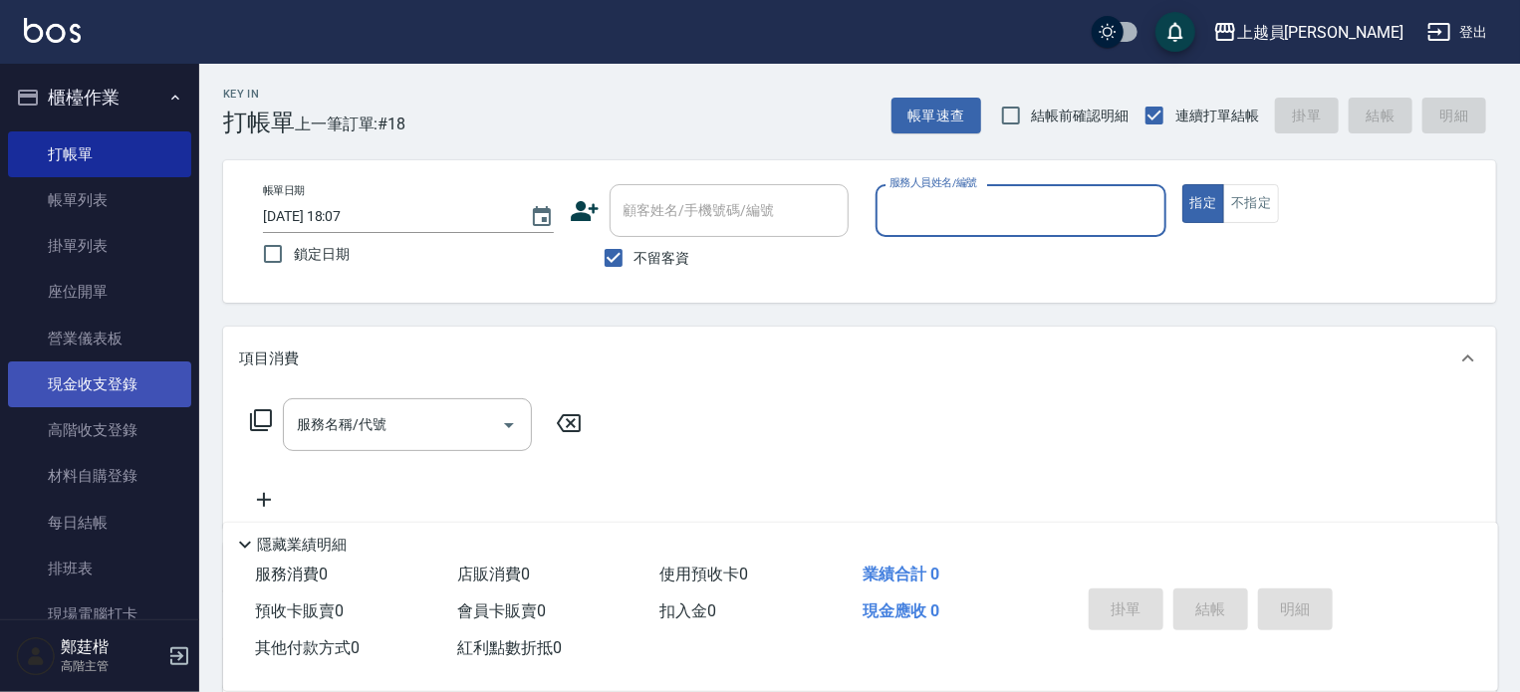
click at [139, 376] on link "現金收支登錄" at bounding box center [99, 385] width 183 height 46
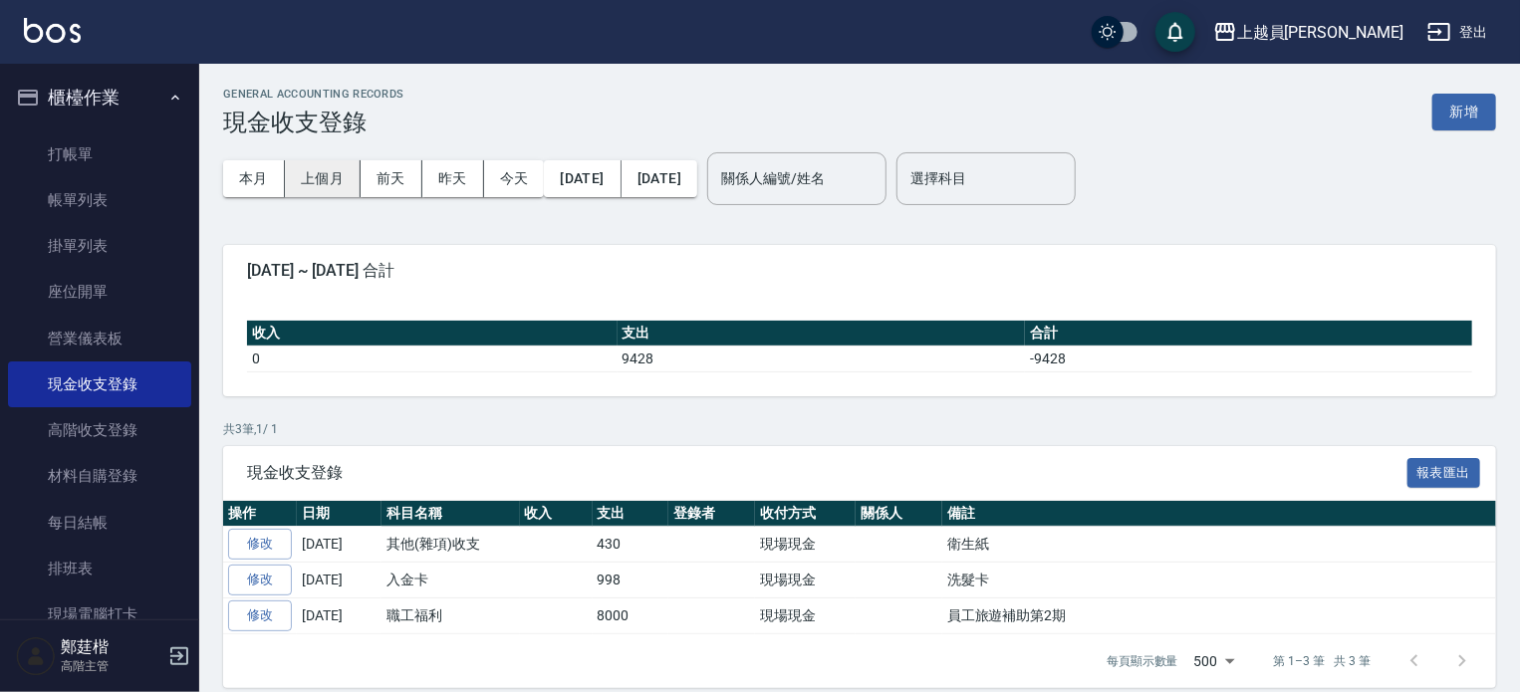
click at [337, 183] on button "上個月" at bounding box center [323, 178] width 76 height 37
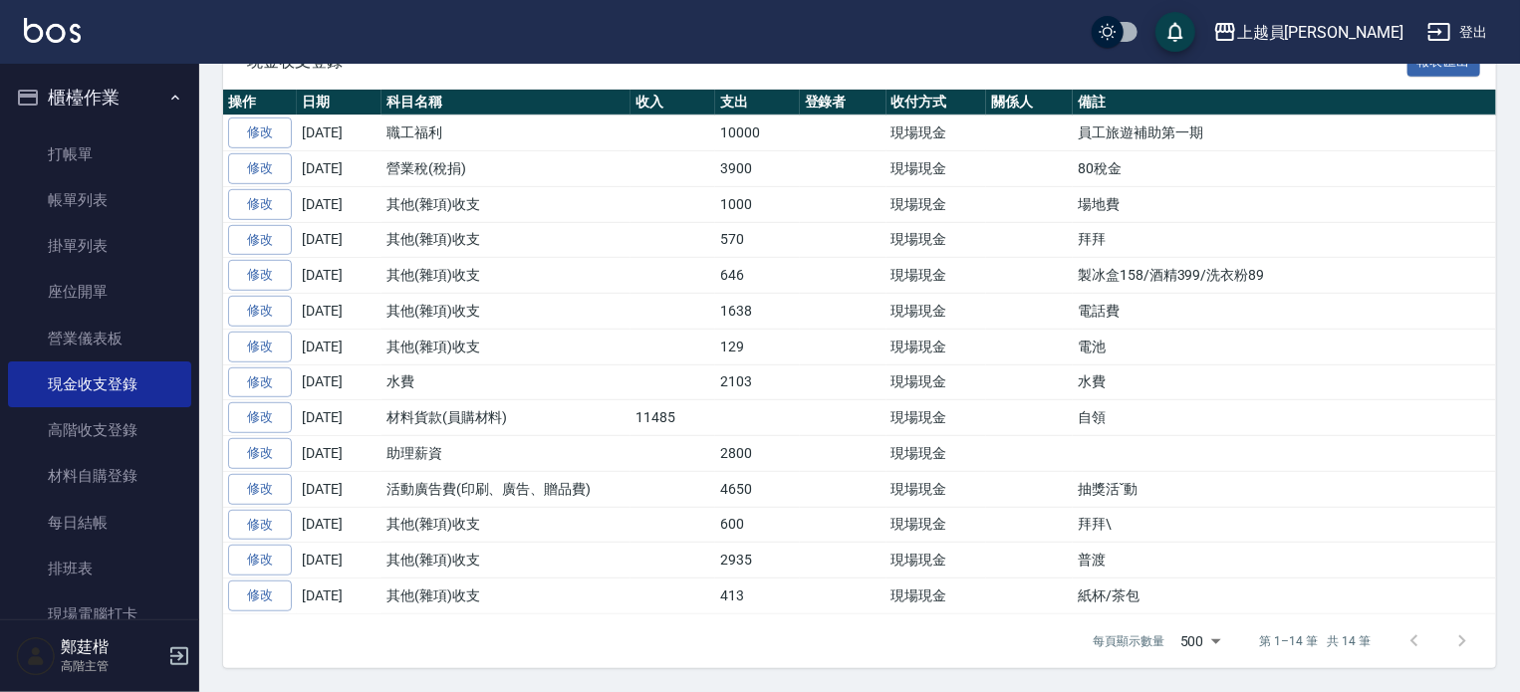
scroll to position [299, 0]
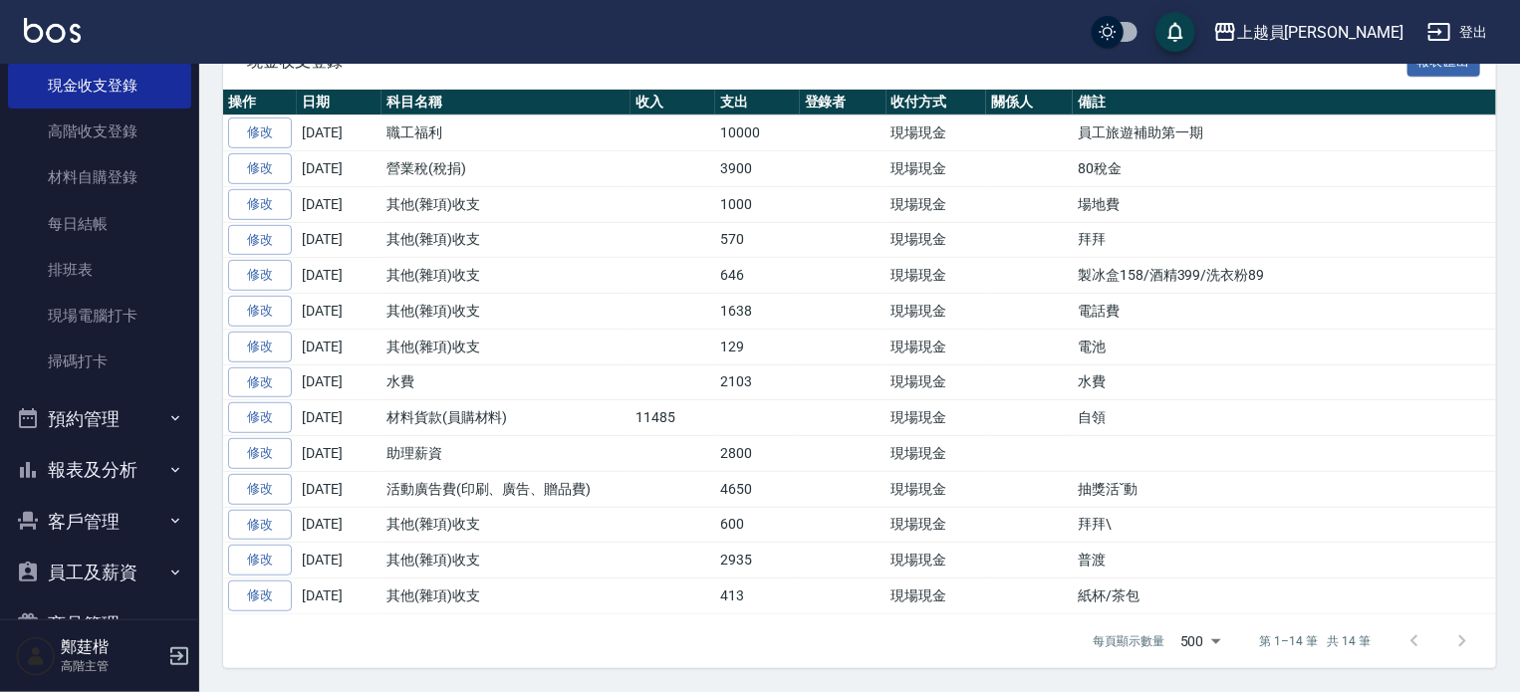
click at [99, 469] on button "報表及分析" at bounding box center [99, 470] width 183 height 52
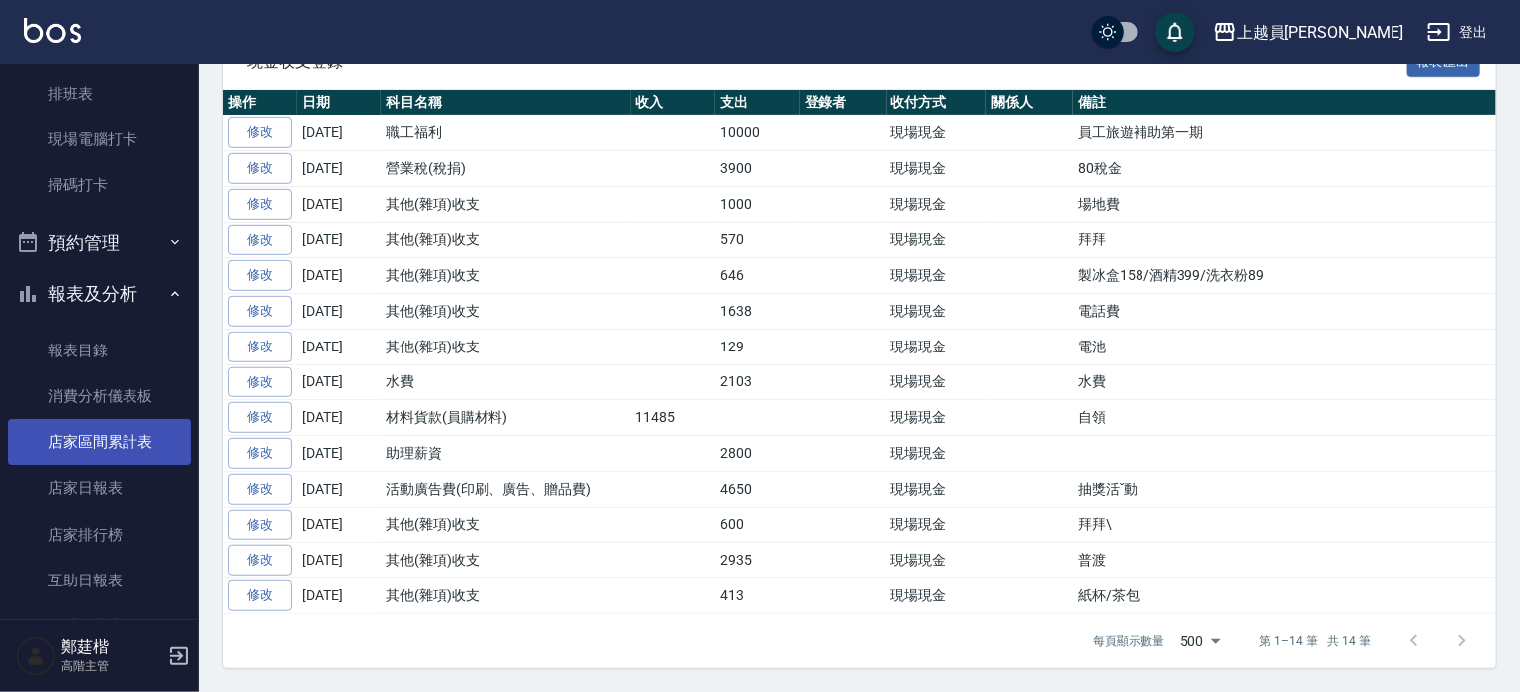
scroll to position [498, 0]
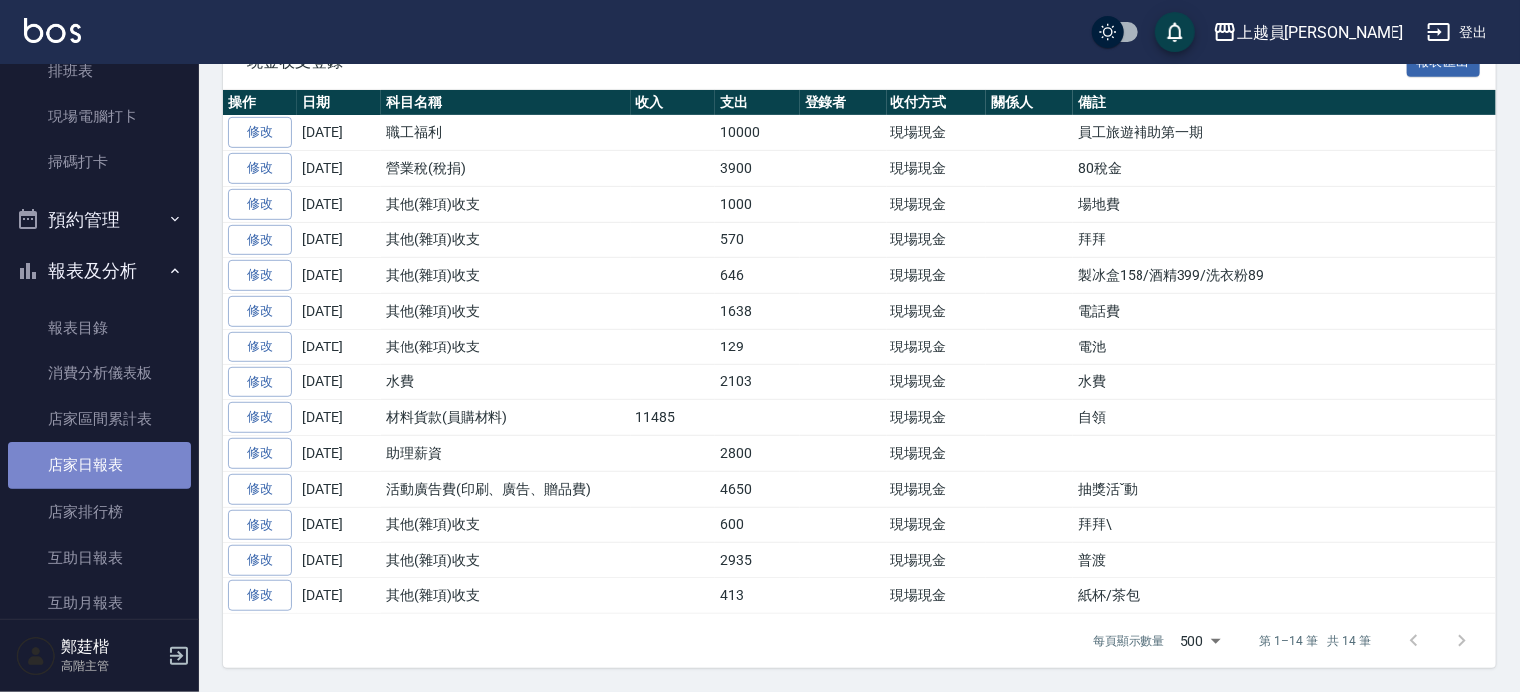
click at [116, 452] on link "店家日報表" at bounding box center [99, 465] width 183 height 46
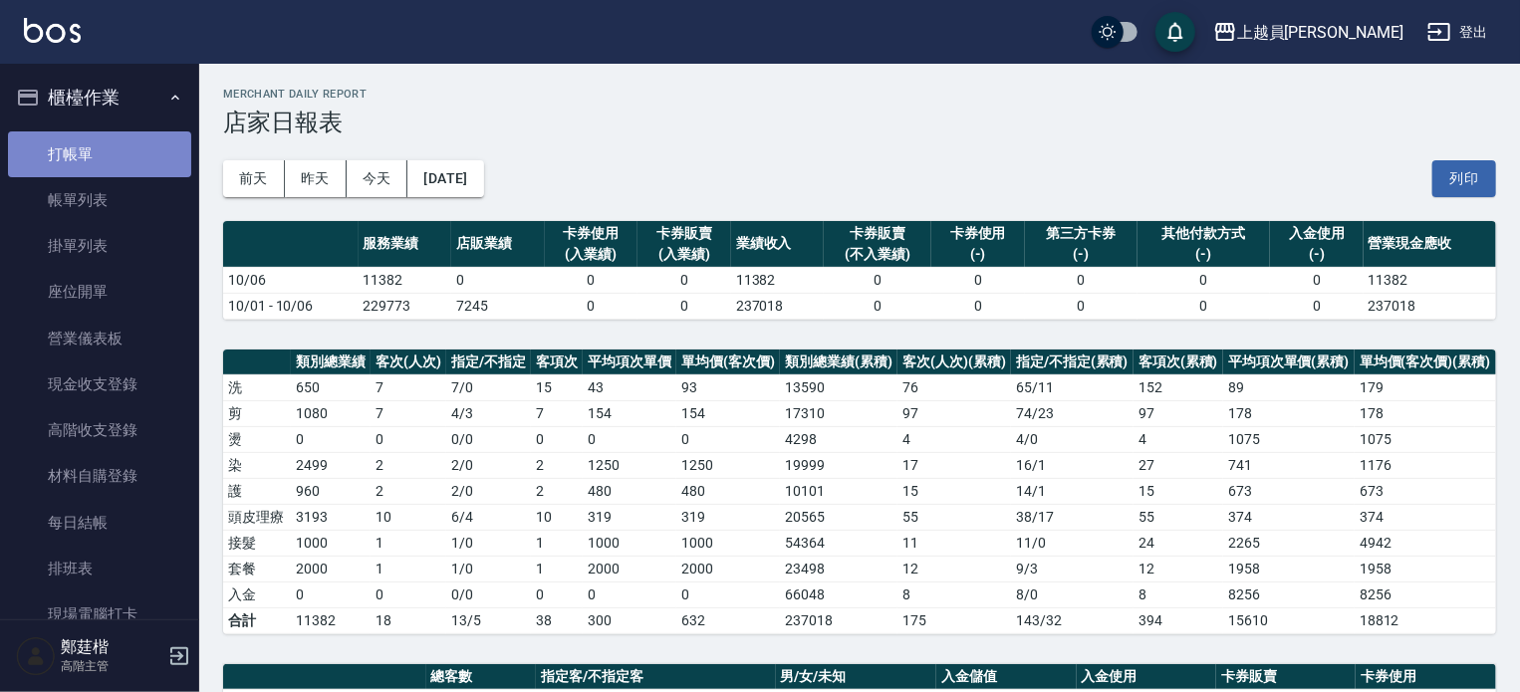
click at [136, 139] on link "打帳單" at bounding box center [99, 155] width 183 height 46
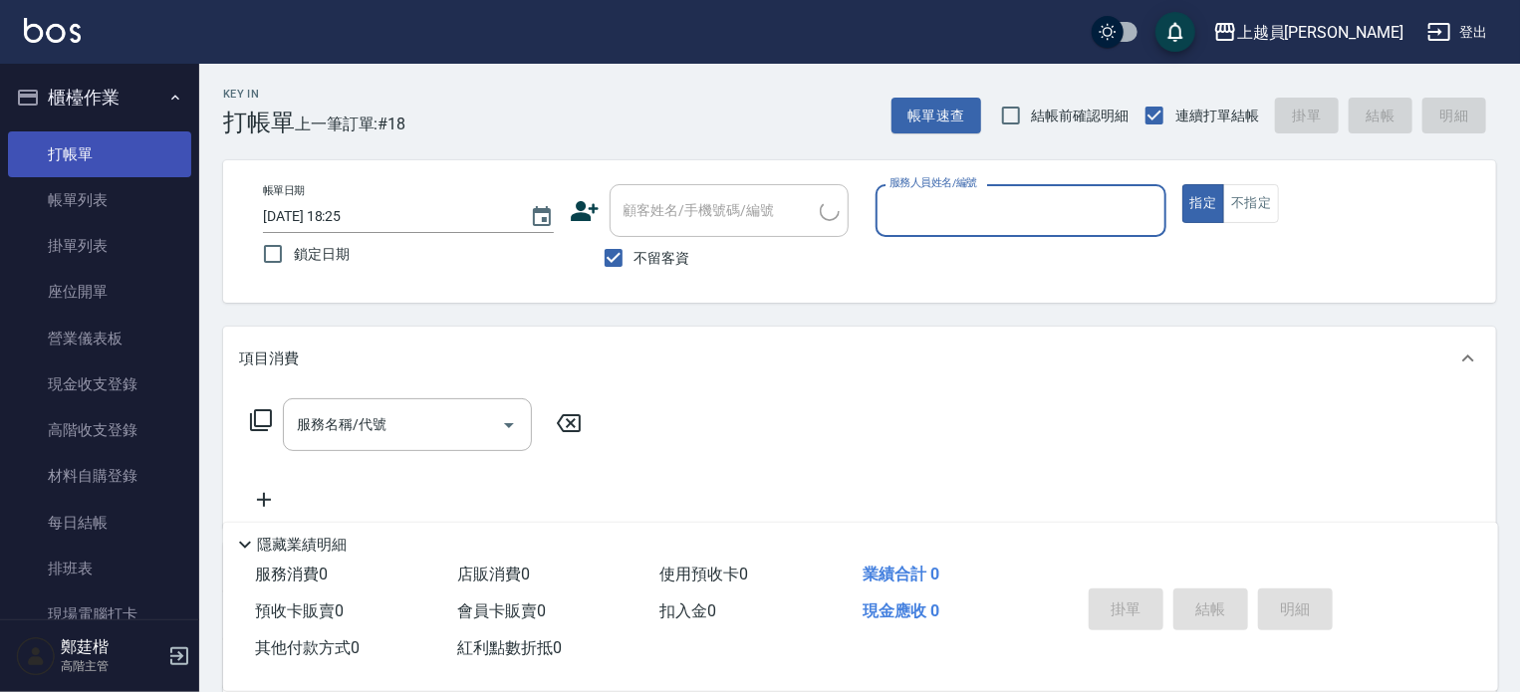
type input "ㄒ"
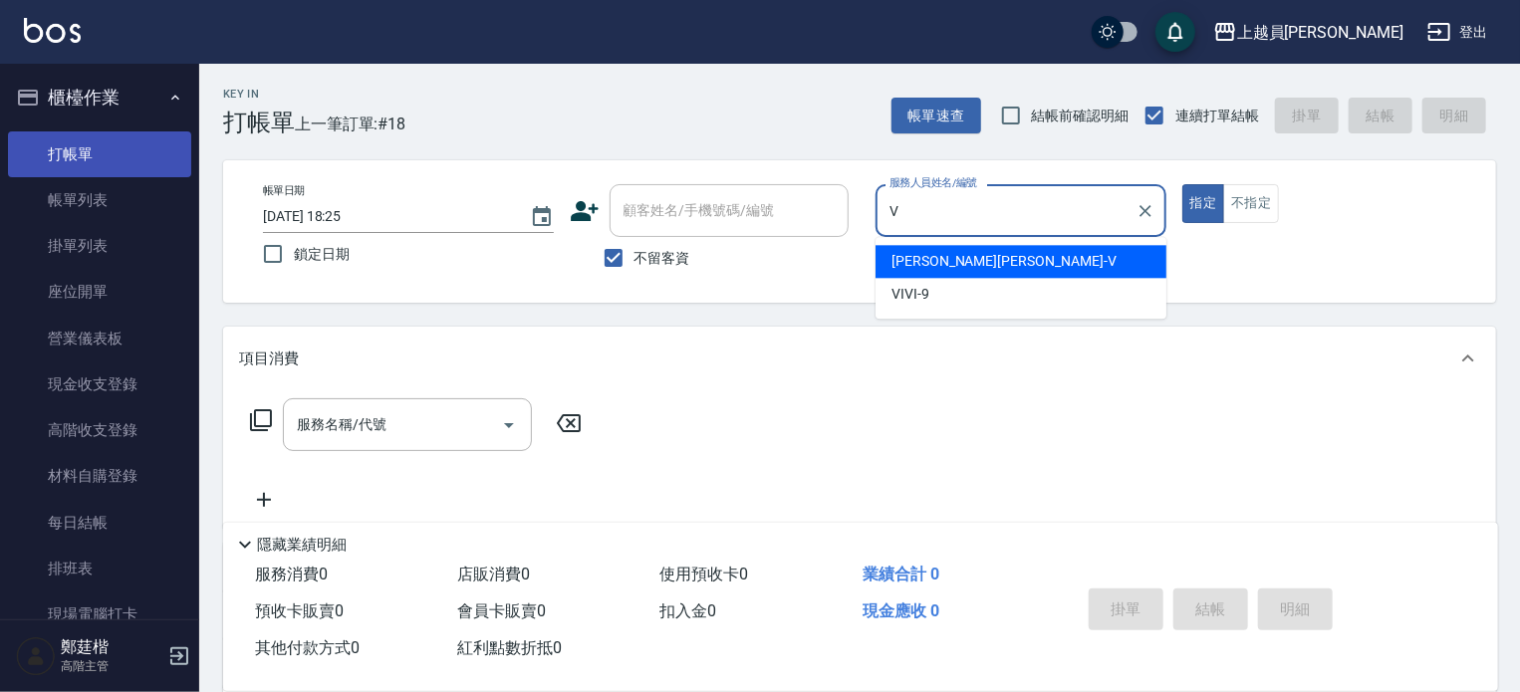
type input "[PERSON_NAME][PERSON_NAME]-V"
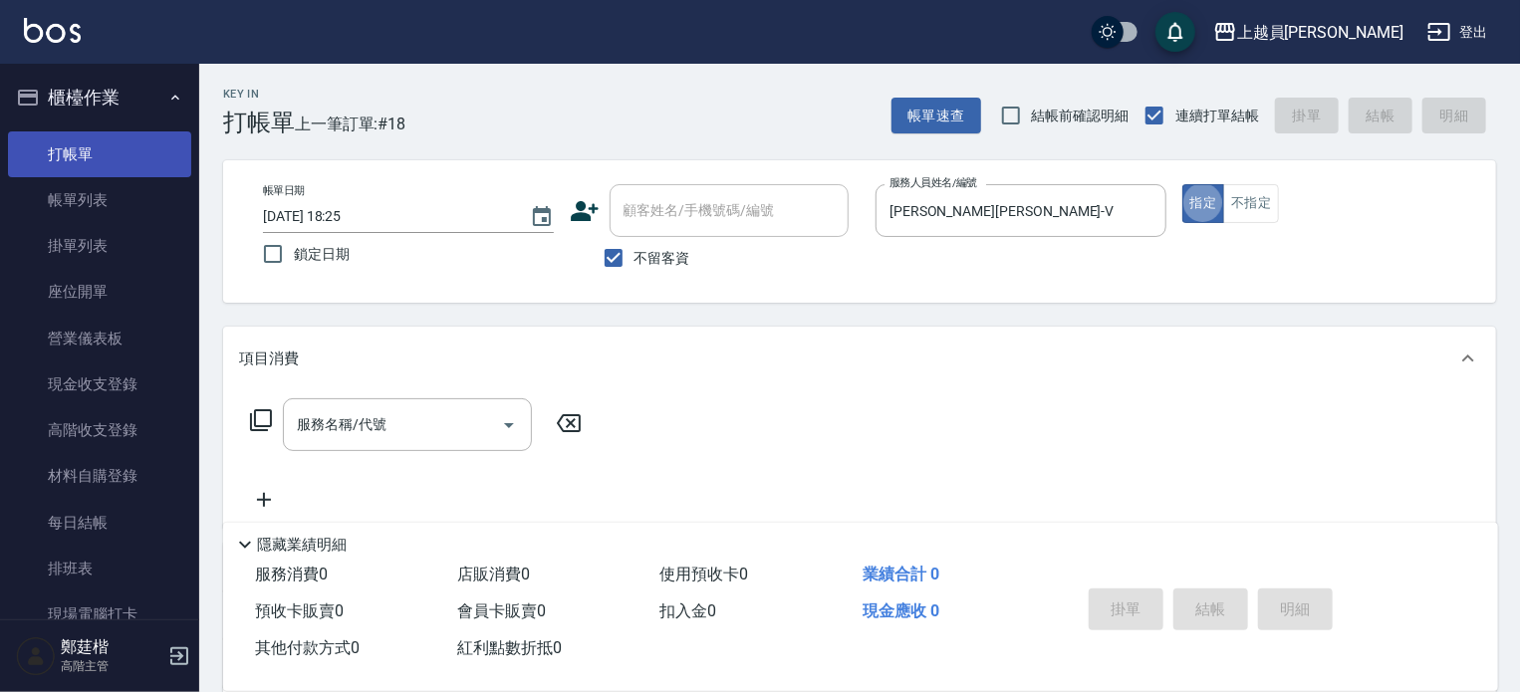
type button "true"
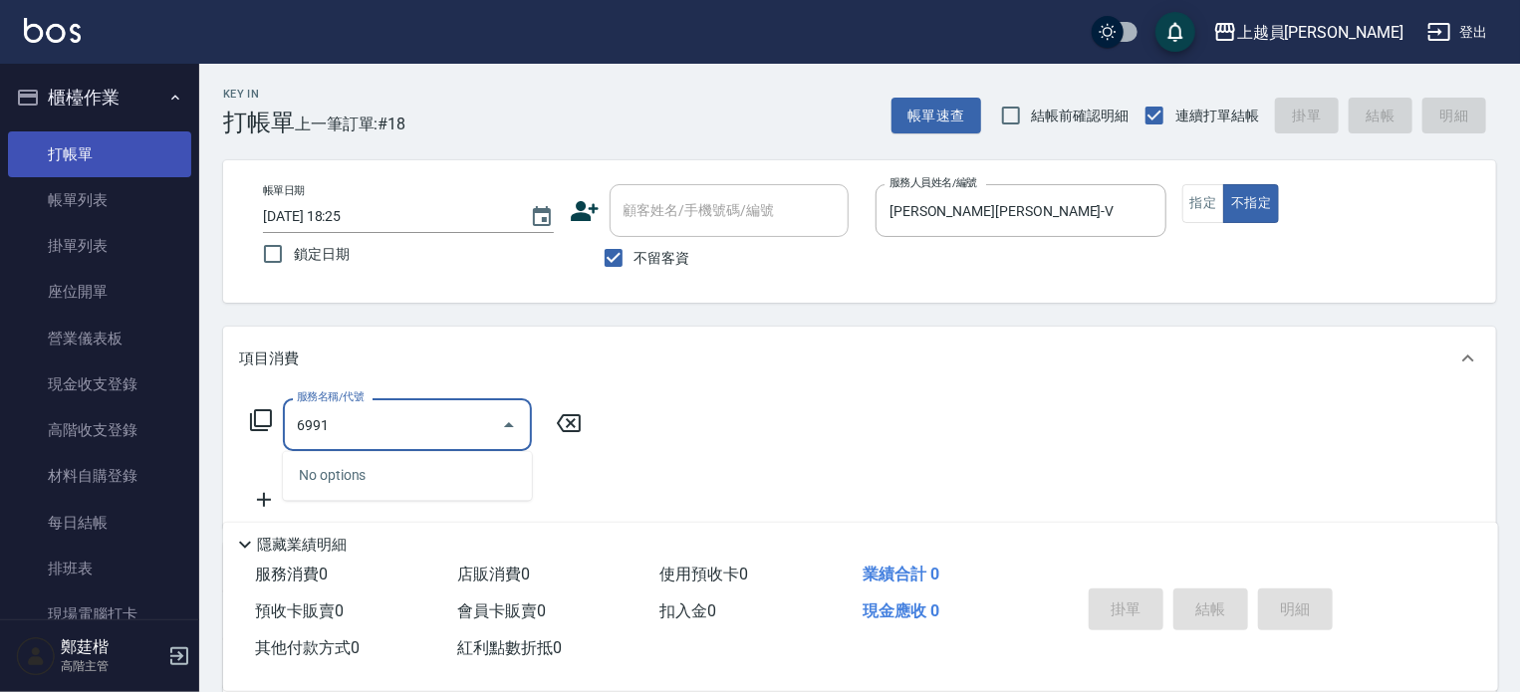
type input "699"
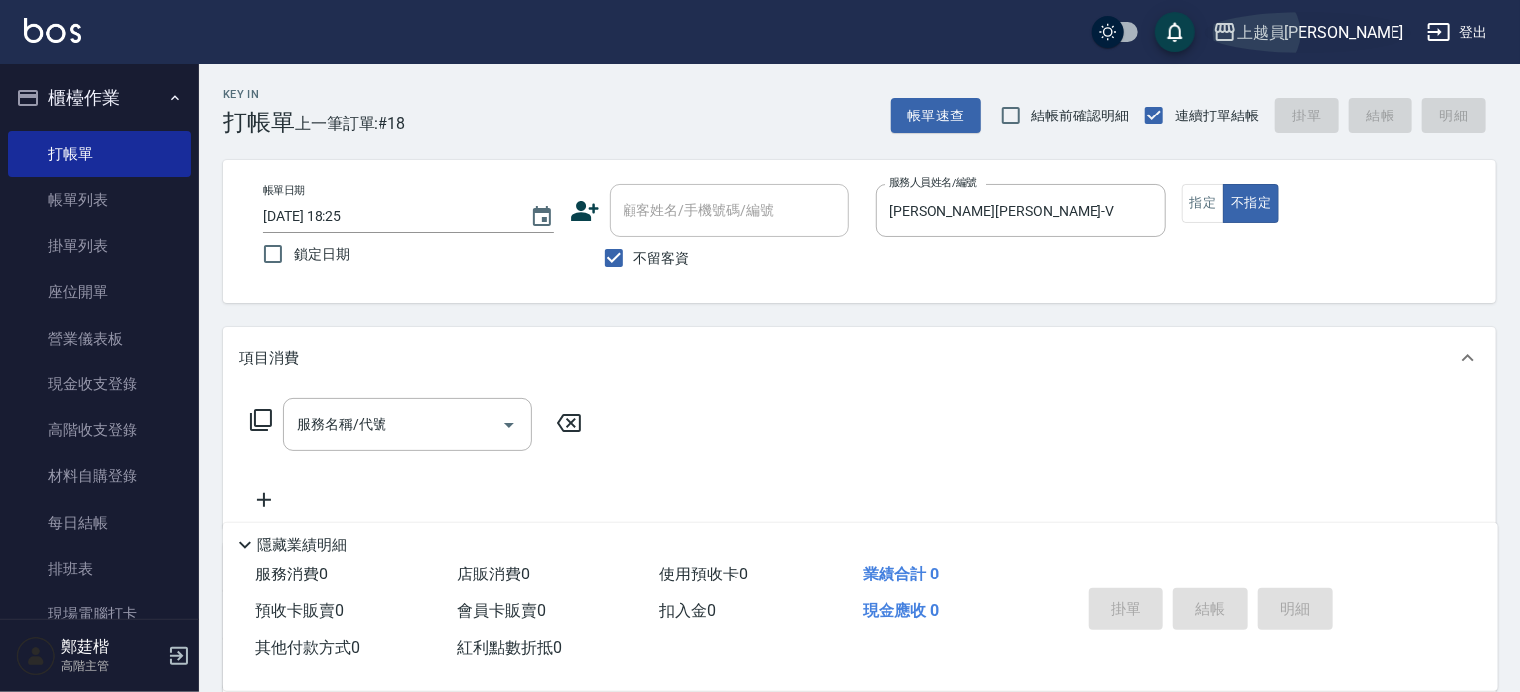
click at [1371, 24] on div "上越員[PERSON_NAME]" at bounding box center [1320, 32] width 166 height 25
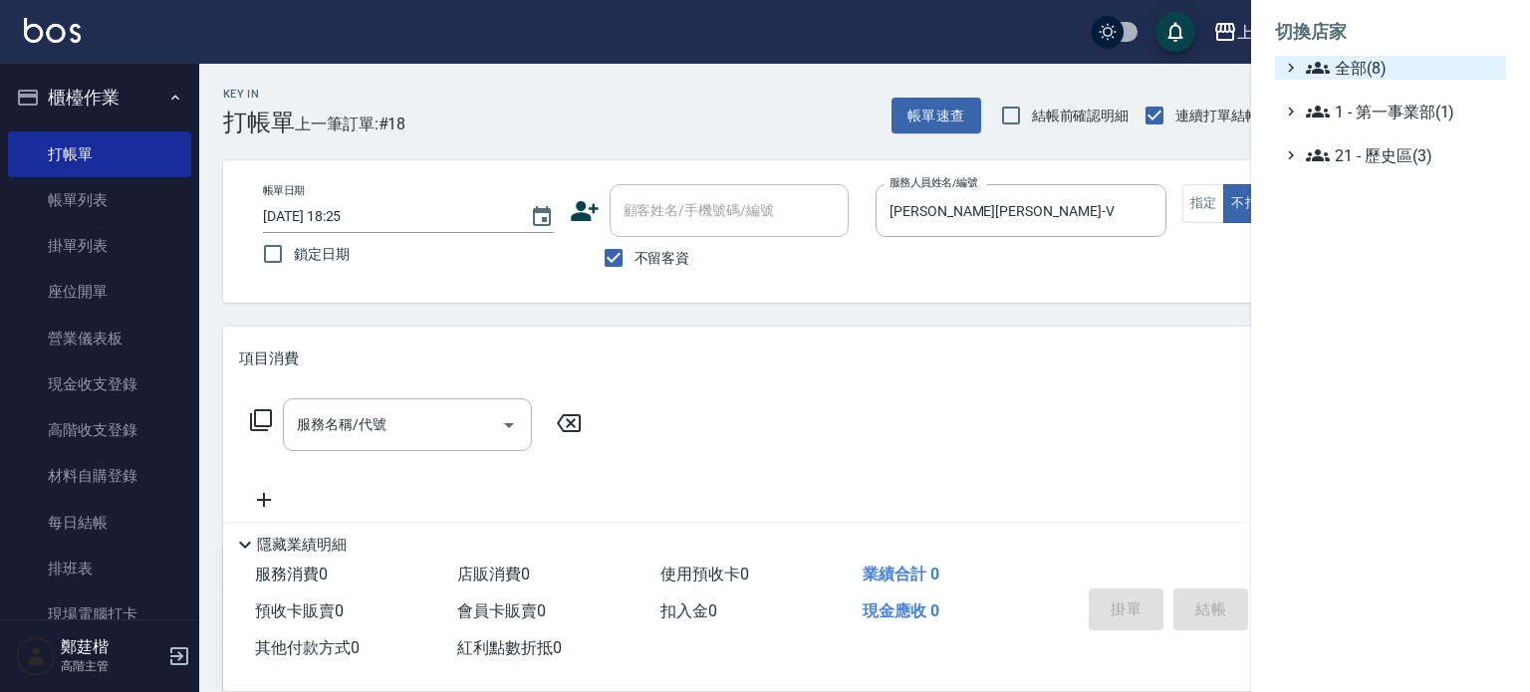
click at [1383, 79] on span "全部(8)" at bounding box center [1402, 68] width 192 height 24
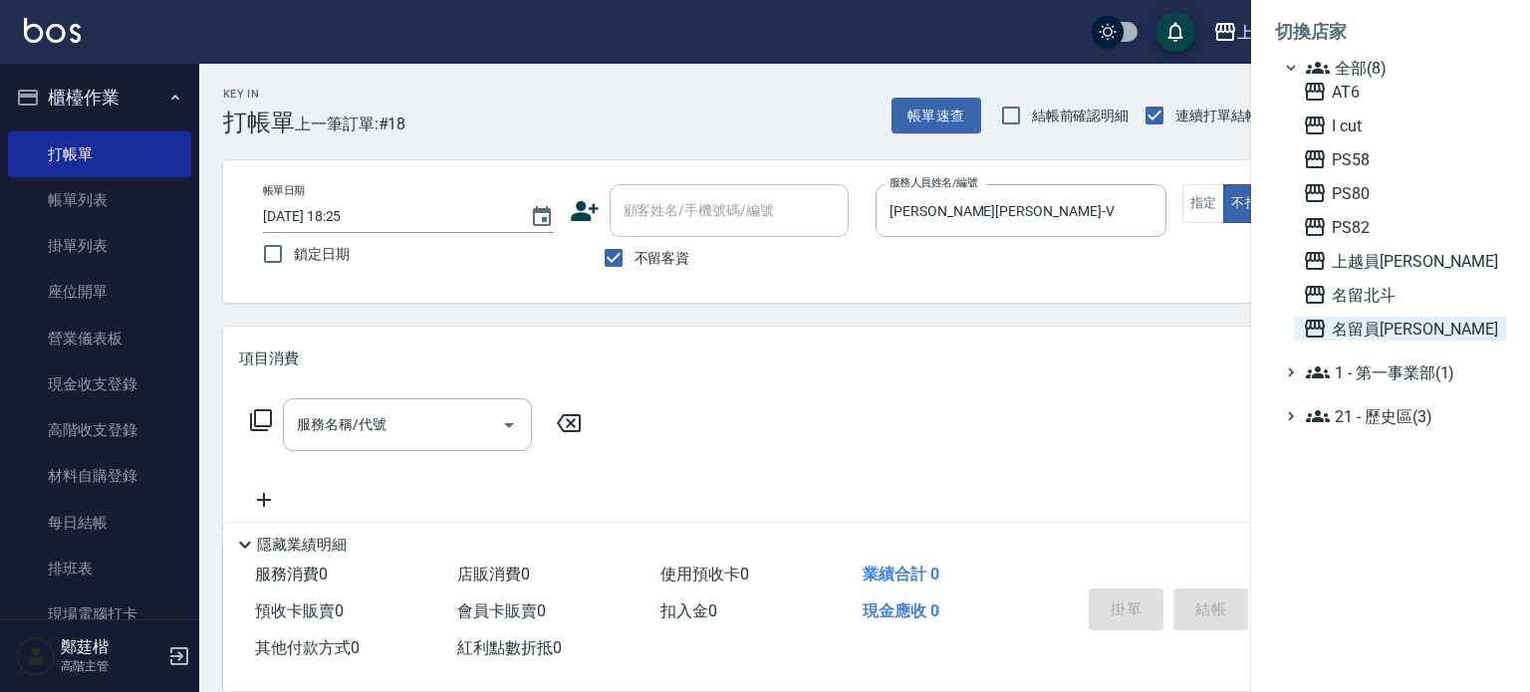
click at [1381, 321] on span "名留員[PERSON_NAME]" at bounding box center [1400, 329] width 195 height 24
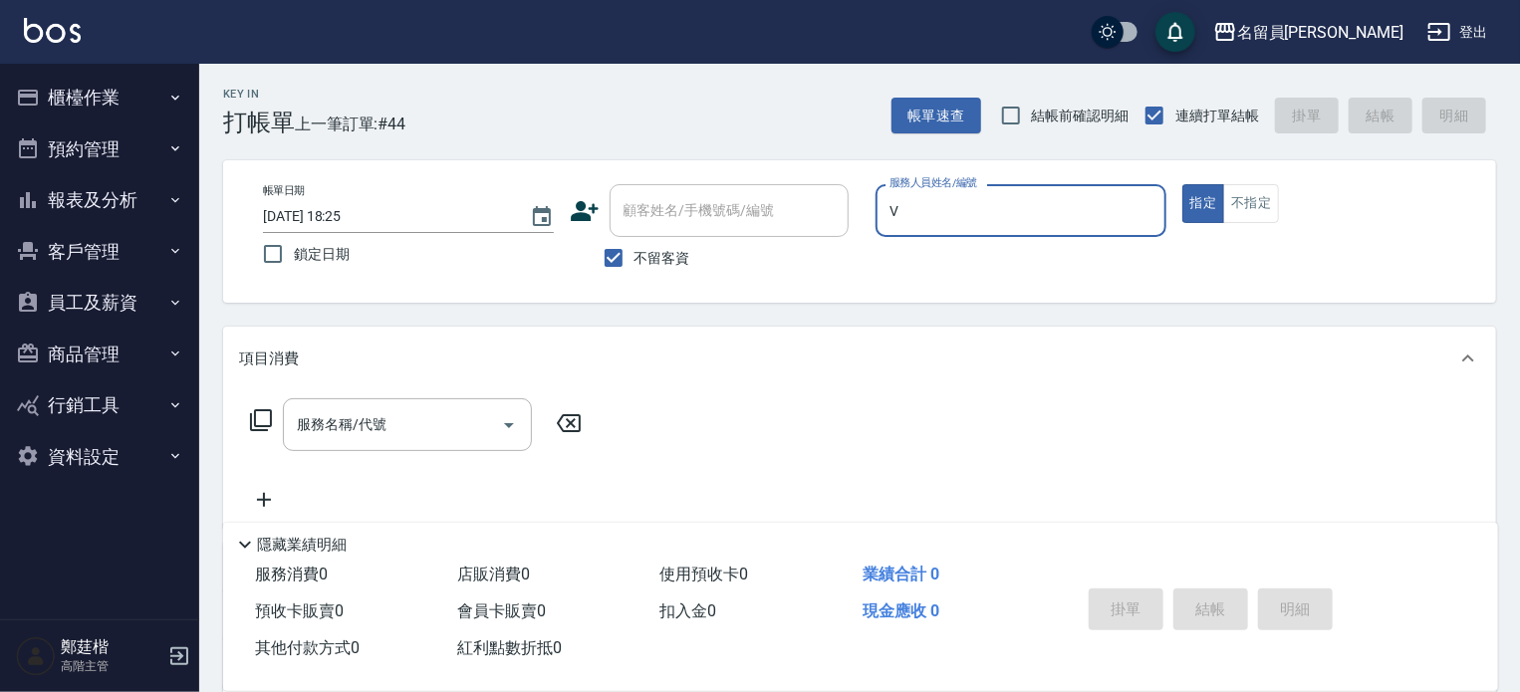
type input "V"
type button "true"
type input "[PERSON_NAME][PERSON_NAME]-V"
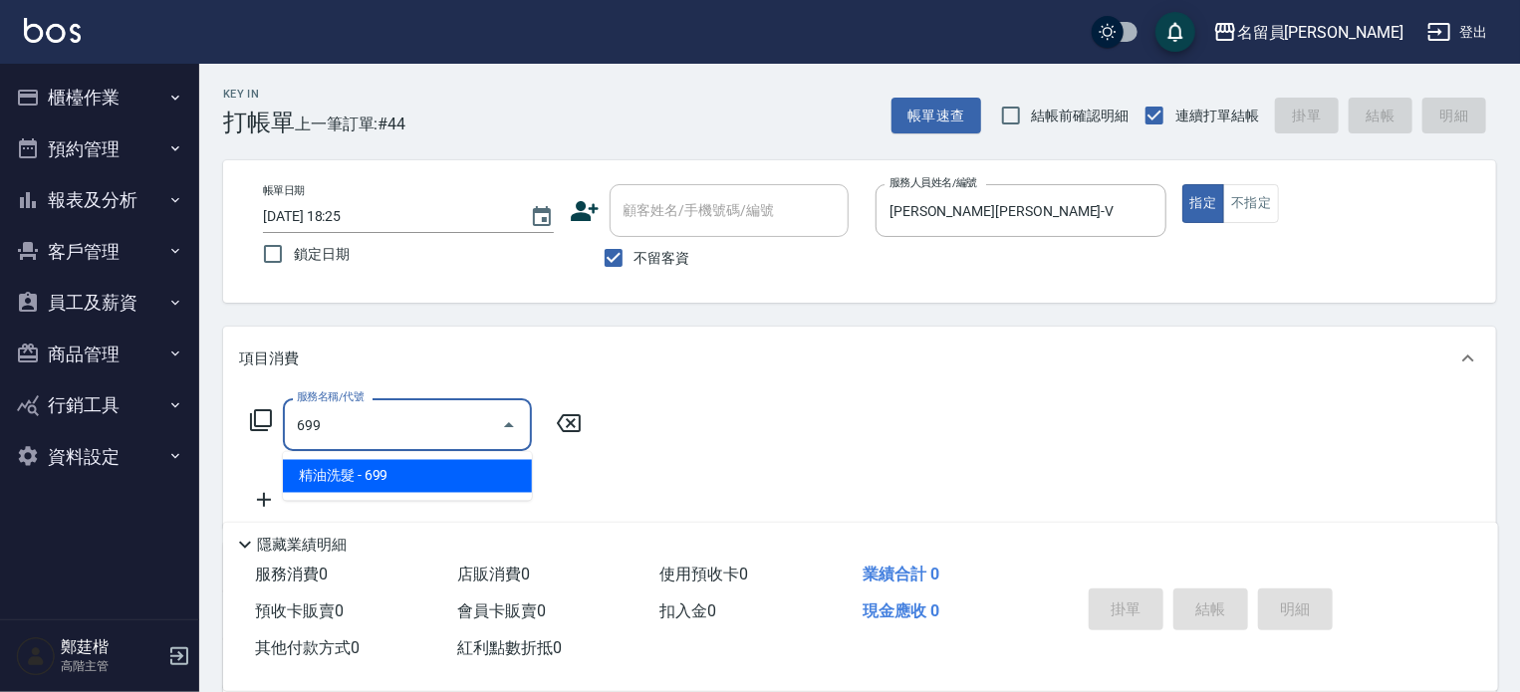
type input "精油洗髮(699)"
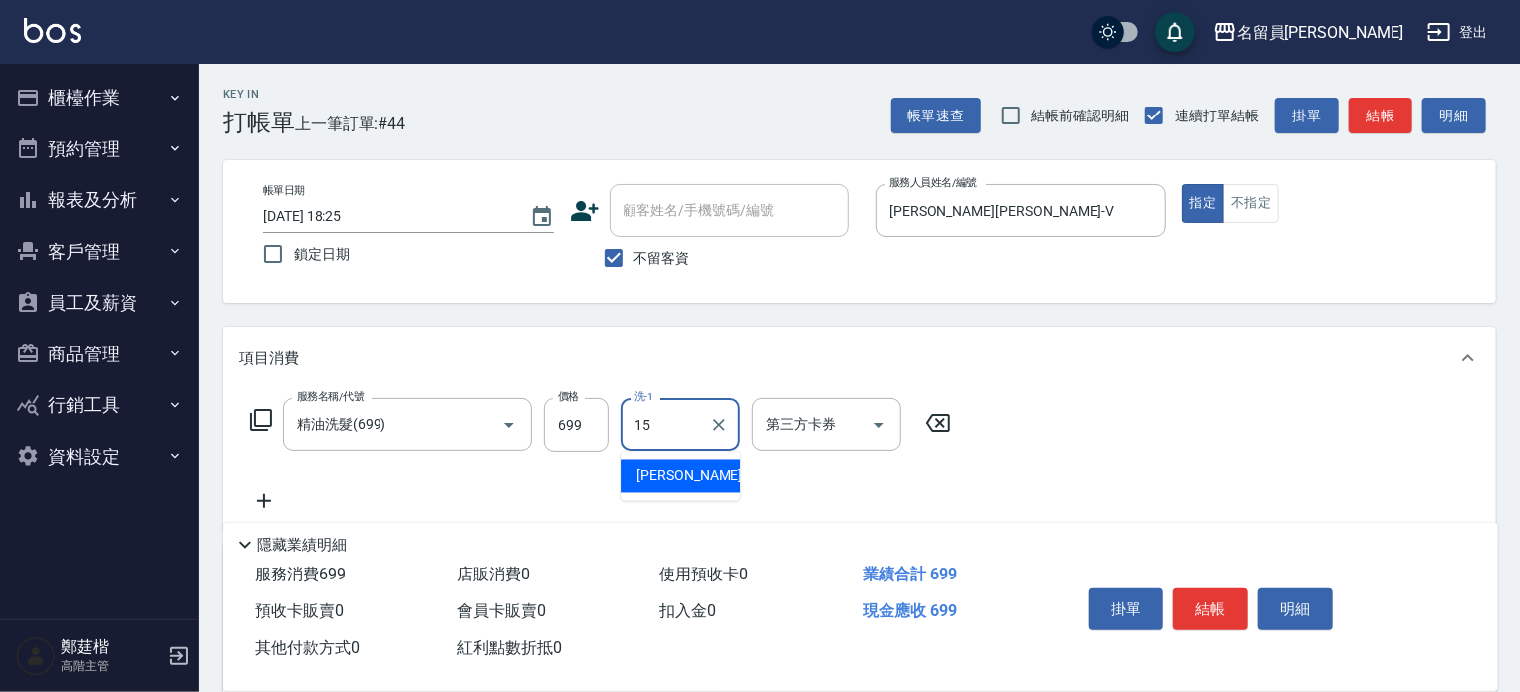
type input "[PERSON_NAME]-15"
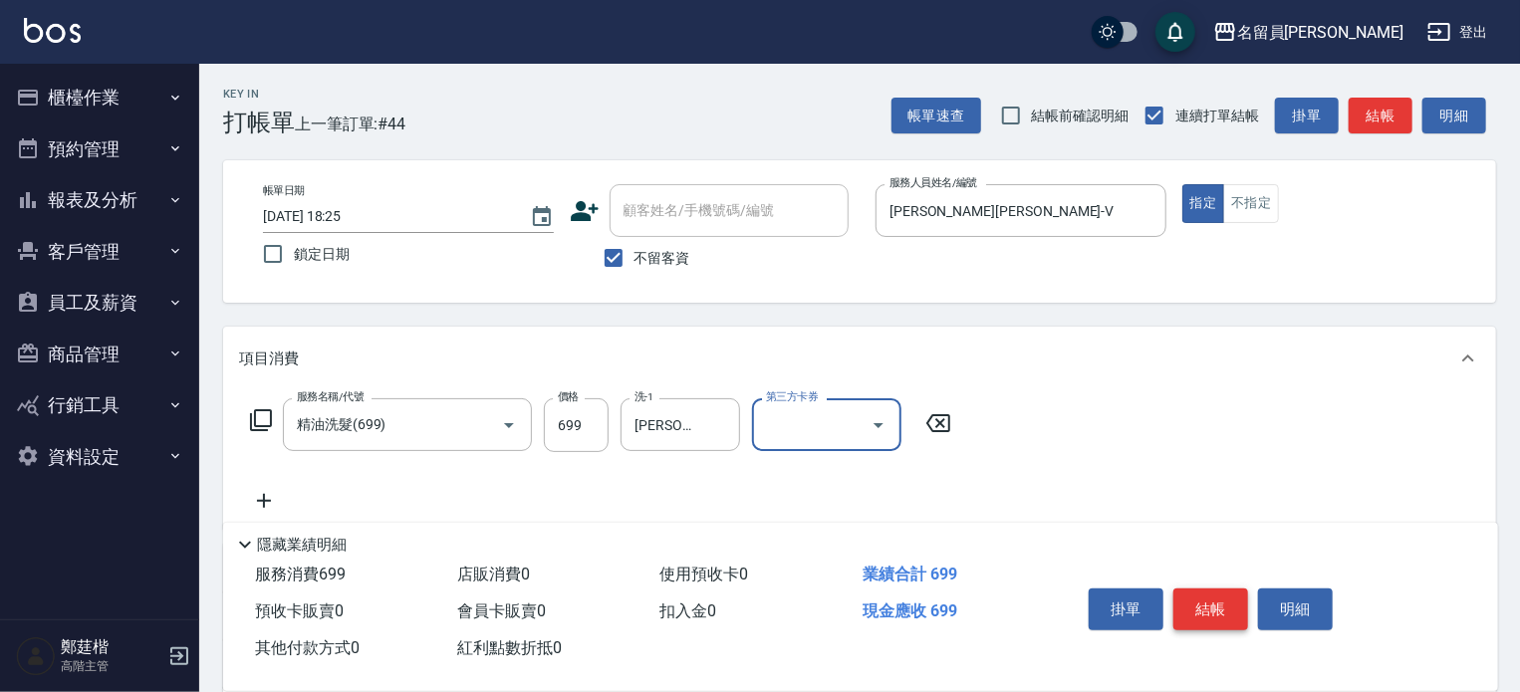
click at [1223, 600] on button "結帳" at bounding box center [1211, 610] width 75 height 42
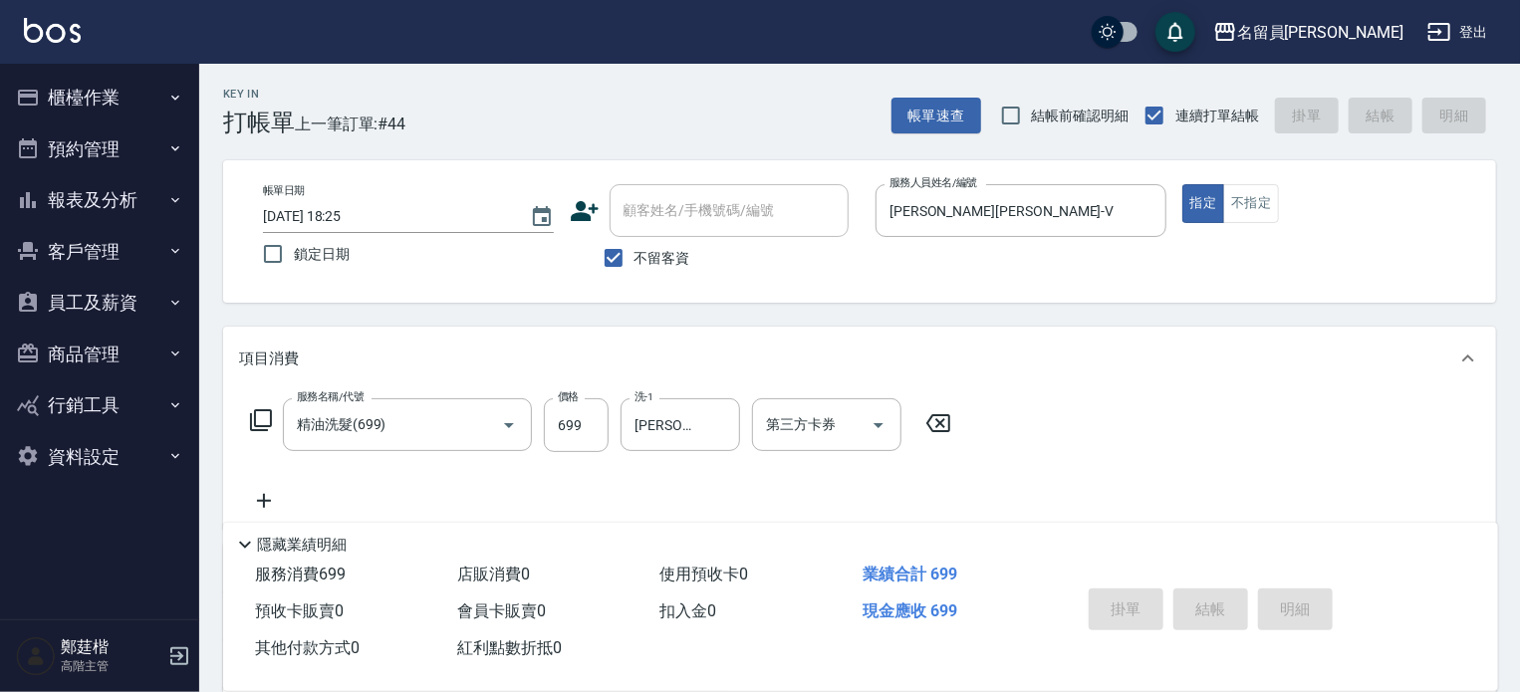
type input "2025/10/06 18:26"
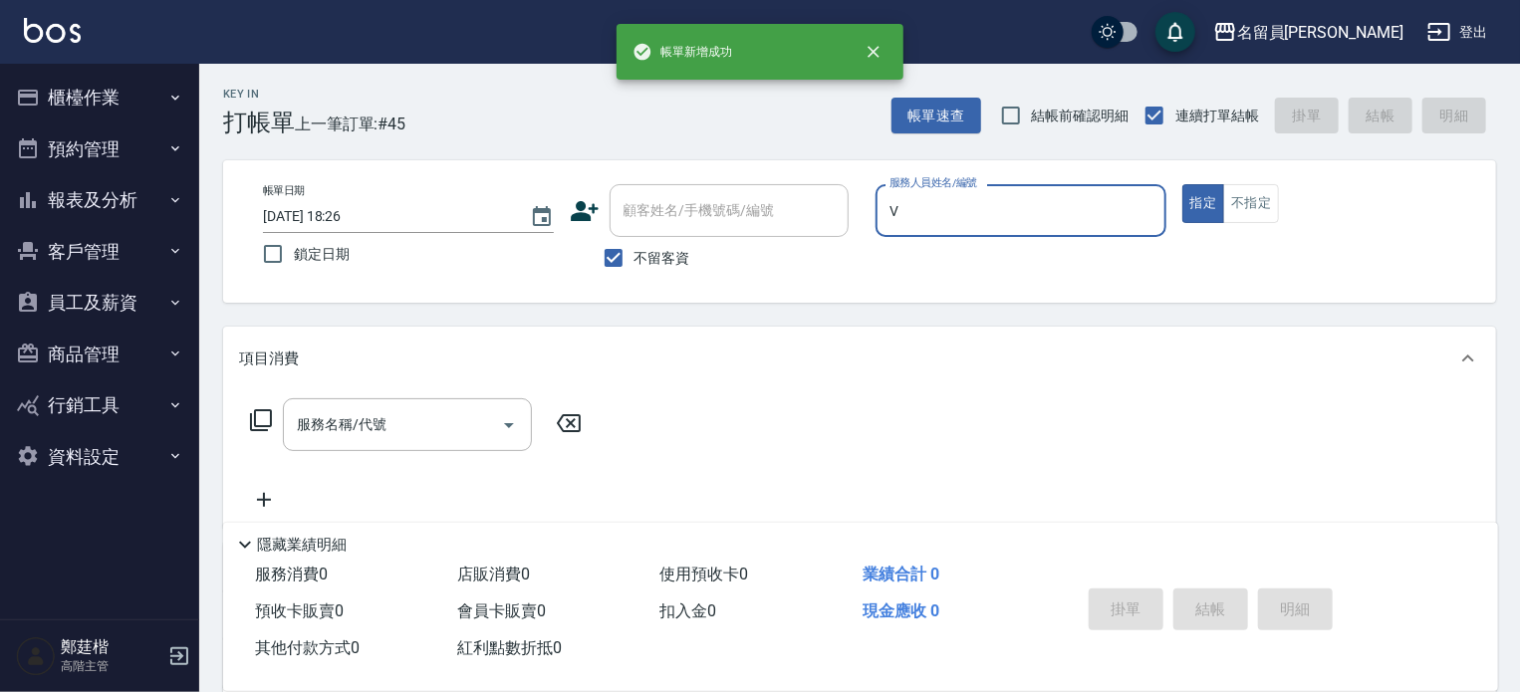
type input "[PERSON_NAME][PERSON_NAME]-V"
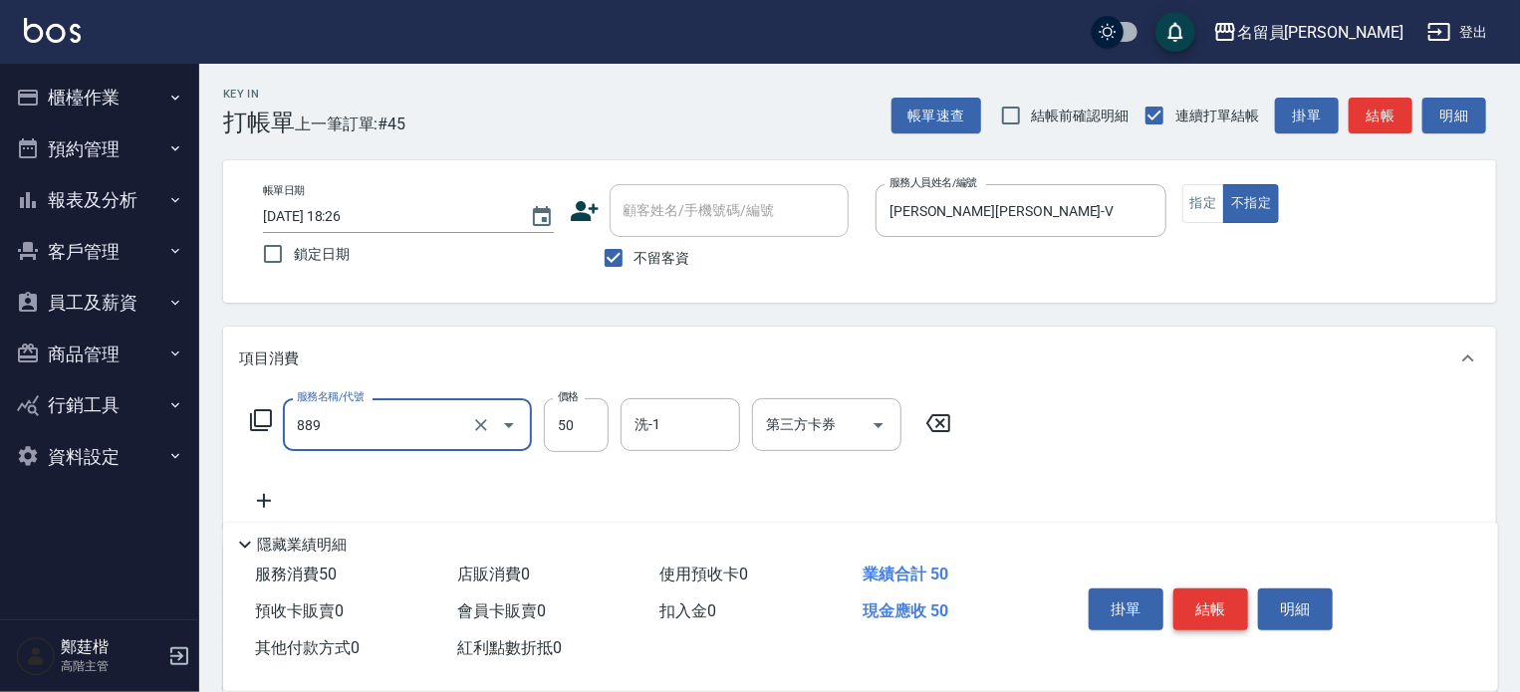
type input "精油(889)"
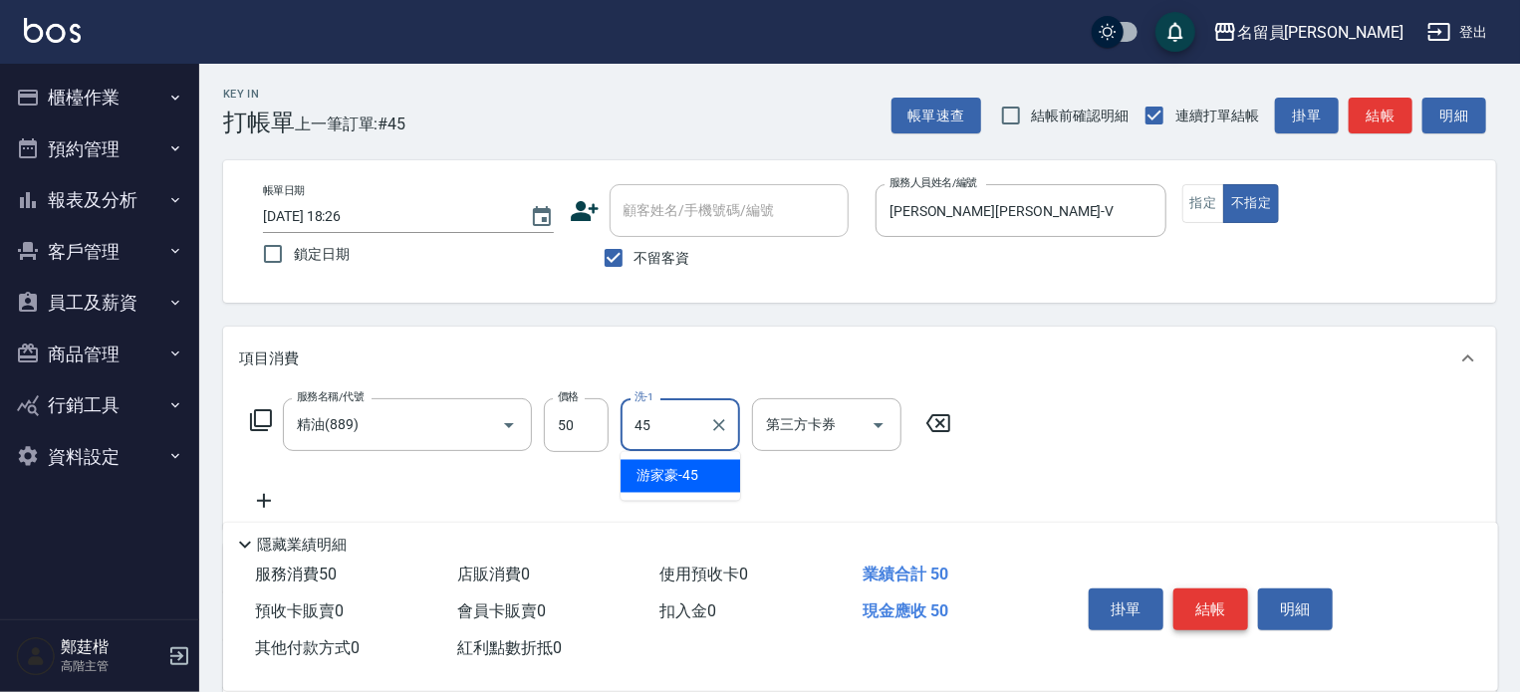
type input "[PERSON_NAME]-45"
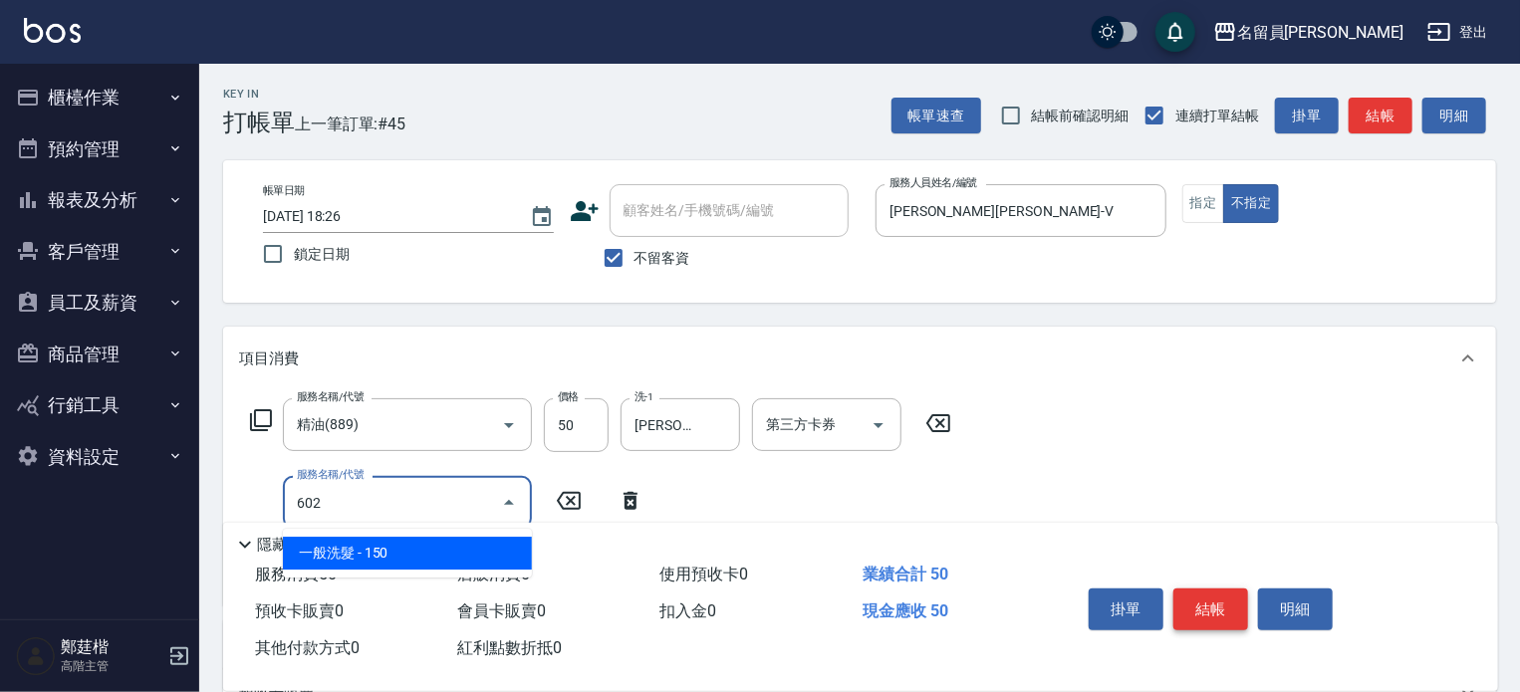
type input "一般洗髮(602)"
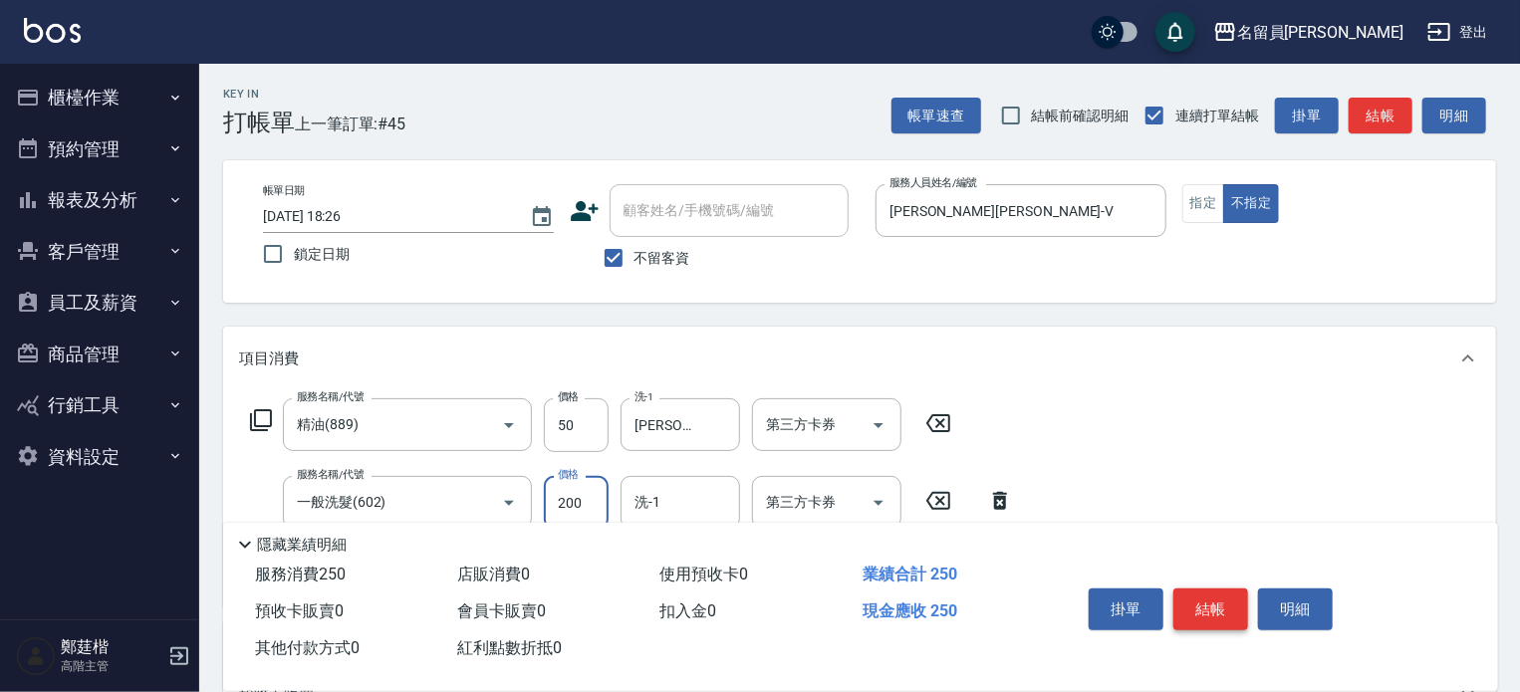
type input "200"
type input "[PERSON_NAME]-45"
type input "剪髮(302)"
type input "130"
click at [1213, 589] on button "結帳" at bounding box center [1211, 610] width 75 height 42
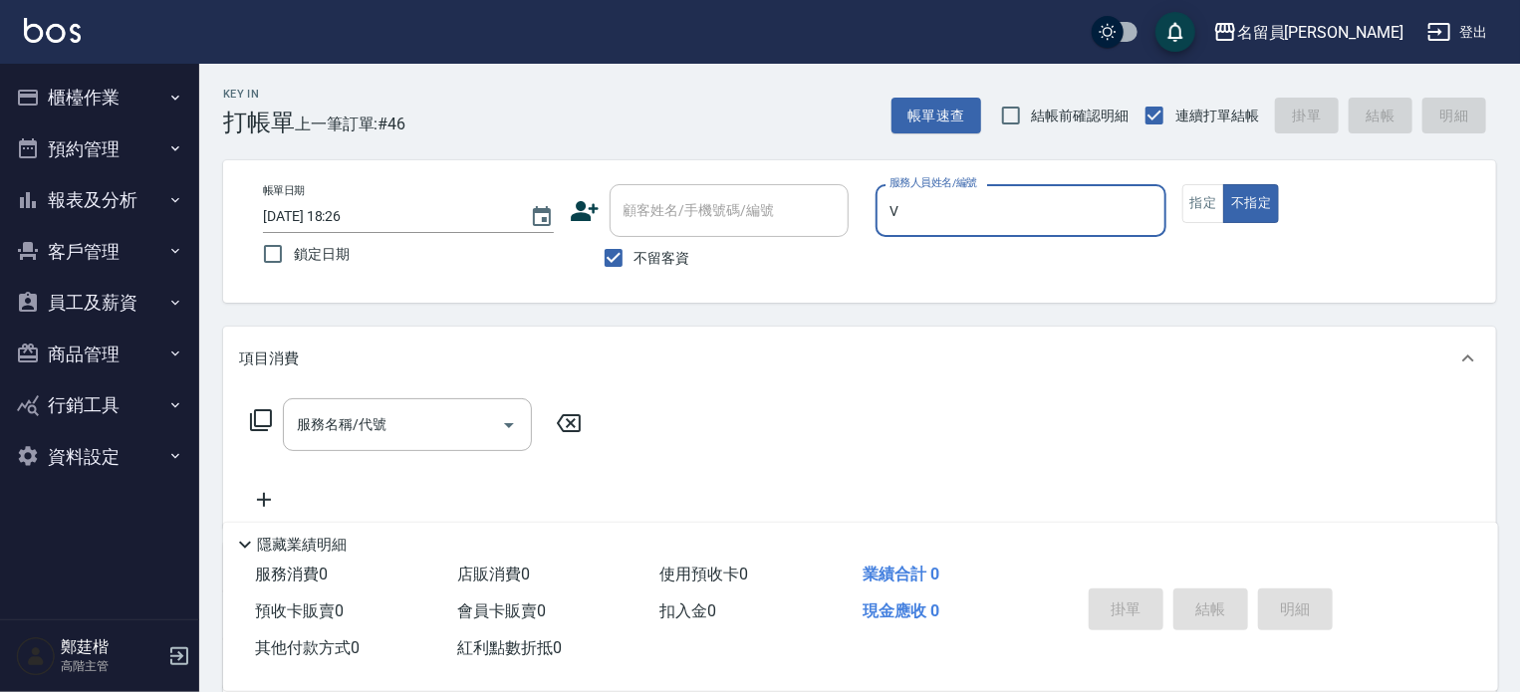
type input "V"
type button "false"
type input "[PERSON_NAME][PERSON_NAME]-V"
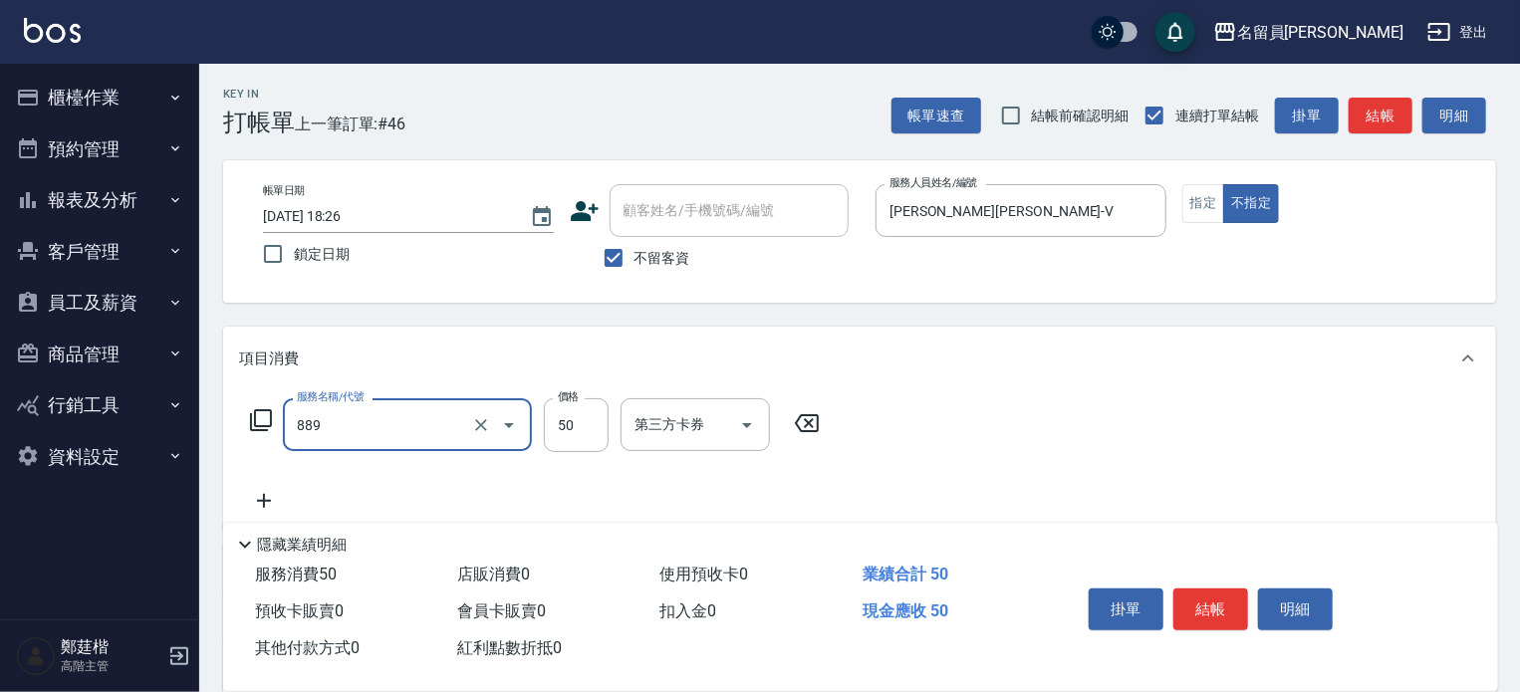
type input "精油(889)"
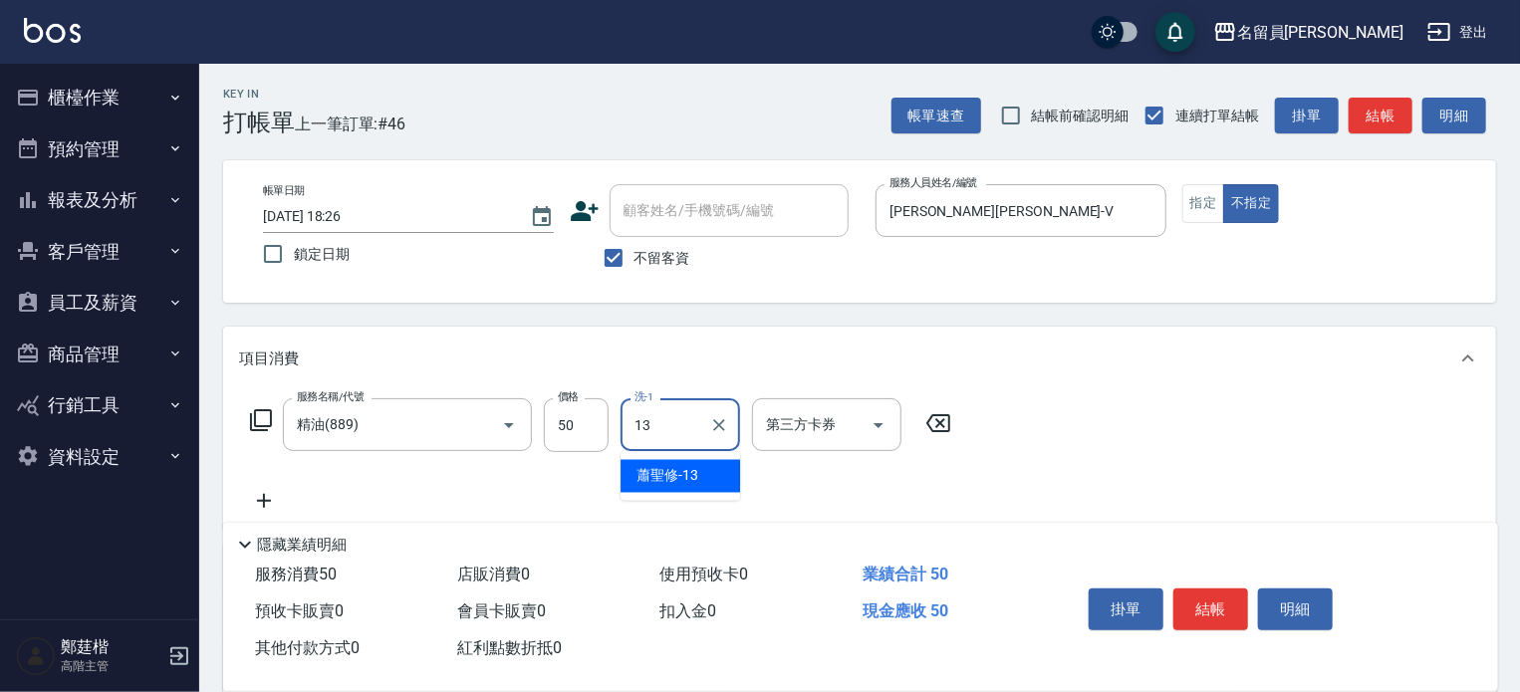
type input "[PERSON_NAME]-13"
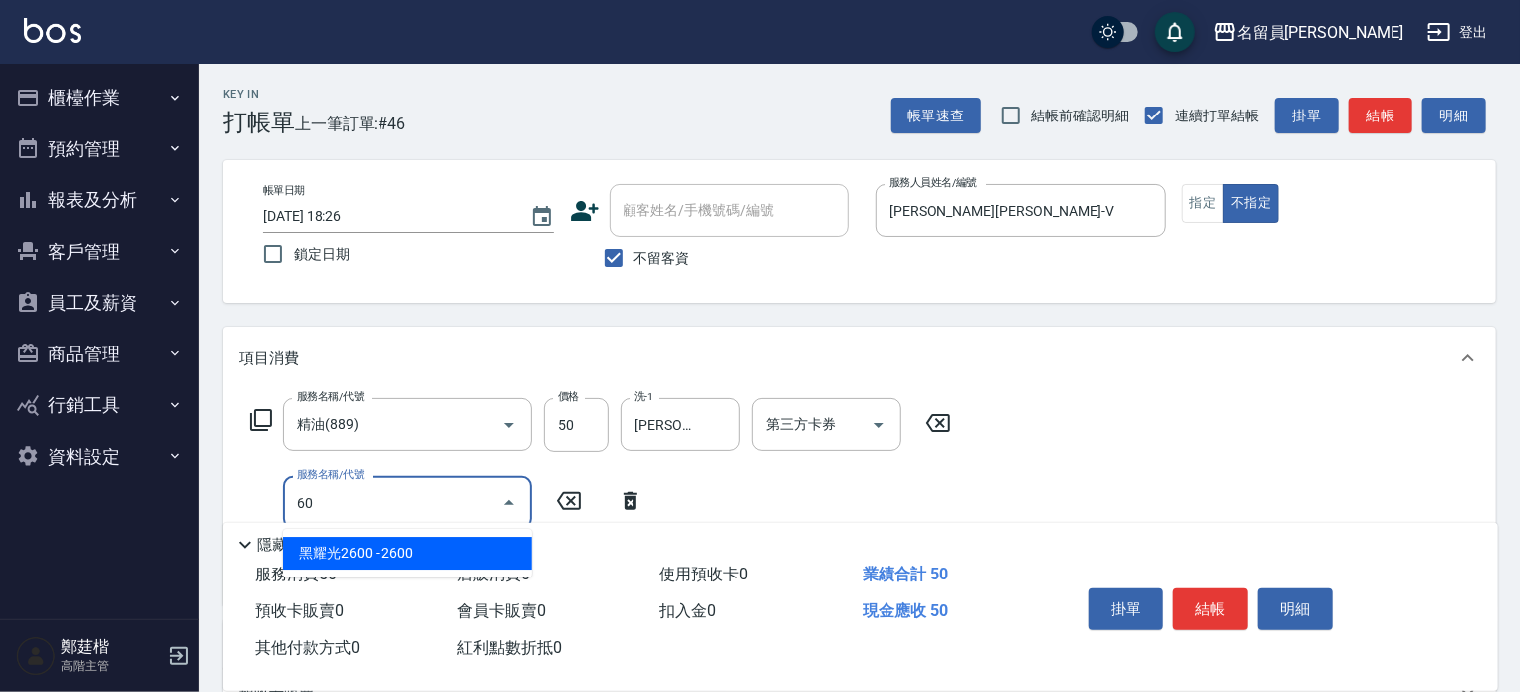
type input "黑耀光2600(2600)"
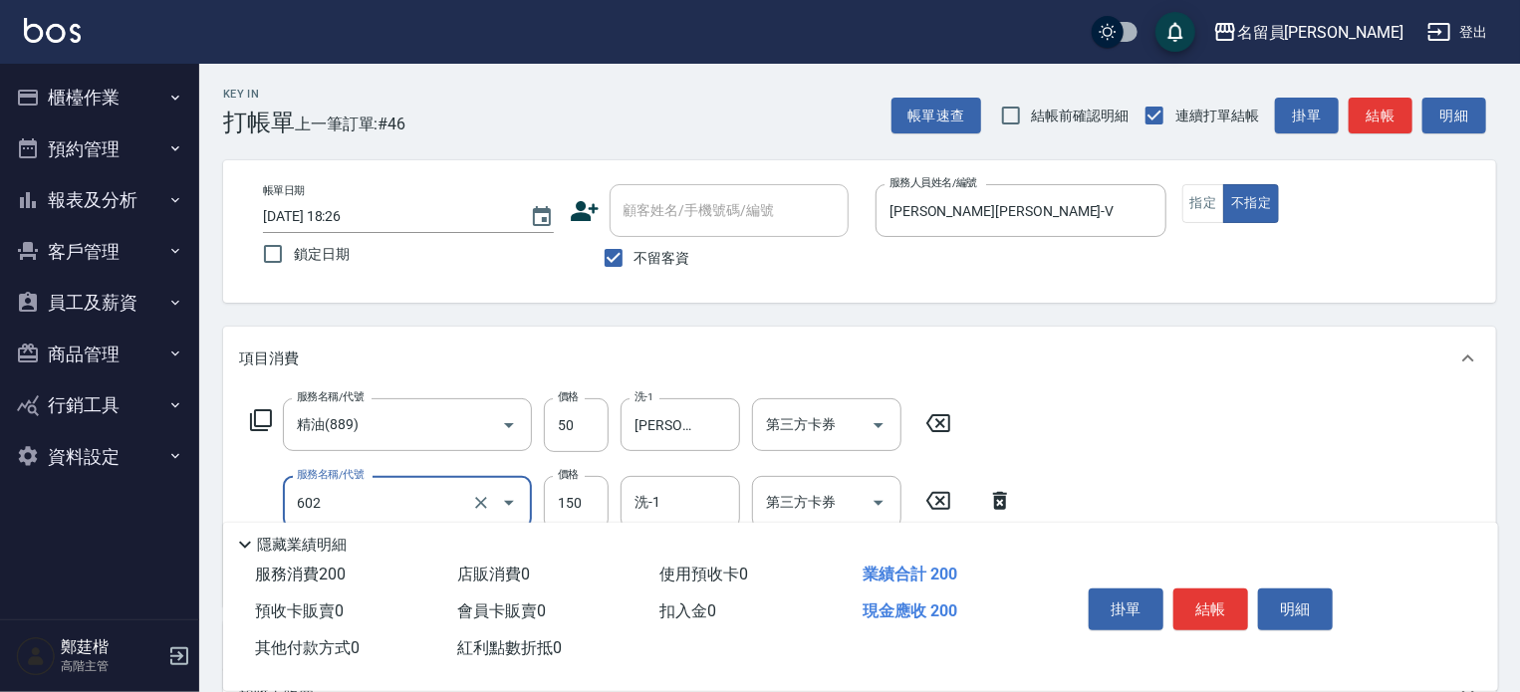
type input "一般洗髮(602)"
type input "200"
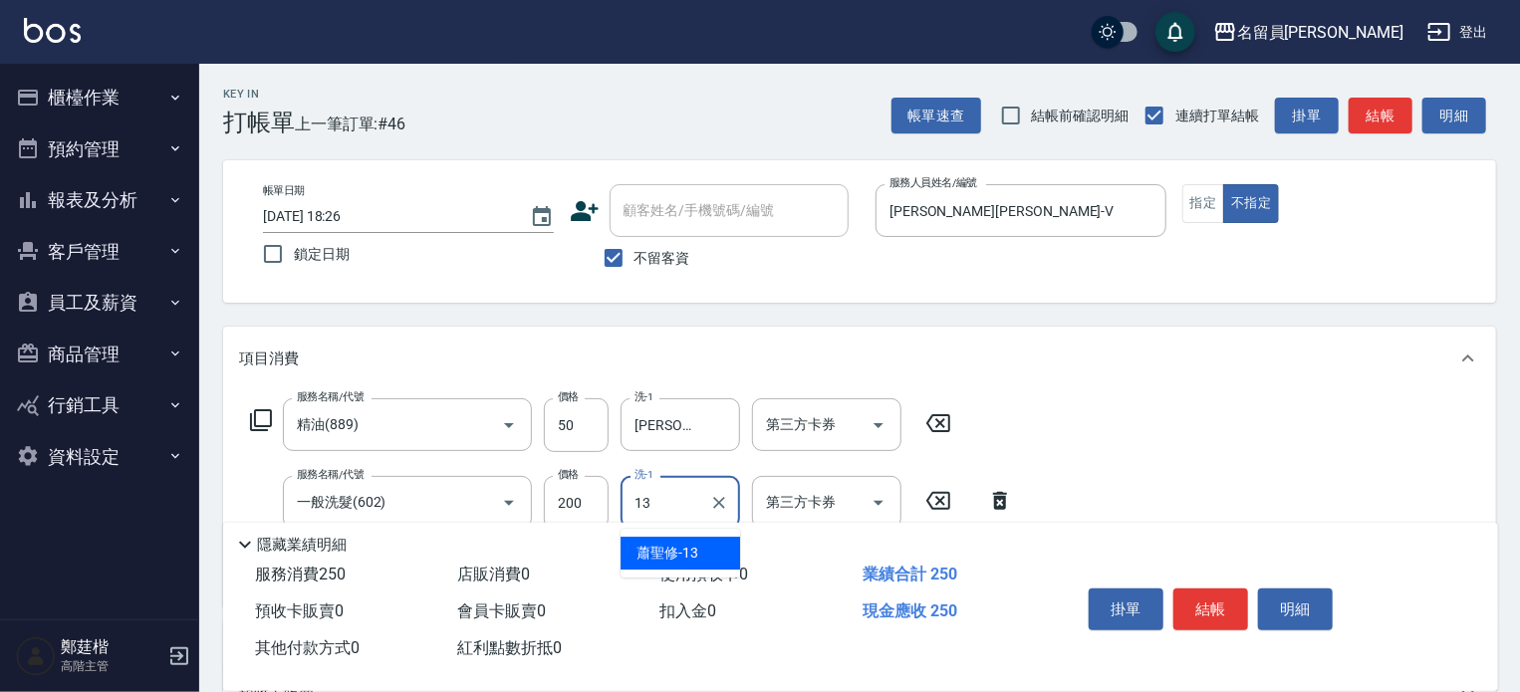
type input "[PERSON_NAME]-13"
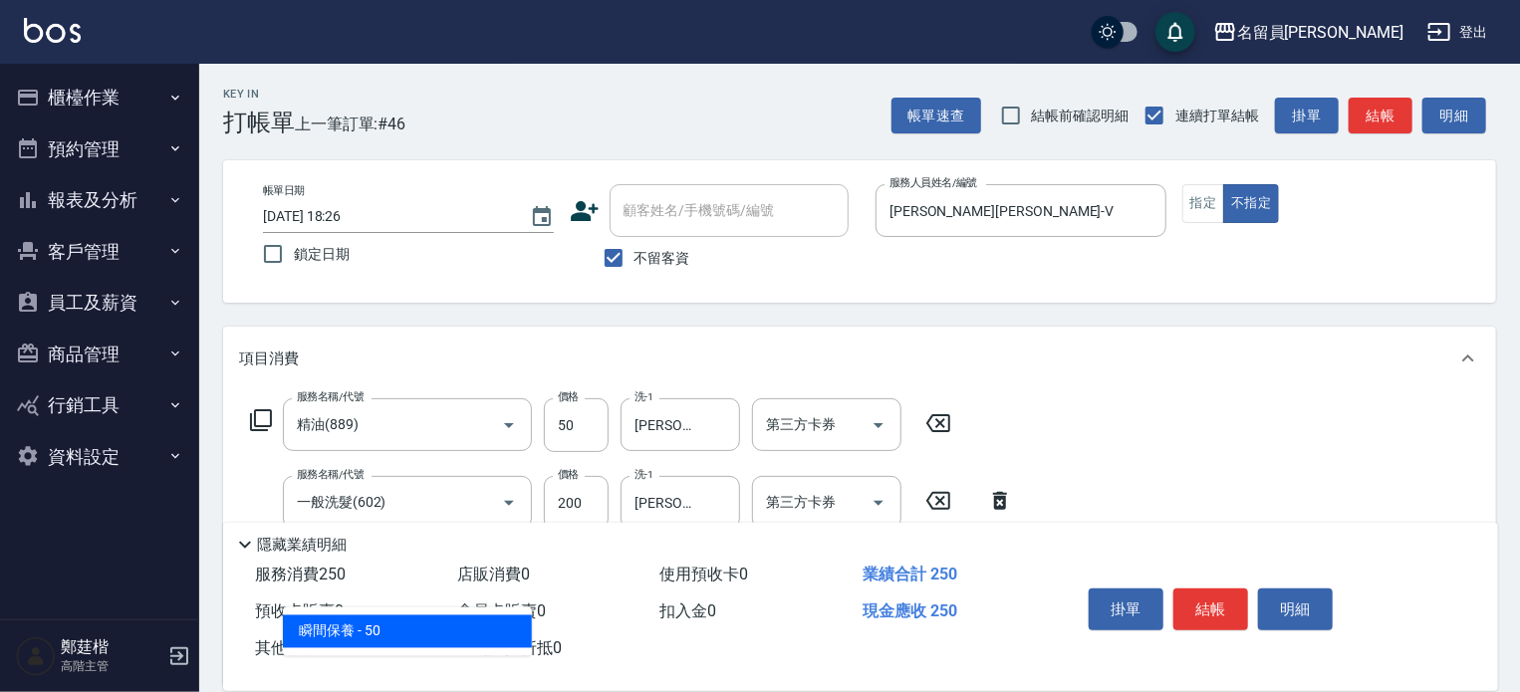
type input "瞬間保養(415)"
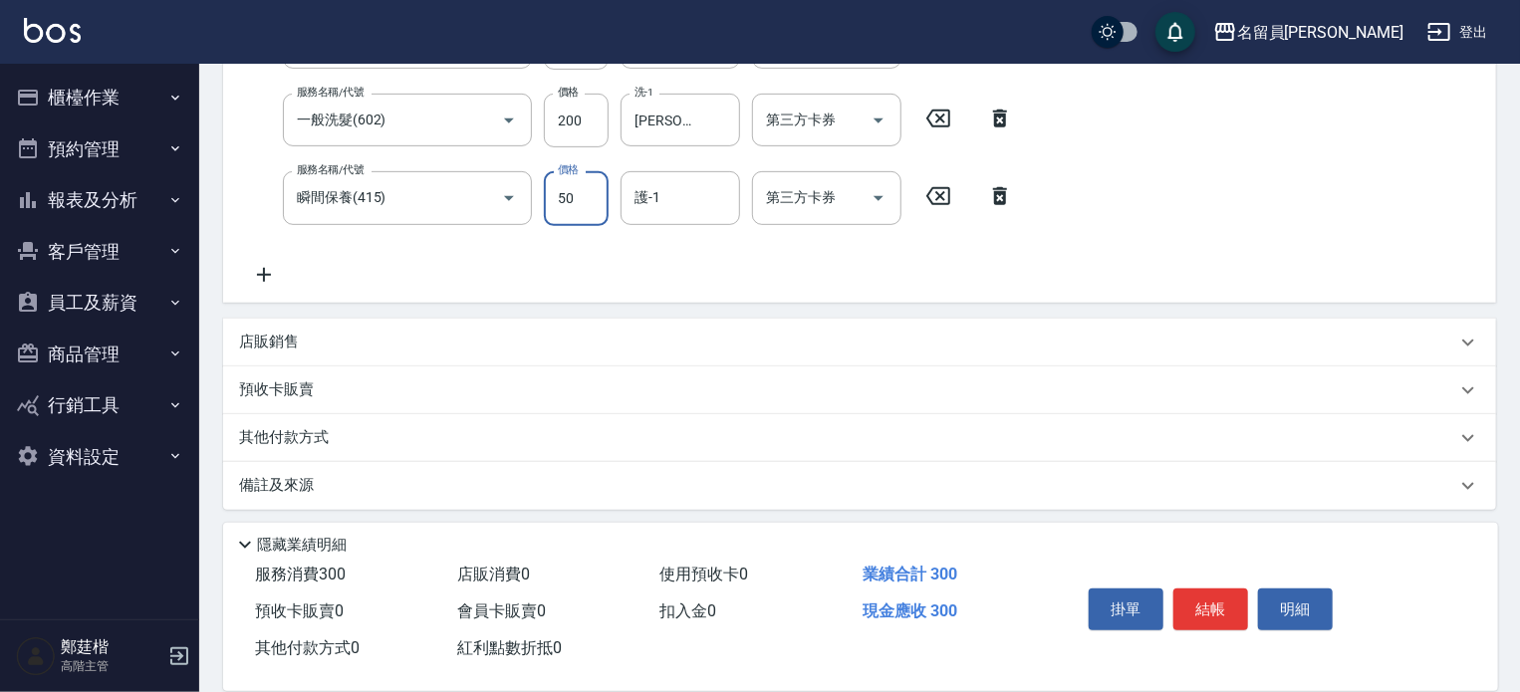
scroll to position [389, 0]
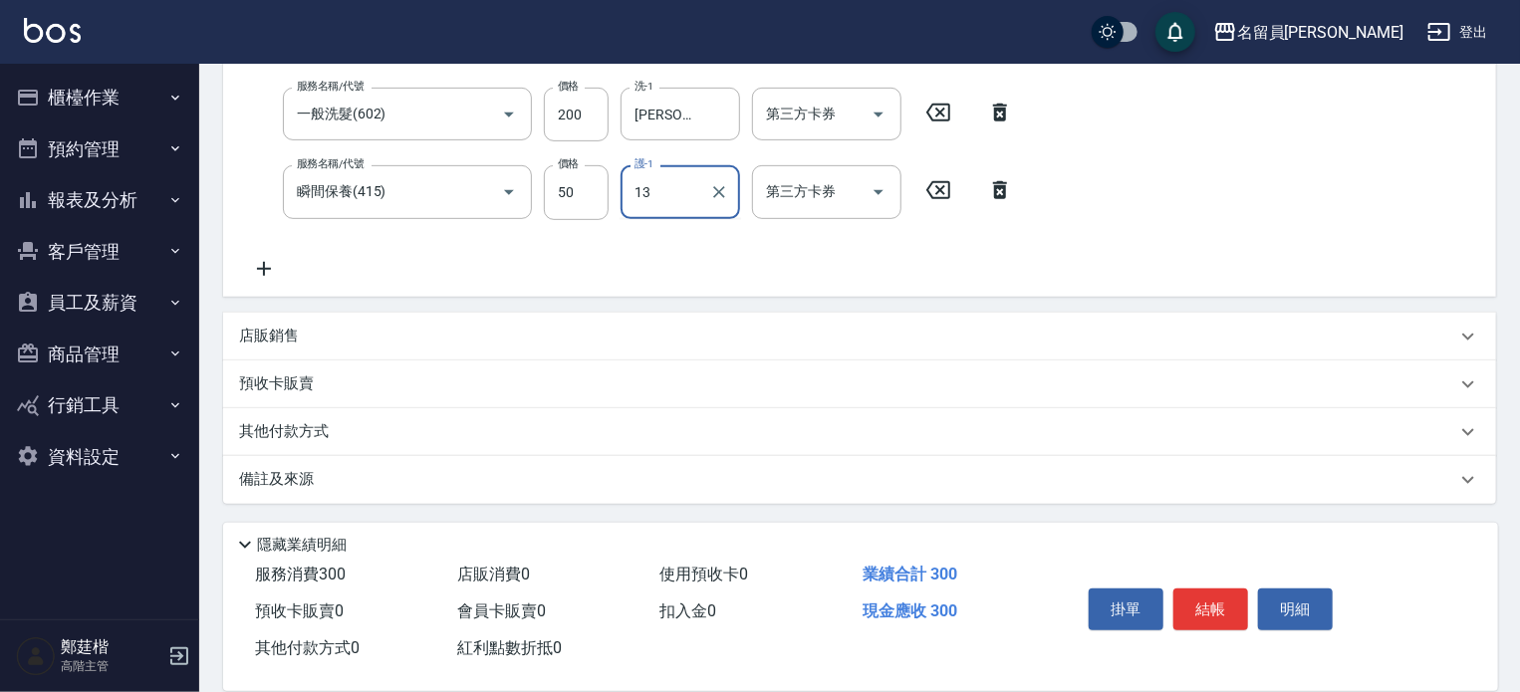
type input "[PERSON_NAME]-13"
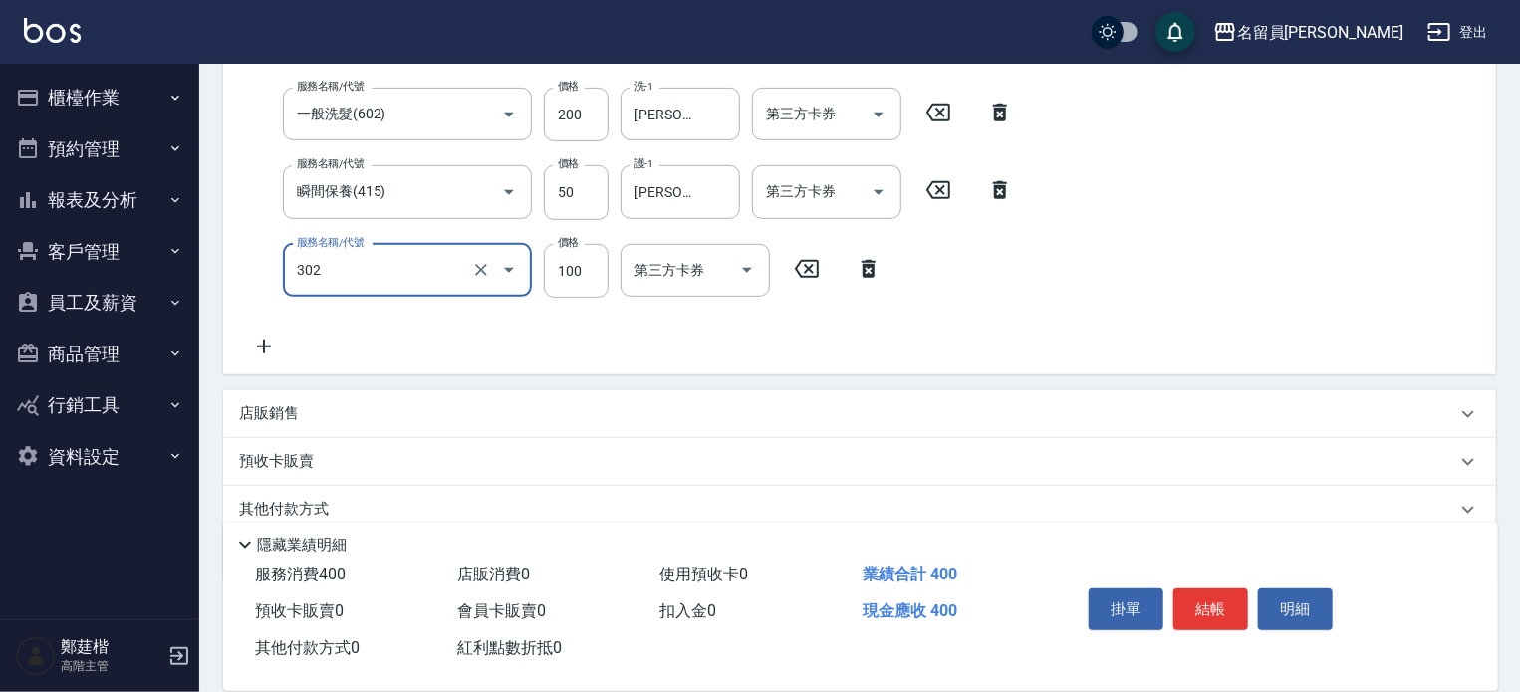
type input "剪髮(302)"
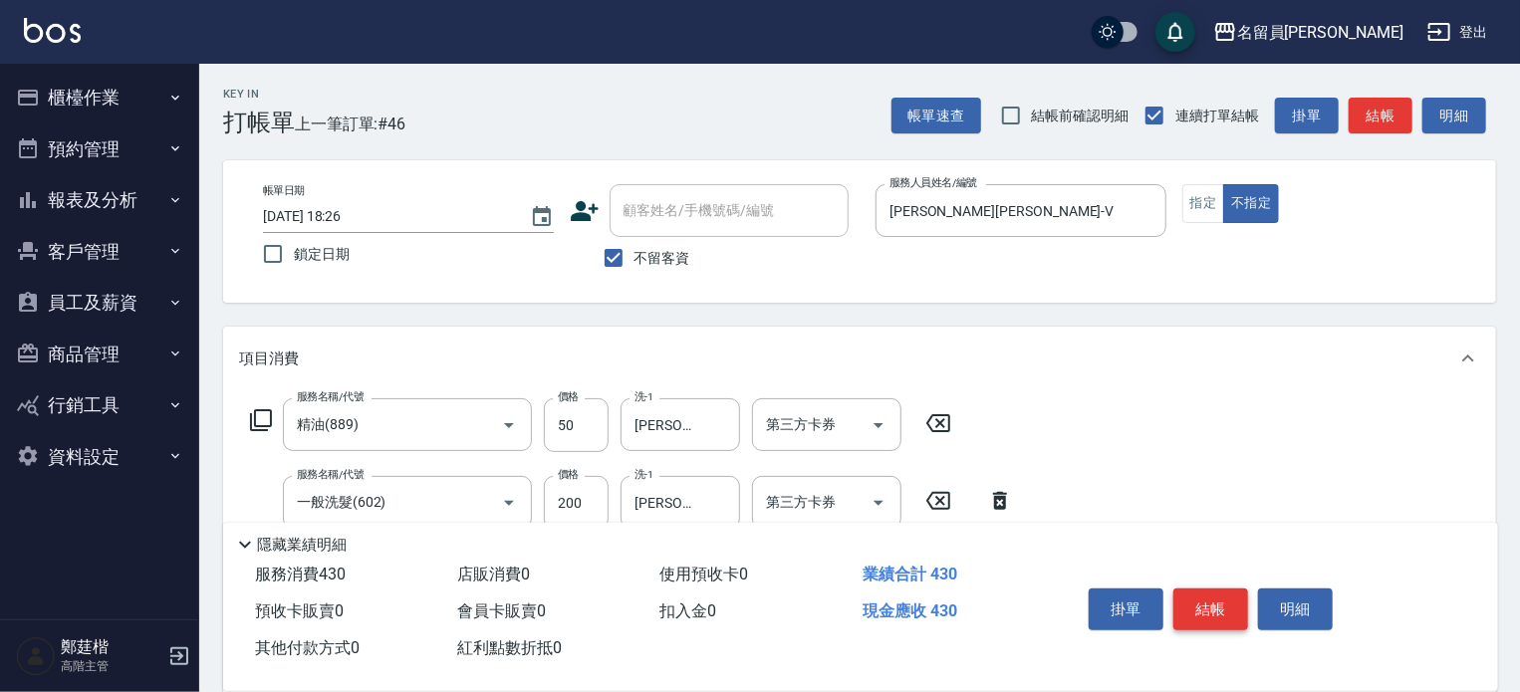
type input "130"
click at [1180, 617] on button "結帳" at bounding box center [1211, 610] width 75 height 42
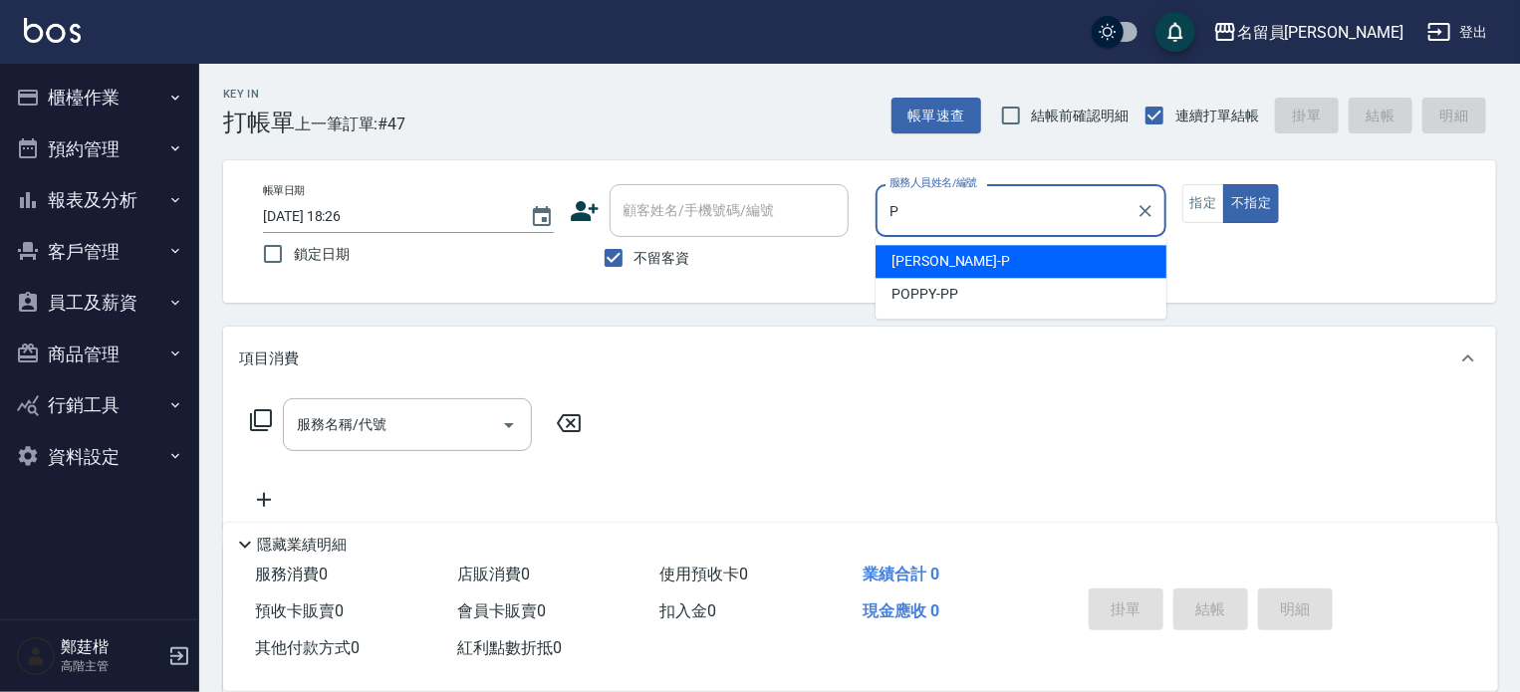
type input "張雅欣-P"
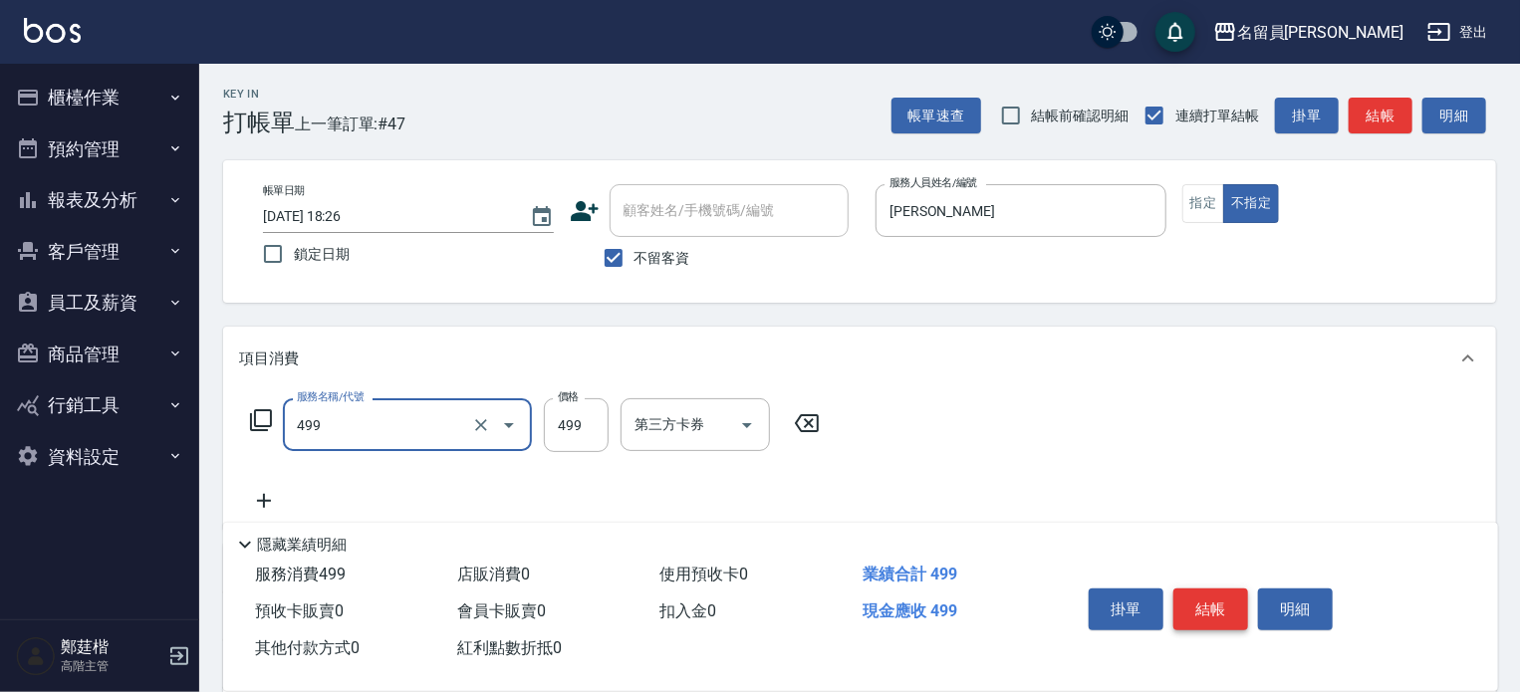
type input "去角質洗髮(499)"
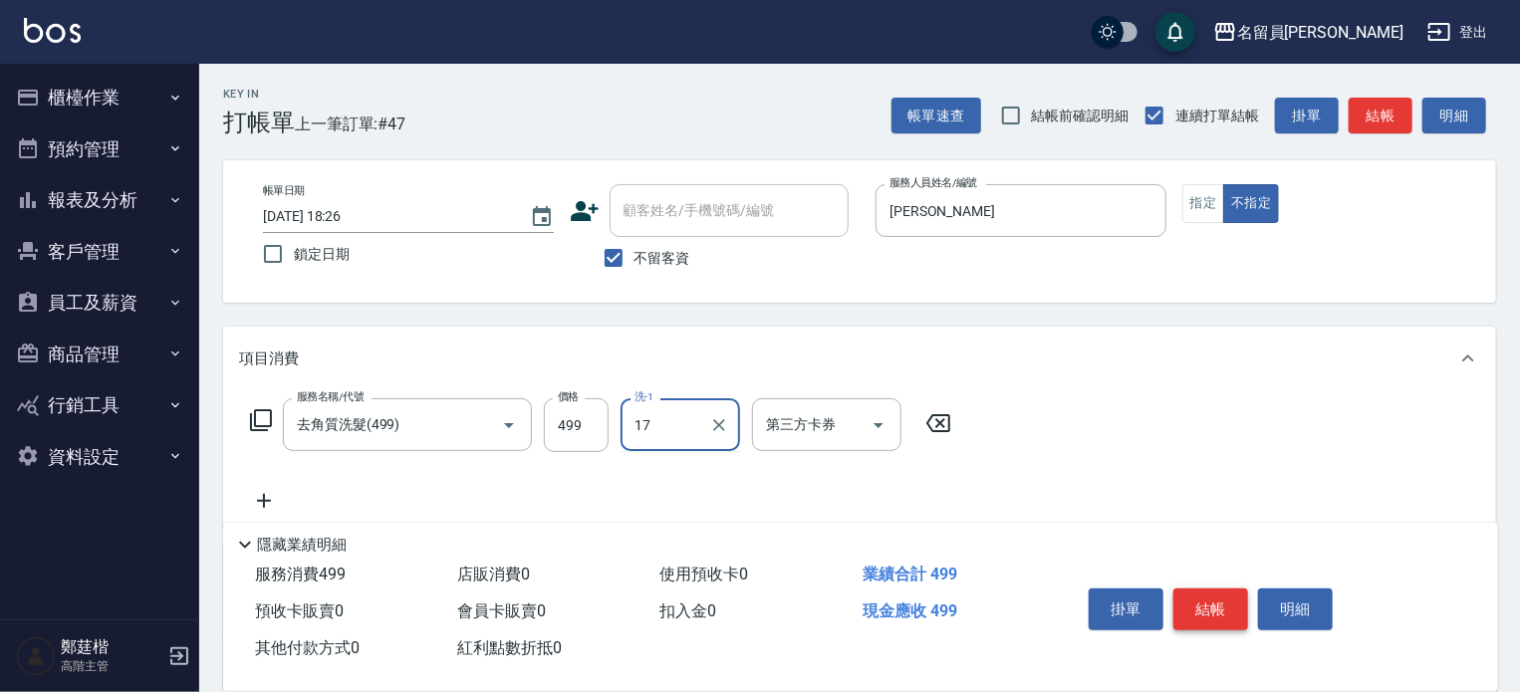
type input "[PERSON_NAME]-17"
click at [1180, 617] on button "結帳" at bounding box center [1211, 610] width 75 height 42
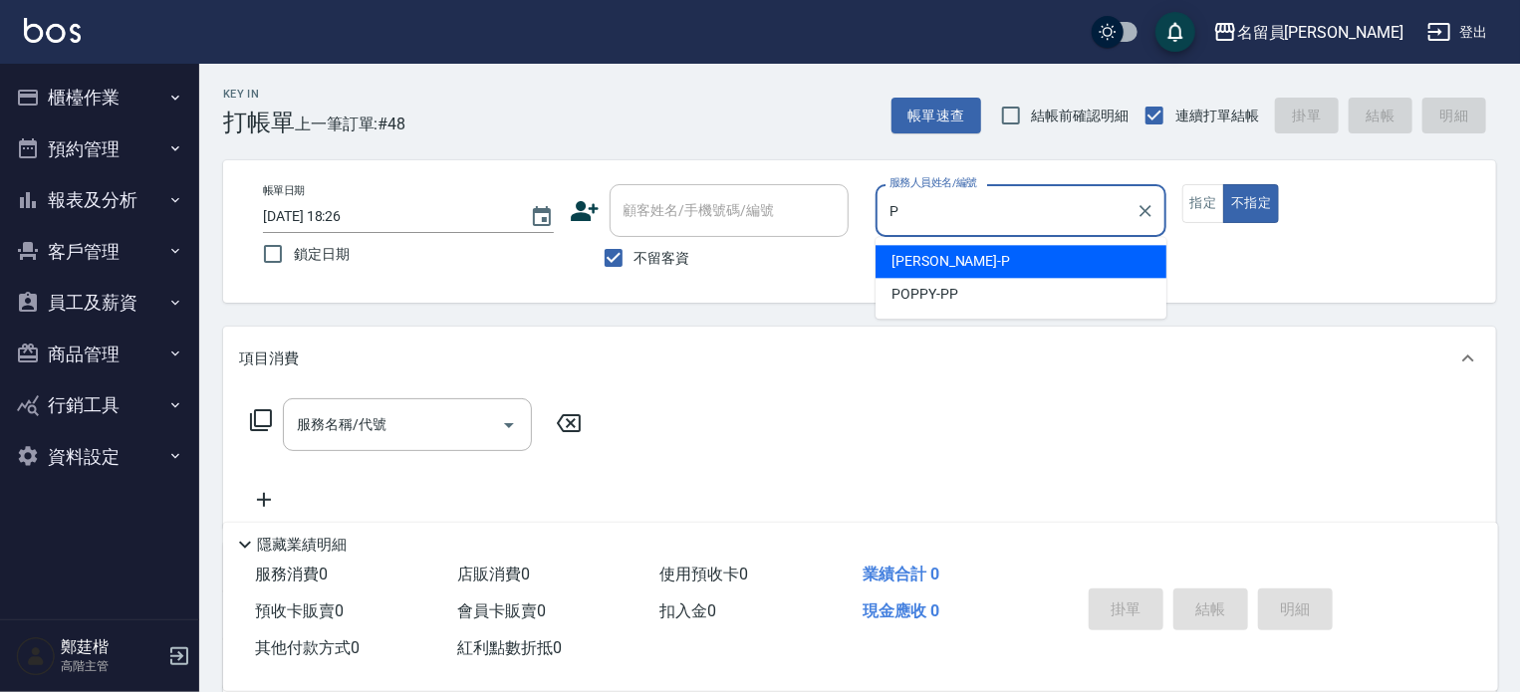
type input "張雅欣-P"
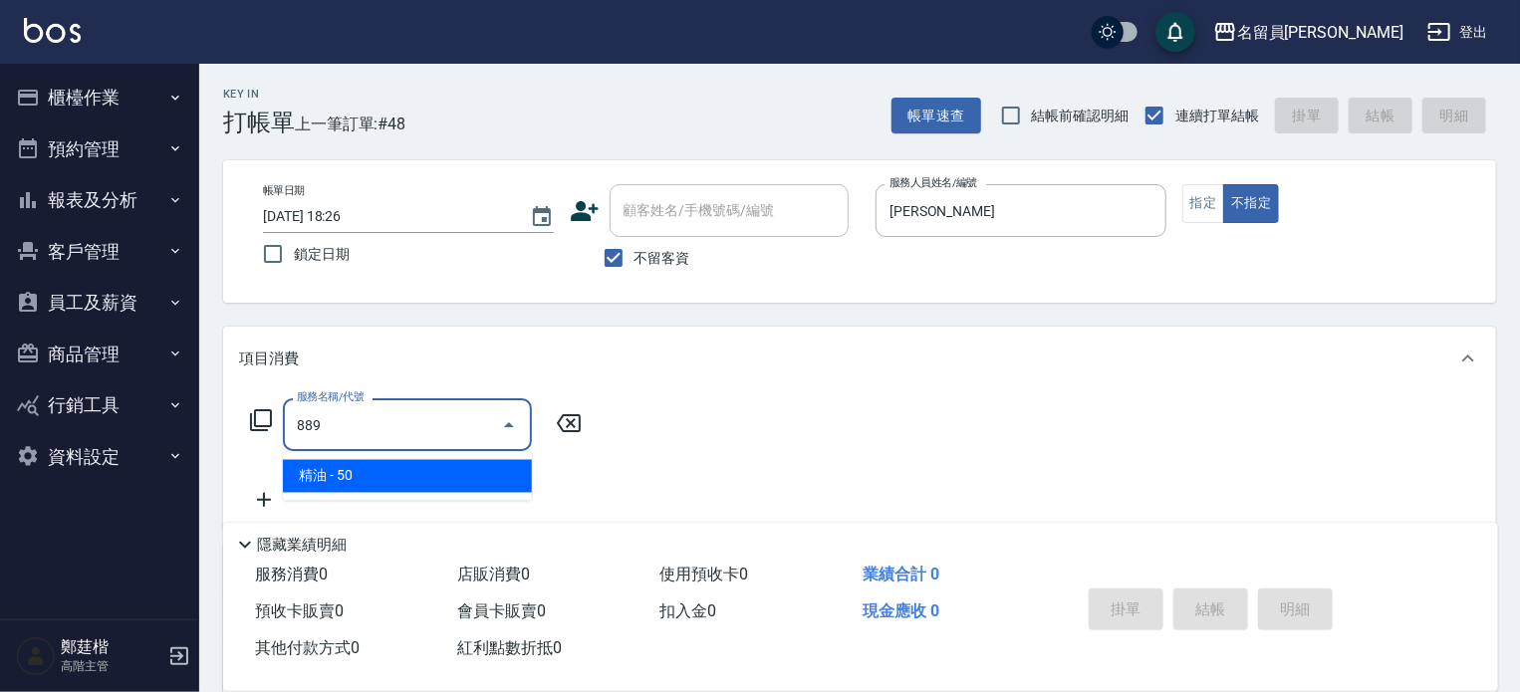
type input "精油(889)"
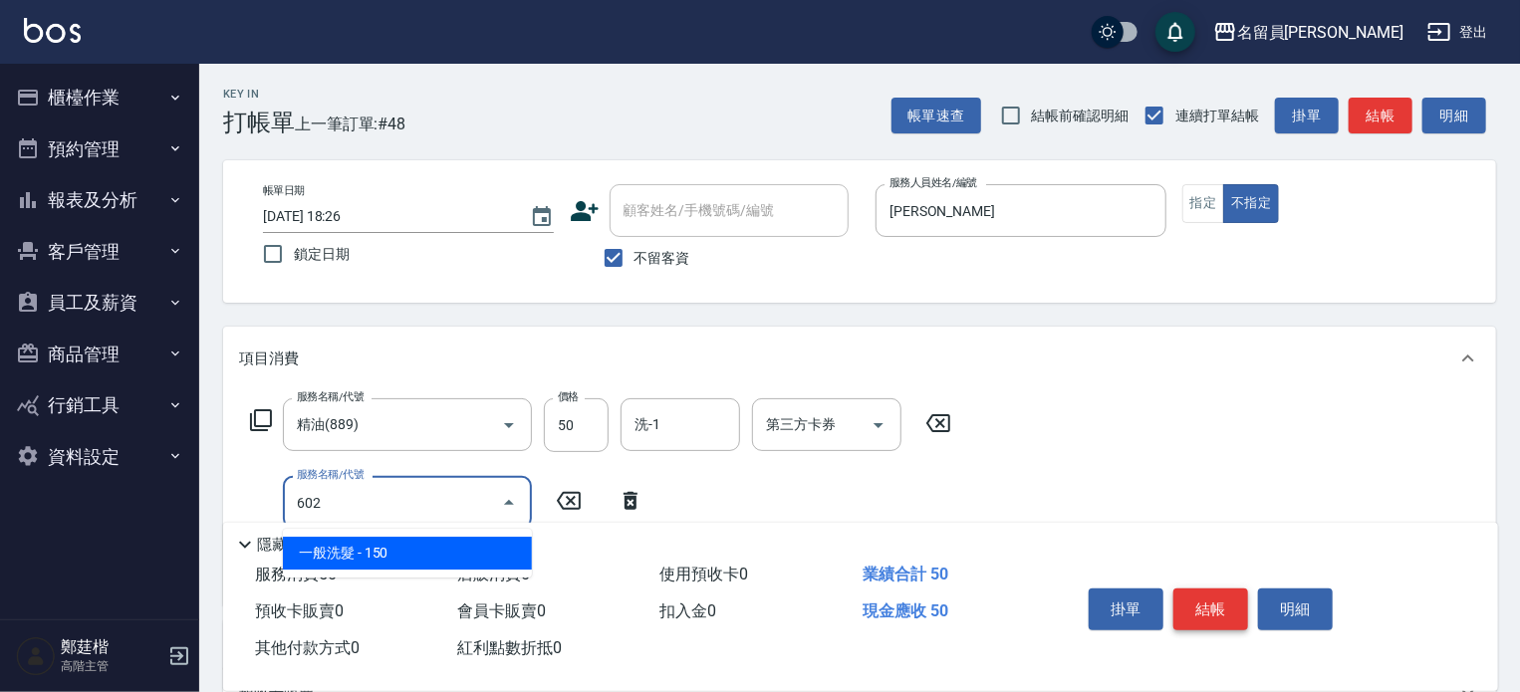
type input "一般洗髮(602)"
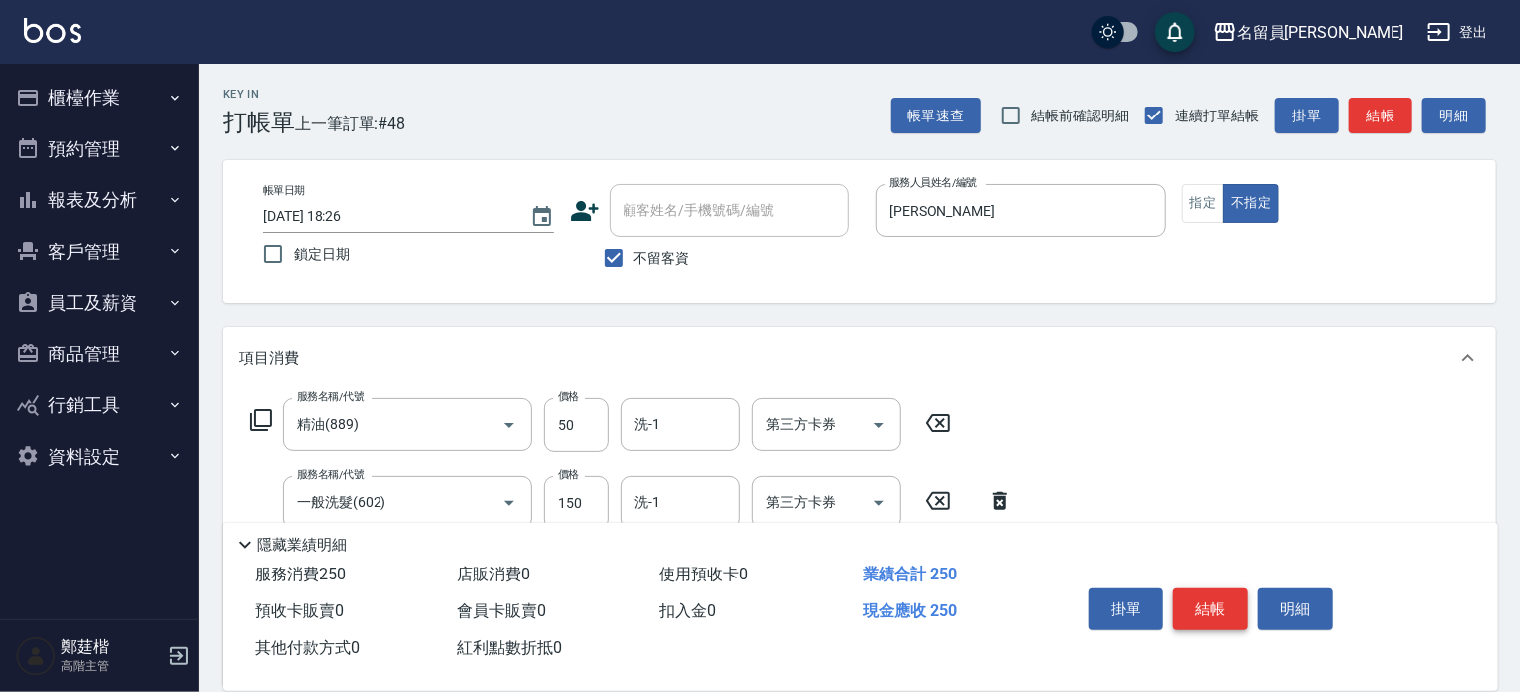
type input "瞬間保養(415)"
type input "100"
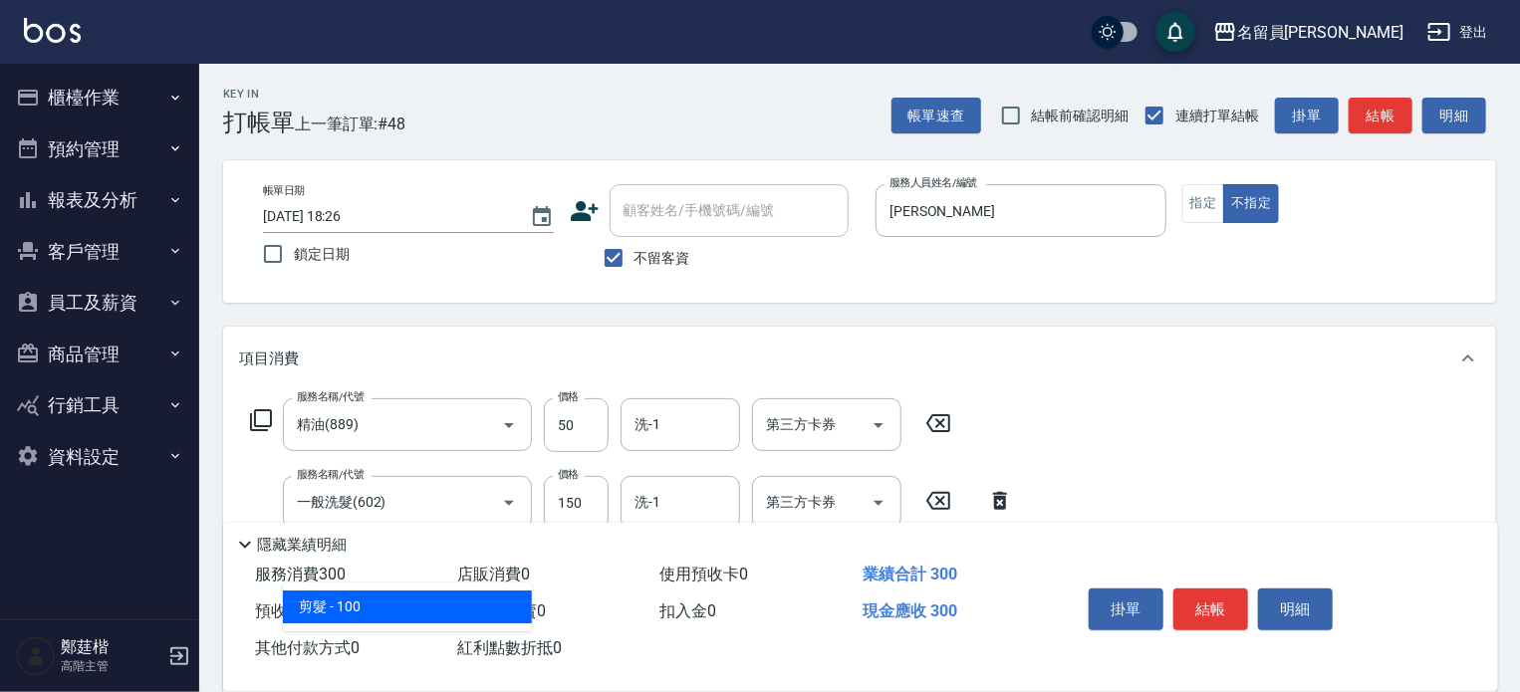
type input "剪髮(302)"
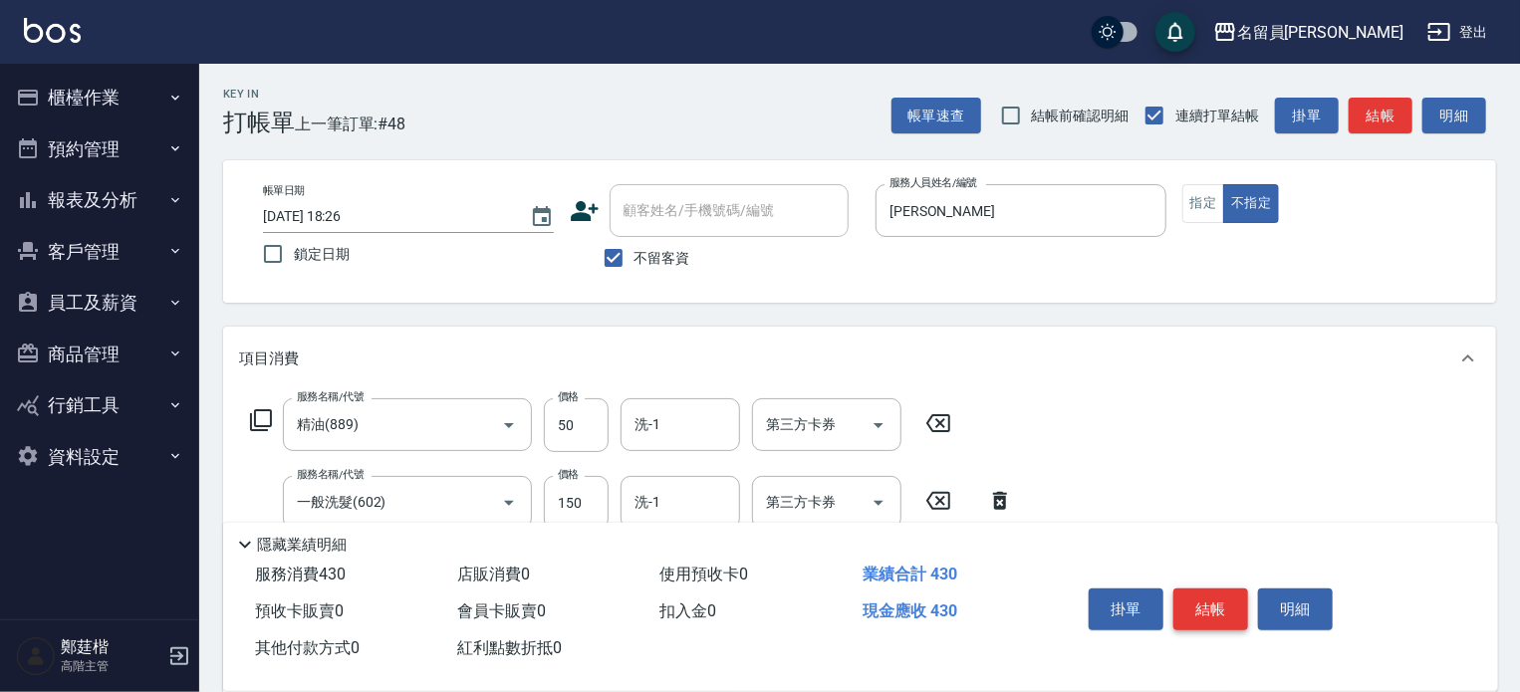
type input "130"
click at [1231, 600] on button "結帳" at bounding box center [1211, 610] width 75 height 42
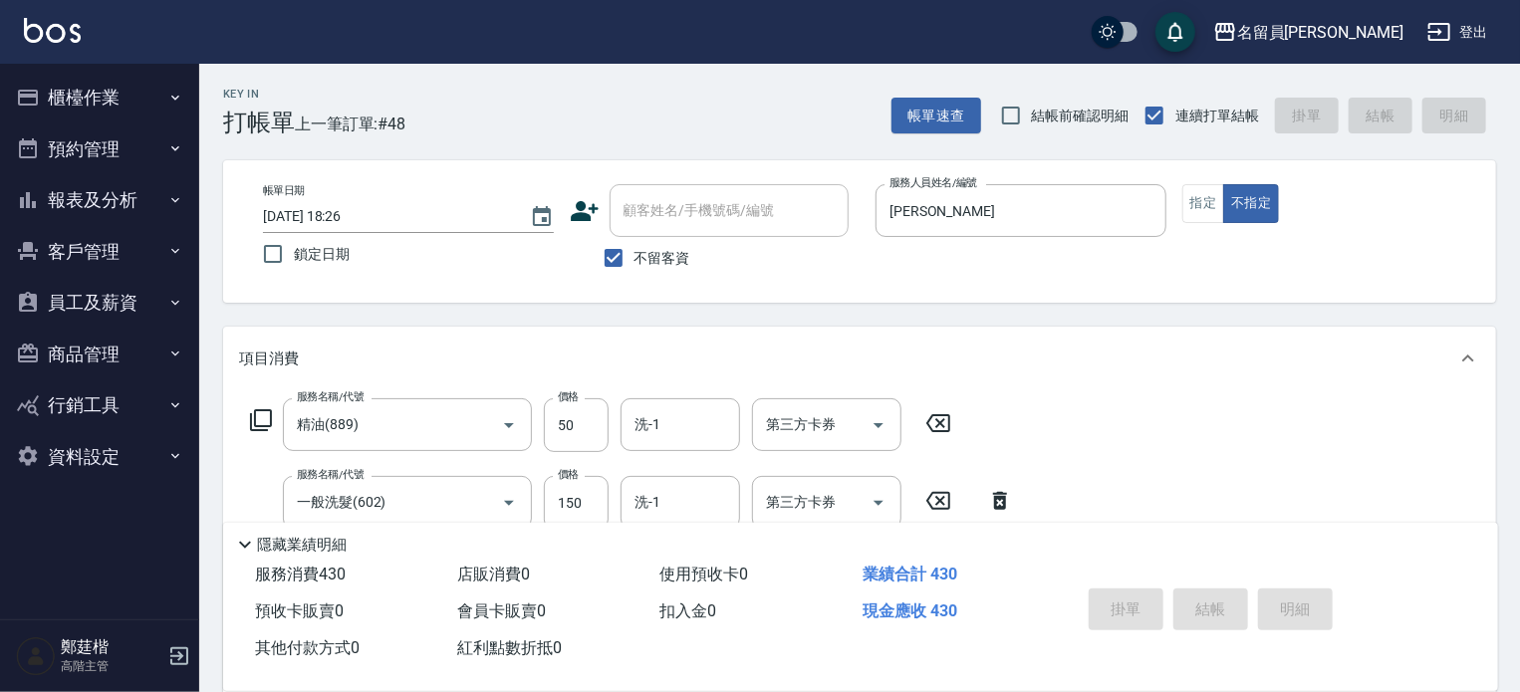
type input "2025/10/06 18:27"
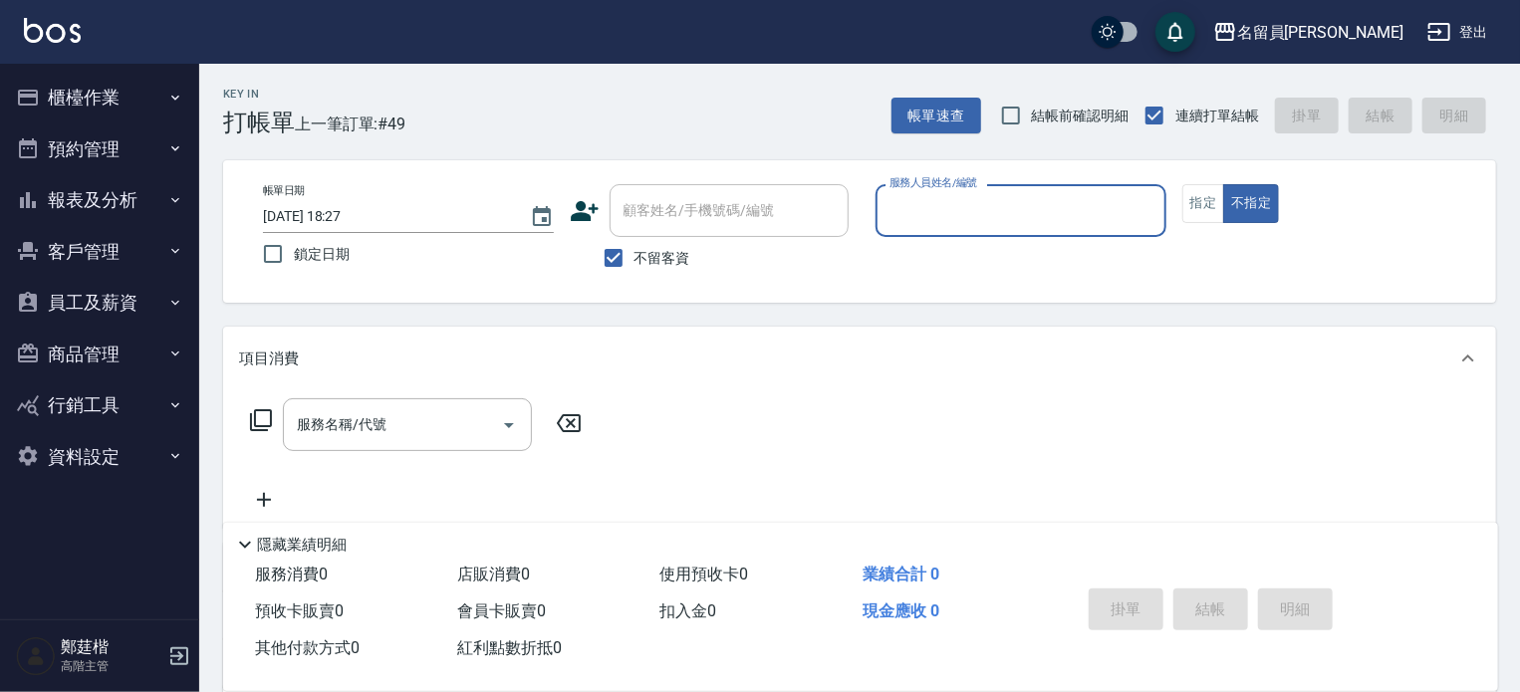
click at [104, 214] on button "報表及分析" at bounding box center [99, 200] width 183 height 52
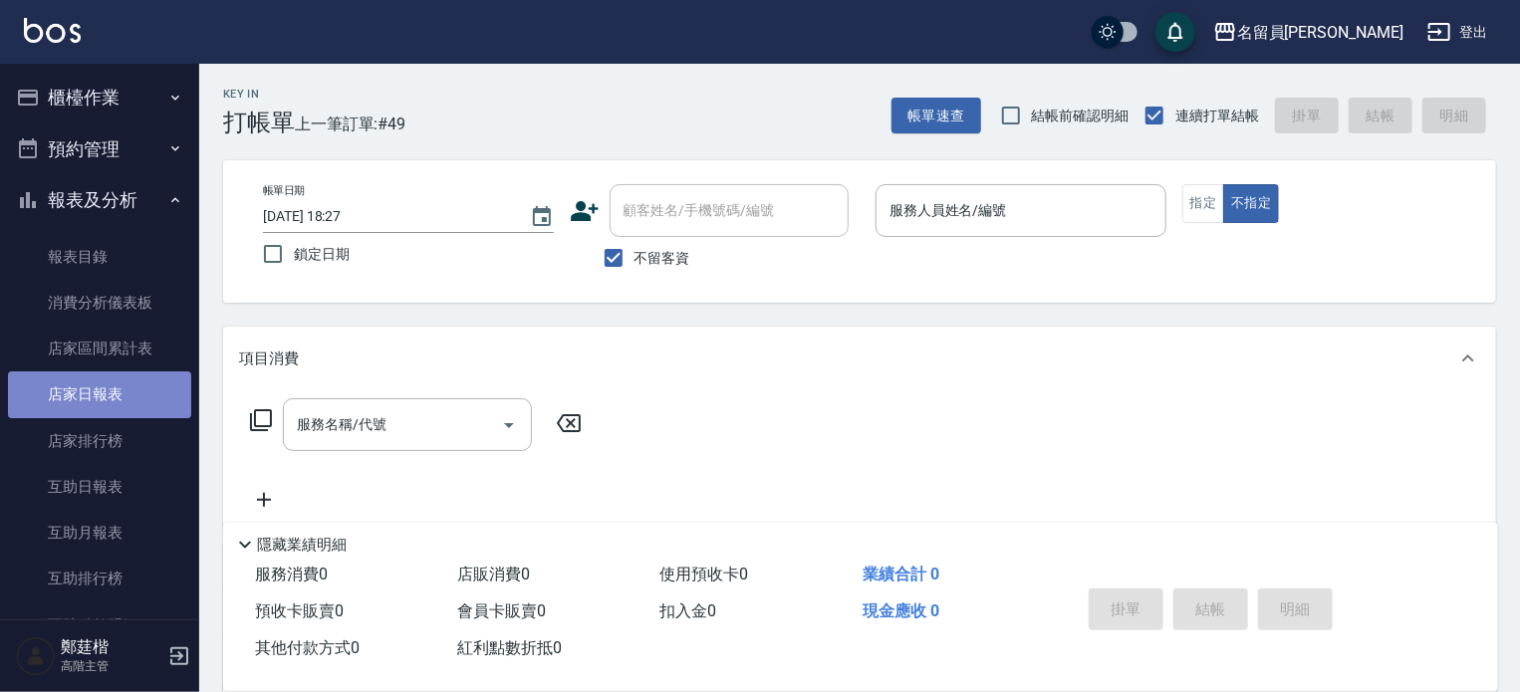
click at [120, 405] on link "店家日報表" at bounding box center [99, 395] width 183 height 46
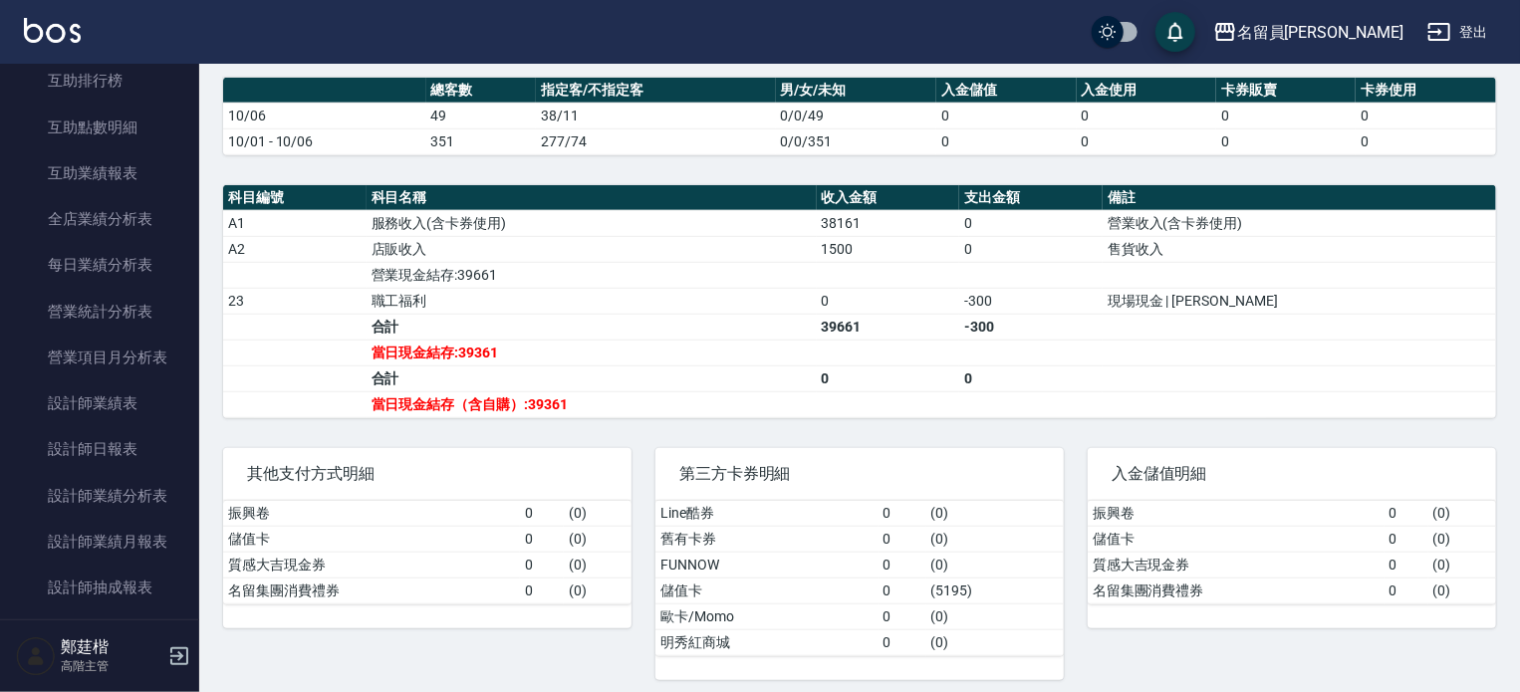
scroll to position [591, 0]
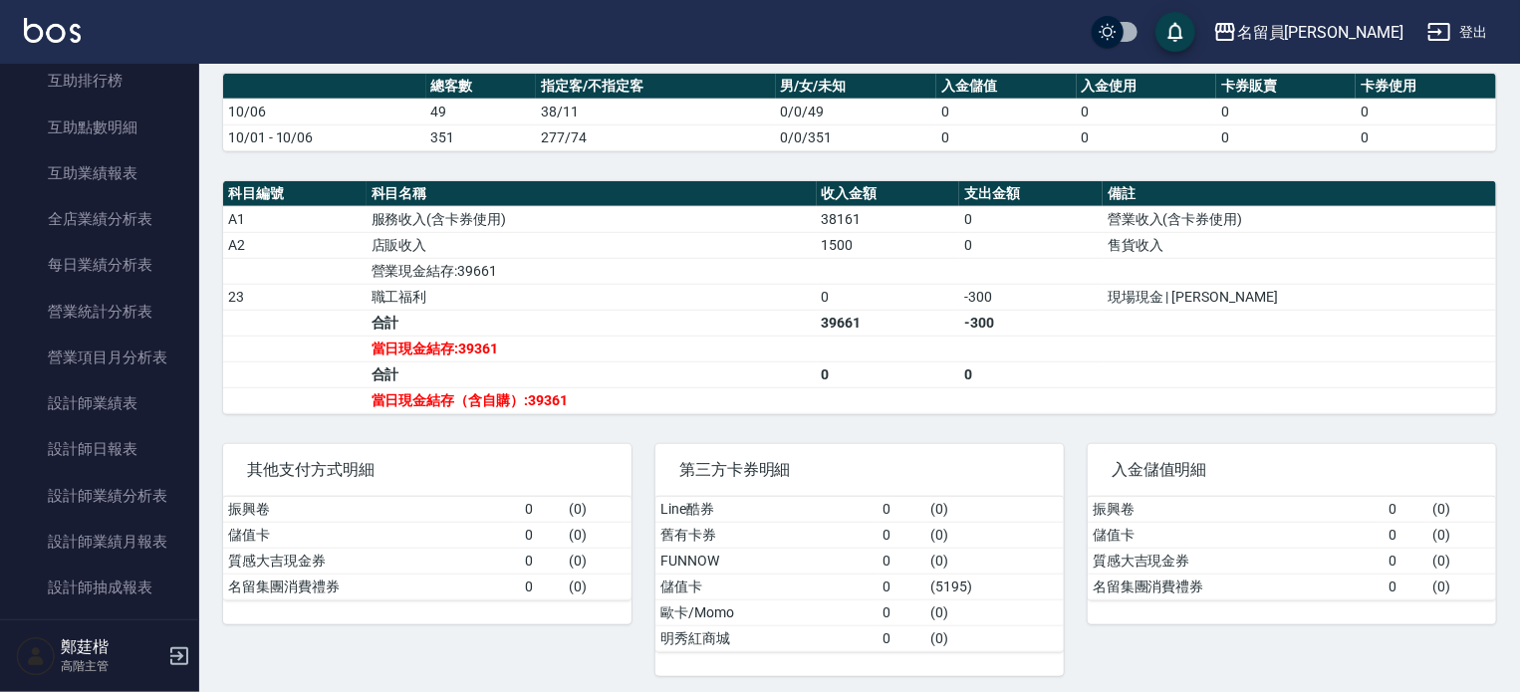
click at [711, 420] on div "第三方卡券明細 Line酷券 0 ( 0 ) 舊有卡券 0 ( 0 ) FUNNOW 0 ( 0 ) 儲值卡 0 ( 5195 ) 歐卡/Momo 0 ( 0…" at bounding box center [848, 548] width 432 height 256
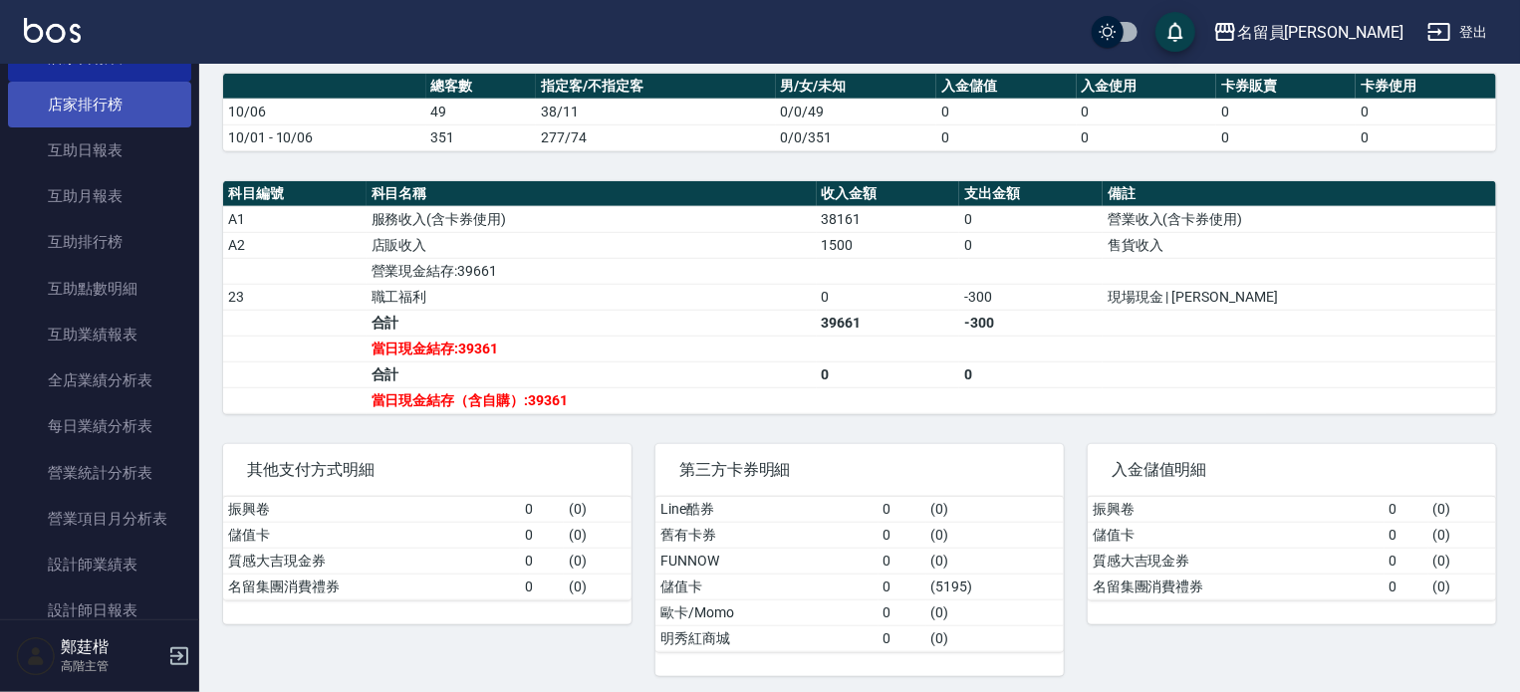
scroll to position [0, 0]
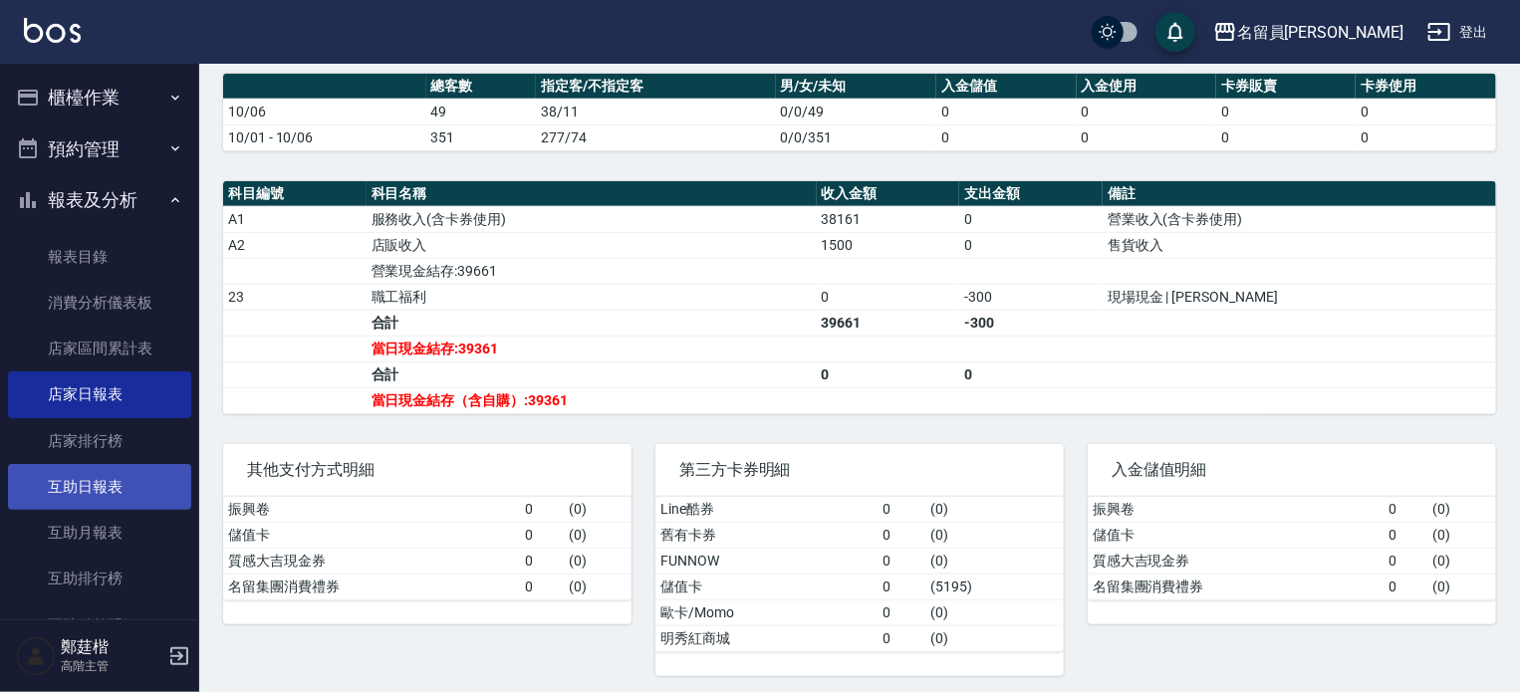
click at [106, 494] on link "互助日報表" at bounding box center [99, 487] width 183 height 46
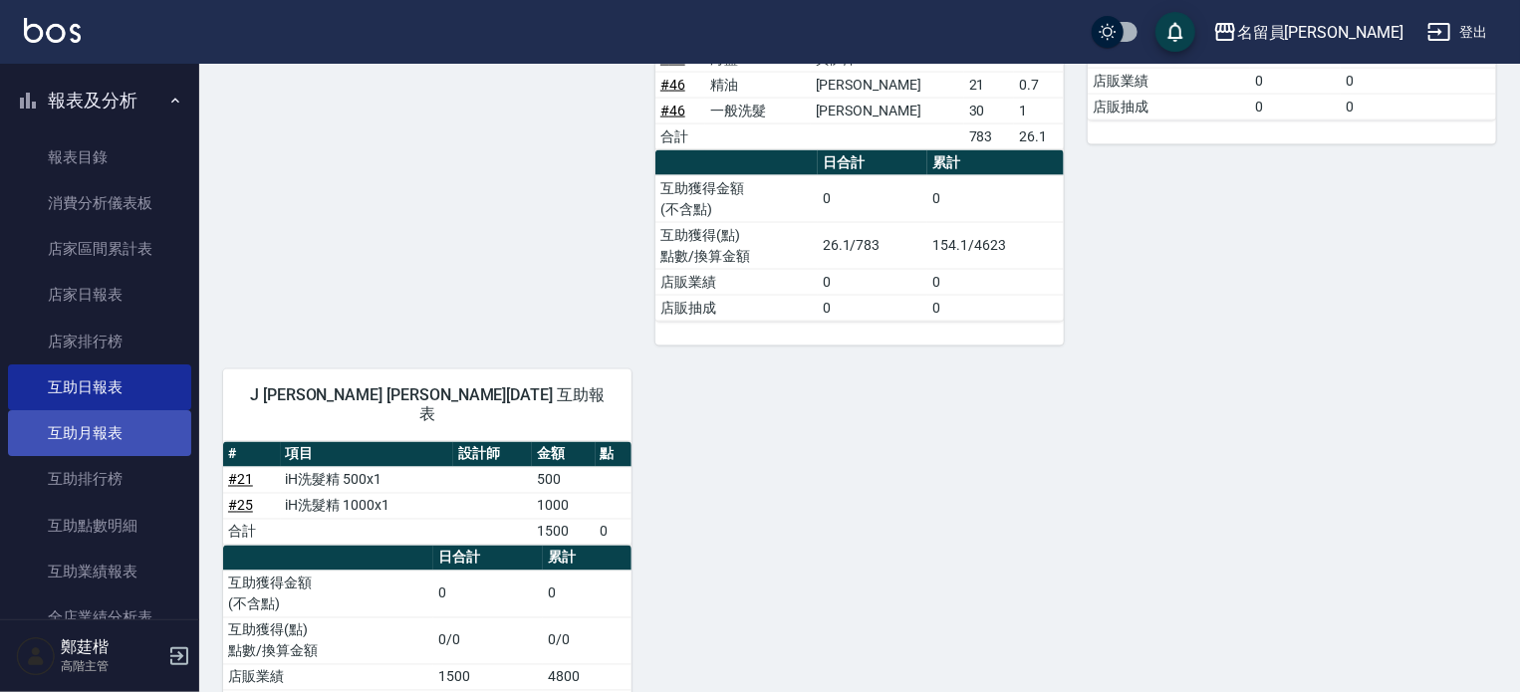
scroll to position [398, 0]
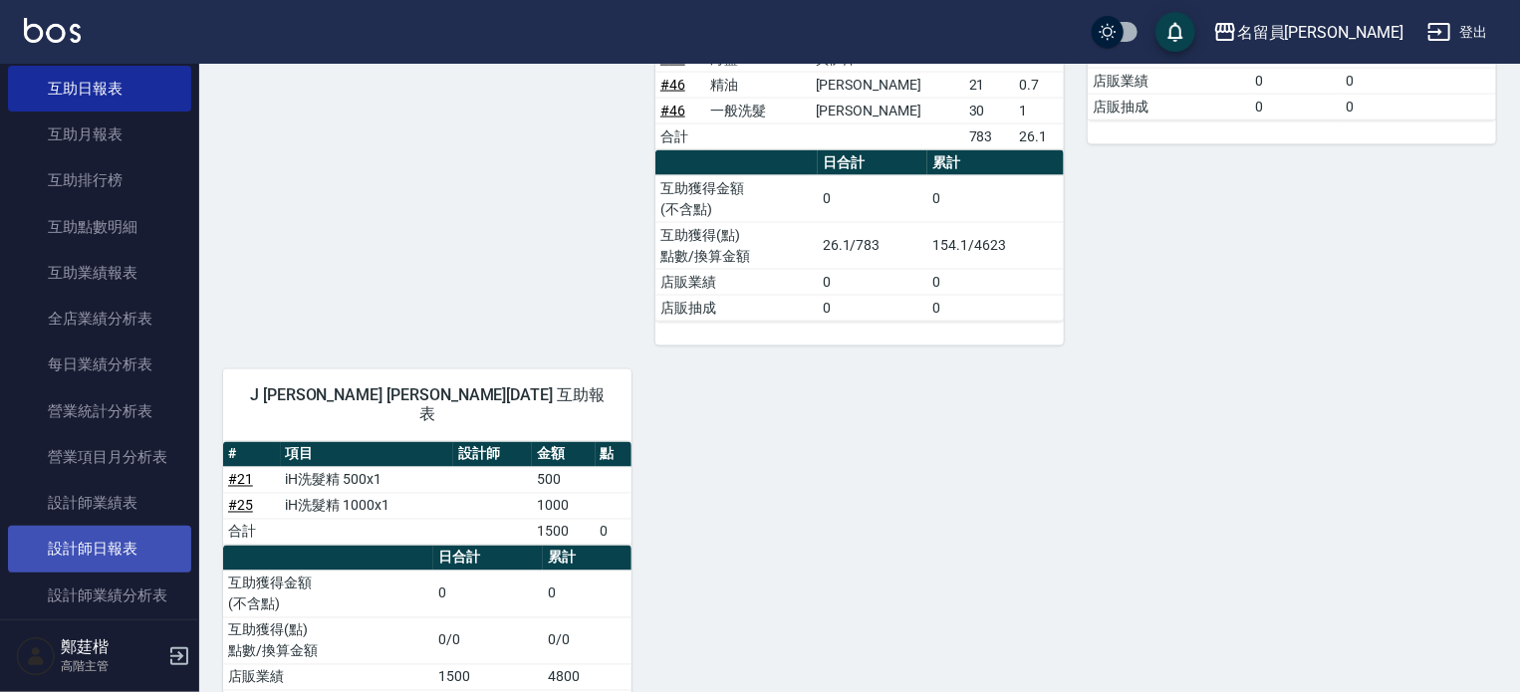
click at [126, 551] on link "設計師日報表" at bounding box center [99, 549] width 183 height 46
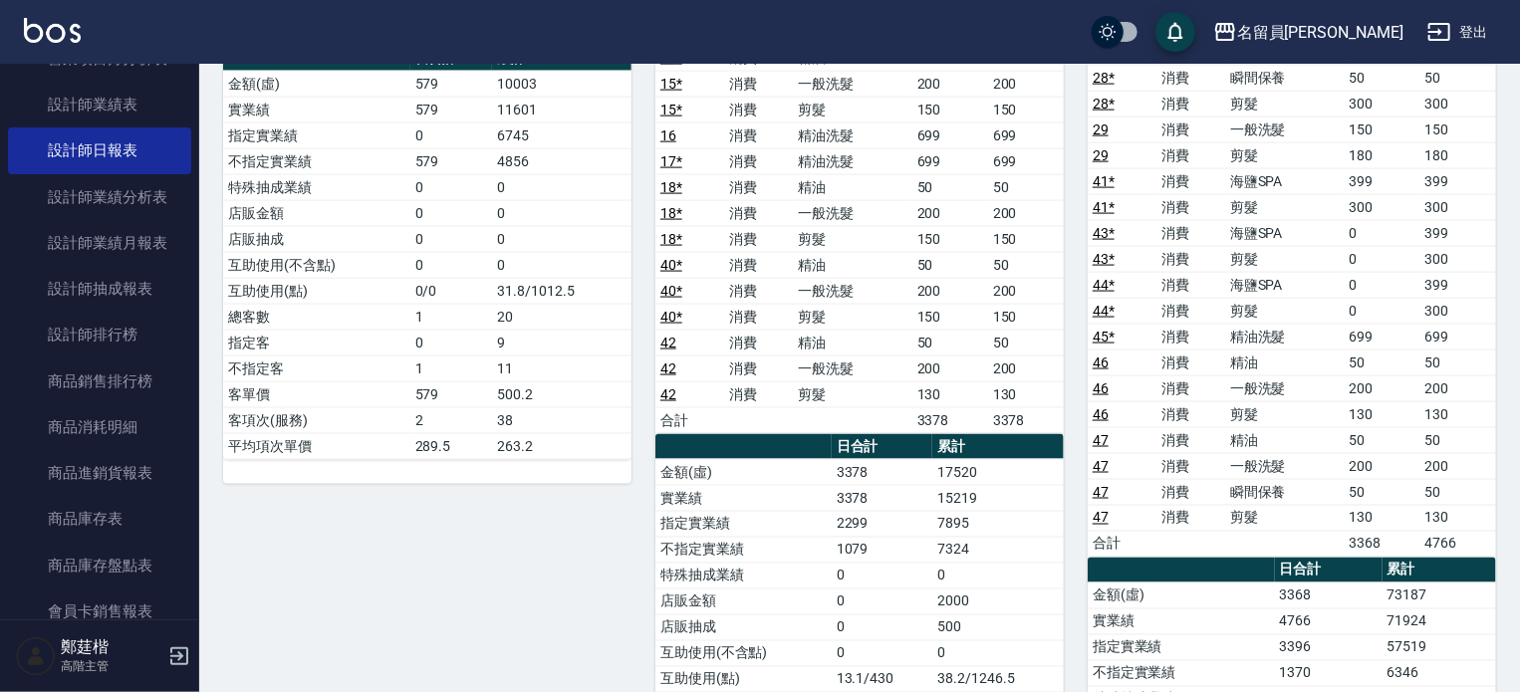
scroll to position [1395, 0]
